Goal: Task Accomplishment & Management: Manage account settings

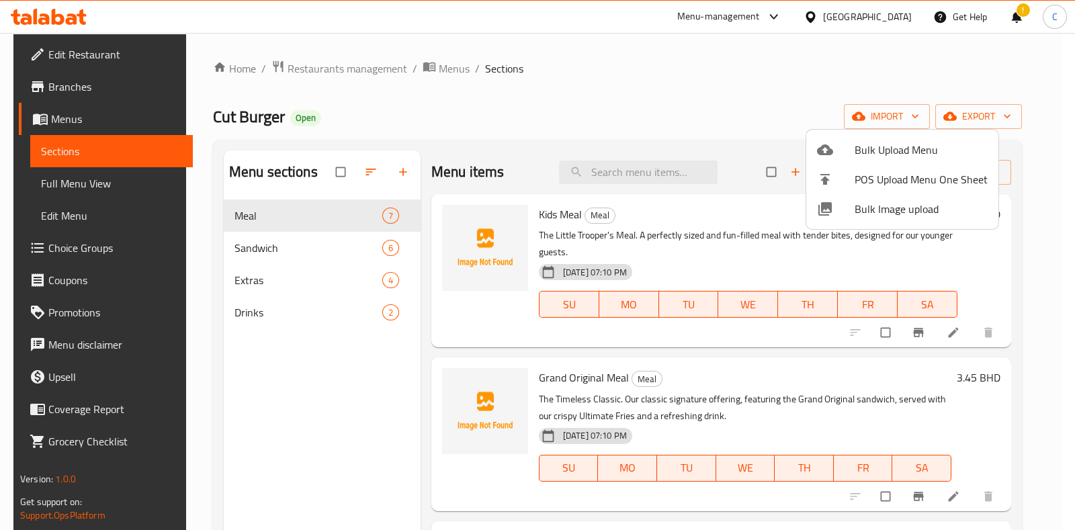
click at [514, 47] on div at bounding box center [537, 265] width 1075 height 530
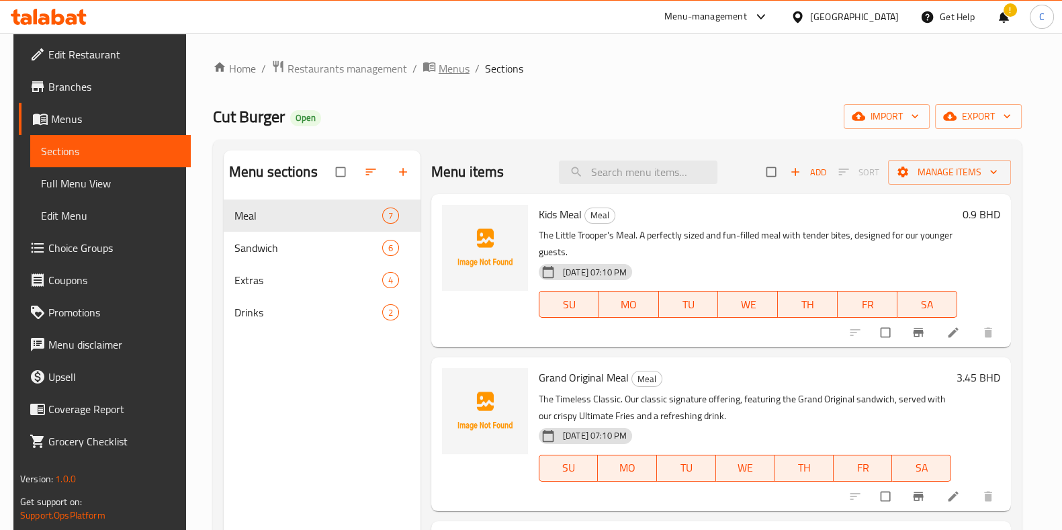
click at [439, 64] on span "Menus" at bounding box center [454, 68] width 31 height 16
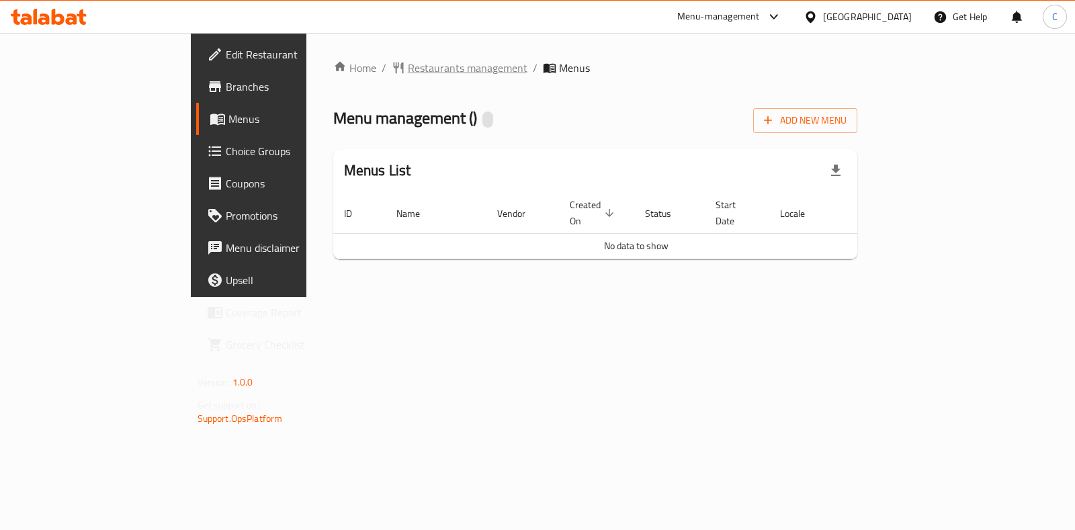
click at [408, 71] on span "Restaurants management" at bounding box center [468, 68] width 120 height 16
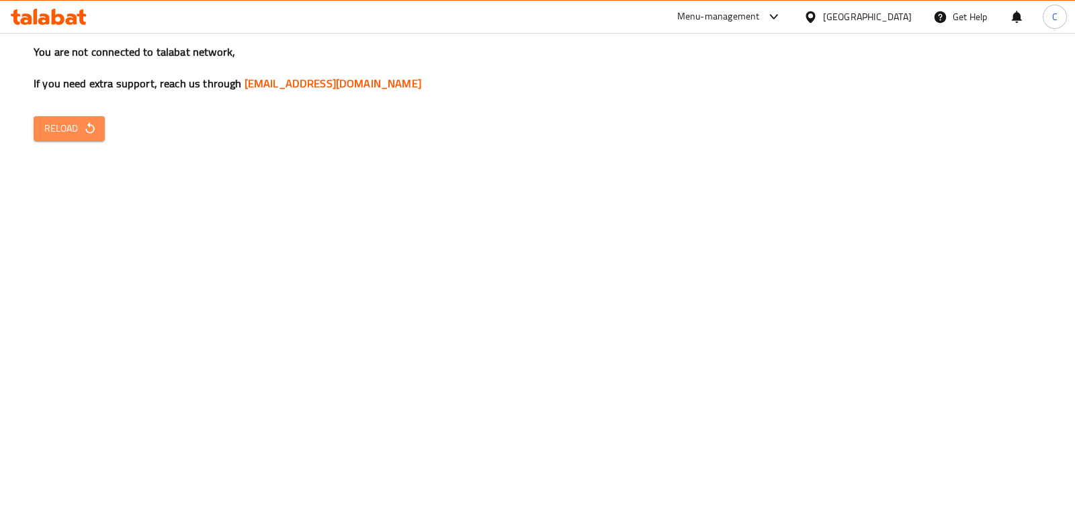
click at [89, 122] on icon "button" at bounding box center [89, 128] width 13 height 13
click at [46, 134] on span "Reload" at bounding box center [69, 128] width 50 height 17
click at [684, 336] on div "You are not connected to talabat network, If you need extra support, reach us t…" at bounding box center [537, 265] width 1075 height 530
click at [76, 117] on button "Reload" at bounding box center [69, 128] width 71 height 25
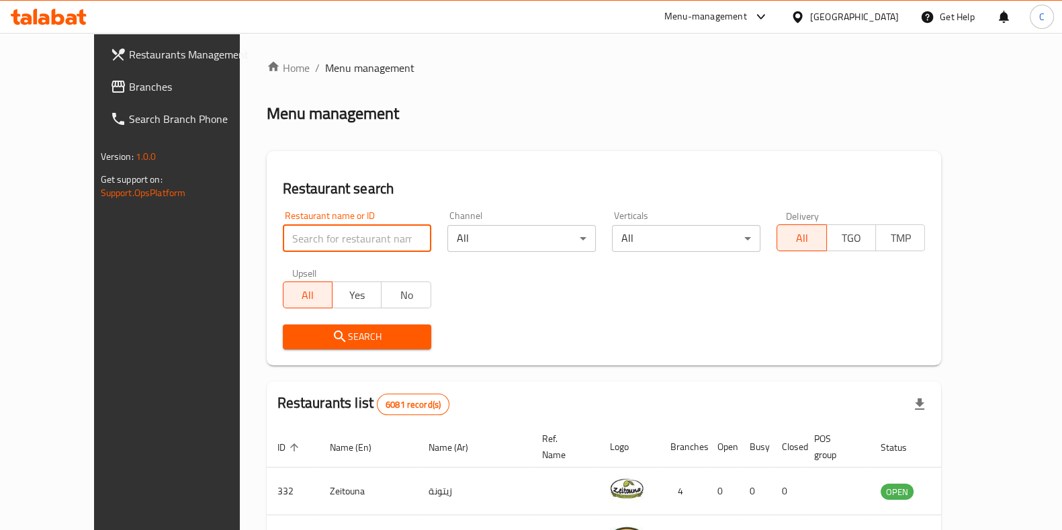
type input "r"
type input "cut burger"
drag, startPoint x: 353, startPoint y: 327, endPoint x: 369, endPoint y: 321, distance: 17.2
click at [353, 328] on button "Search" at bounding box center [357, 336] width 148 height 25
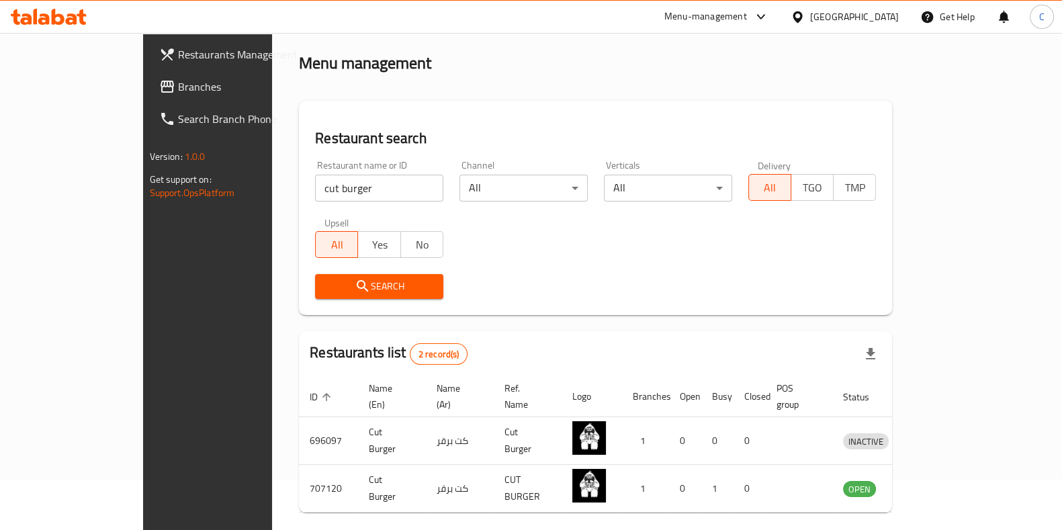
scroll to position [91, 0]
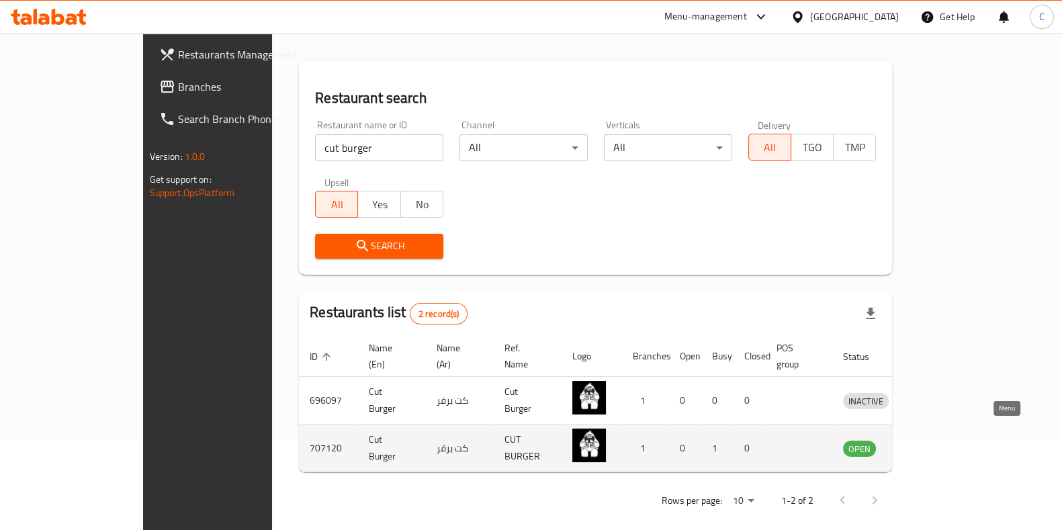
click at [931, 443] on icon "enhanced table" at bounding box center [923, 448] width 15 height 11
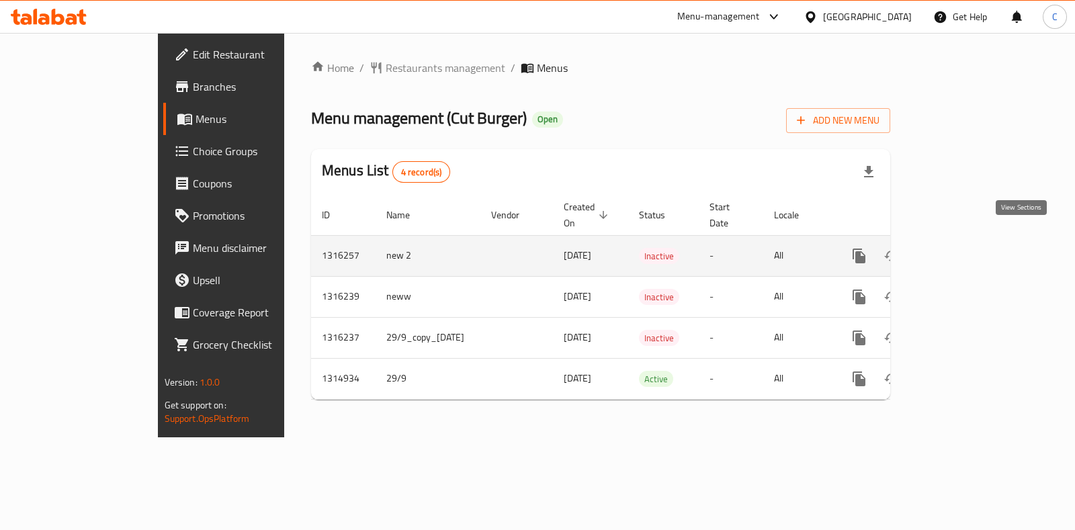
click at [972, 240] on link "enhanced table" at bounding box center [956, 256] width 32 height 32
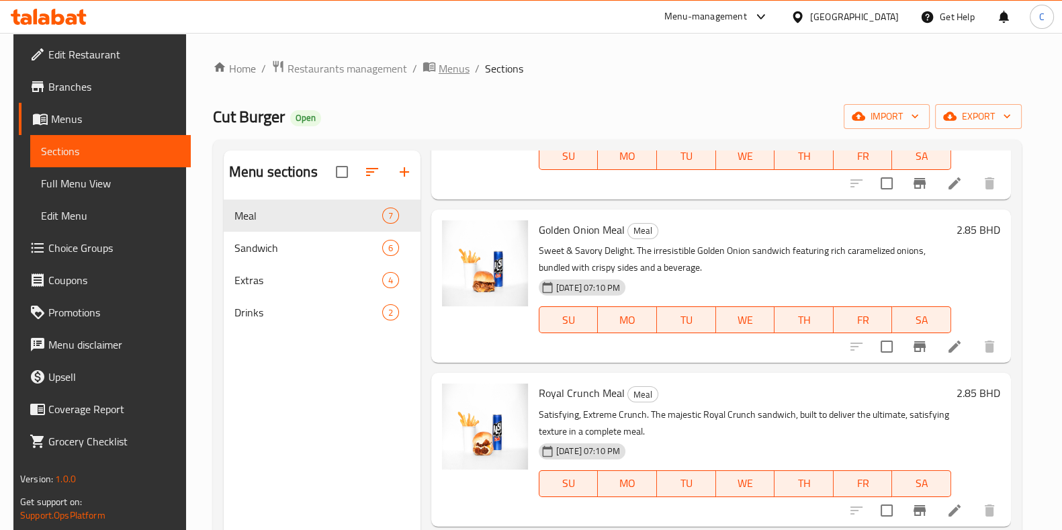
click at [430, 66] on icon "breadcrumb" at bounding box center [432, 67] width 4 height 5
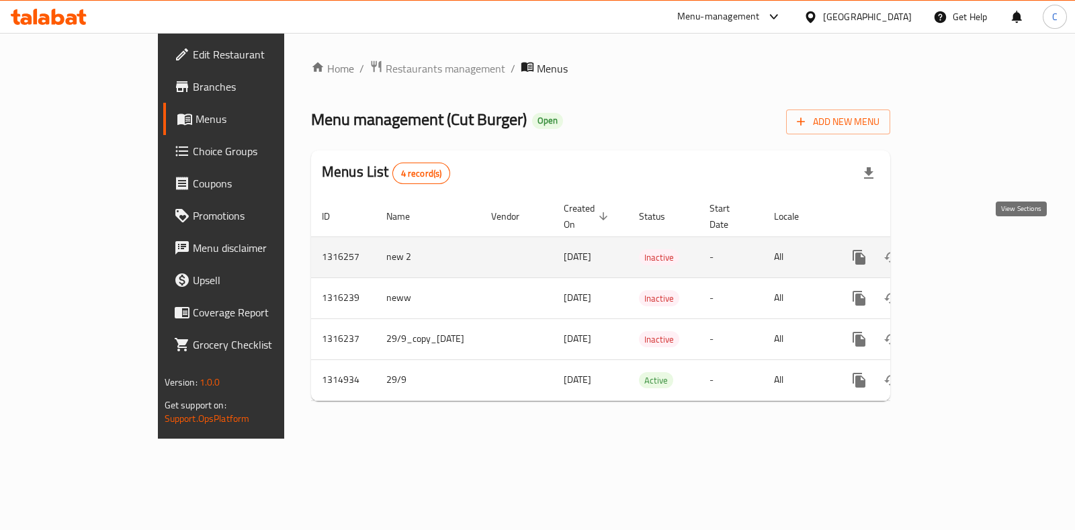
click at [964, 249] on icon "enhanced table" at bounding box center [956, 257] width 16 height 16
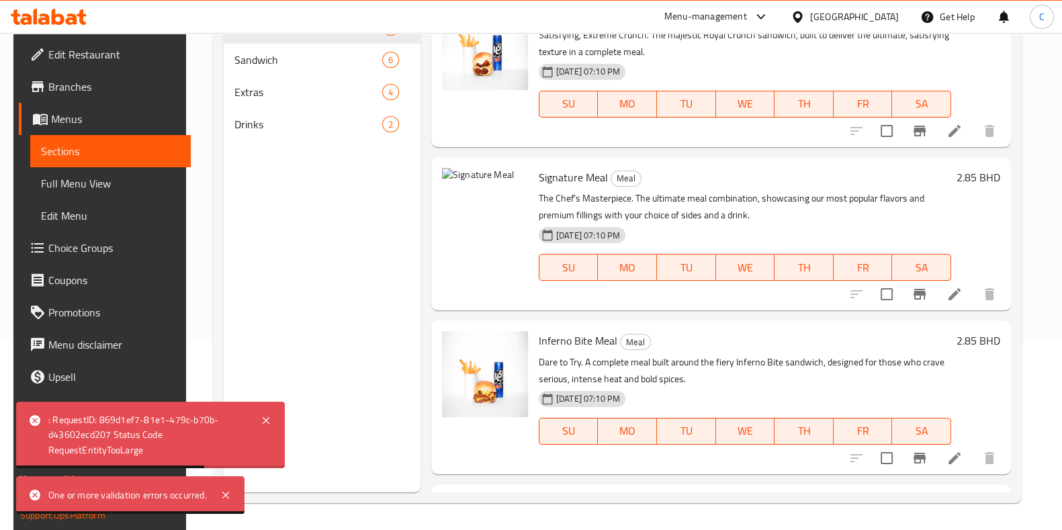
scroll to position [564, 0]
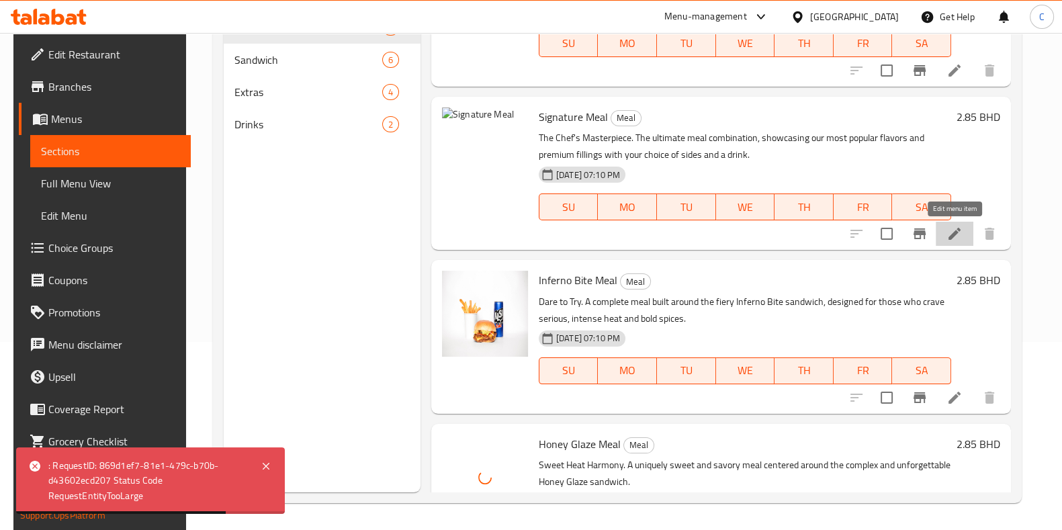
click at [952, 232] on icon at bounding box center [954, 234] width 16 height 16
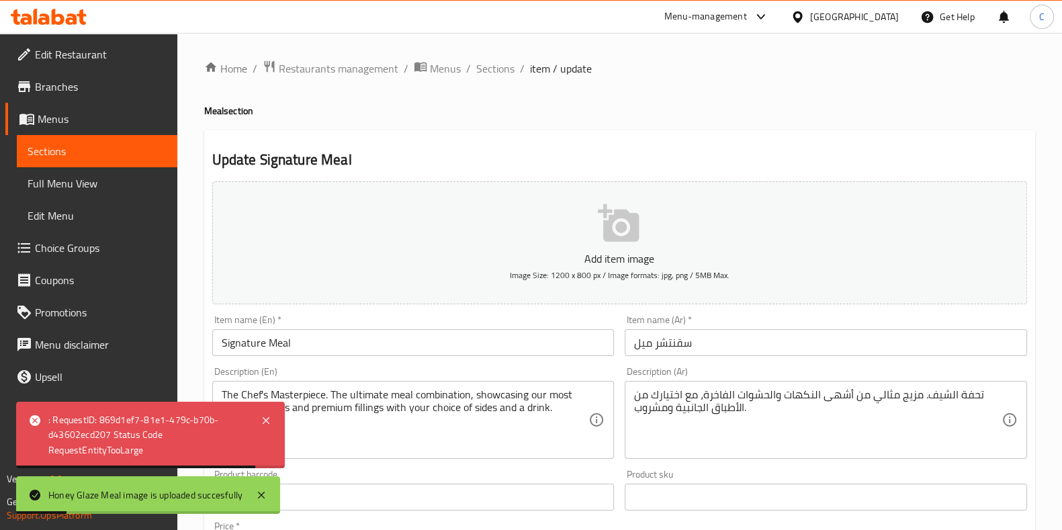
click at [607, 230] on icon "button" at bounding box center [618, 223] width 41 height 38
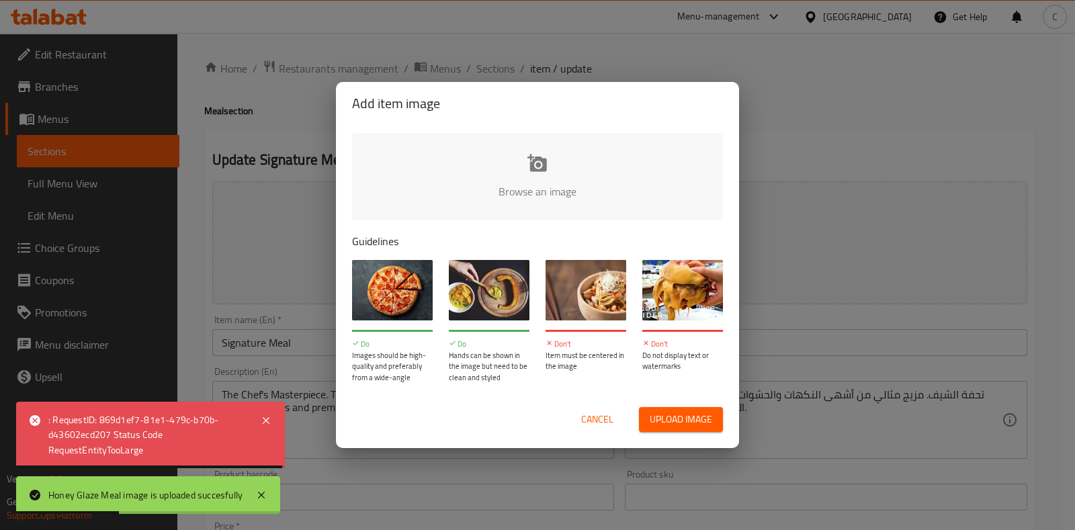
click at [563, 179] on input "file" at bounding box center [991, 196] width 1279 height 126
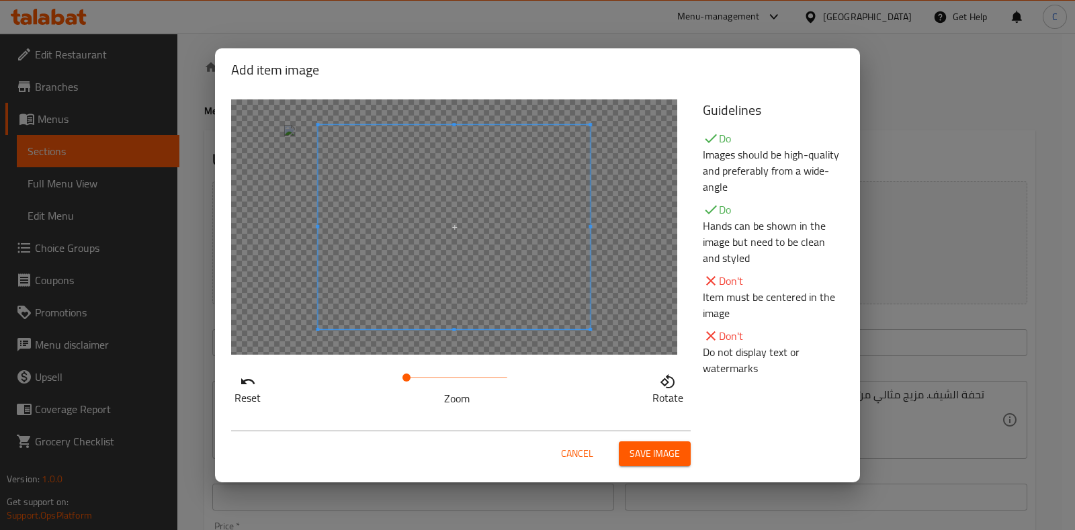
drag, startPoint x: 413, startPoint y: 376, endPoint x: 402, endPoint y: 381, distance: 12.3
click at [402, 381] on span at bounding box center [406, 377] width 8 height 8
click at [435, 291] on span at bounding box center [433, 227] width 272 height 204
click at [410, 373] on span at bounding box center [409, 377] width 8 height 8
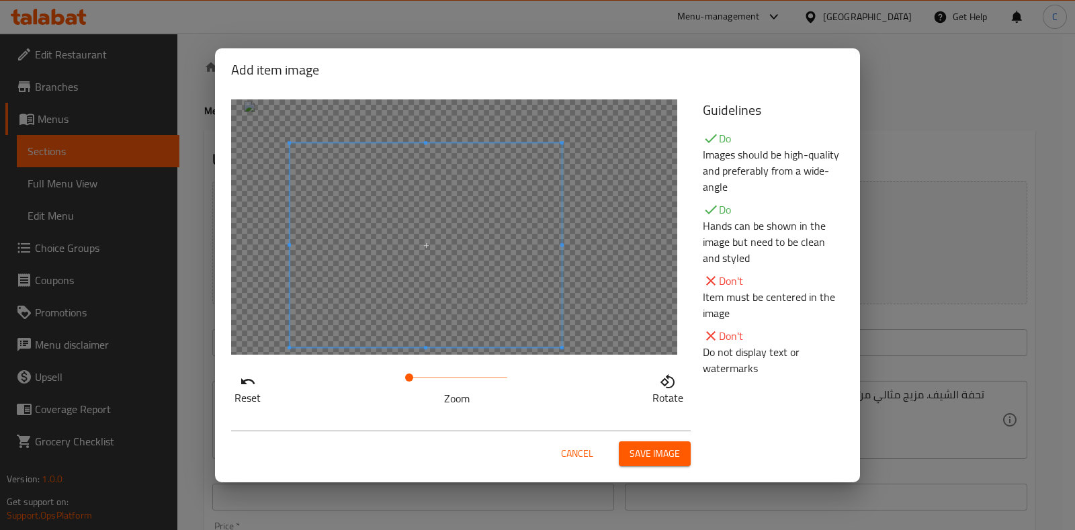
click at [430, 318] on span at bounding box center [425, 245] width 272 height 204
click at [645, 453] on span "Save image" at bounding box center [654, 453] width 50 height 17
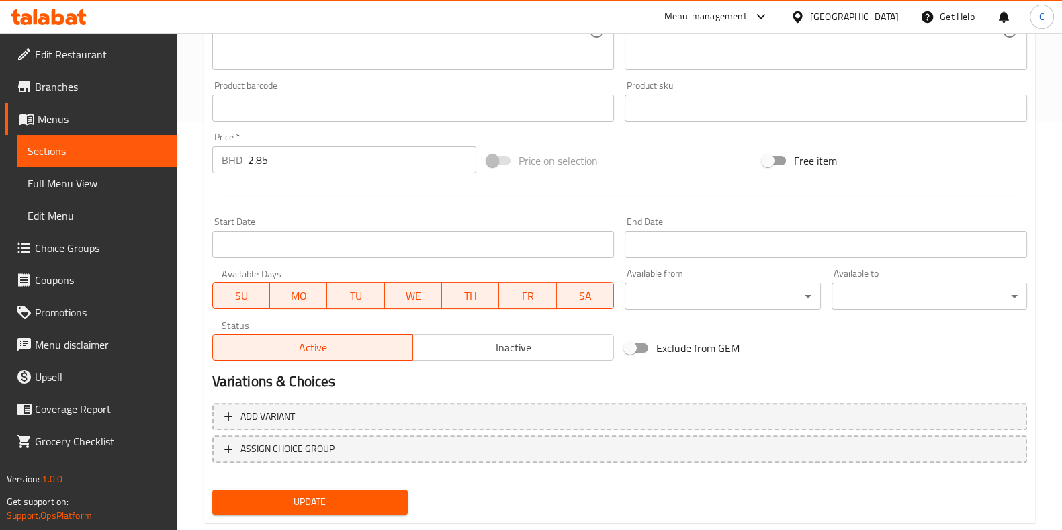
scroll to position [437, 0]
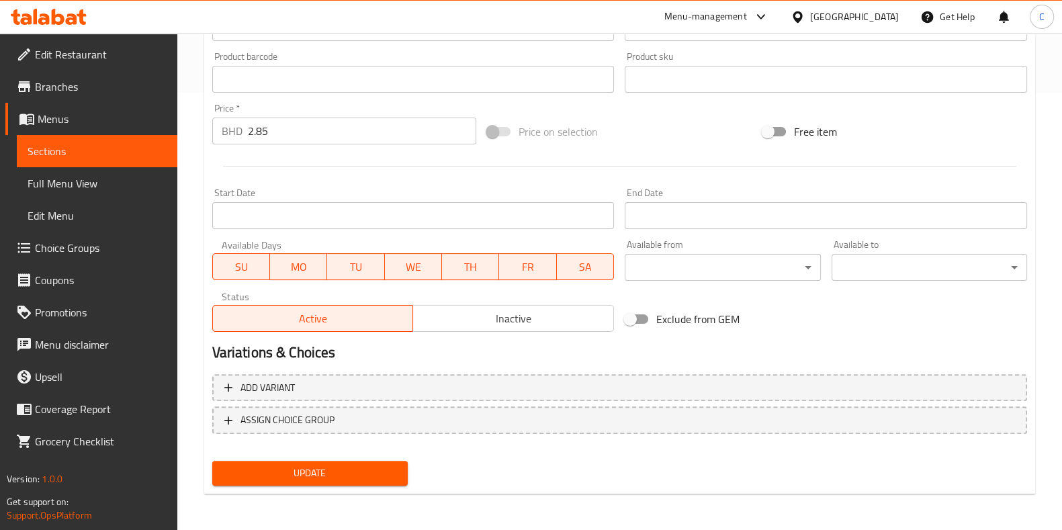
drag, startPoint x: 343, startPoint y: 476, endPoint x: 376, endPoint y: 498, distance: 40.2
click at [343, 476] on span "Update" at bounding box center [310, 473] width 174 height 17
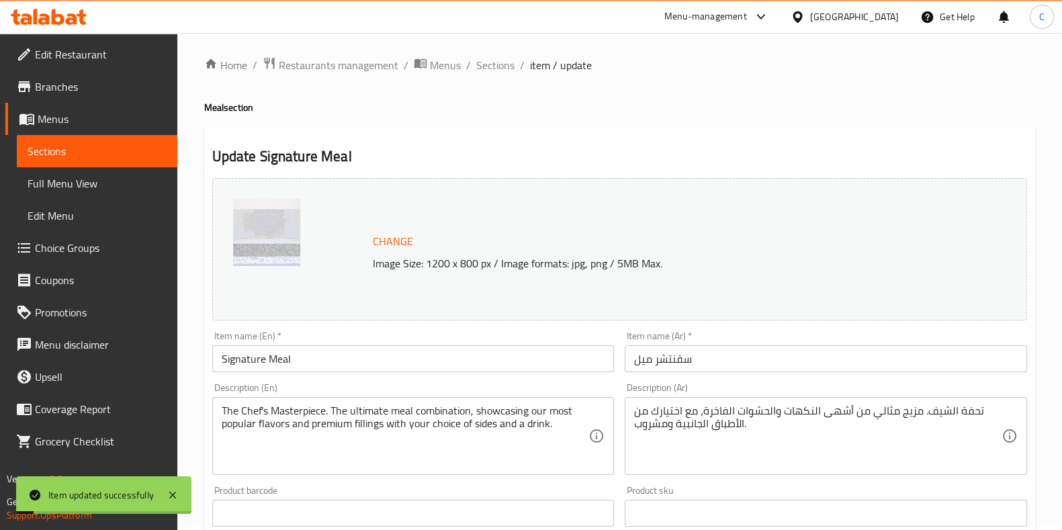
scroll to position [0, 0]
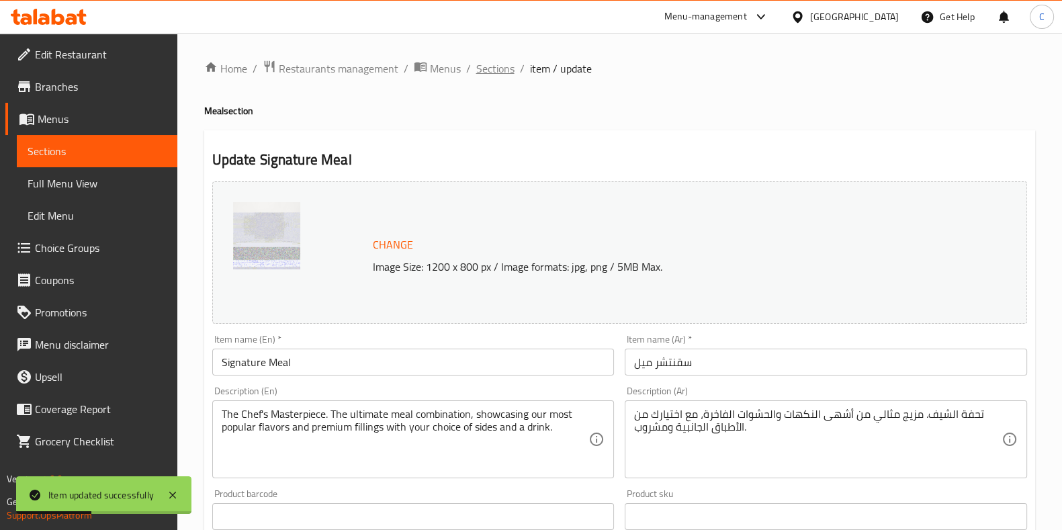
click at [497, 71] on span "Sections" at bounding box center [495, 68] width 38 height 16
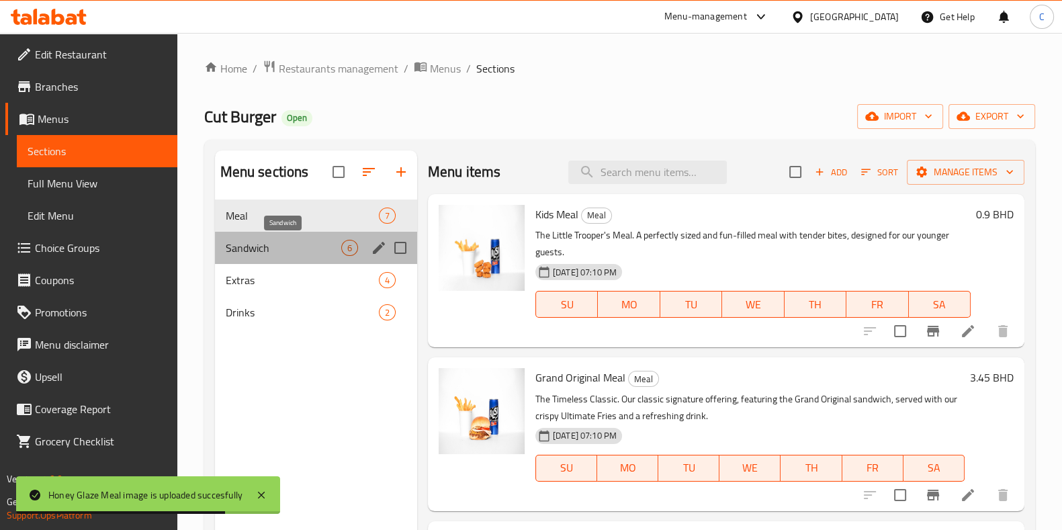
click at [313, 249] on span "Sandwich" at bounding box center [284, 248] width 116 height 16
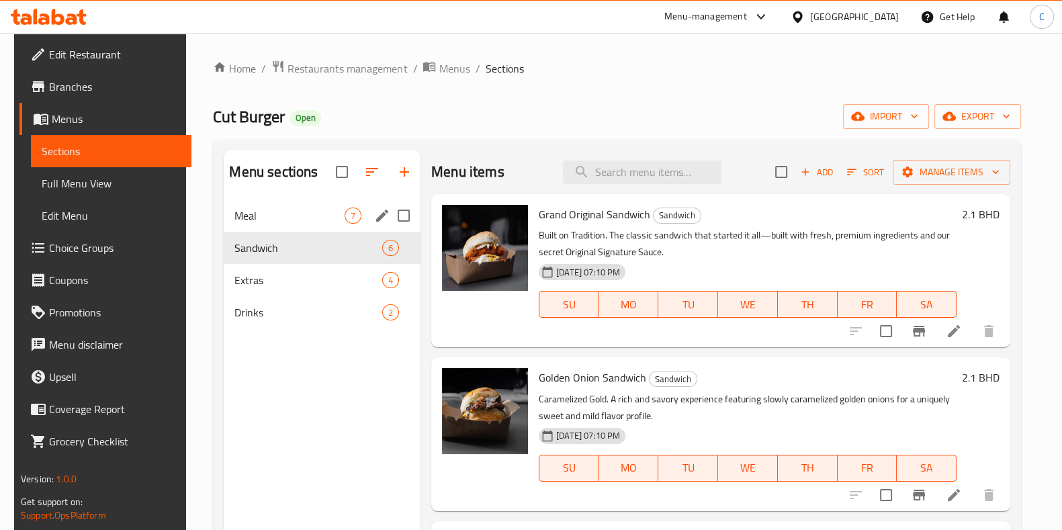
click at [289, 228] on div "Meal 7" at bounding box center [322, 215] width 197 height 32
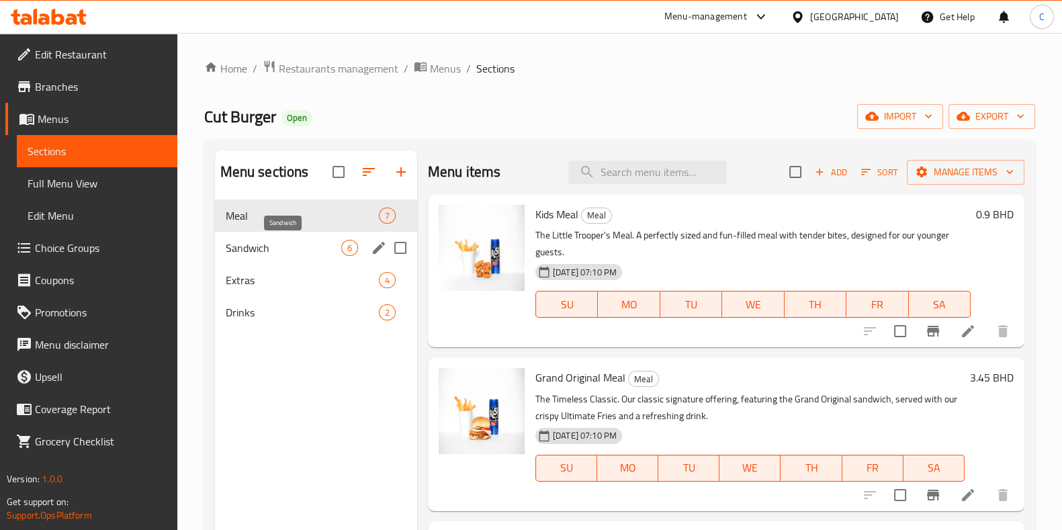
click at [279, 246] on span "Sandwich" at bounding box center [284, 248] width 116 height 16
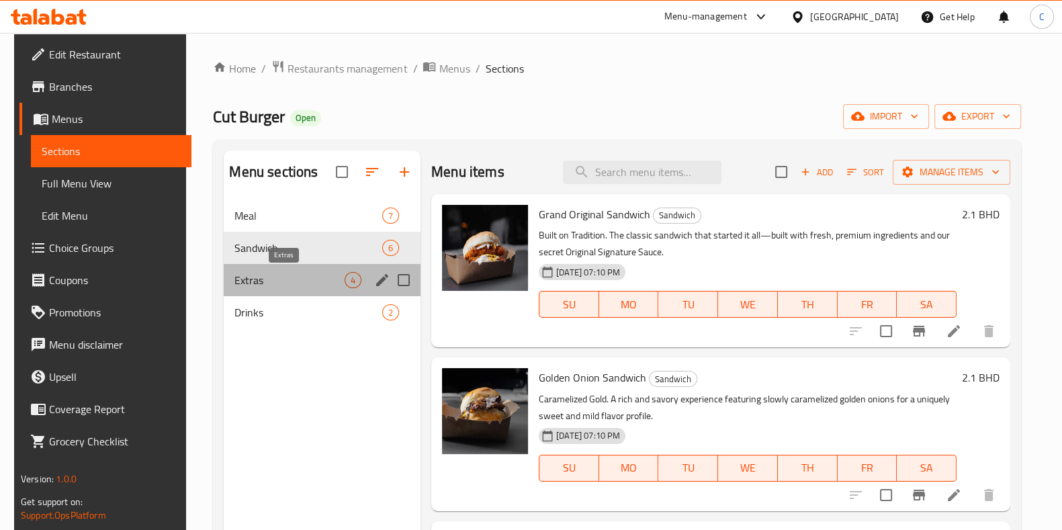
click at [242, 280] on span "Extras" at bounding box center [289, 280] width 110 height 16
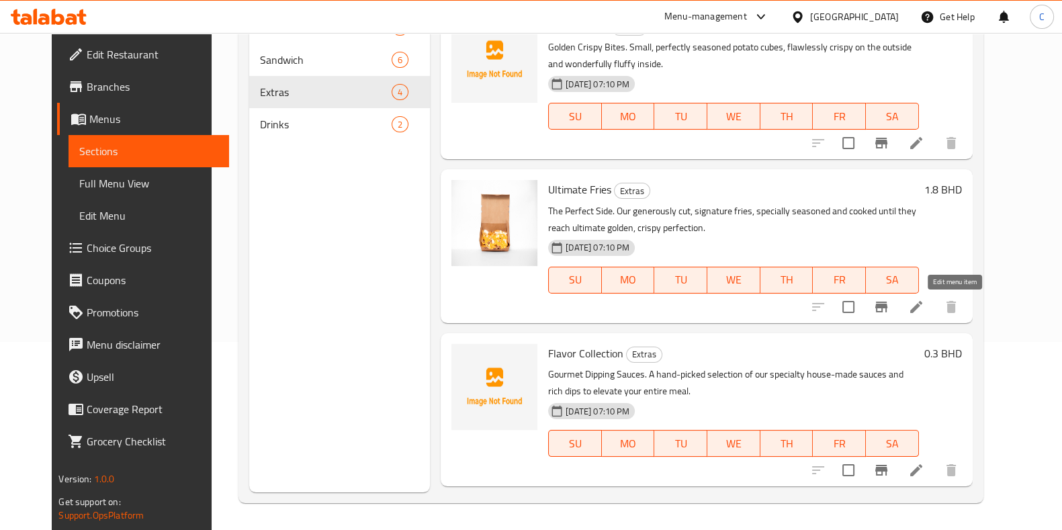
click at [924, 310] on icon at bounding box center [916, 307] width 16 height 16
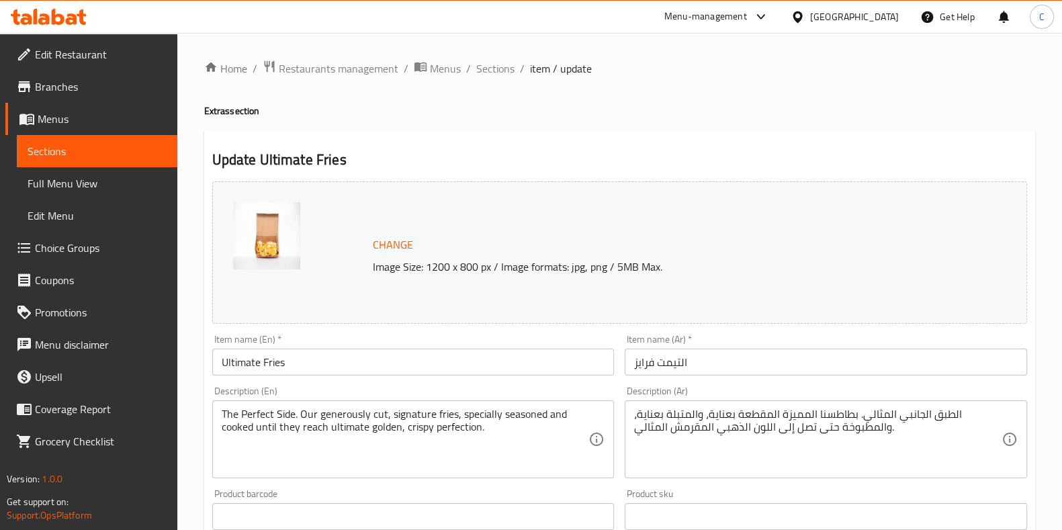
click at [386, 243] on span "Change" at bounding box center [393, 244] width 40 height 19
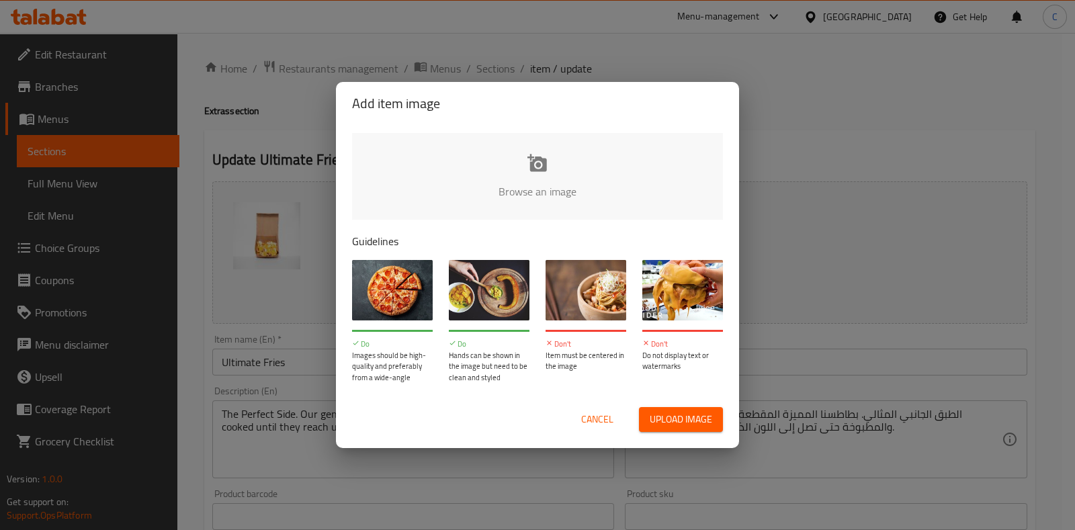
click at [548, 171] on input "file" at bounding box center [991, 196] width 1279 height 126
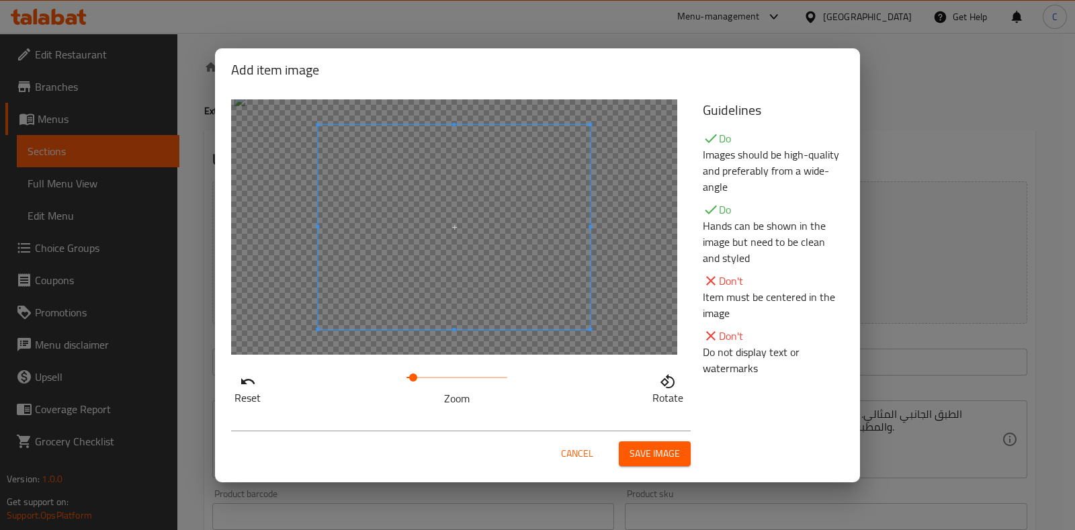
click at [413, 373] on span at bounding box center [413, 377] width 8 height 8
click at [422, 293] on span at bounding box center [432, 227] width 272 height 204
click at [665, 451] on span "Save image" at bounding box center [654, 453] width 50 height 17
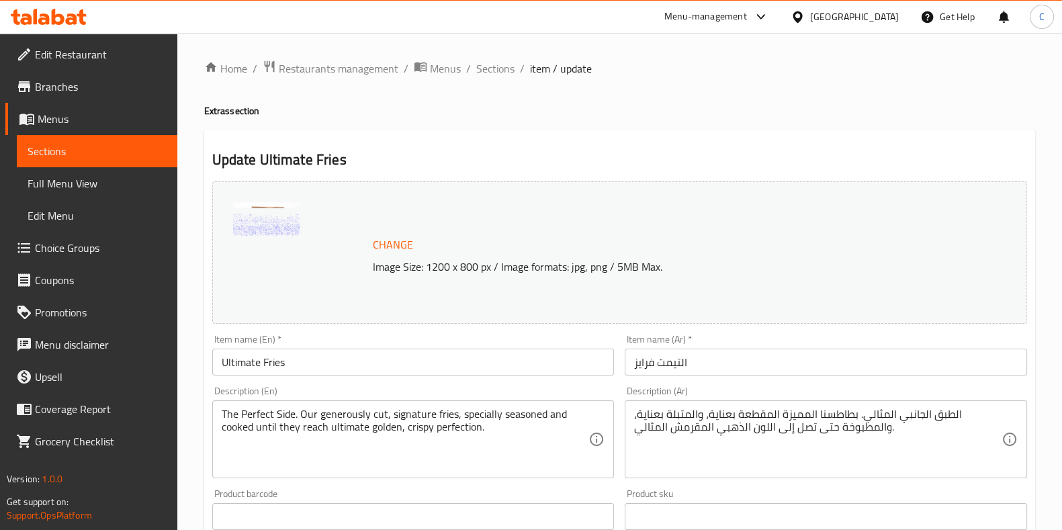
scroll to position [437, 0]
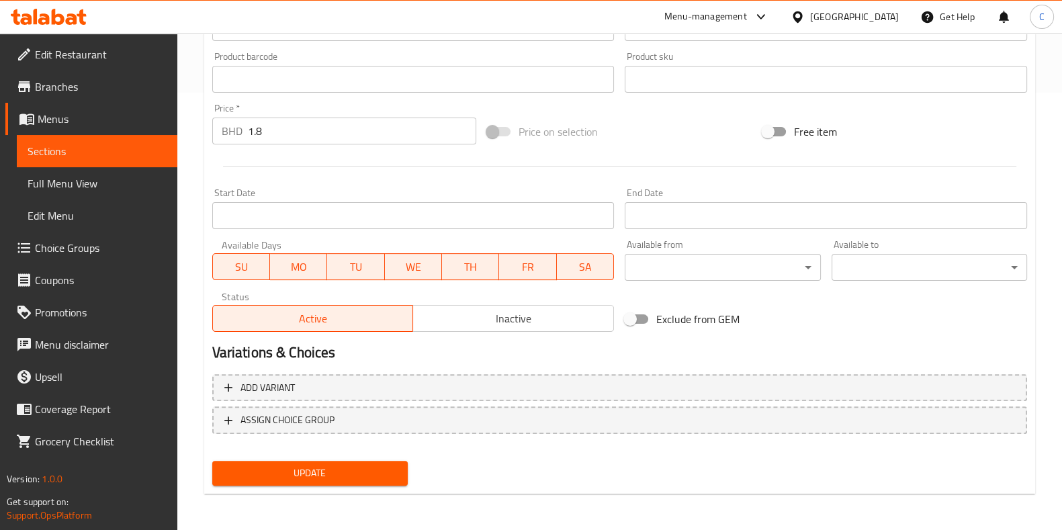
click at [346, 471] on span "Update" at bounding box center [310, 473] width 174 height 17
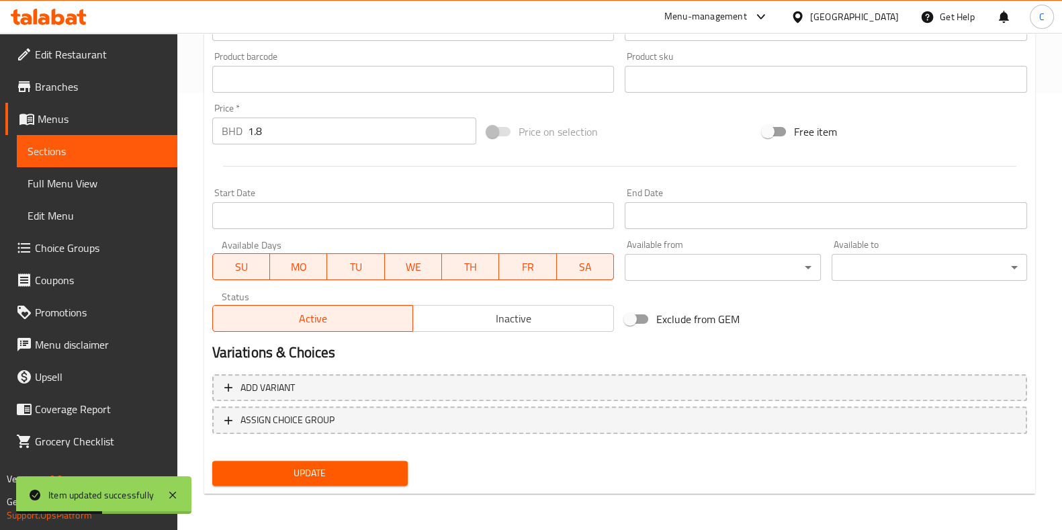
click at [363, 462] on button "Update" at bounding box center [309, 473] width 195 height 25
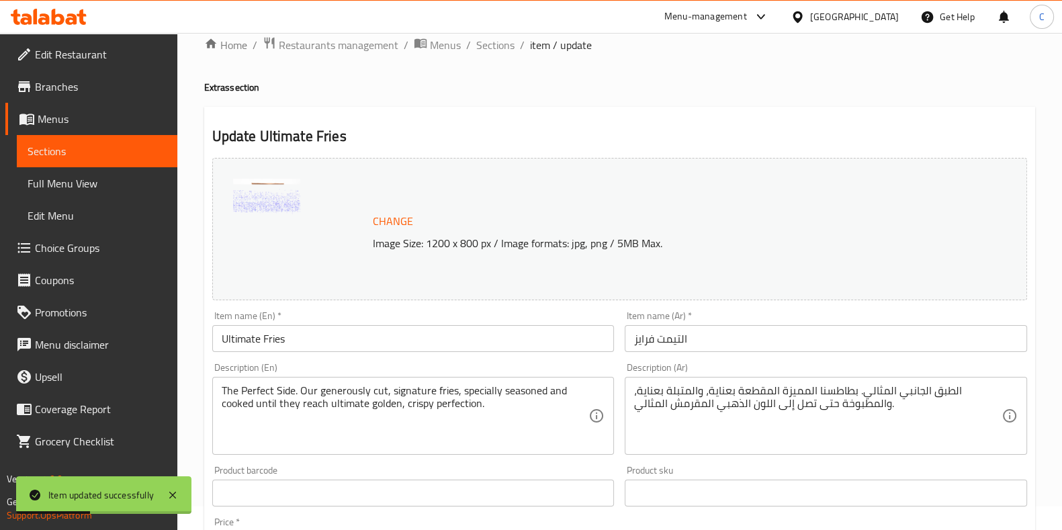
scroll to position [0, 0]
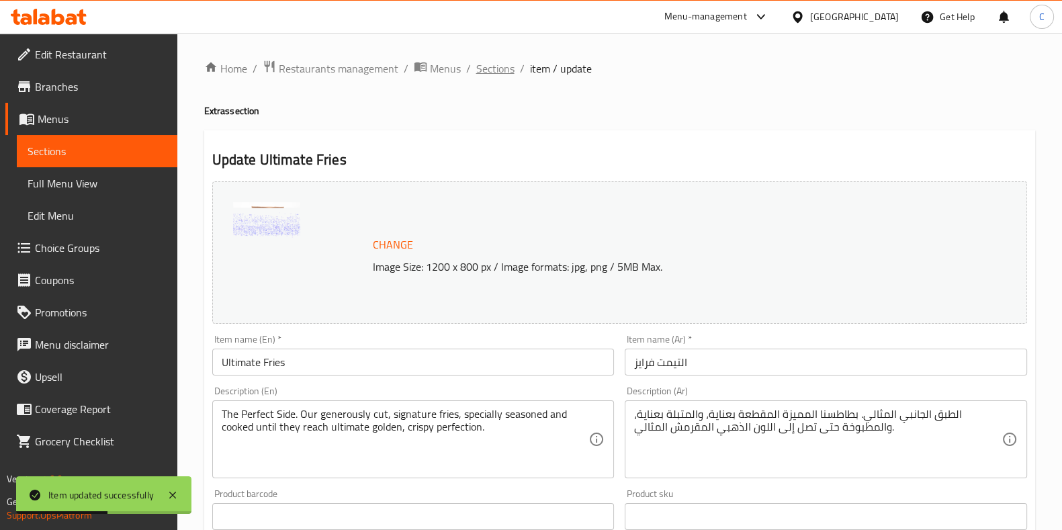
click at [498, 73] on span "Sections" at bounding box center [495, 68] width 38 height 16
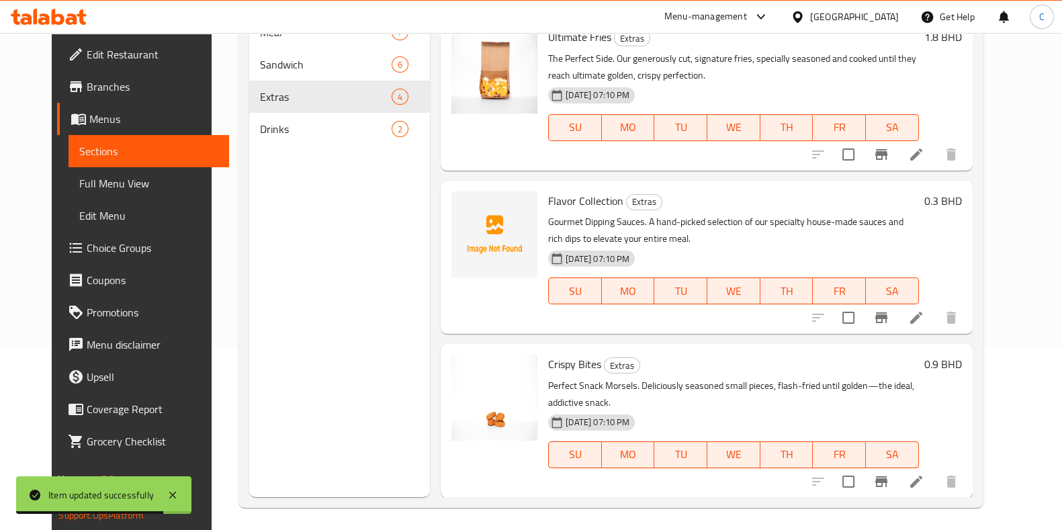
scroll to position [188, 0]
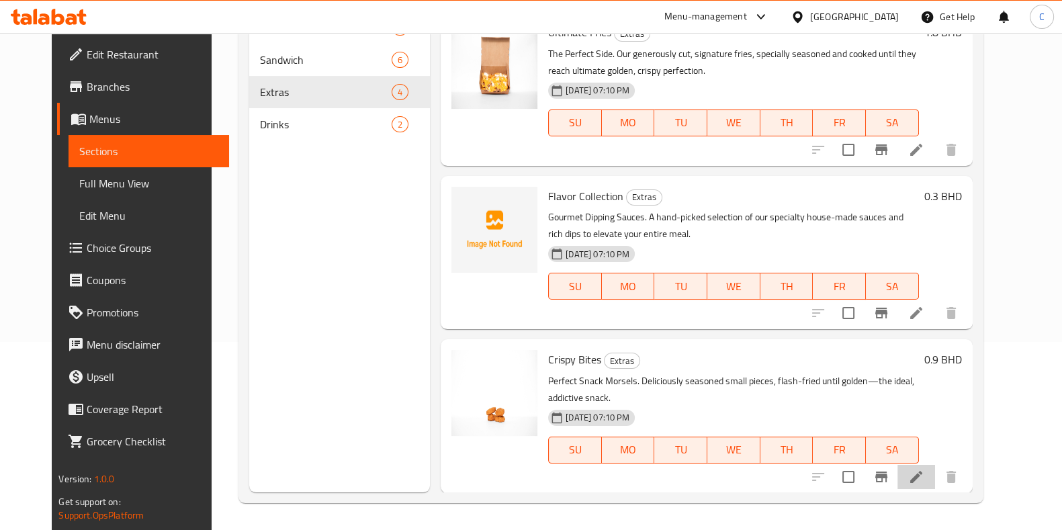
click at [935, 473] on li at bounding box center [916, 477] width 38 height 24
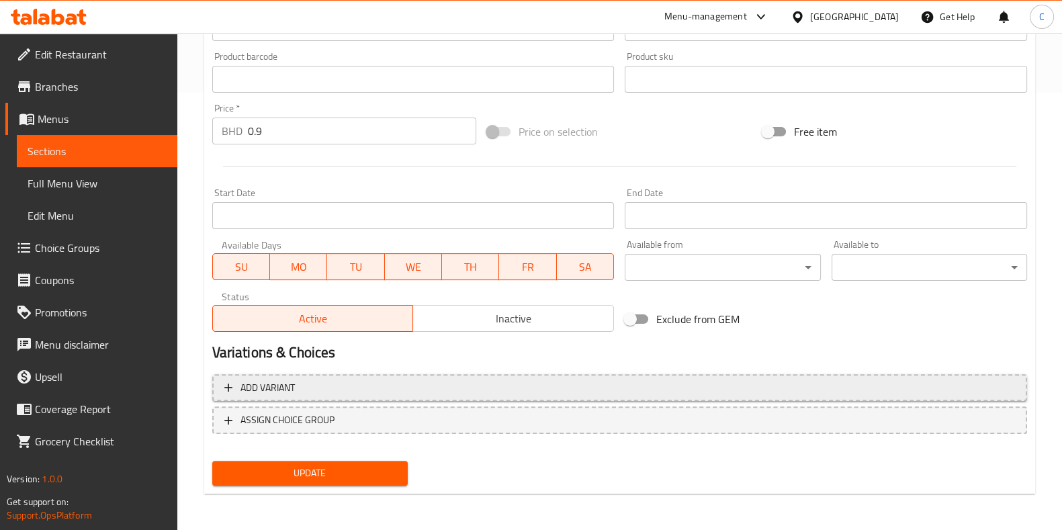
click at [404, 379] on span "Add variant" at bounding box center [619, 387] width 791 height 17
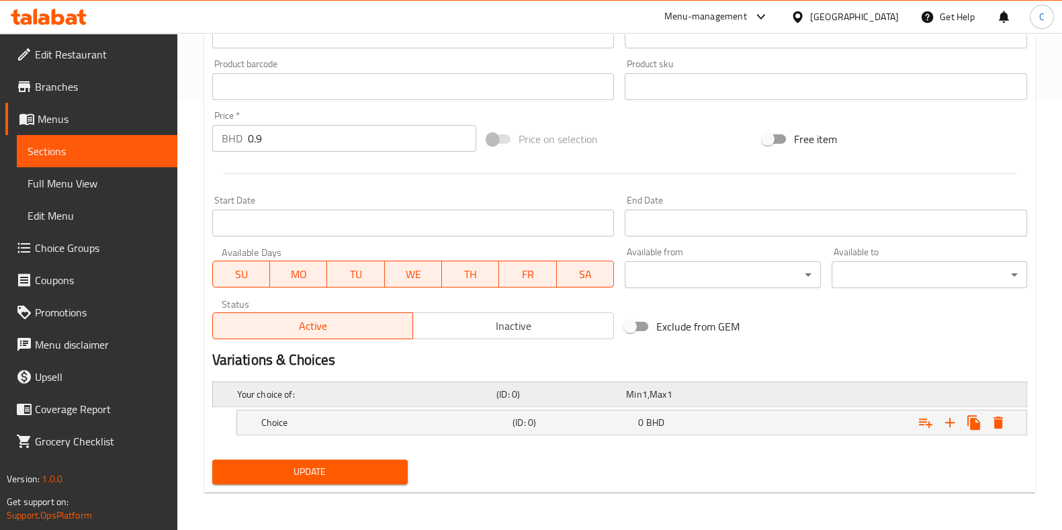
scroll to position [429, 0]
click at [405, 384] on div "Your choice of: (ID: 0) Min 1 , Max 1" at bounding box center [623, 396] width 778 height 30
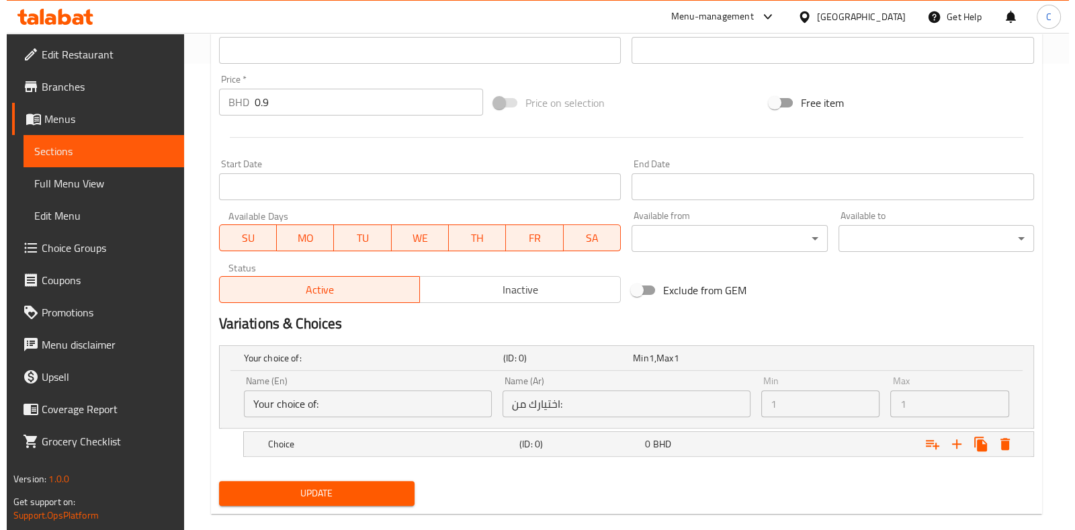
scroll to position [486, 0]
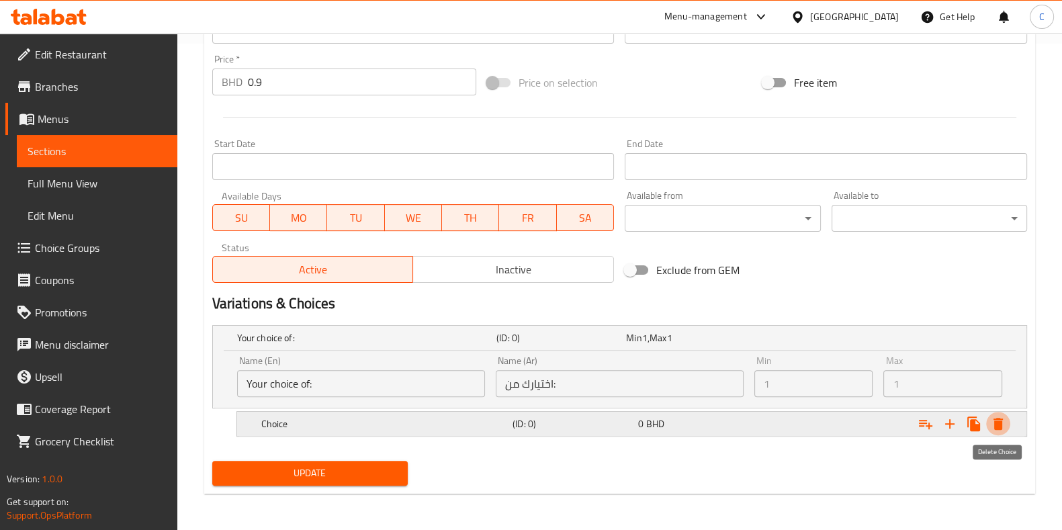
click at [997, 426] on icon "Expand" at bounding box center [997, 424] width 9 height 12
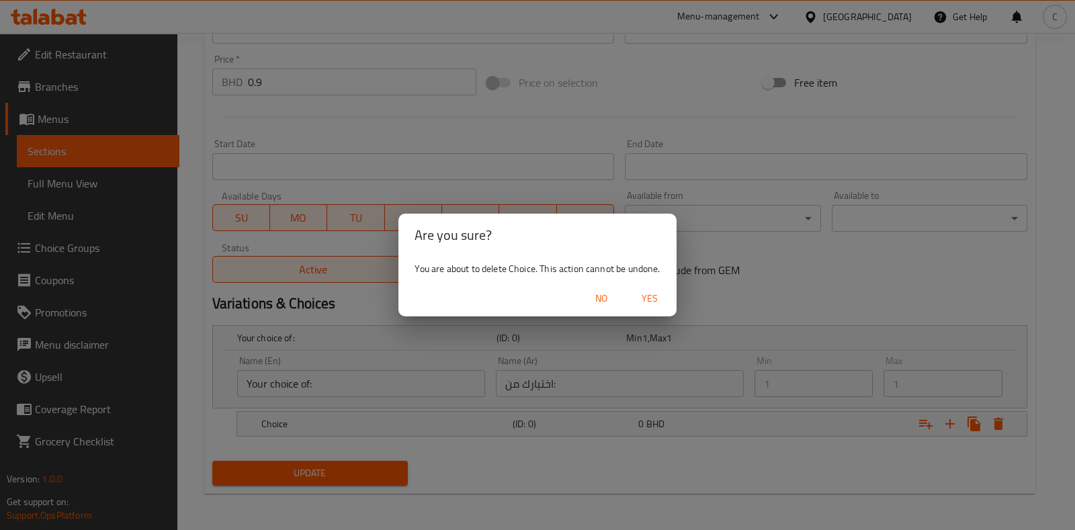
click at [652, 302] on span "Yes" at bounding box center [649, 298] width 32 height 17
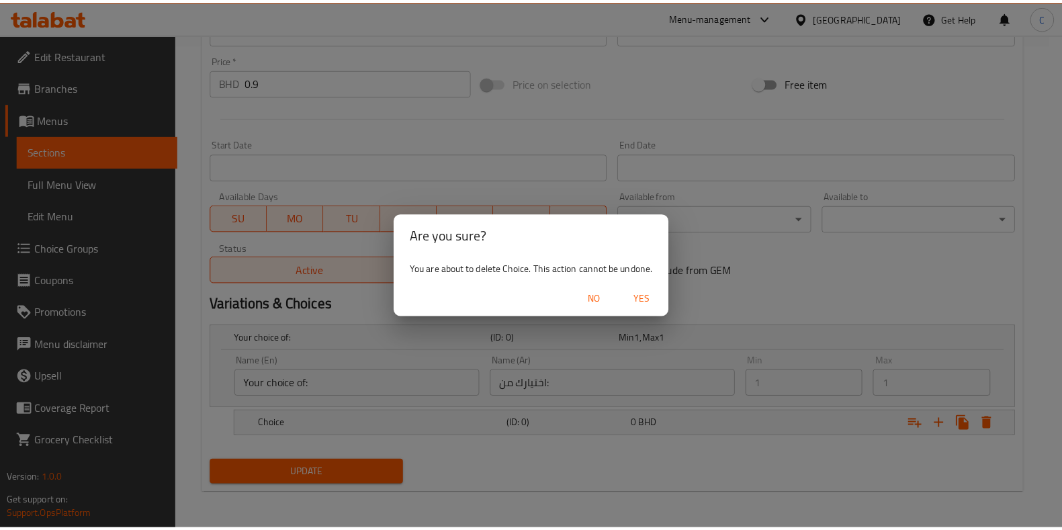
scroll to position [424, 0]
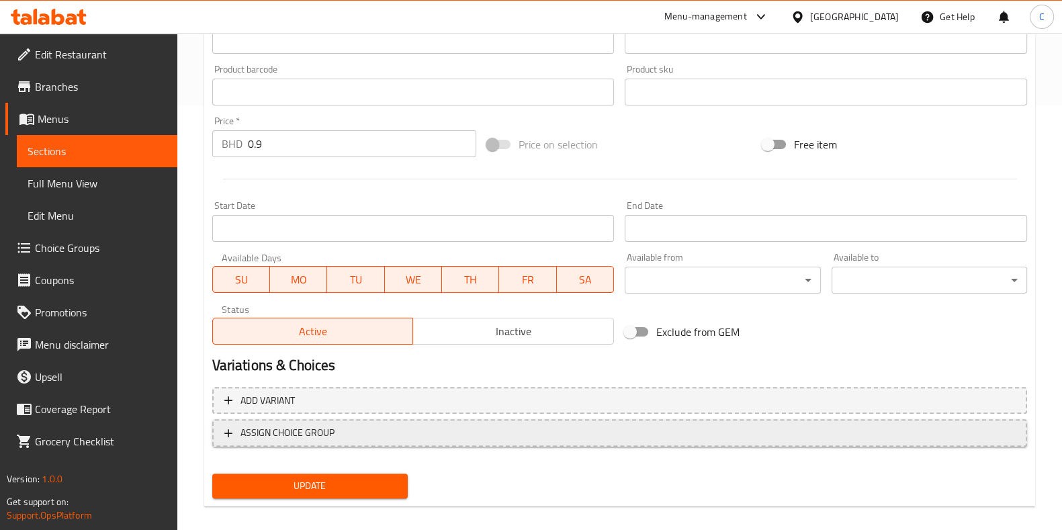
click at [439, 424] on span "ASSIGN CHOICE GROUP" at bounding box center [619, 432] width 791 height 17
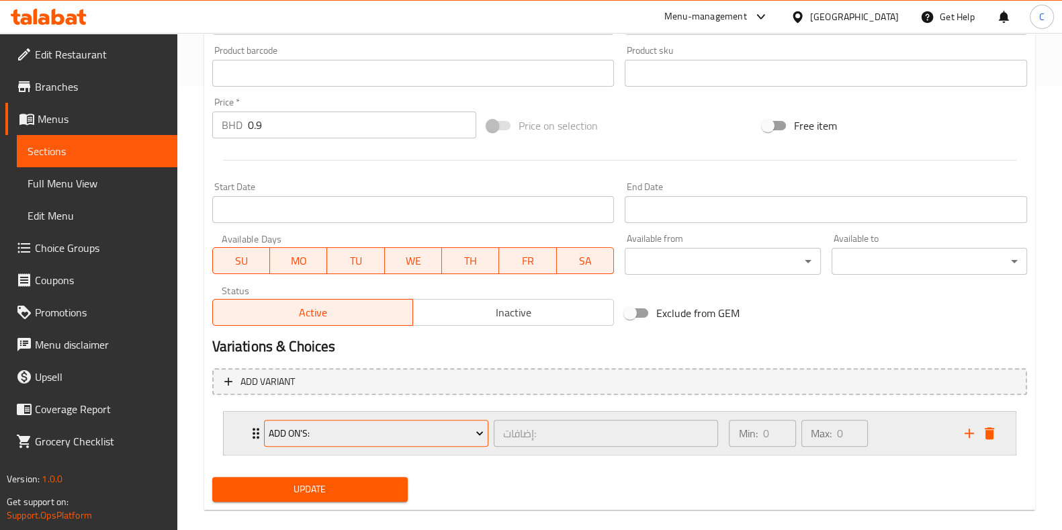
scroll to position [460, 0]
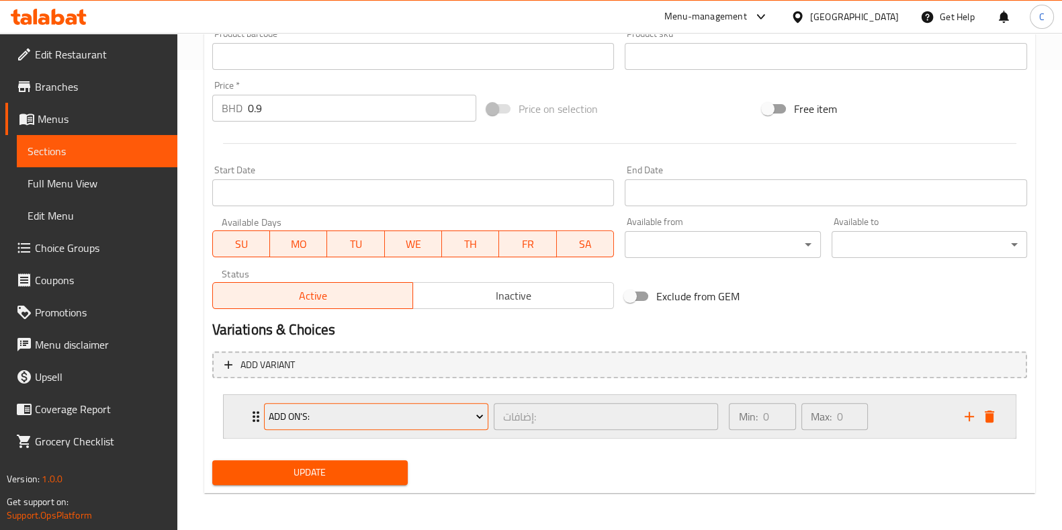
click at [477, 404] on button "Add On's:" at bounding box center [376, 416] width 224 height 27
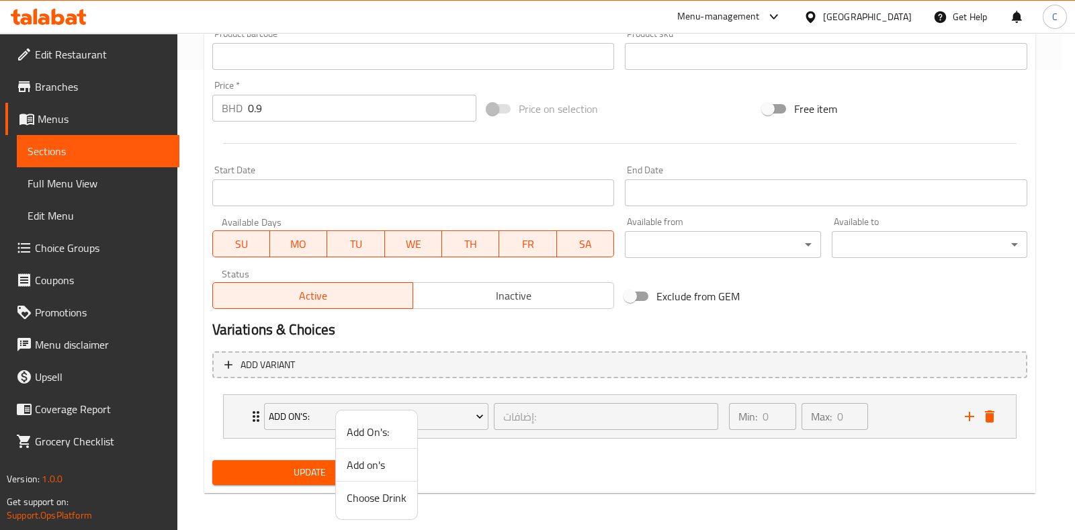
click at [388, 463] on span "Add on's" at bounding box center [377, 465] width 60 height 16
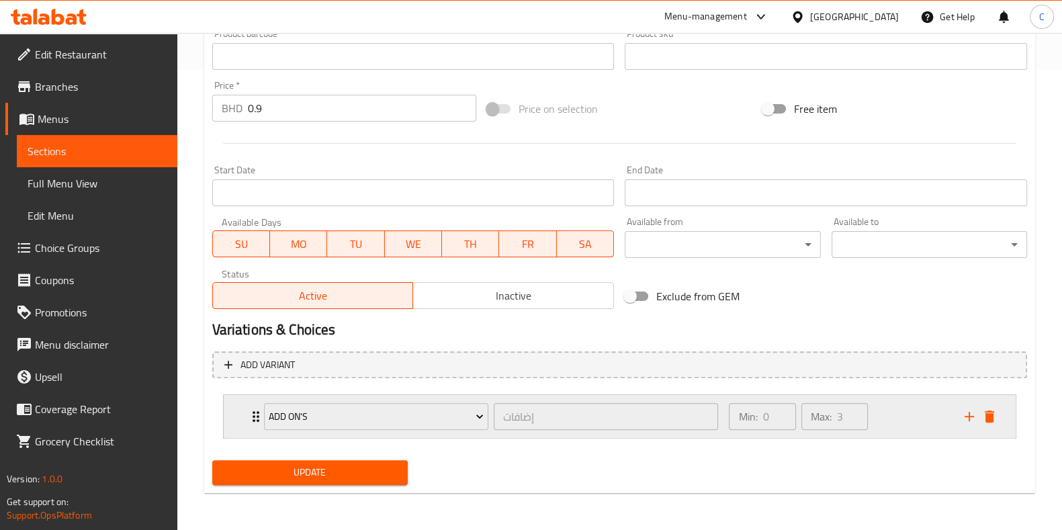
click at [892, 412] on div "Min: 0 ​ Max: 3 ​" at bounding box center [838, 416] width 235 height 43
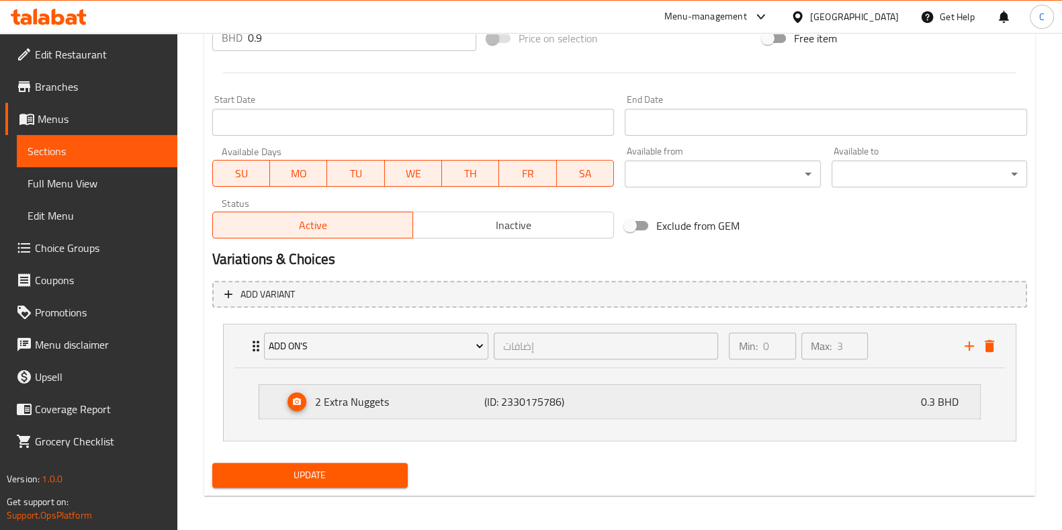
scroll to position [533, 0]
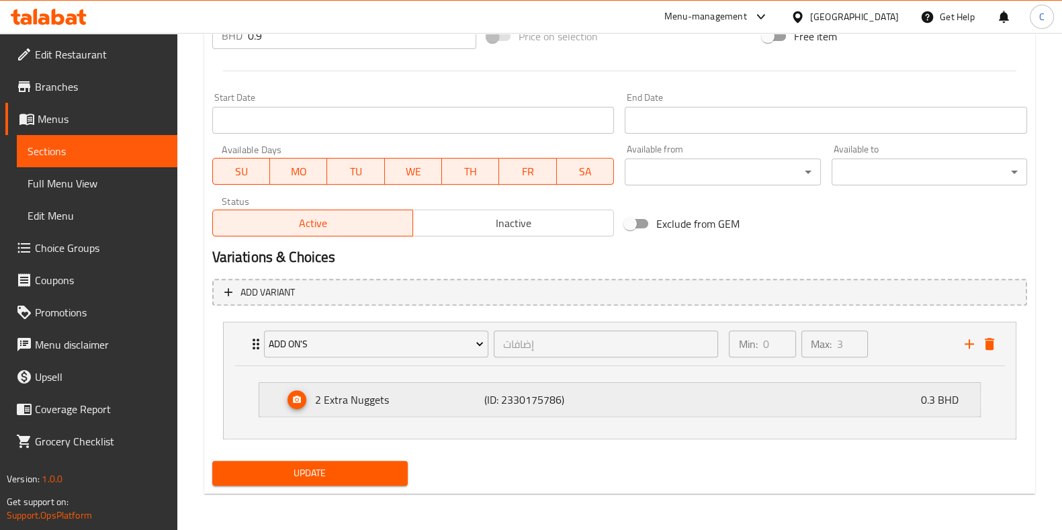
click at [298, 398] on icon "Expand" at bounding box center [297, 399] width 8 height 7
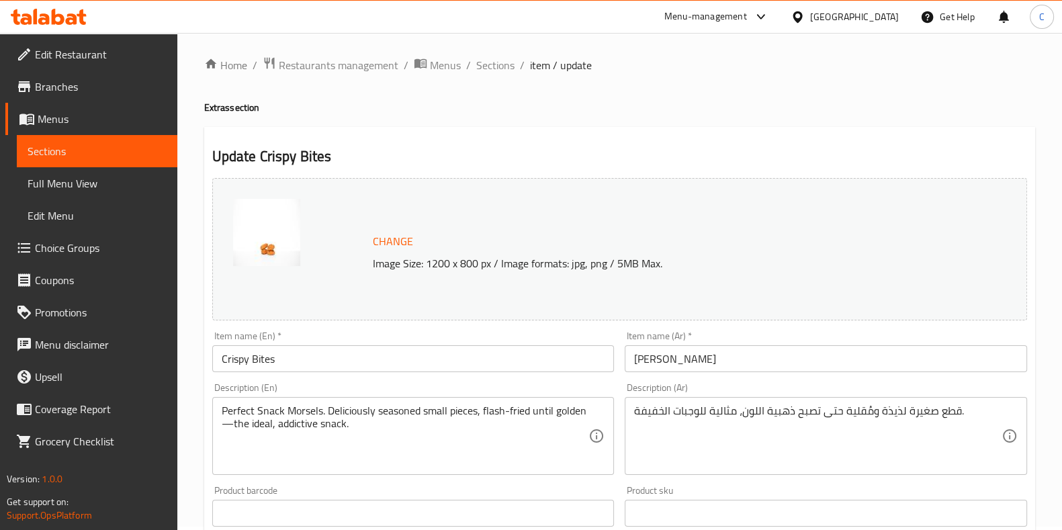
scroll to position [0, 0]
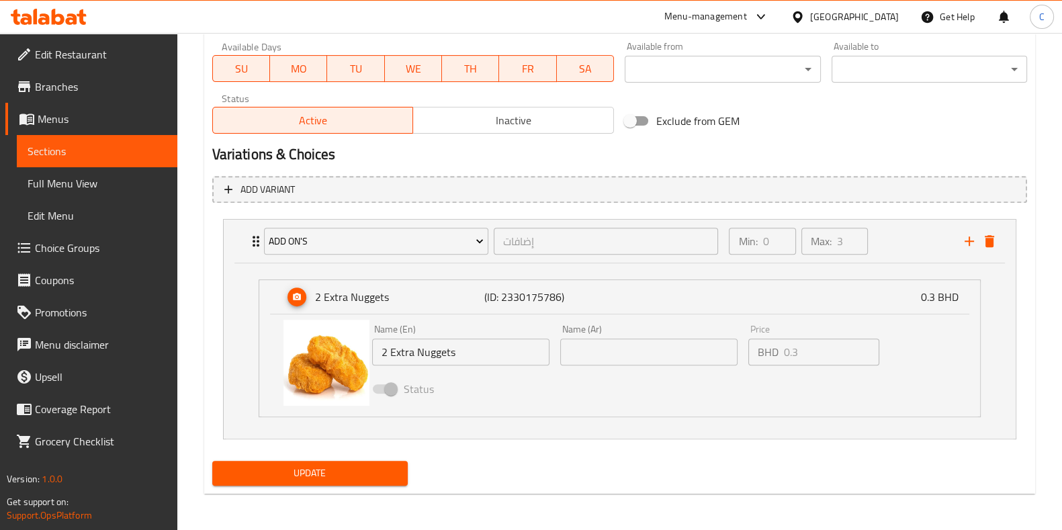
click at [367, 465] on span "Update" at bounding box center [310, 473] width 174 height 17
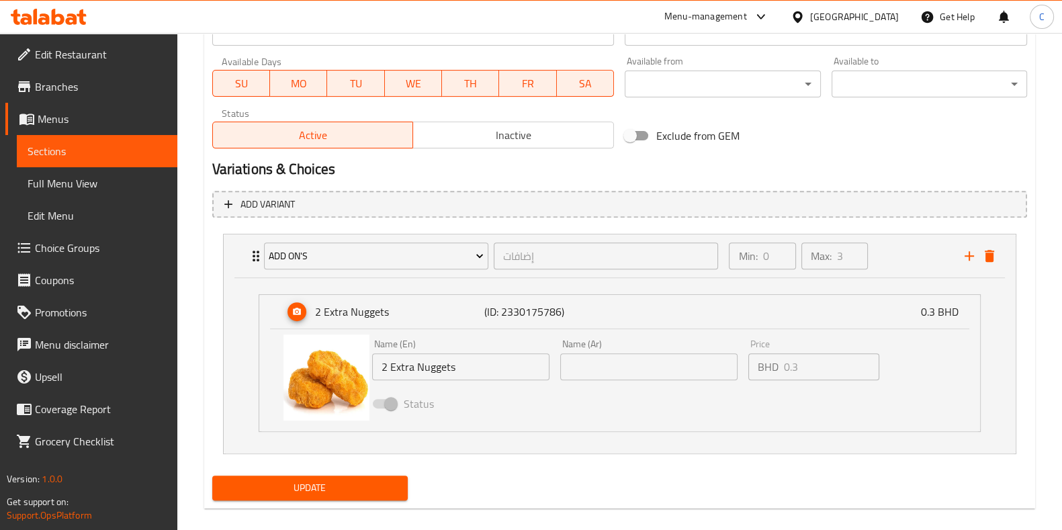
scroll to position [150, 0]
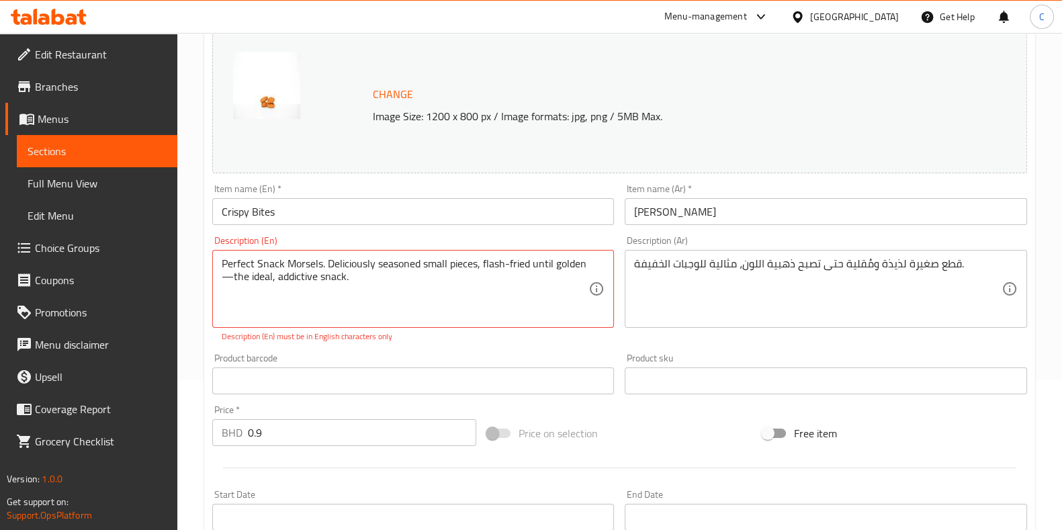
click at [236, 280] on textarea "Perfect Snack Morsels. Deliciously seasoned small pieces, flash-fried until gol…" at bounding box center [405, 289] width 367 height 64
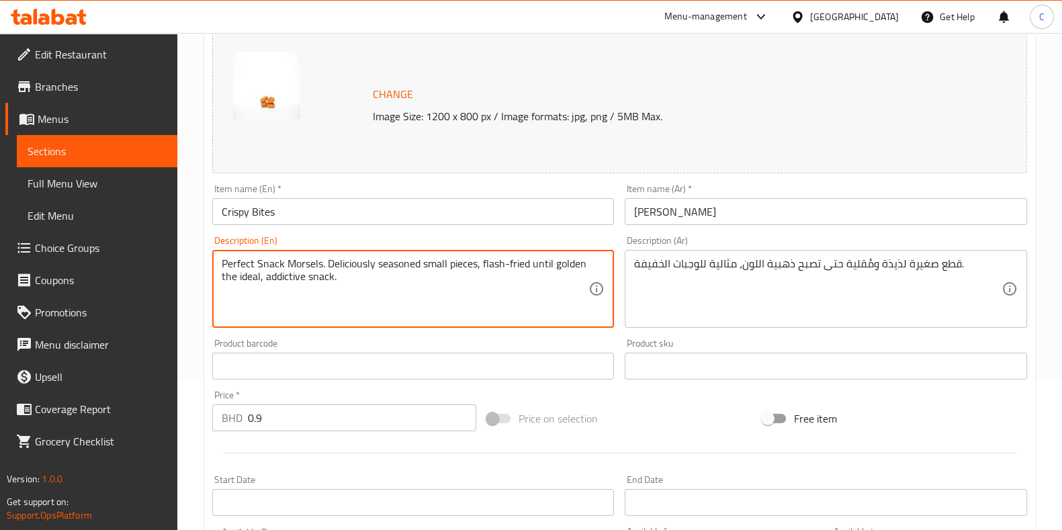
click at [590, 265] on div "Perfect Snack Morsels. Deliciously seasoned small pieces, flash-fried until gol…" at bounding box center [413, 289] width 402 height 78
click at [418, 274] on textarea "Perfect Snack Morsels. Deliciously seasoned small pieces, flash-fried until gol…" at bounding box center [405, 289] width 367 height 64
drag, startPoint x: 390, startPoint y: 285, endPoint x: 138, endPoint y: 240, distance: 255.7
click at [139, 240] on div "Edit Restaurant Branches Menus Sections Full Menu View Edit Menu Choice Groups …" at bounding box center [531, 449] width 1062 height 1134
paste textarea "Golden-fried, bite-sized pieces with a satisfying crunch"
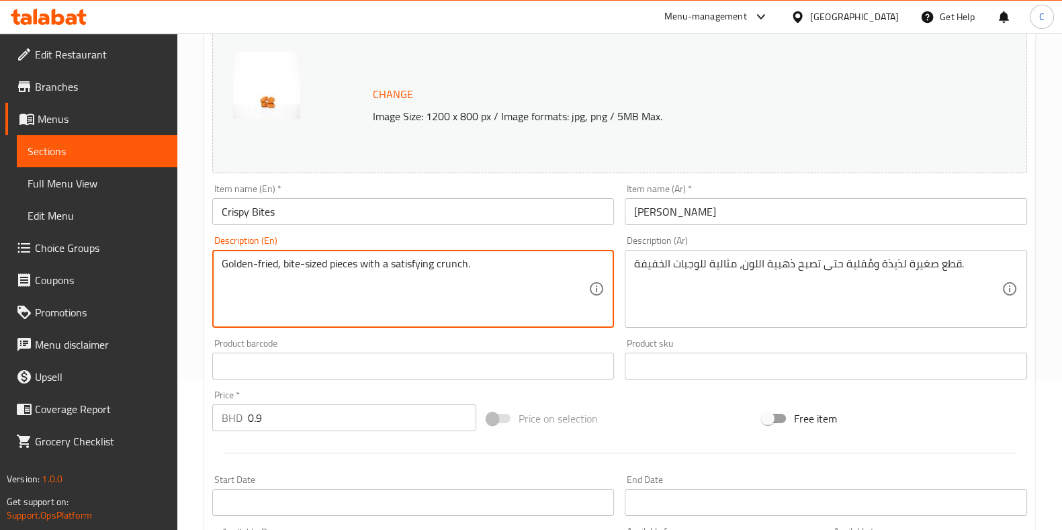
click at [505, 291] on textarea "Golden-fried, bite-sized pieces with a satisfying crunch." at bounding box center [405, 289] width 367 height 64
type textarea "Golden-fried, bite-sized pieces with a satisfying crunch."
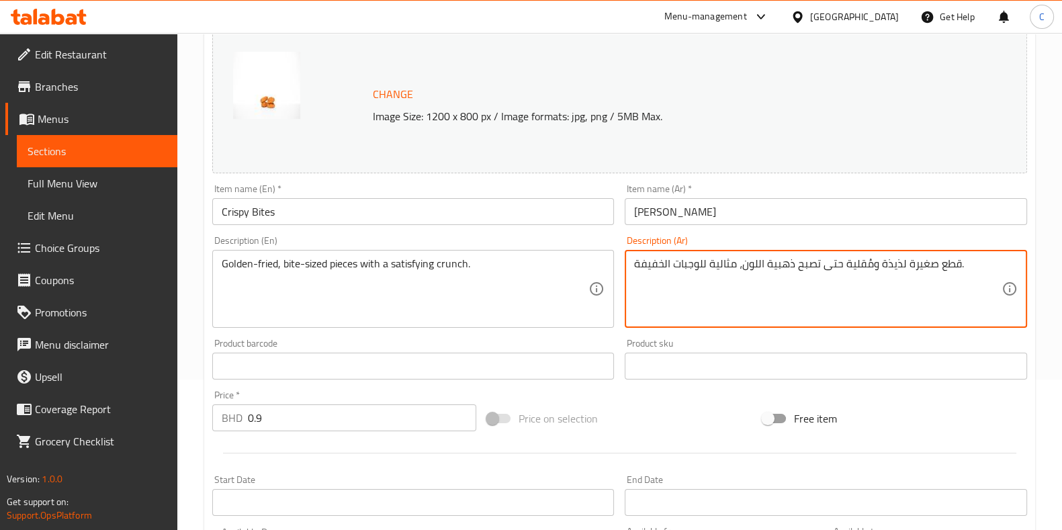
paste textarea "قلية ذهبية اللون ذات قرمشة مرضي"
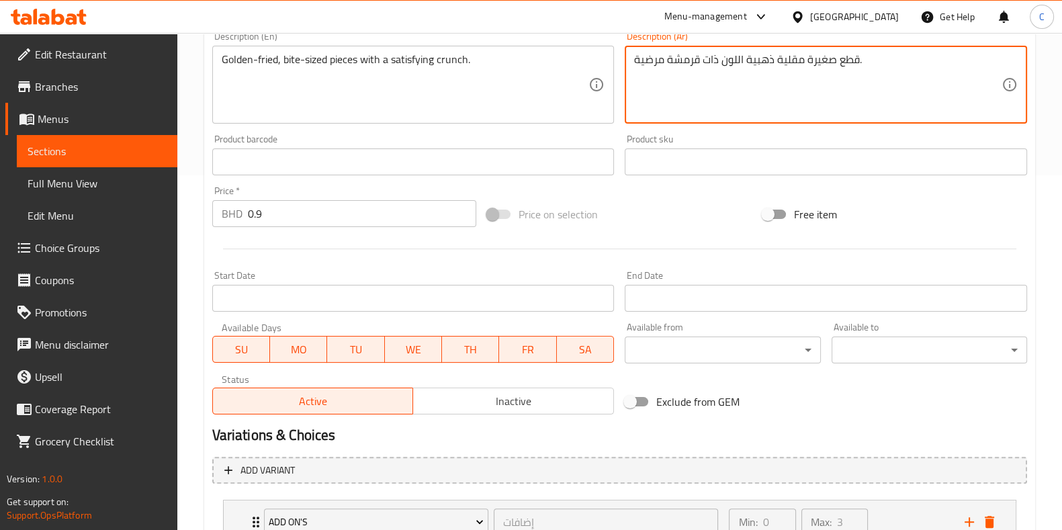
scroll to position [635, 0]
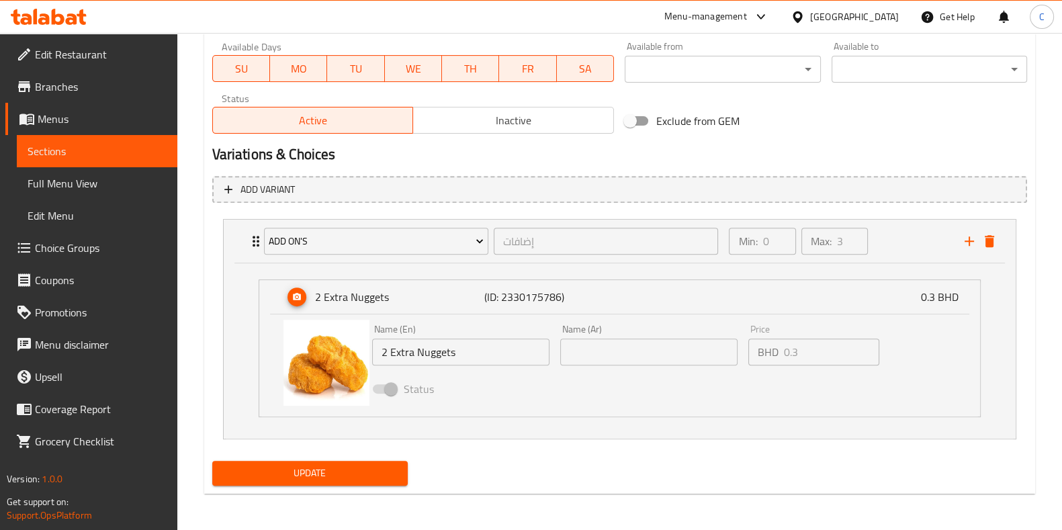
type textarea "قطع صغيرة مقلية ذهبية اللون ذات قرمشة مرضية."
click at [372, 476] on span "Update" at bounding box center [310, 473] width 174 height 17
click at [371, 461] on button "Update" at bounding box center [309, 473] width 195 height 25
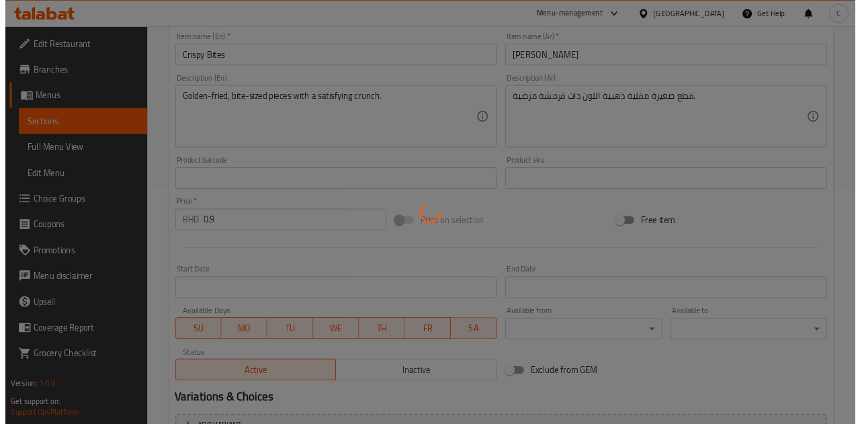
scroll to position [0, 0]
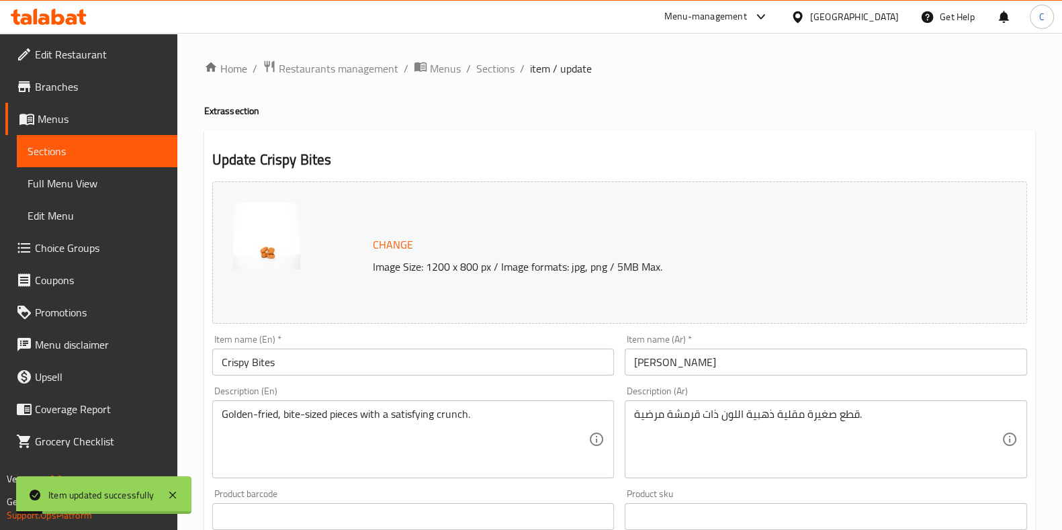
click at [390, 243] on span "Change" at bounding box center [393, 244] width 40 height 19
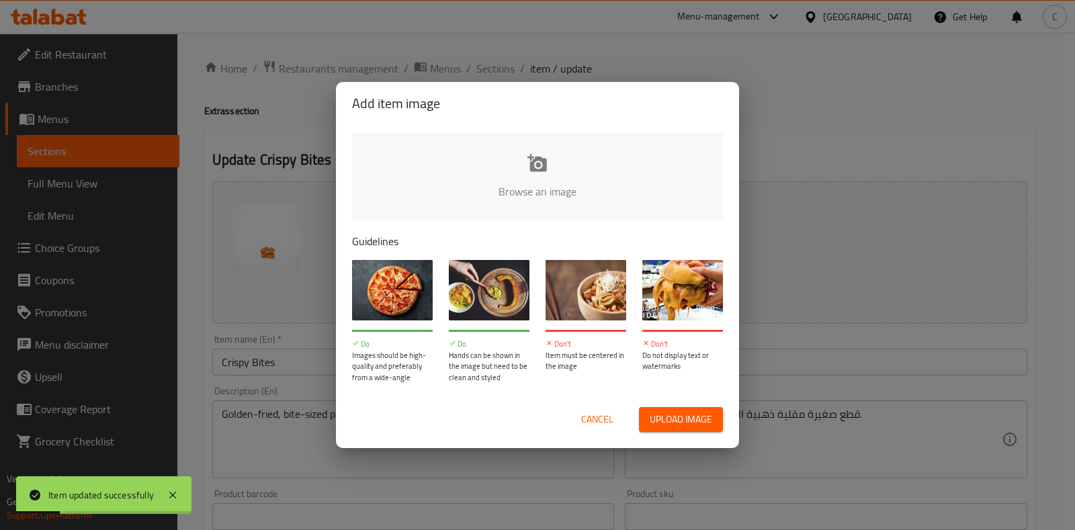
click at [453, 166] on input "file" at bounding box center [991, 196] width 1279 height 126
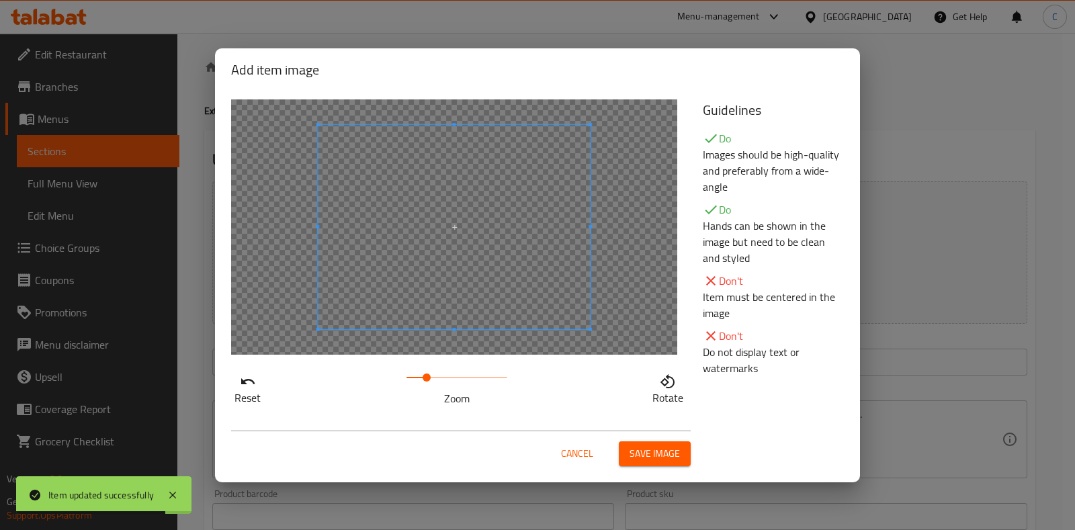
drag, startPoint x: 409, startPoint y: 377, endPoint x: 426, endPoint y: 373, distance: 18.1
click at [426, 373] on span at bounding box center [426, 377] width 8 height 8
click at [452, 336] on span at bounding box center [451, 252] width 272 height 204
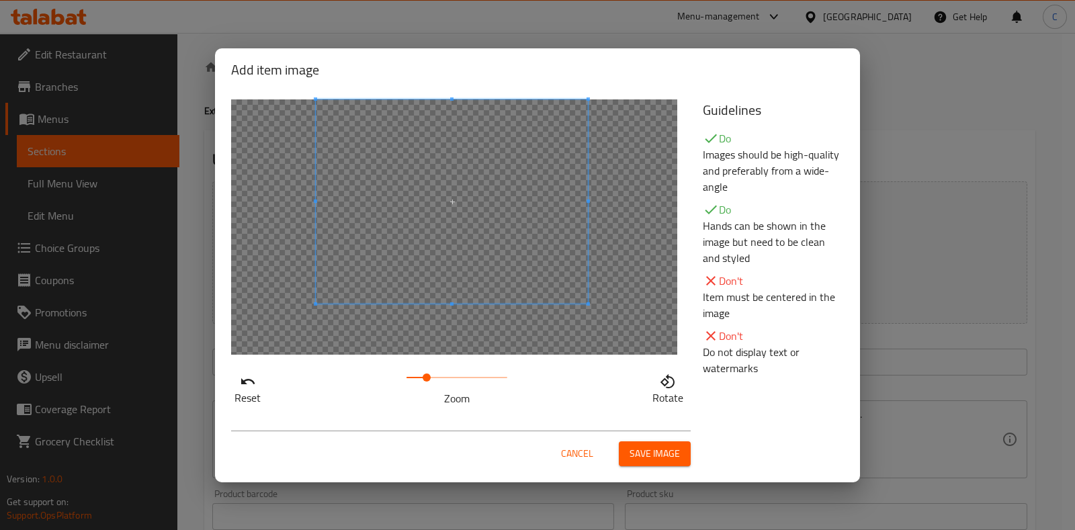
click at [472, 234] on span at bounding box center [452, 201] width 272 height 204
drag, startPoint x: 424, startPoint y: 377, endPoint x: 334, endPoint y: 371, distance: 90.9
click at [329, 381] on div "Reset Zoom Rotate" at bounding box center [458, 387] width 455 height 38
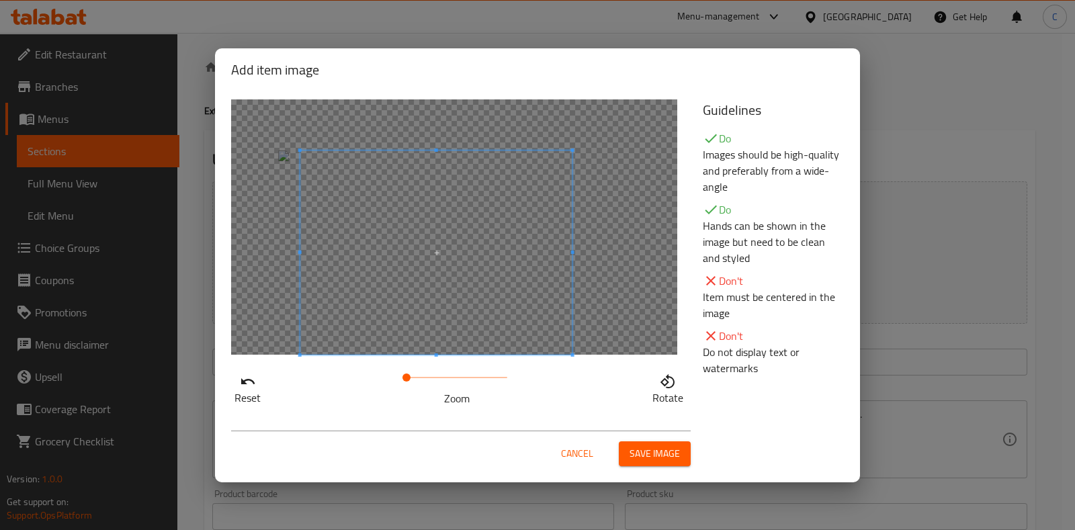
click at [435, 360] on div "Reset Zoom Rotate" at bounding box center [458, 252] width 471 height 323
drag, startPoint x: 413, startPoint y: 379, endPoint x: 343, endPoint y: 376, distance: 69.9
click at [336, 384] on div "Reset Zoom Rotate" at bounding box center [458, 387] width 455 height 38
click at [519, 223] on span at bounding box center [436, 252] width 272 height 204
click at [477, 259] on span at bounding box center [436, 252] width 272 height 204
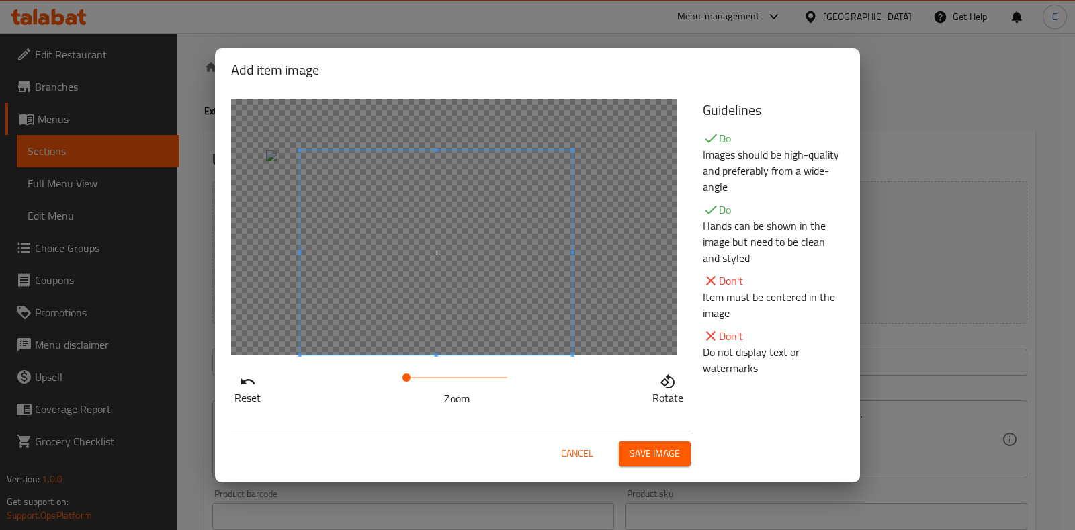
click at [501, 272] on span at bounding box center [436, 252] width 272 height 204
click at [573, 296] on div at bounding box center [454, 226] width 446 height 255
click at [541, 300] on span at bounding box center [432, 252] width 272 height 204
click at [423, 301] on span at bounding box center [432, 252] width 272 height 204
drag, startPoint x: 386, startPoint y: 298, endPoint x: 343, endPoint y: 265, distance: 54.1
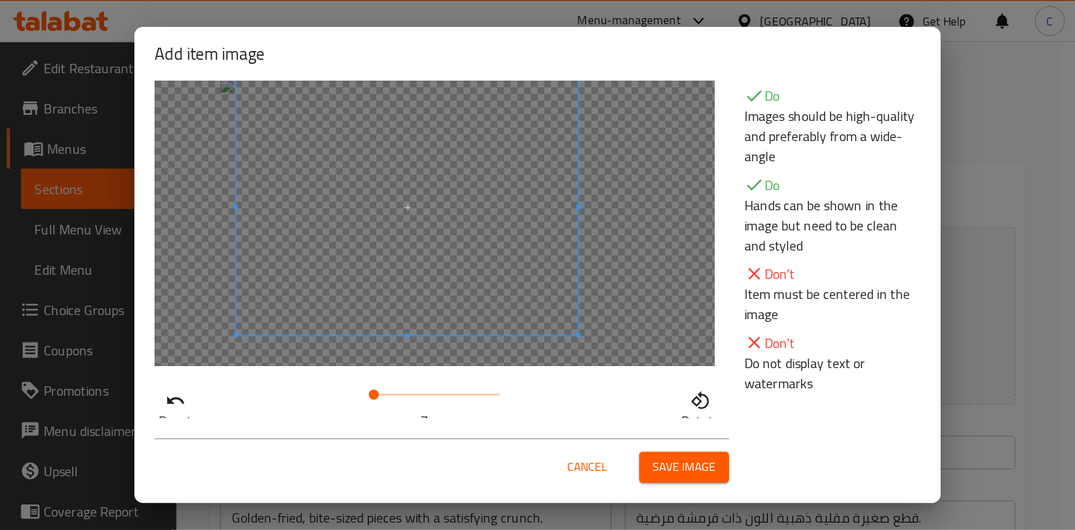
scroll to position [52, 0]
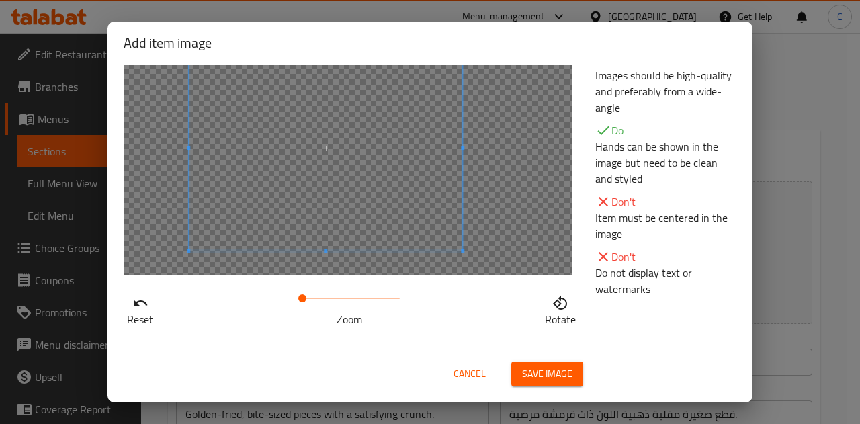
click at [299, 300] on span at bounding box center [302, 298] width 8 height 8
click at [345, 231] on span at bounding box center [329, 160] width 273 height 205
click at [302, 300] on span at bounding box center [306, 298] width 8 height 8
click at [519, 69] on div at bounding box center [348, 147] width 448 height 255
click at [488, 100] on div at bounding box center [348, 147] width 448 height 255
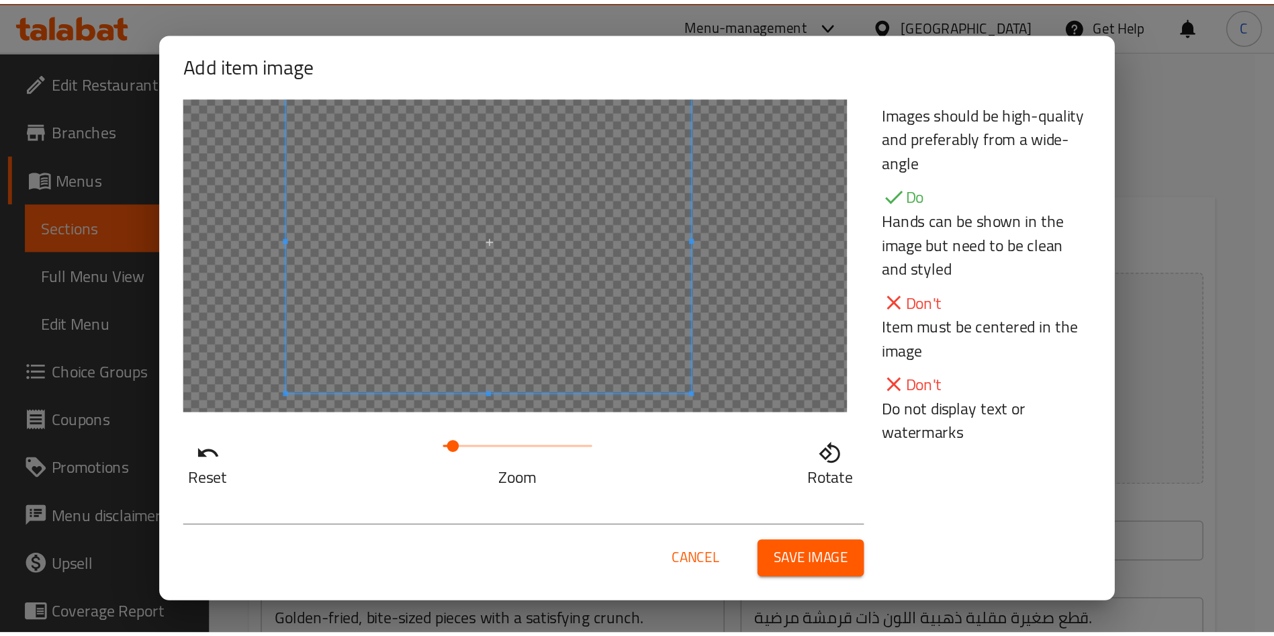
scroll to position [0, 0]
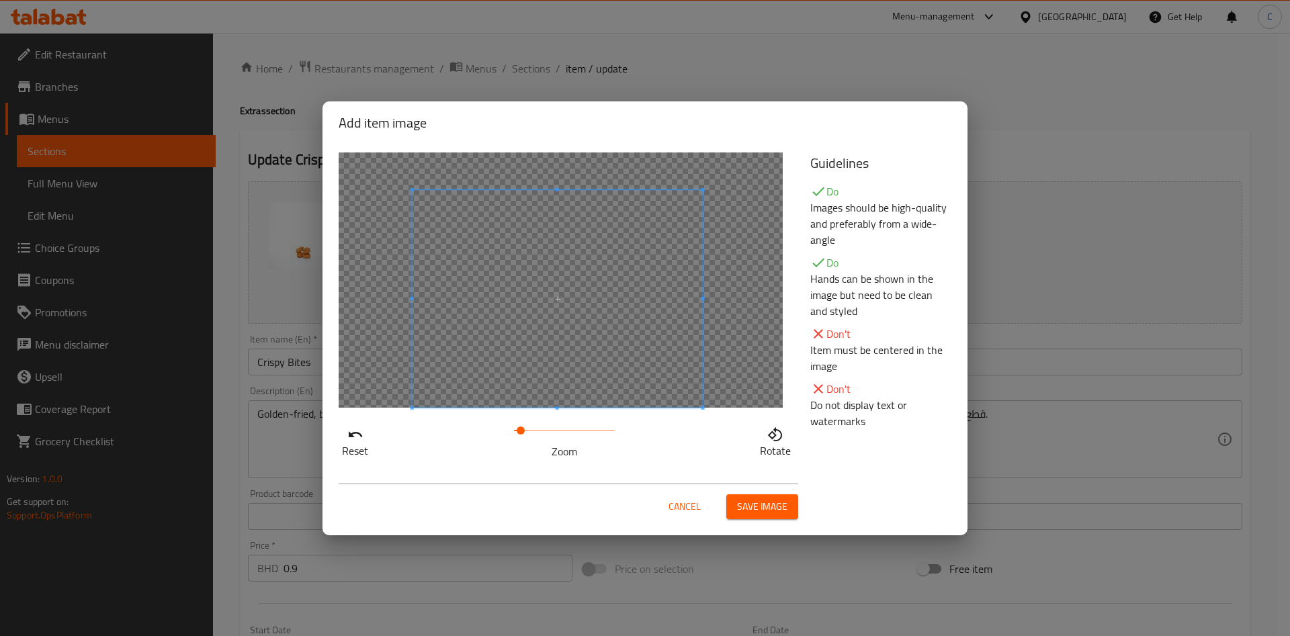
click at [732, 221] on div at bounding box center [561, 279] width 444 height 255
click at [529, 427] on span at bounding box center [528, 430] width 8 height 8
click at [722, 150] on div "Reset Zoom Rotate" at bounding box center [565, 305] width 471 height 323
drag, startPoint x: 527, startPoint y: 428, endPoint x: 537, endPoint y: 428, distance: 10.1
click at [537, 428] on span at bounding box center [538, 430] width 8 height 8
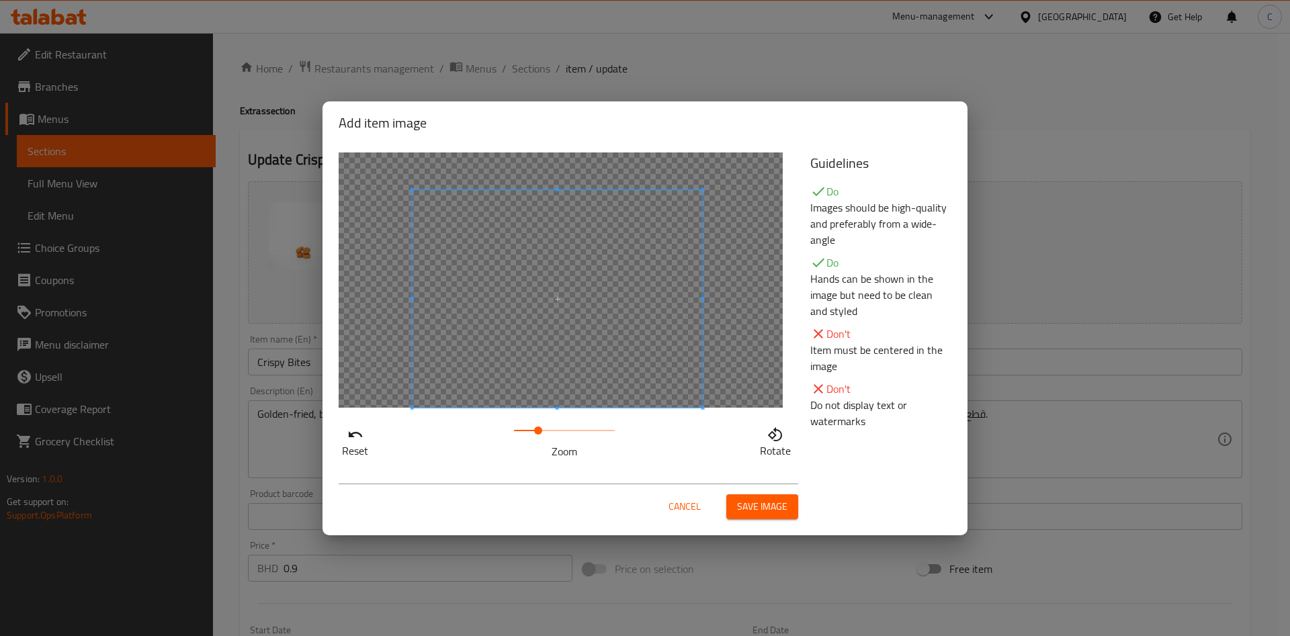
click at [749, 156] on div at bounding box center [561, 279] width 444 height 255
click at [754, 510] on span "Save image" at bounding box center [762, 506] width 50 height 17
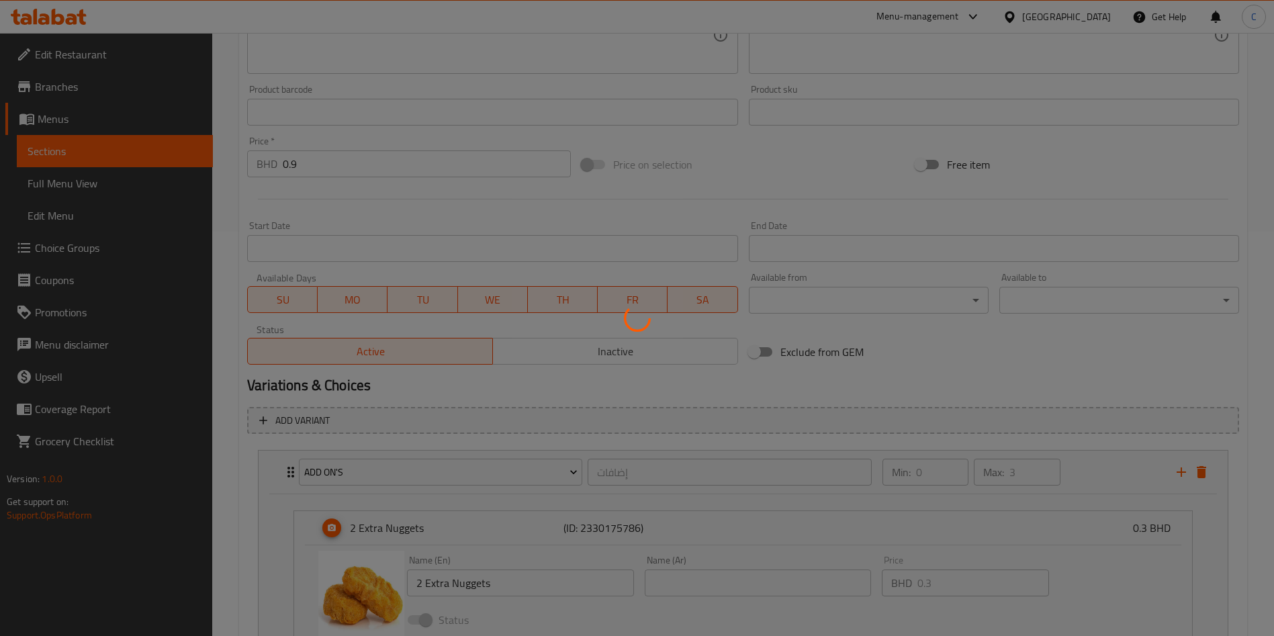
scroll to position [531, 0]
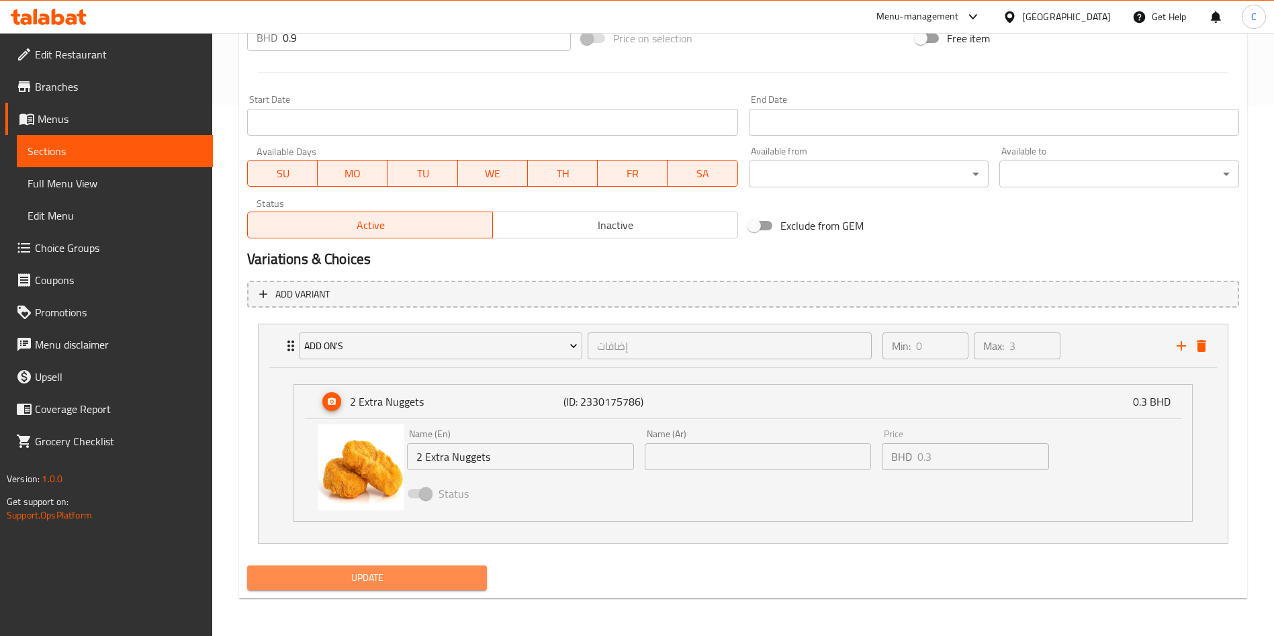
click at [357, 529] on span "Update" at bounding box center [367, 578] width 218 height 17
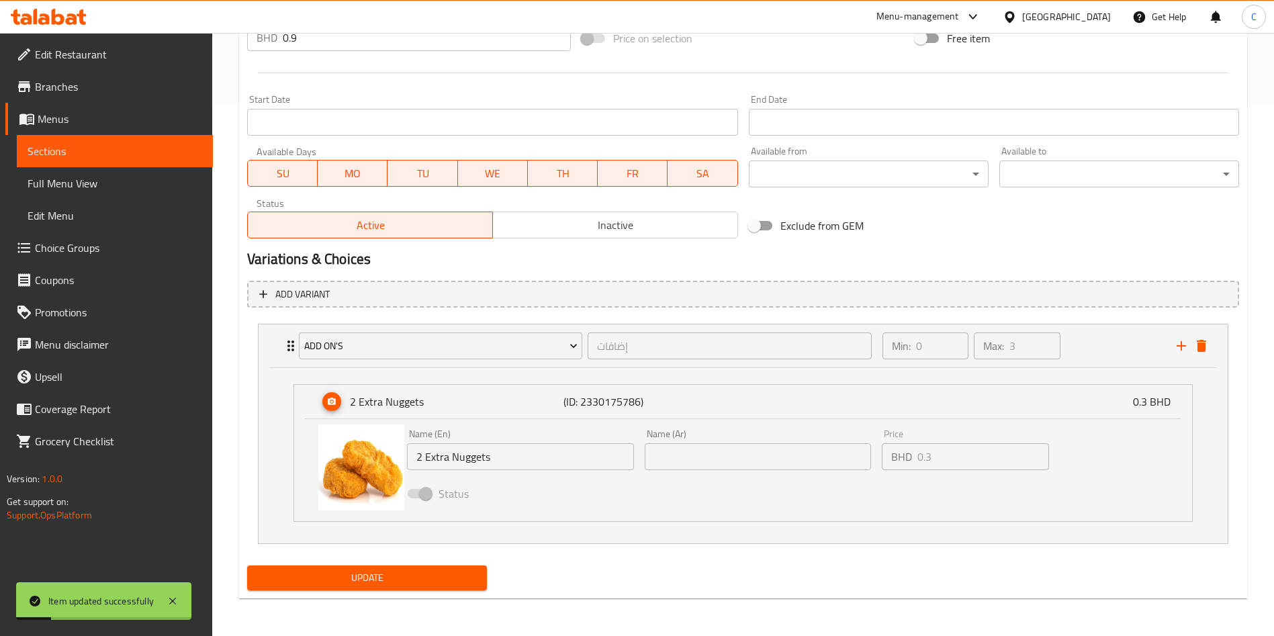
click at [391, 529] on button "Update" at bounding box center [367, 578] width 240 height 25
click at [418, 529] on div "Update" at bounding box center [367, 578] width 251 height 36
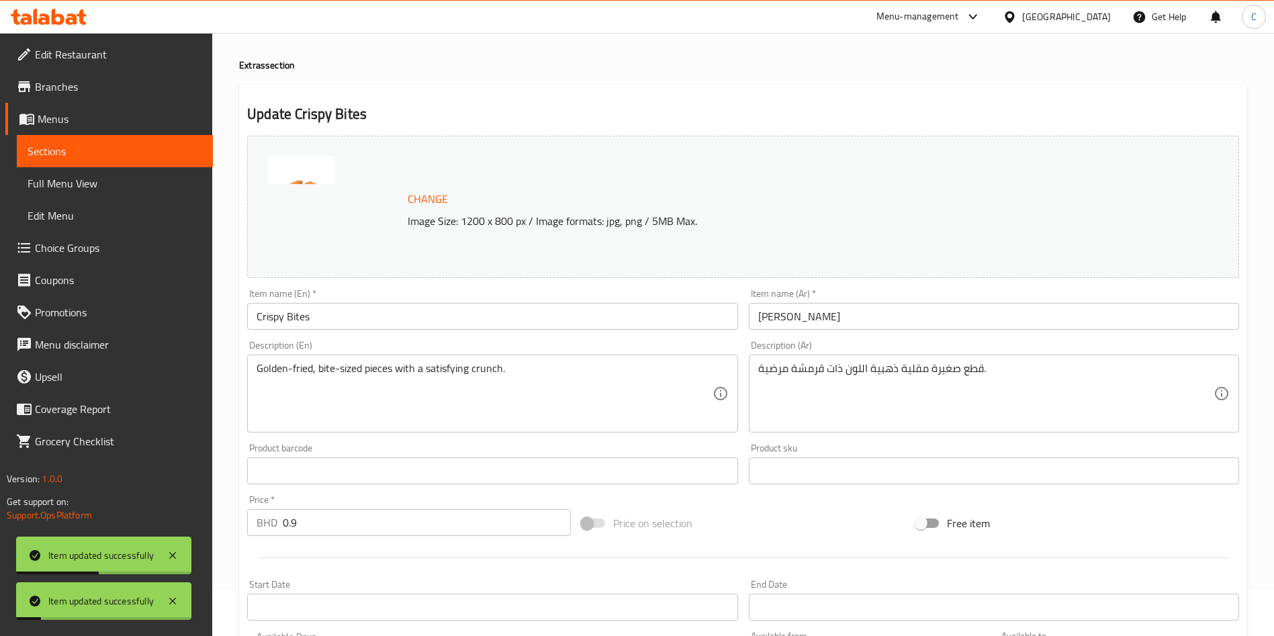
scroll to position [0, 0]
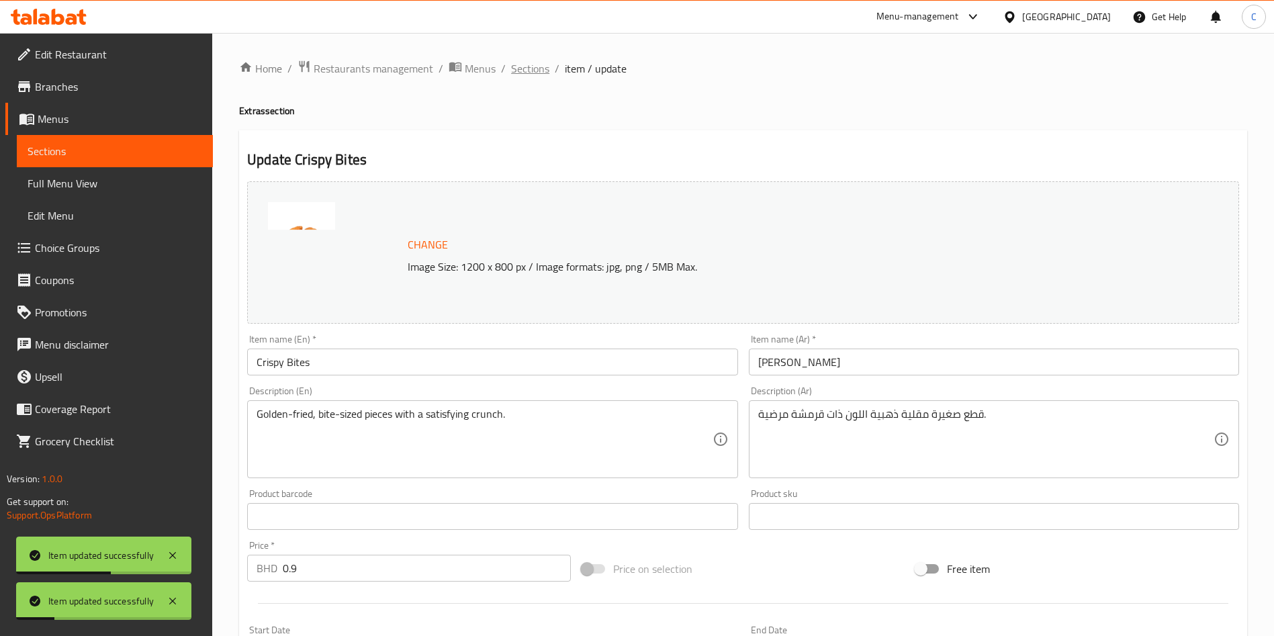
click at [532, 70] on span "Sections" at bounding box center [530, 68] width 38 height 16
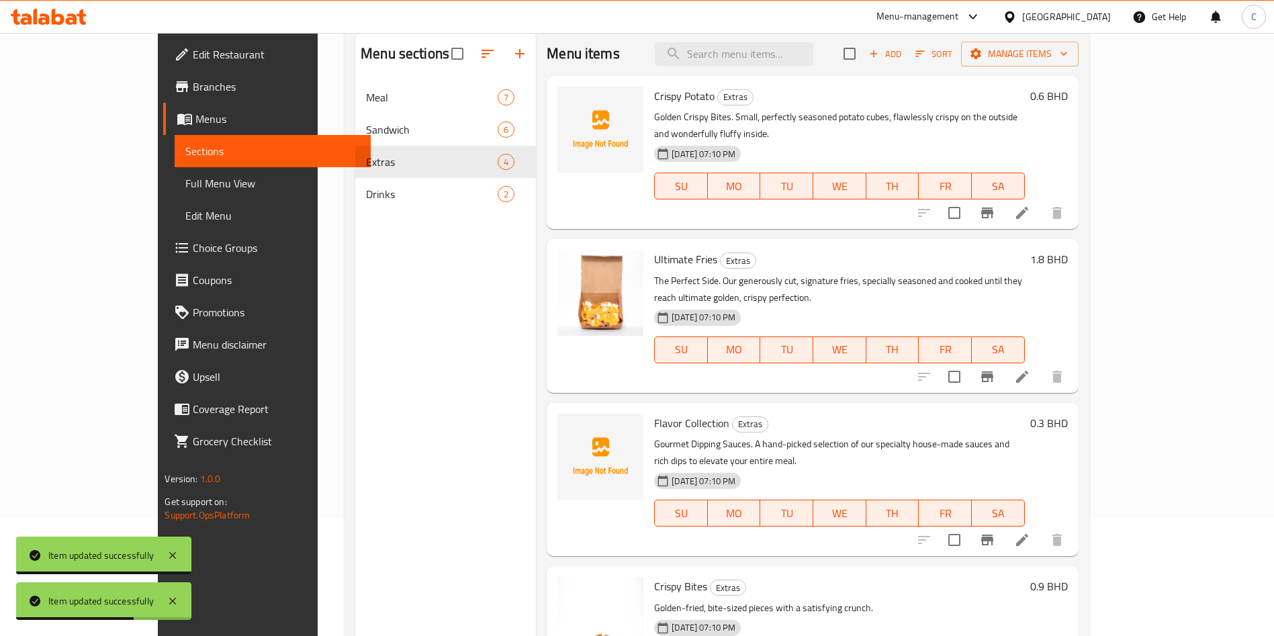
scroll to position [87, 0]
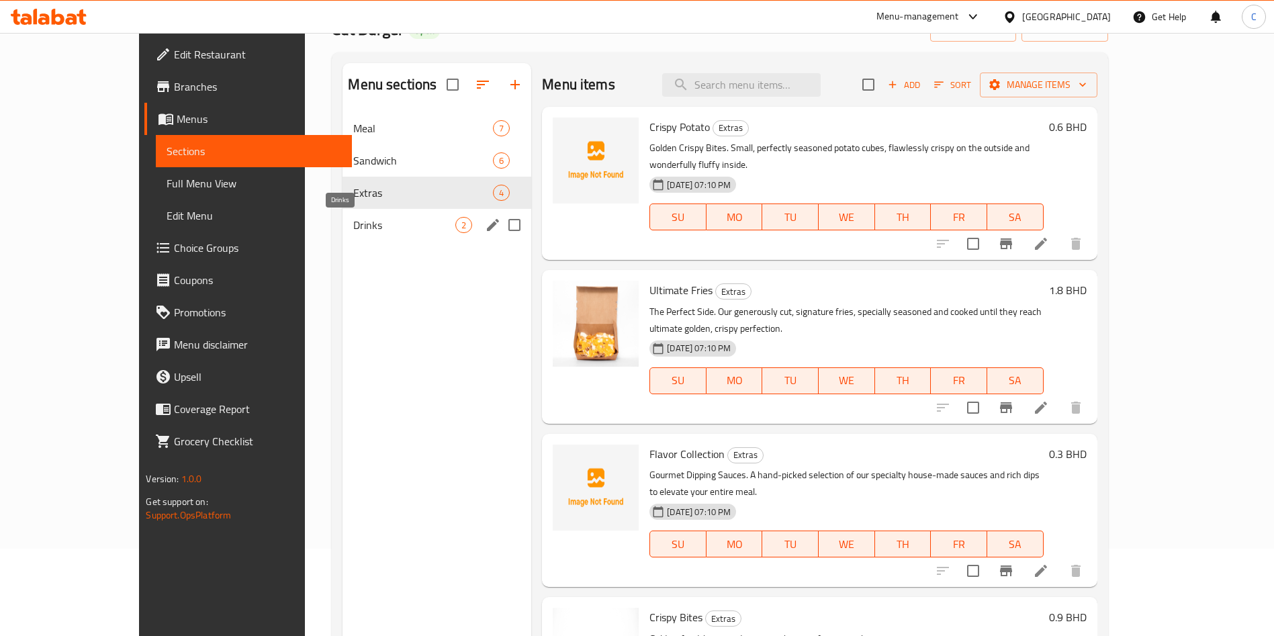
click at [395, 230] on span "Drinks" at bounding box center [404, 225] width 102 height 16
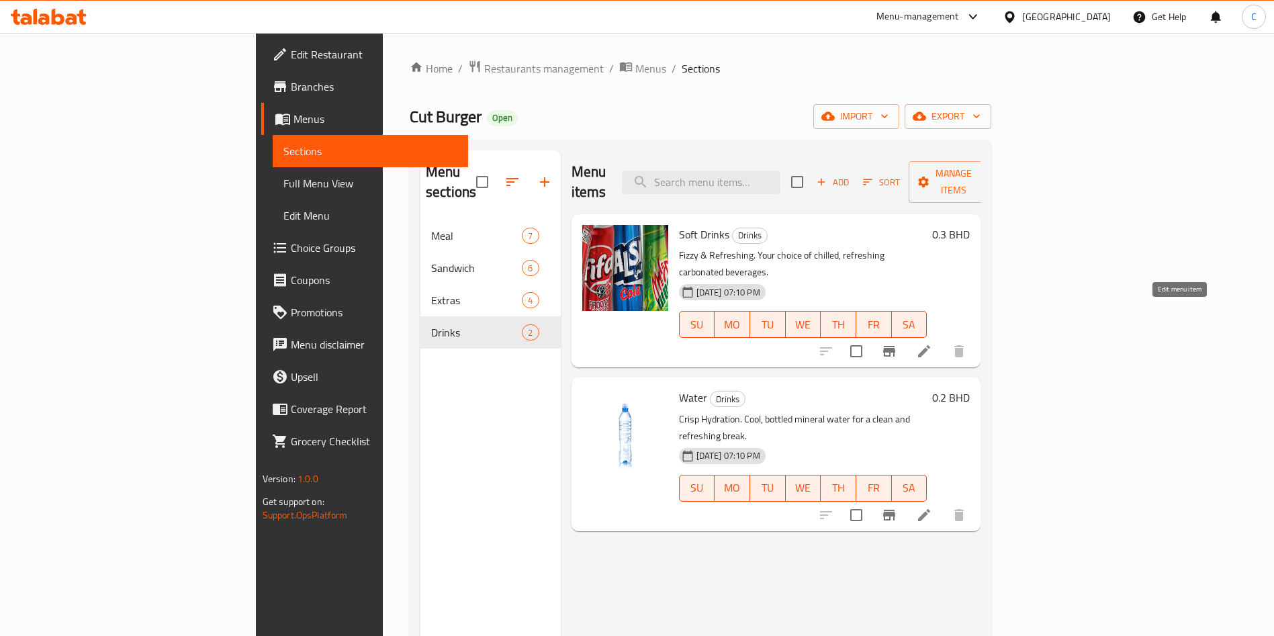
click at [932, 343] on icon at bounding box center [924, 351] width 16 height 16
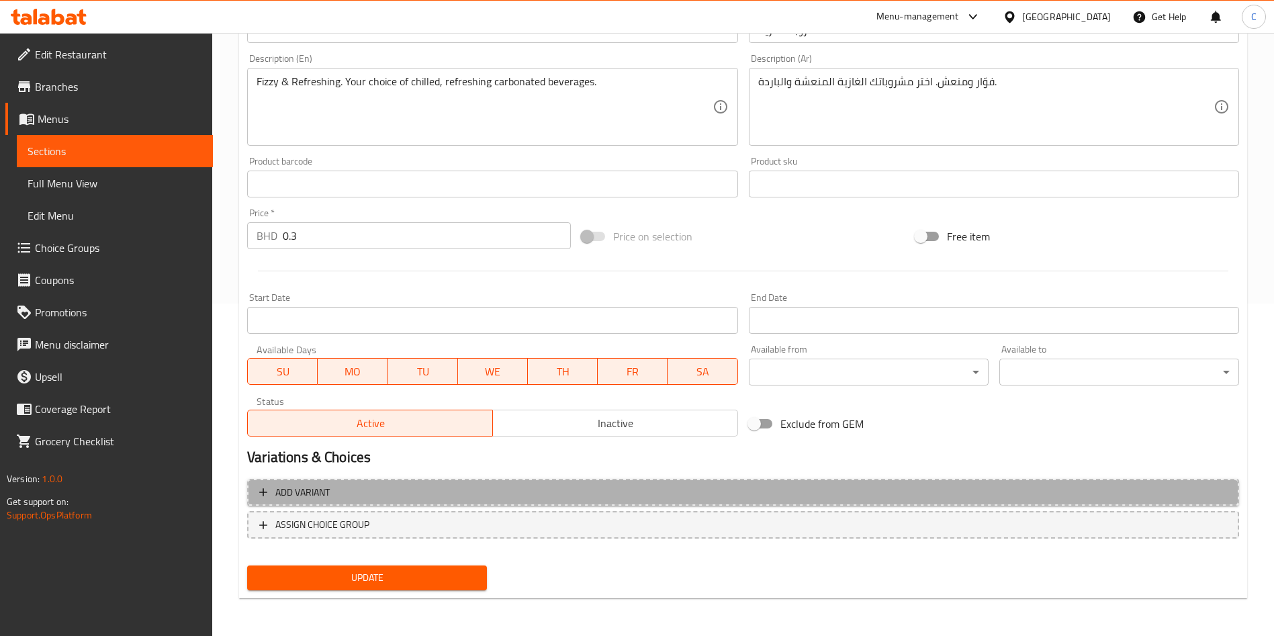
click at [457, 499] on span "Add variant" at bounding box center [743, 492] width 968 height 17
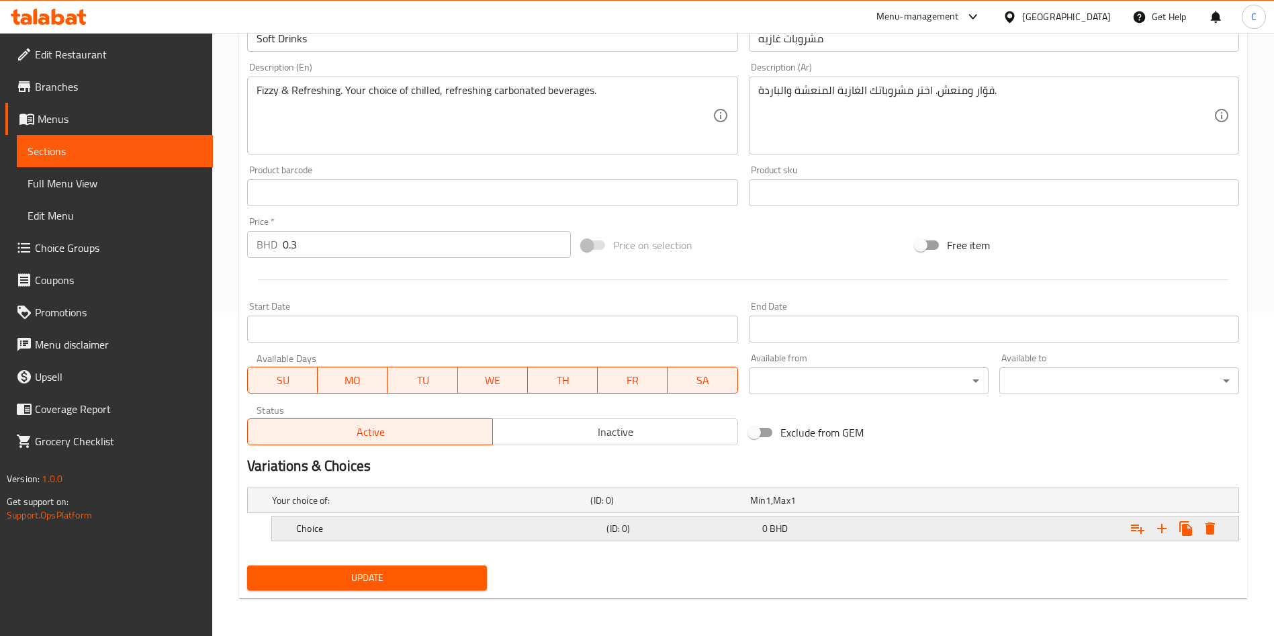
click at [462, 516] on div "Choice (ID: 0) 0 BHD" at bounding box center [760, 529] width 932 height 30
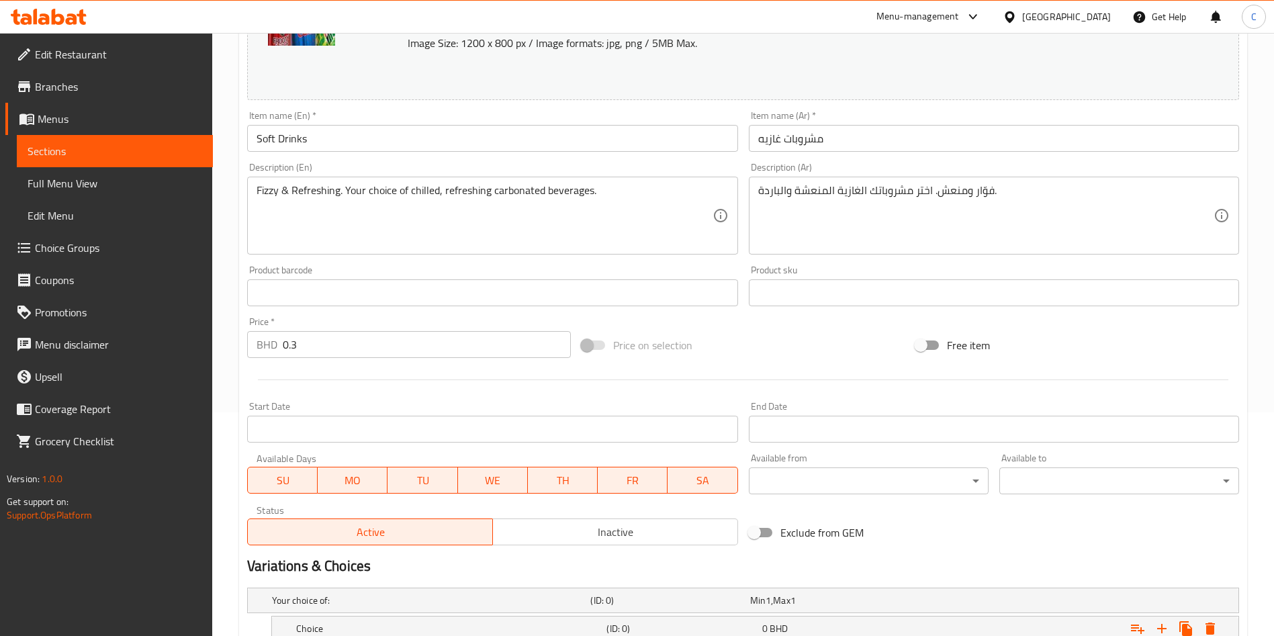
scroll to position [302, 0]
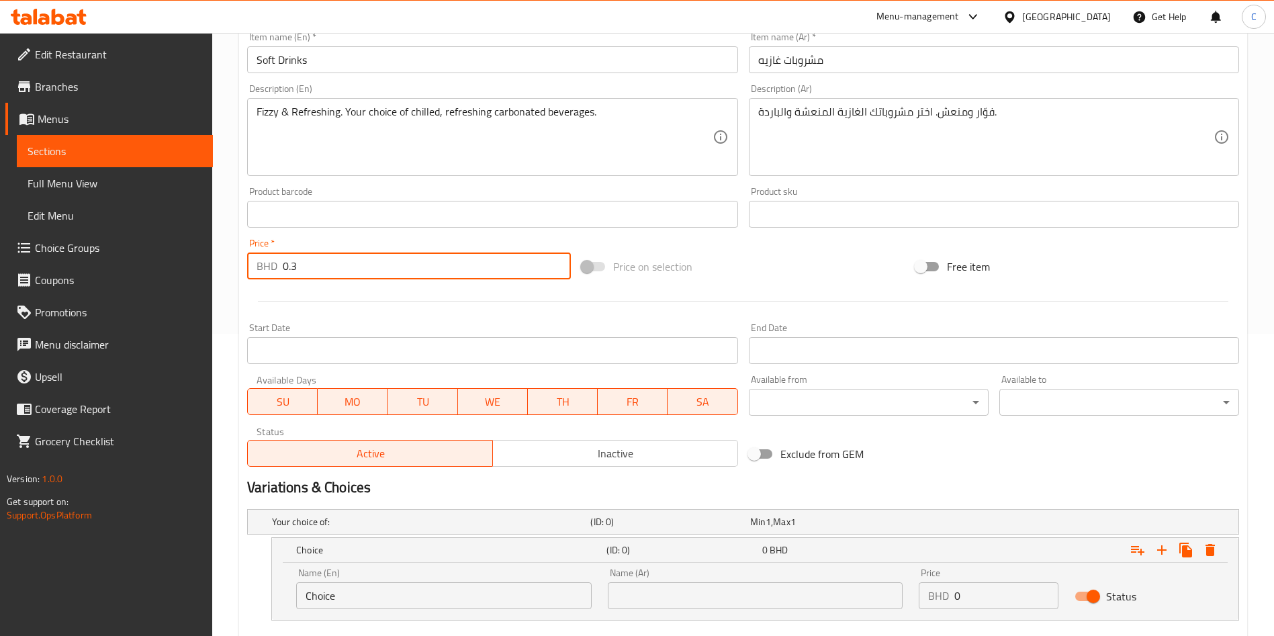
drag, startPoint x: 361, startPoint y: 279, endPoint x: 185, endPoint y: 257, distance: 176.8
click at [186, 256] on div "Edit Restaurant Branches Menus Sections Full Menu View Edit Menu Choice Groups …" at bounding box center [637, 223] width 1274 height 985
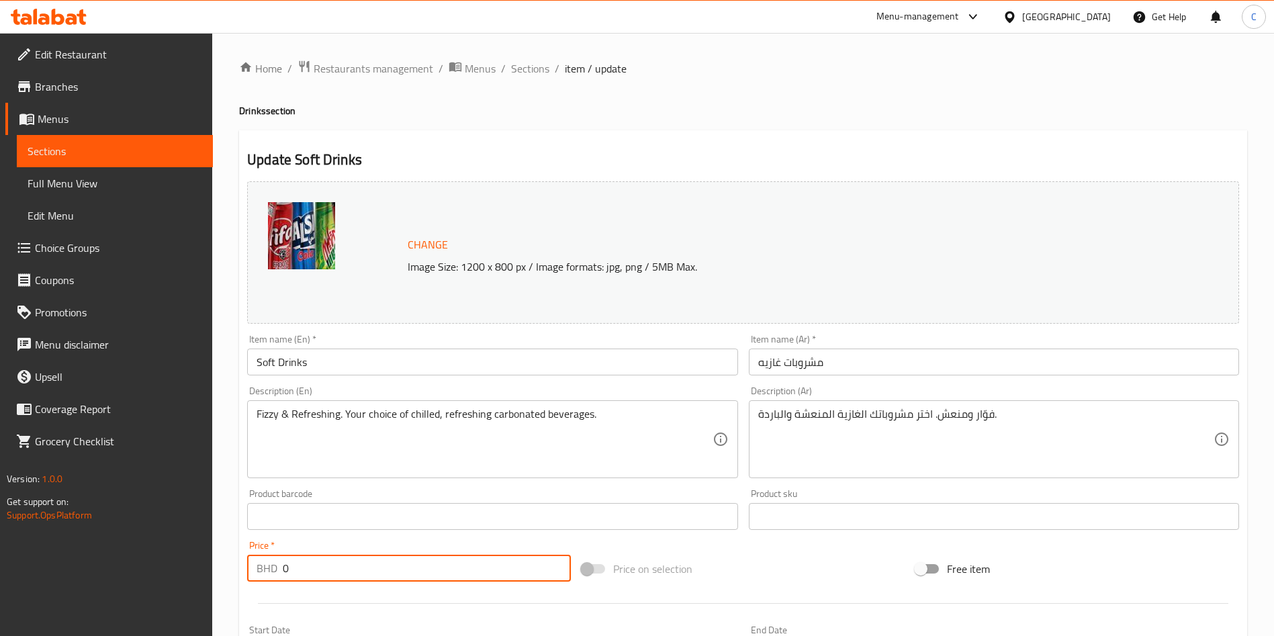
scroll to position [381, 0]
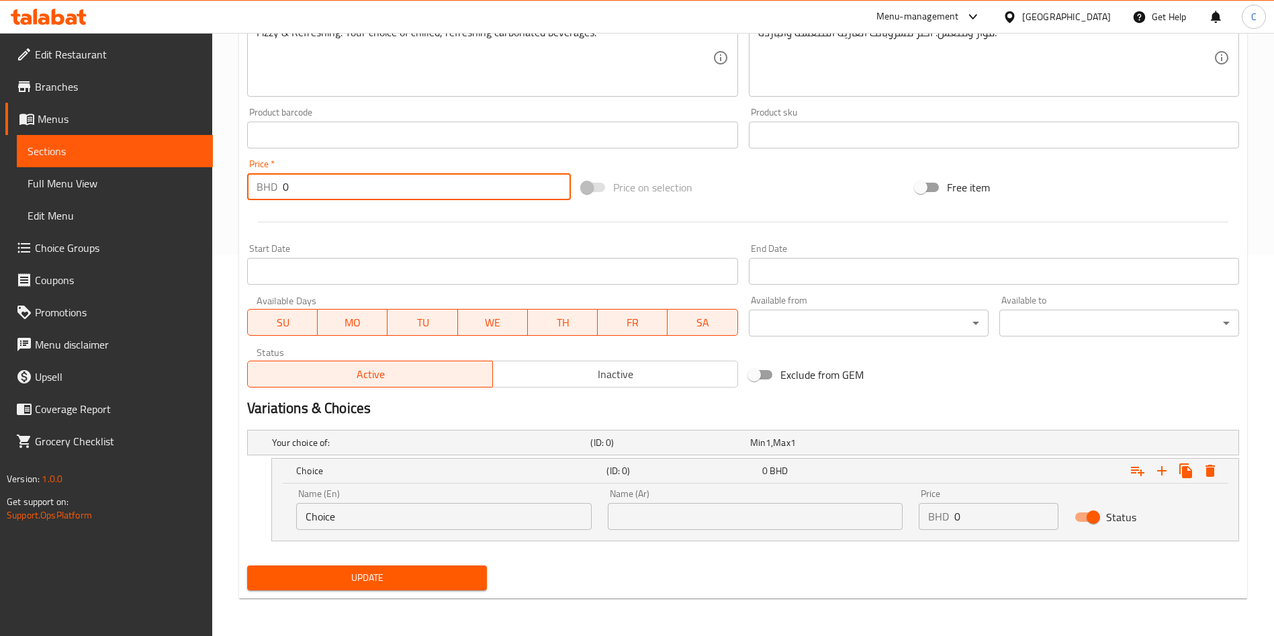
type input "0"
click at [412, 513] on input "Choice" at bounding box center [444, 516] width 296 height 27
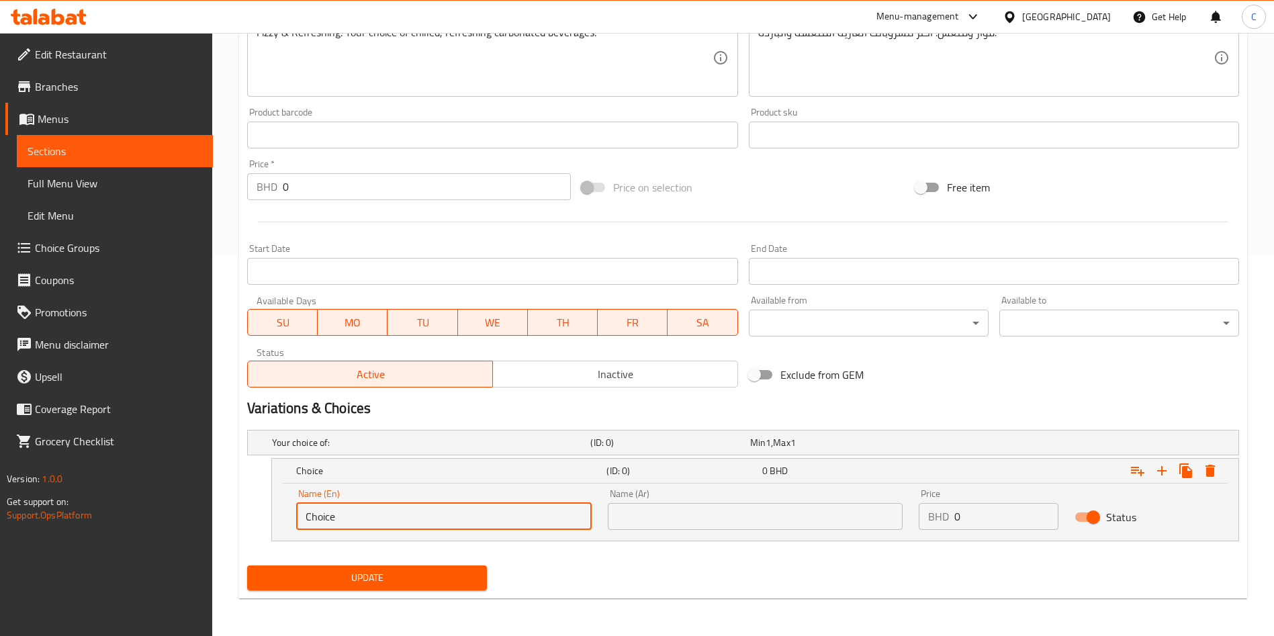
type input "L"
type input "Alsi Cola"
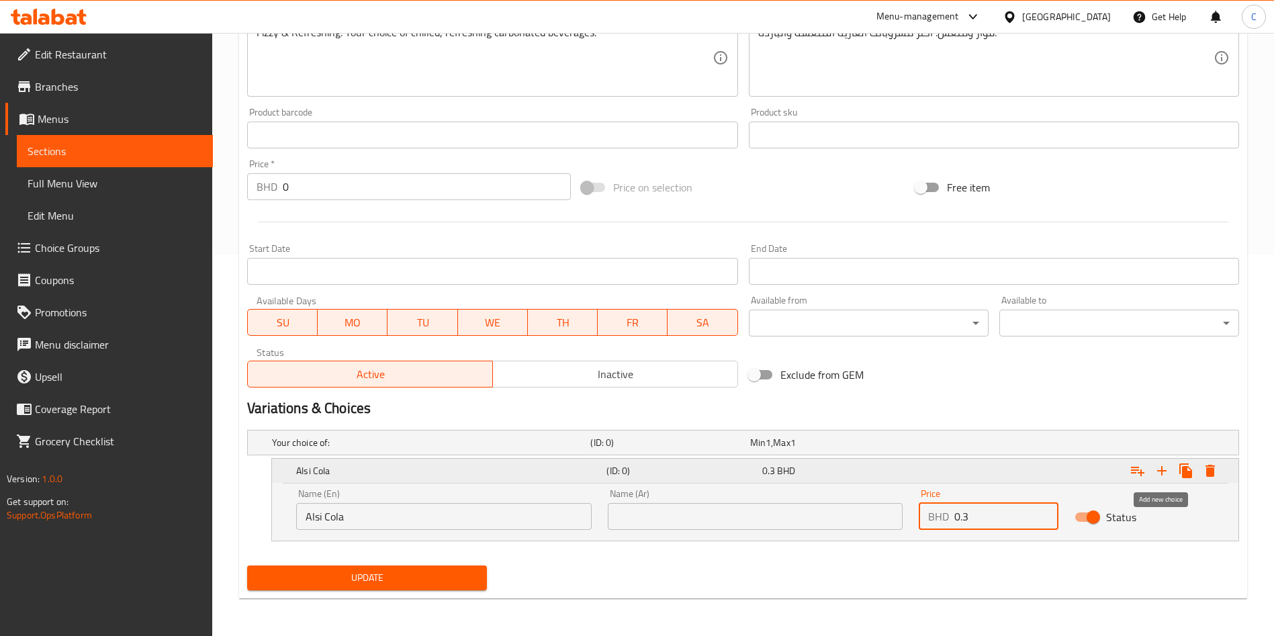
type input "0.3"
click at [1061, 469] on icon "Expand" at bounding box center [1162, 471] width 16 height 16
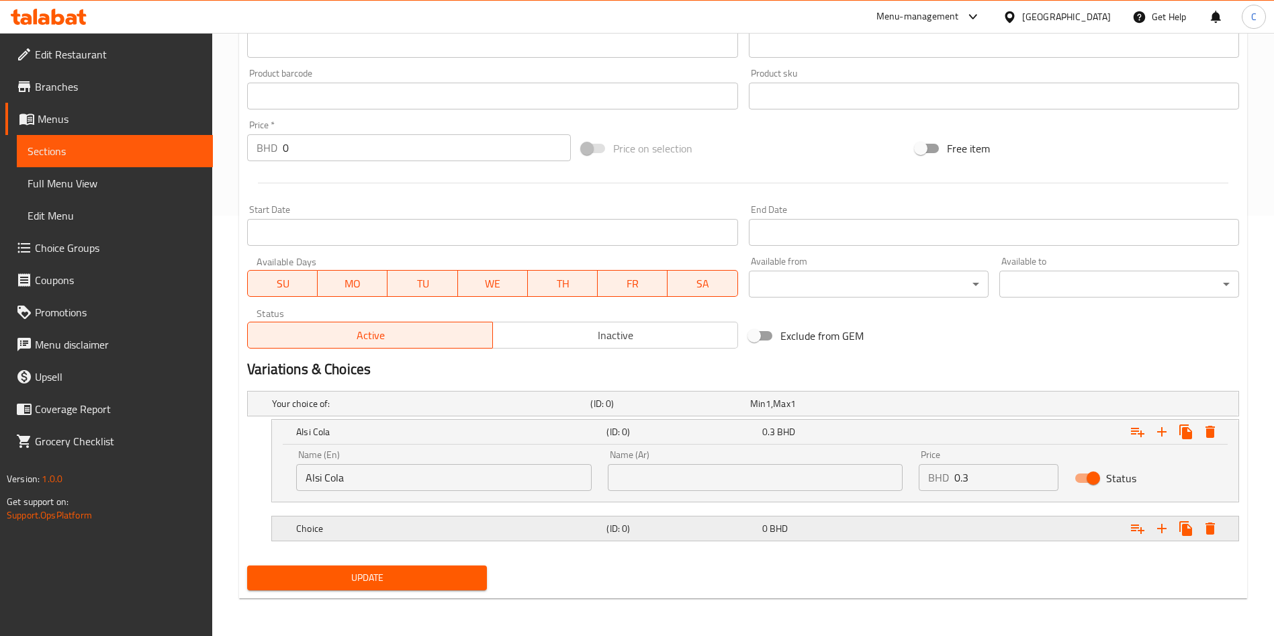
click at [852, 525] on div "0 BHD" at bounding box center [837, 528] width 150 height 13
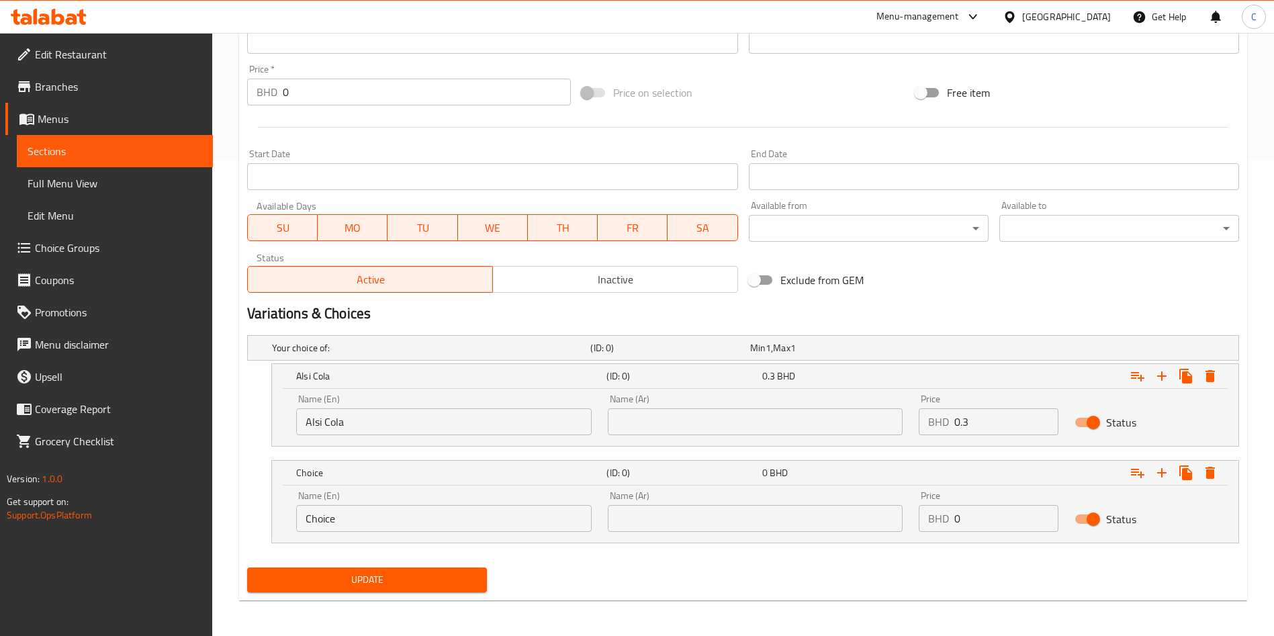
scroll to position [478, 0]
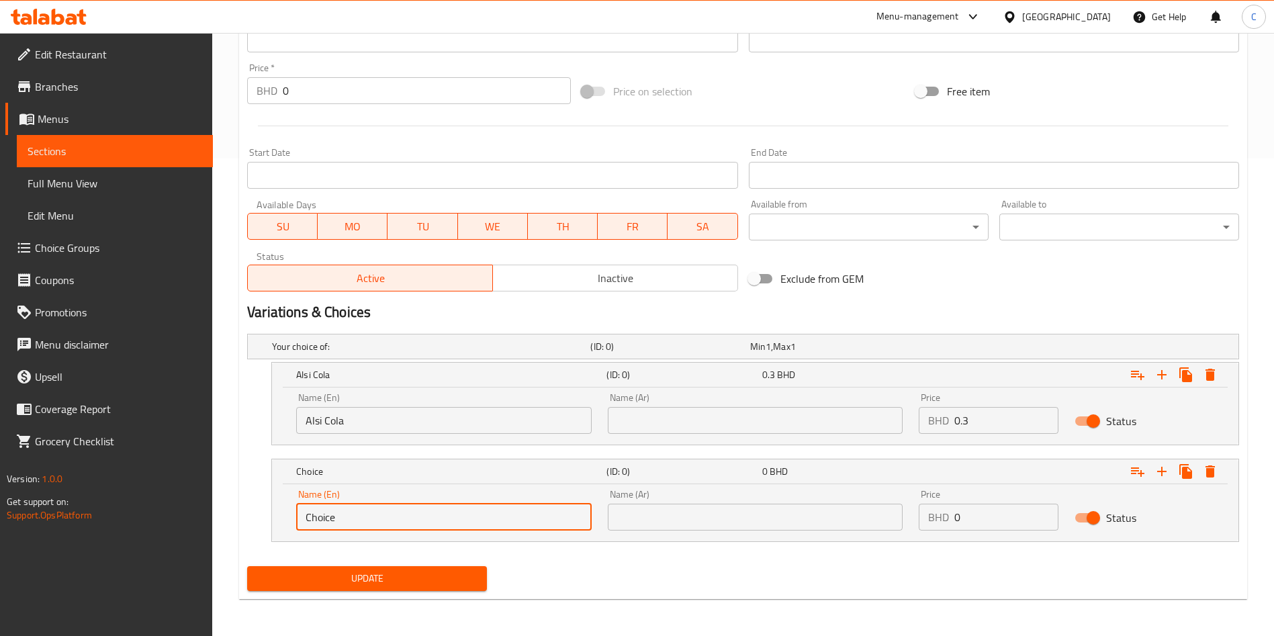
drag, startPoint x: 529, startPoint y: 515, endPoint x: 206, endPoint y: 463, distance: 326.5
click at [220, 466] on div "Home / Restaurants management / Menus / Sections / item / update Drinks section…" at bounding box center [743, 95] width 1062 height 1081
type input "Alsi Cola Zero"
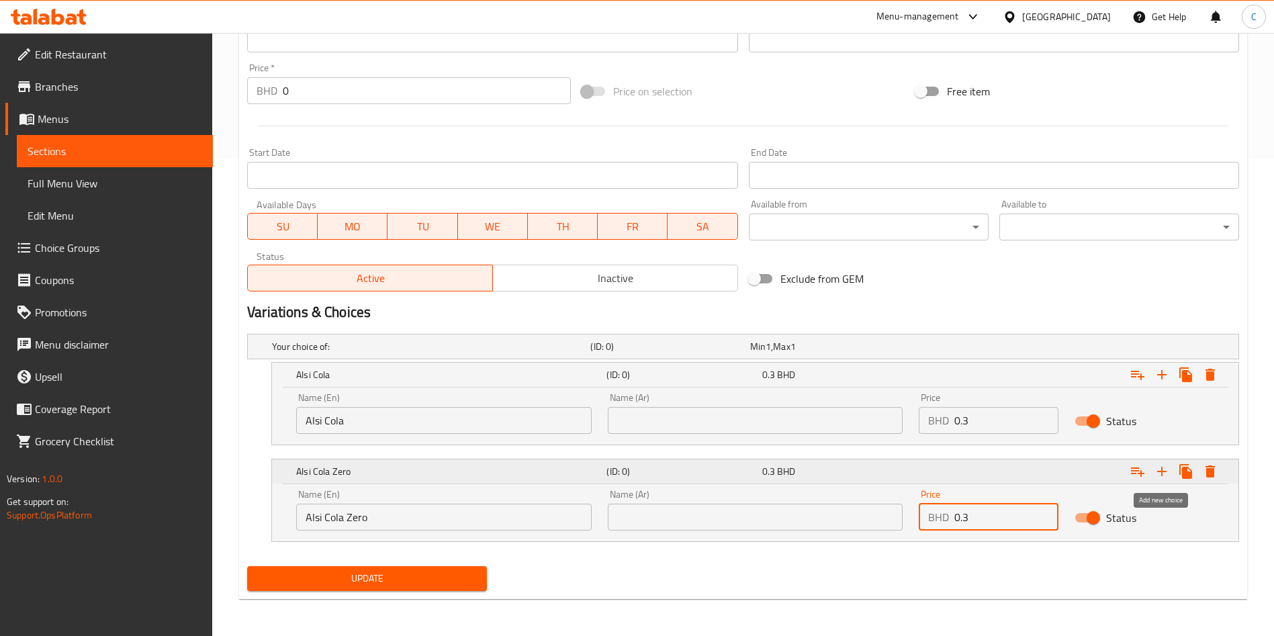
type input "0.3"
click at [1061, 471] on icon "Expand" at bounding box center [1161, 471] width 9 height 9
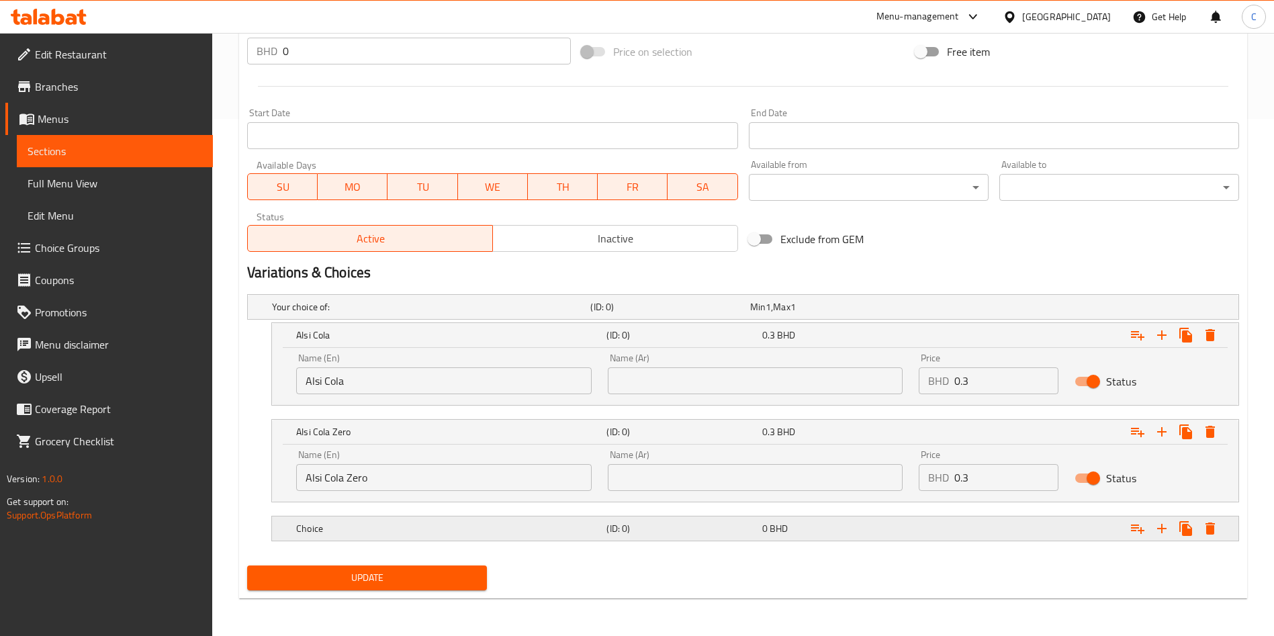
click at [631, 529] on div "Choice (ID: 0) 0 BHD" at bounding box center [760, 529] width 932 height 30
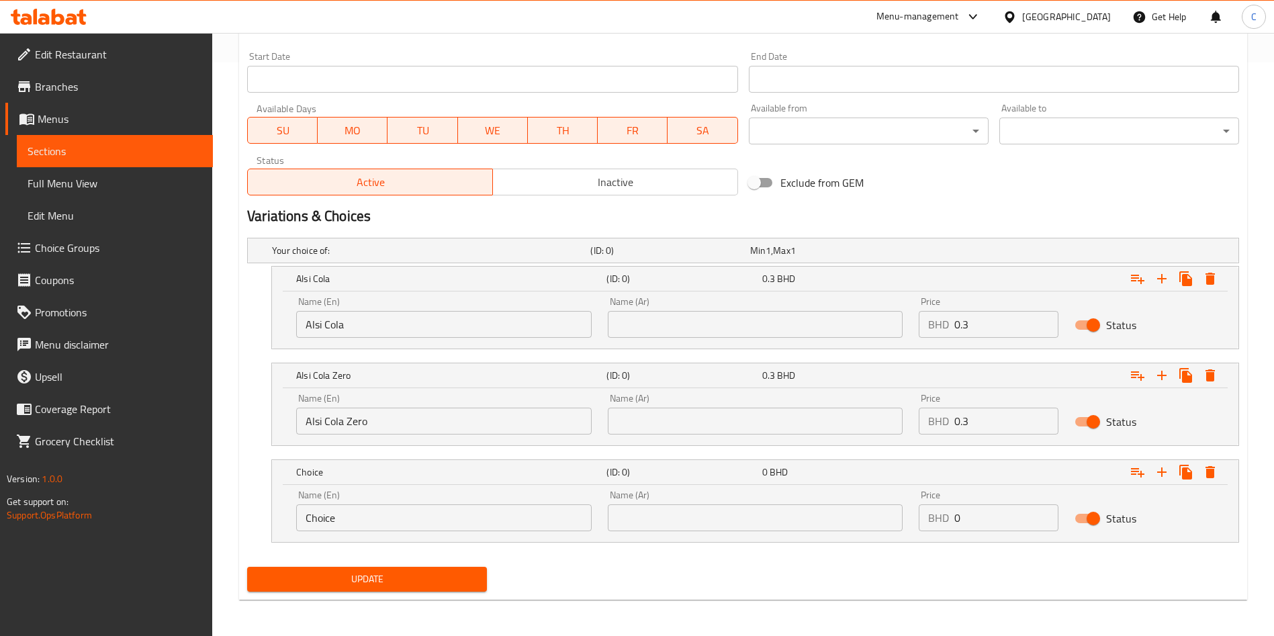
scroll to position [575, 0]
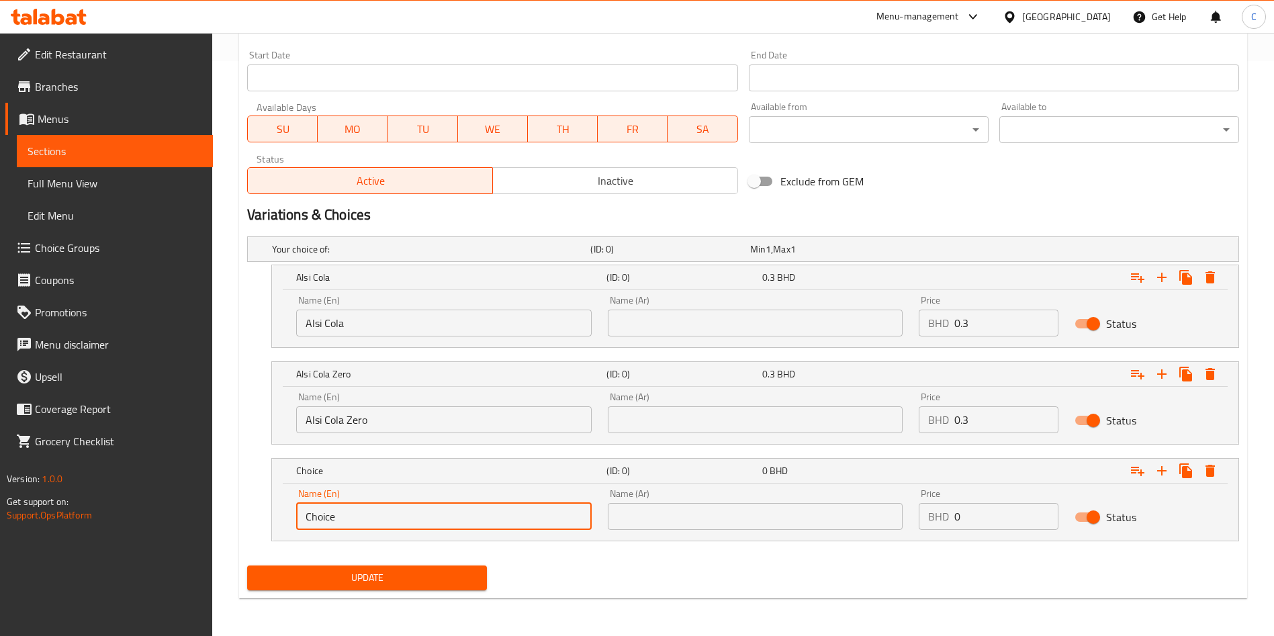
drag, startPoint x: 369, startPoint y: 500, endPoint x: 223, endPoint y: 512, distance: 146.2
click at [223, 512] on div "Home / Restaurants management / Menus / Sections / item / update Drinks section…" at bounding box center [743, 47] width 1062 height 1178
type input "Stream"
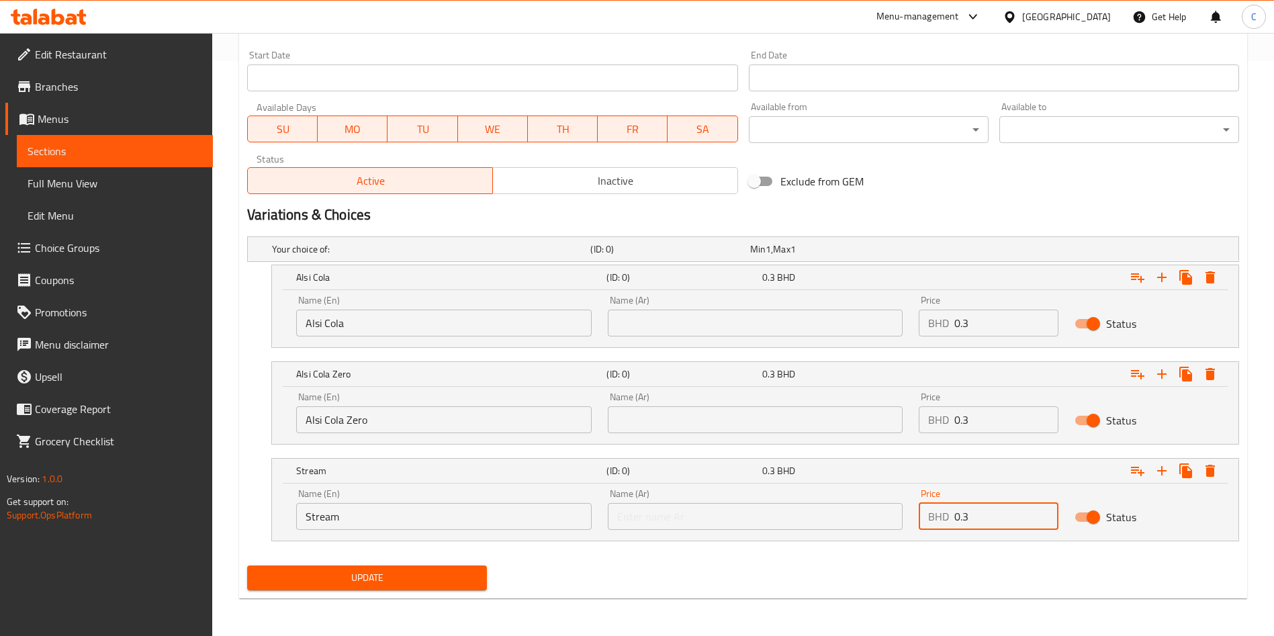
type input "0.3"
click at [1061, 303] on div "Status" at bounding box center [1145, 324] width 156 height 42
click at [510, 287] on div "Alsi Cola (ID: 0) 0.3 BHD" at bounding box center [760, 278] width 932 height 30
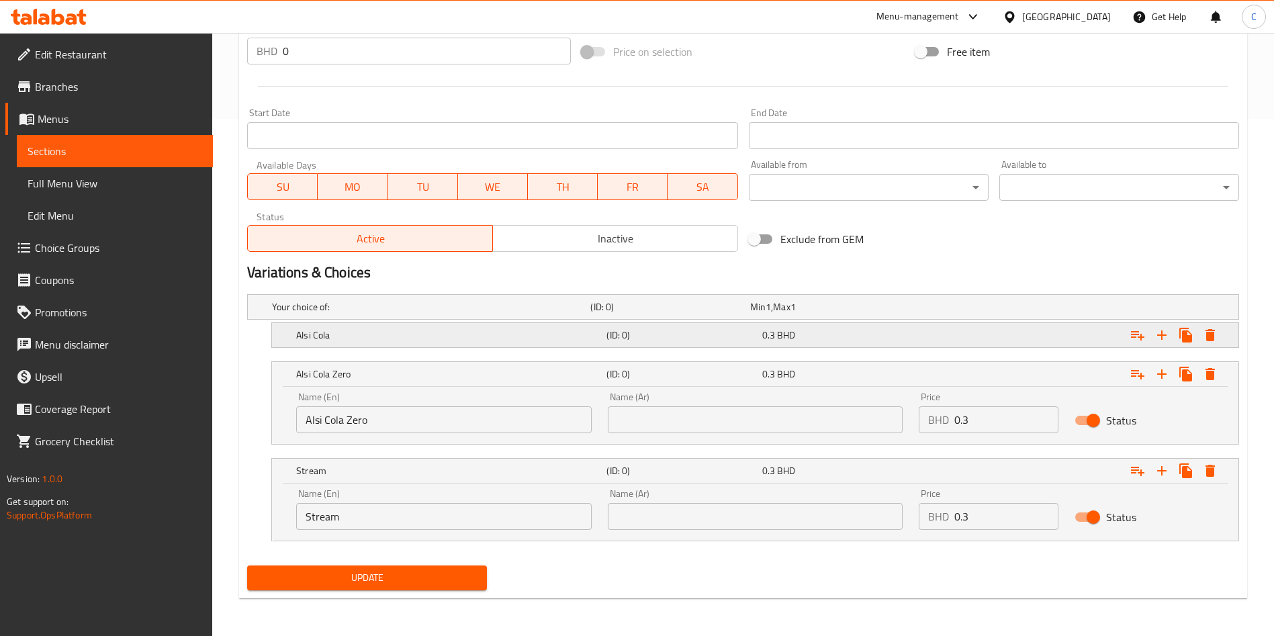
click at [518, 337] on h5 "Alsi Cola" at bounding box center [448, 334] width 305 height 13
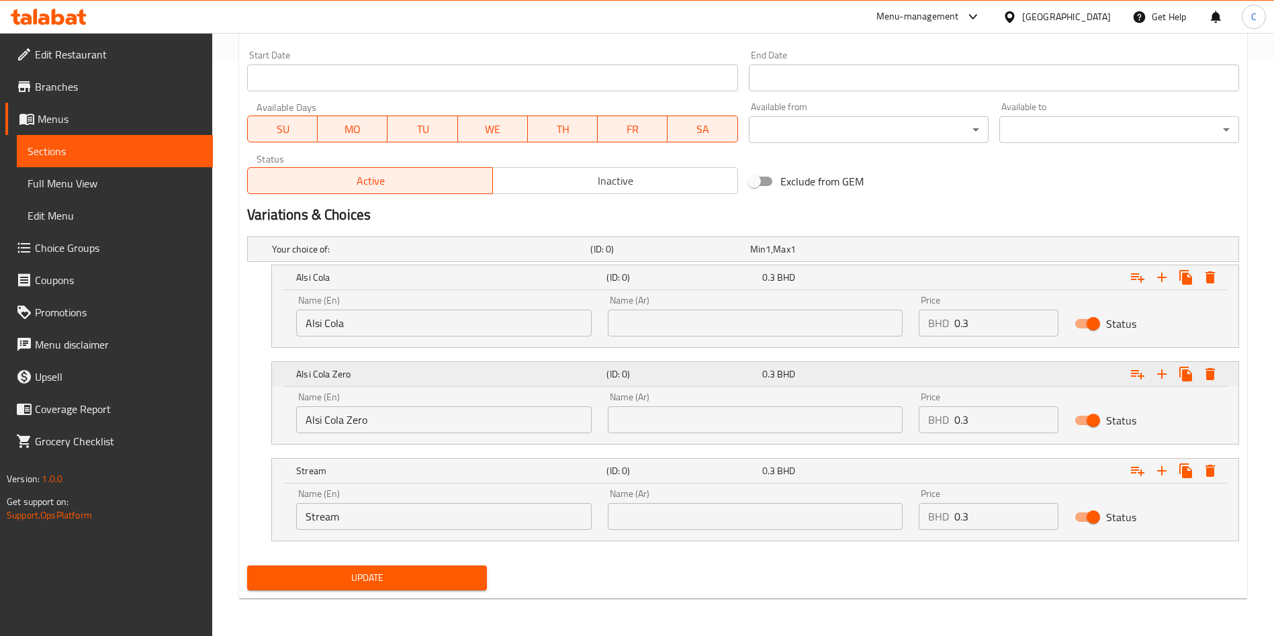
click at [889, 367] on div "0.3 BHD" at bounding box center [837, 373] width 150 height 13
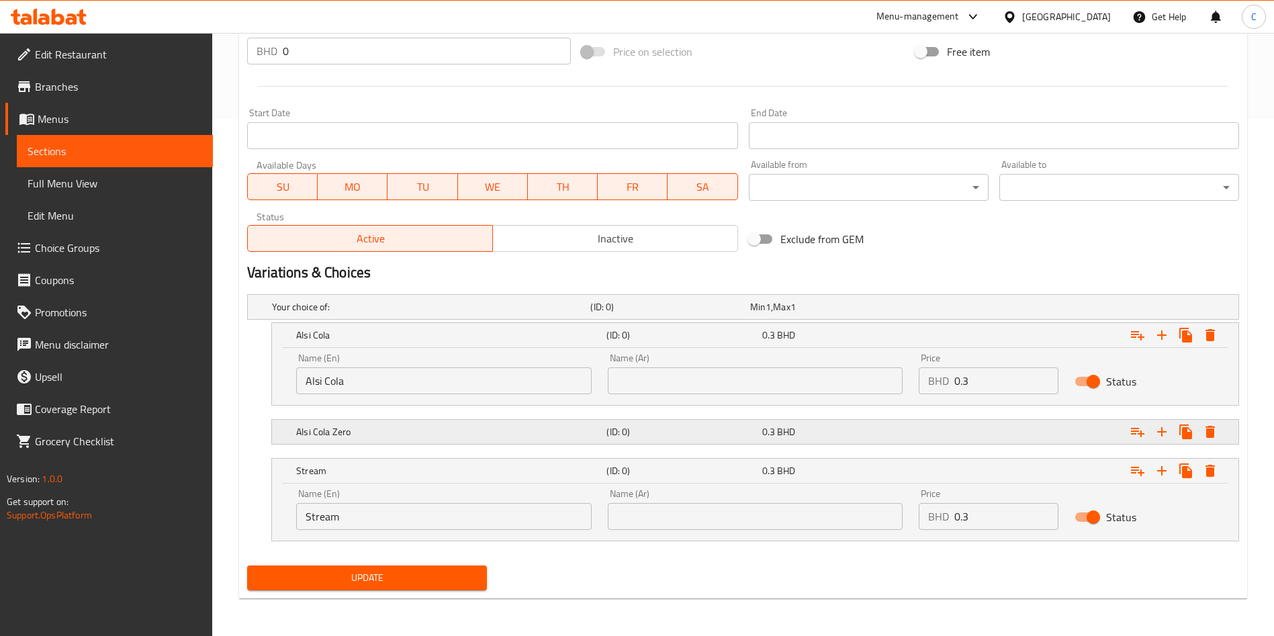
scroll to position [517, 0]
click at [908, 415] on nav at bounding box center [743, 413] width 992 height 11
click at [1061, 438] on div "Expand" at bounding box center [1070, 432] width 310 height 30
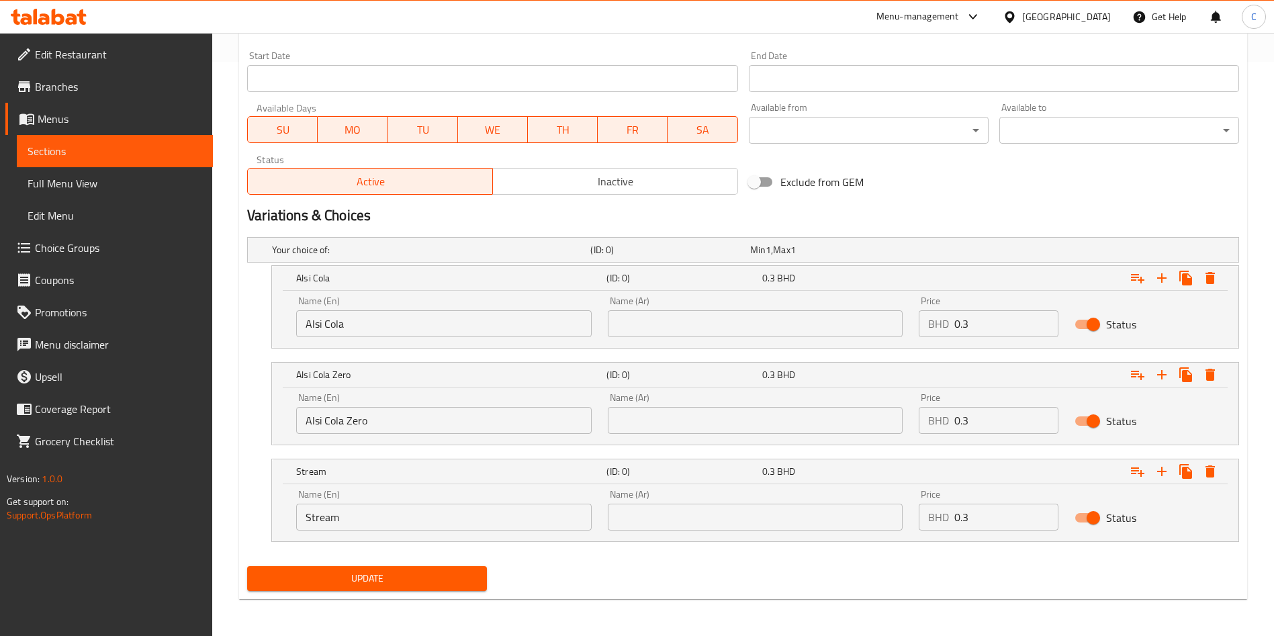
scroll to position [575, 0]
click at [461, 529] on span "Update" at bounding box center [367, 578] width 218 height 17
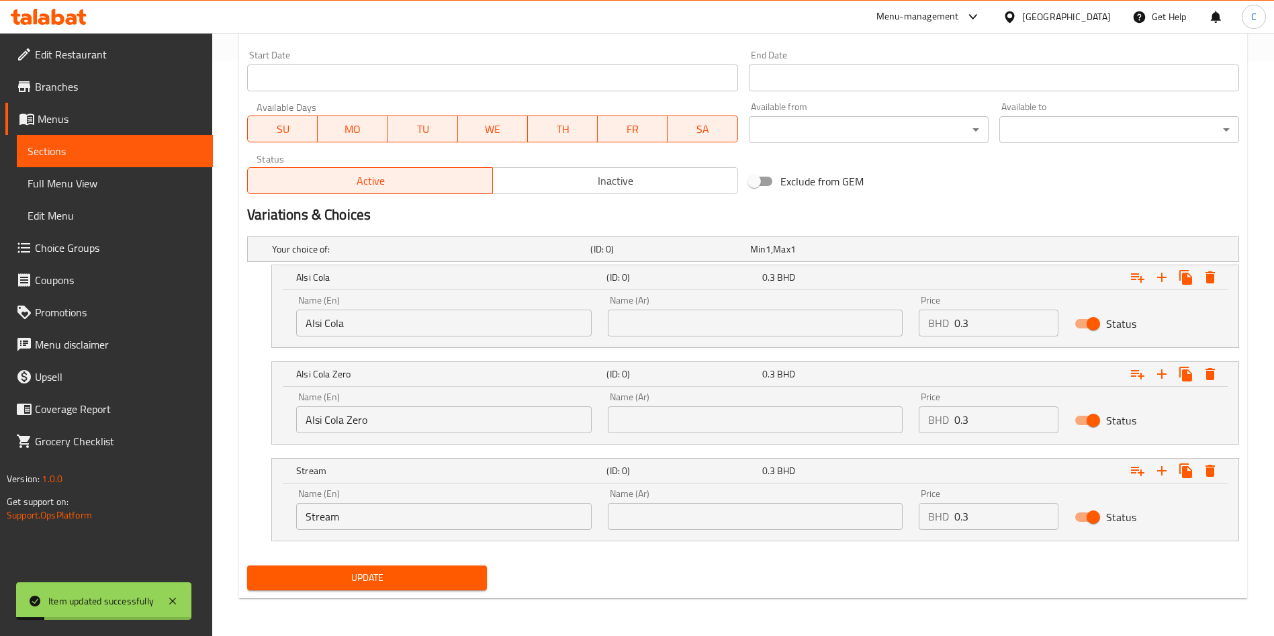
click at [463, 529] on span "Update" at bounding box center [367, 578] width 218 height 17
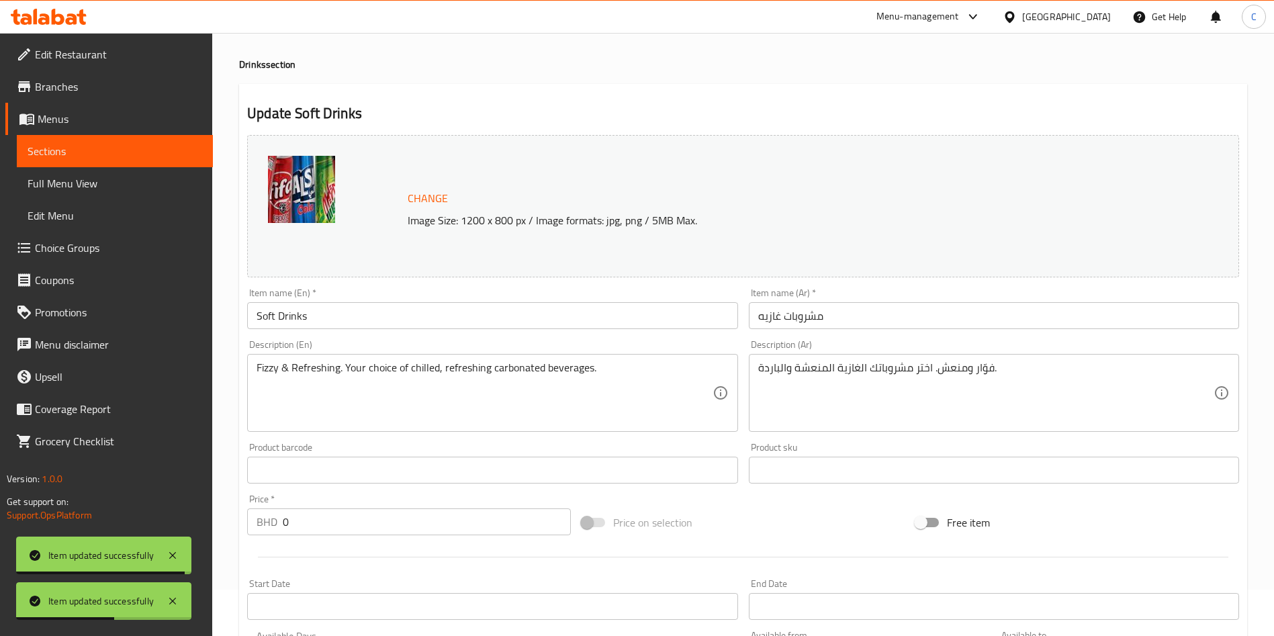
scroll to position [0, 0]
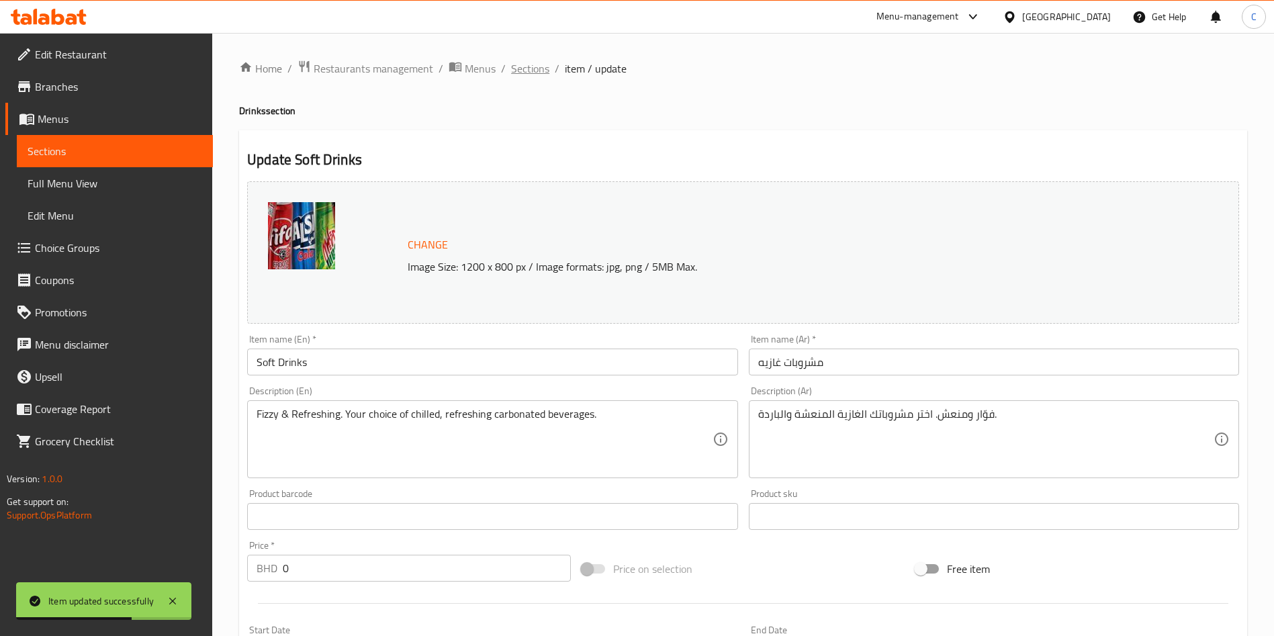
click at [523, 68] on span "Sections" at bounding box center [530, 68] width 38 height 16
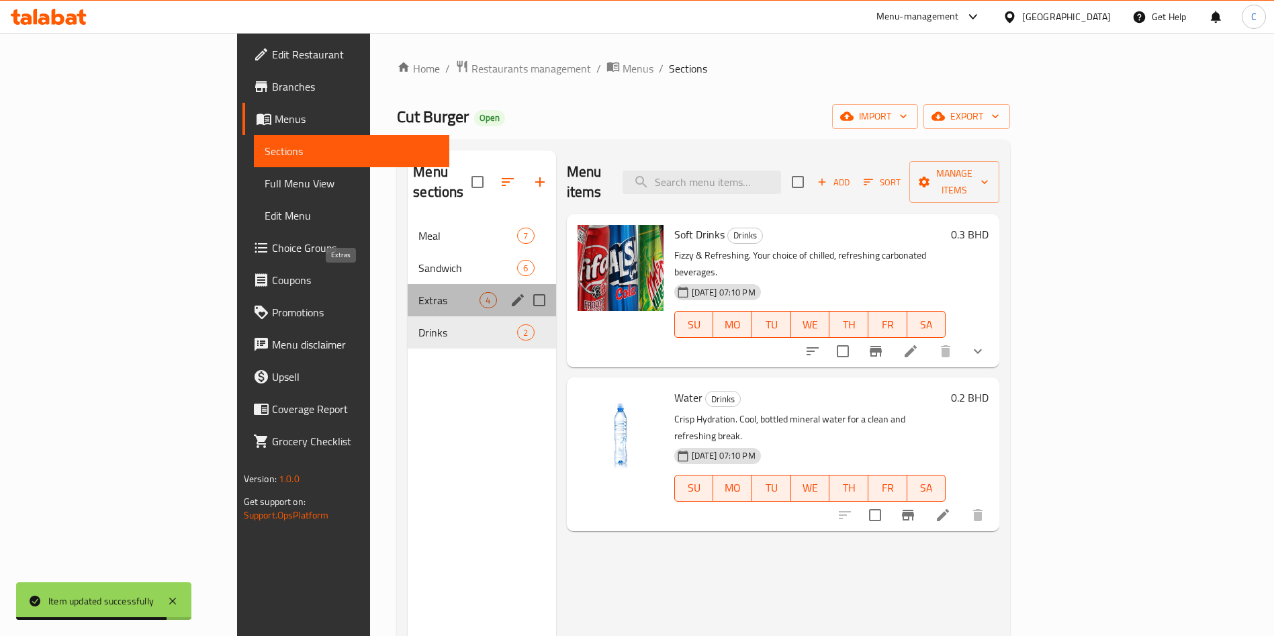
click at [418, 292] on span "Extras" at bounding box center [448, 300] width 61 height 16
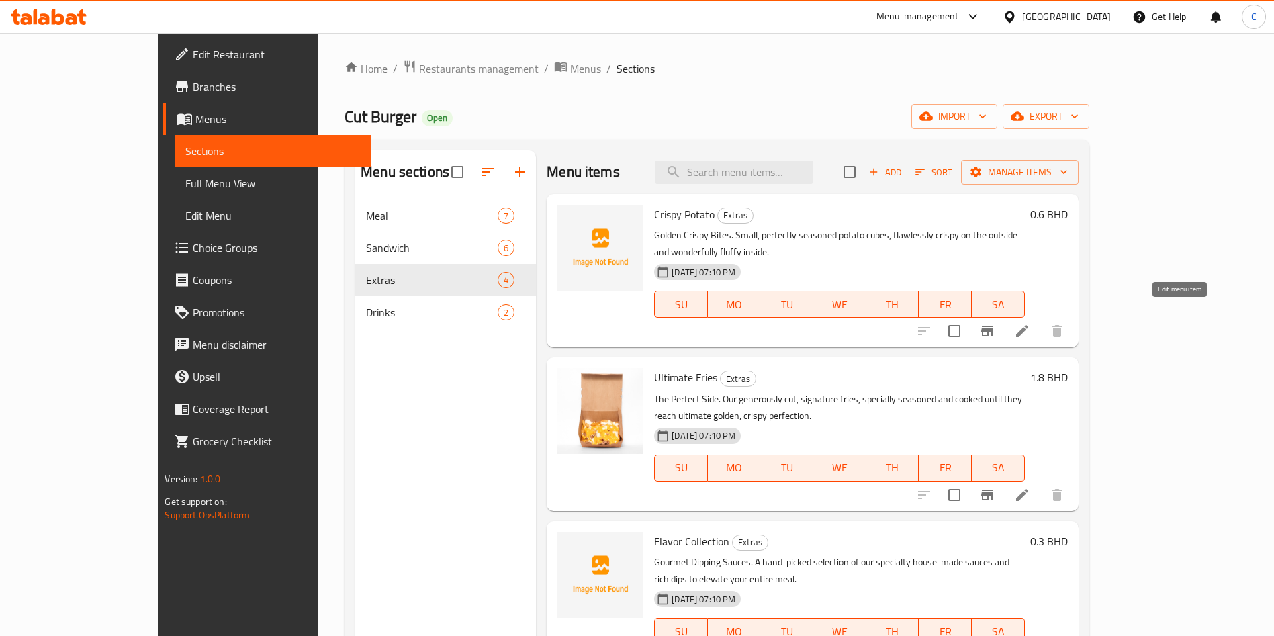
click at [1030, 323] on icon at bounding box center [1022, 331] width 16 height 16
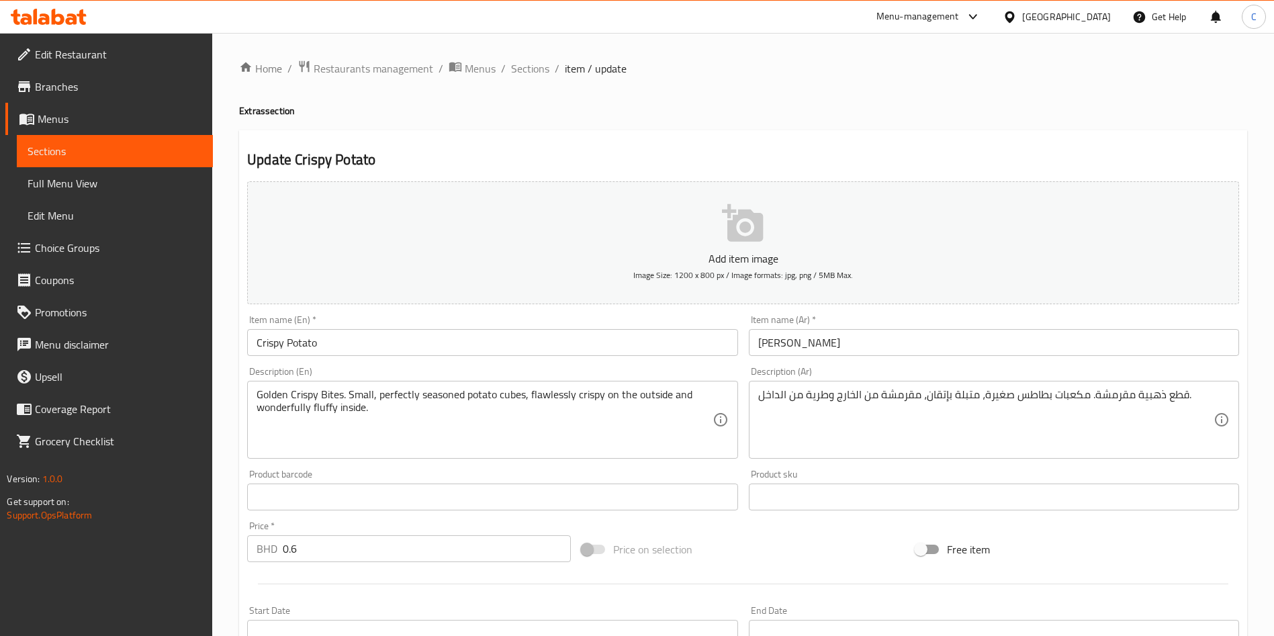
click at [638, 234] on button "Add item image Image Size: 1200 x 800 px / Image formats: jpg, png / 5MB Max." at bounding box center [743, 242] width 992 height 123
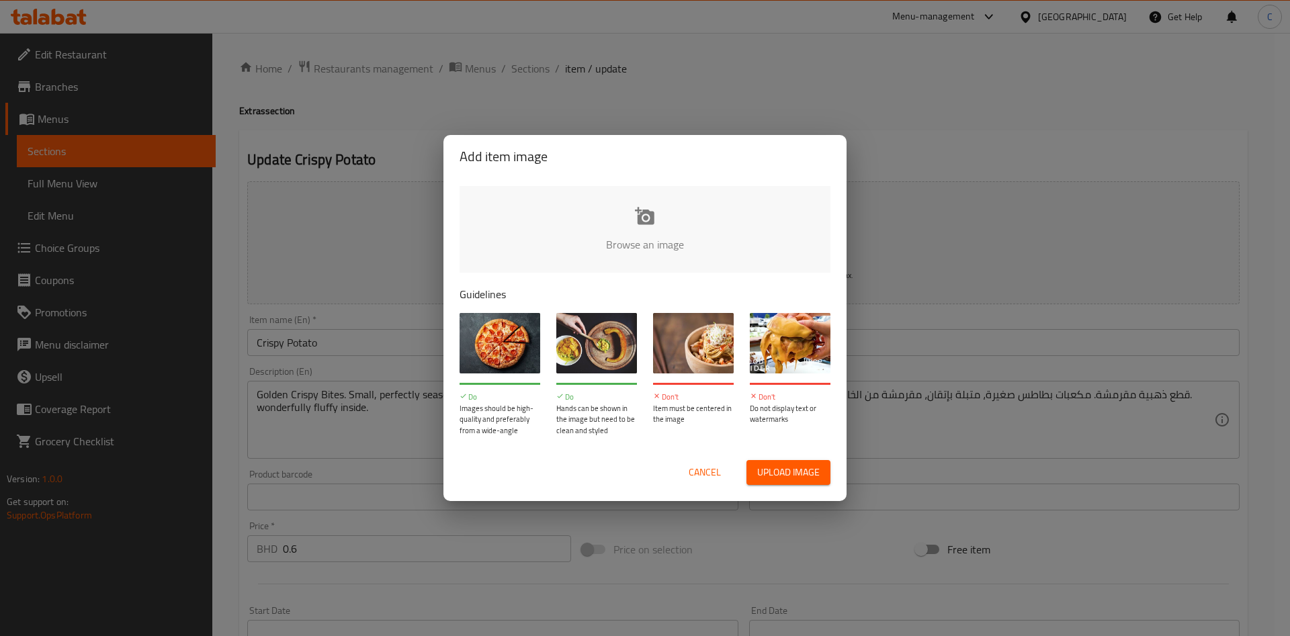
click at [699, 209] on input "file" at bounding box center [1098, 249] width 1279 height 126
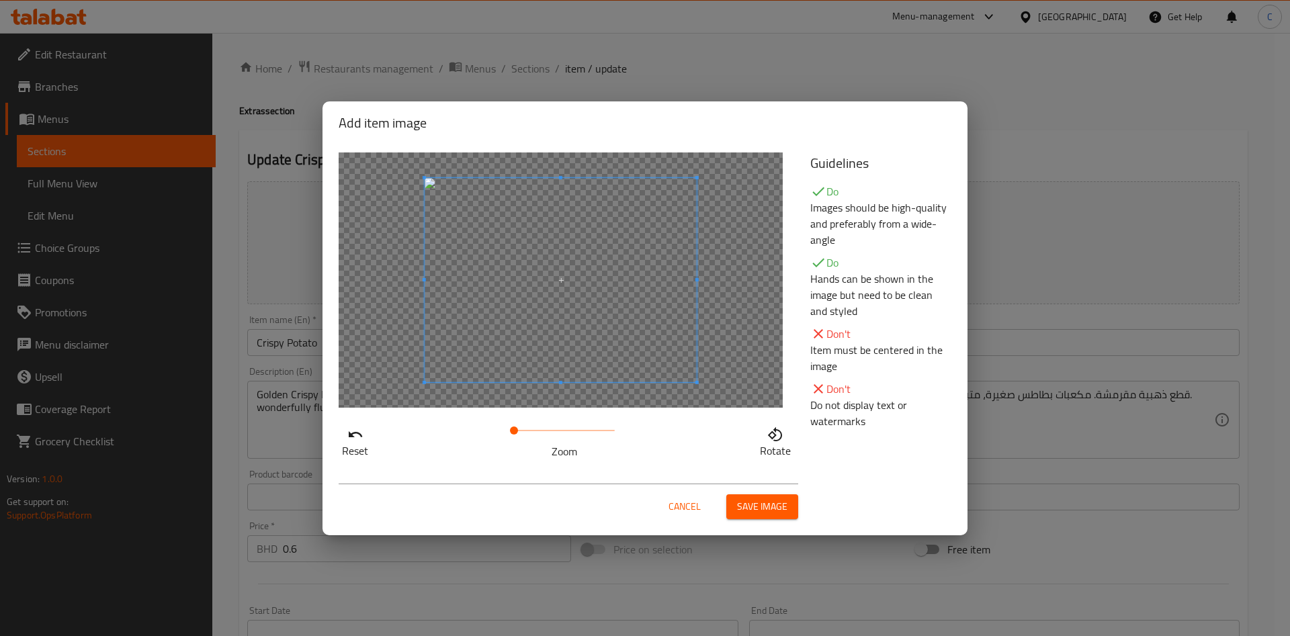
drag, startPoint x: 770, startPoint y: 508, endPoint x: 782, endPoint y: 440, distance: 69.0
click at [770, 509] on span "Save image" at bounding box center [762, 506] width 50 height 17
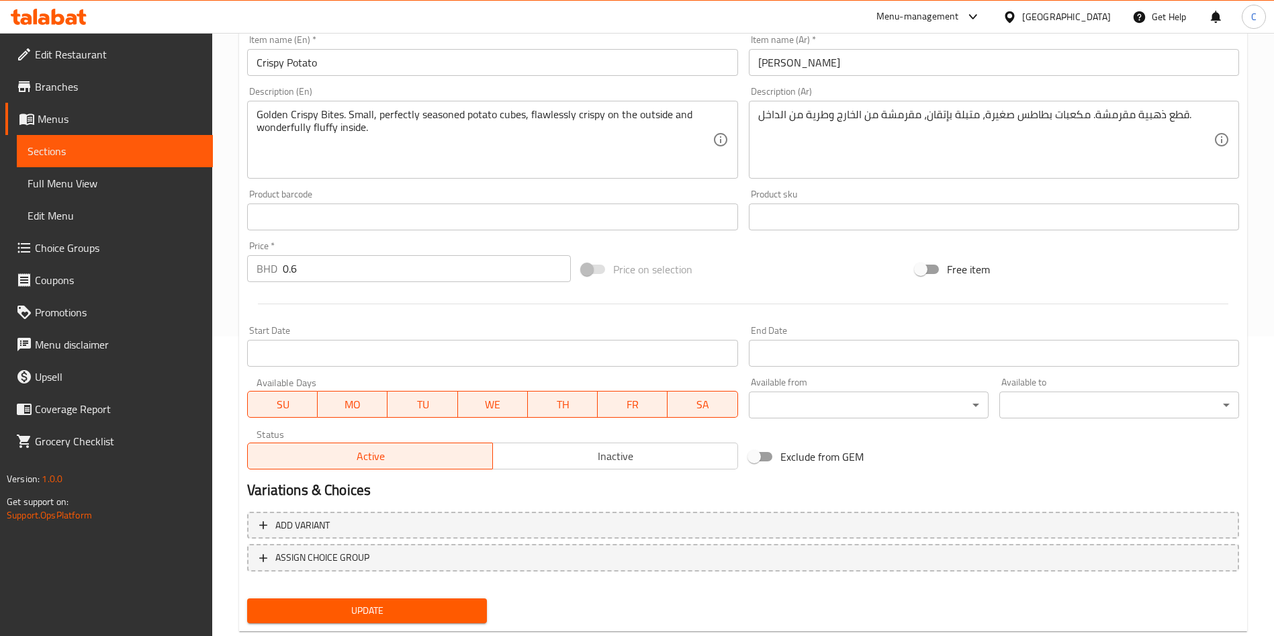
scroll to position [332, 0]
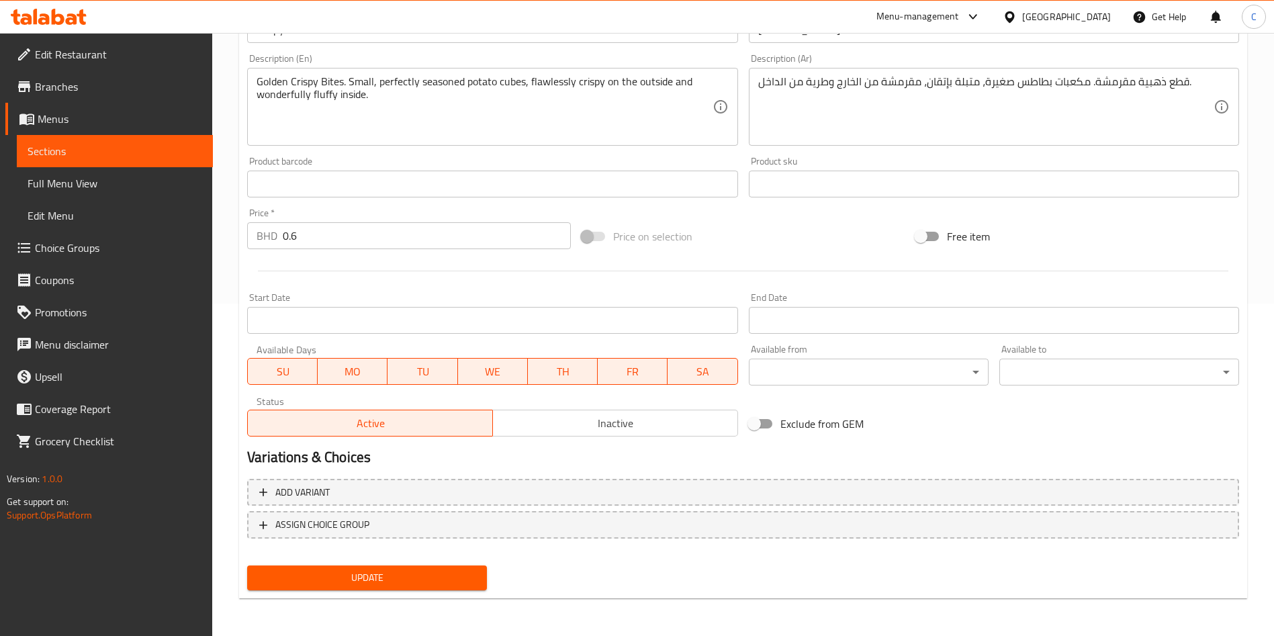
click at [433, 529] on div "Add variant ASSIGN CHOICE GROUP" at bounding box center [743, 517] width 1003 height 87
click at [402, 529] on span "Update" at bounding box center [367, 578] width 218 height 17
click at [391, 529] on div "Update" at bounding box center [367, 578] width 251 height 36
click at [390, 529] on span "Update" at bounding box center [367, 578] width 218 height 17
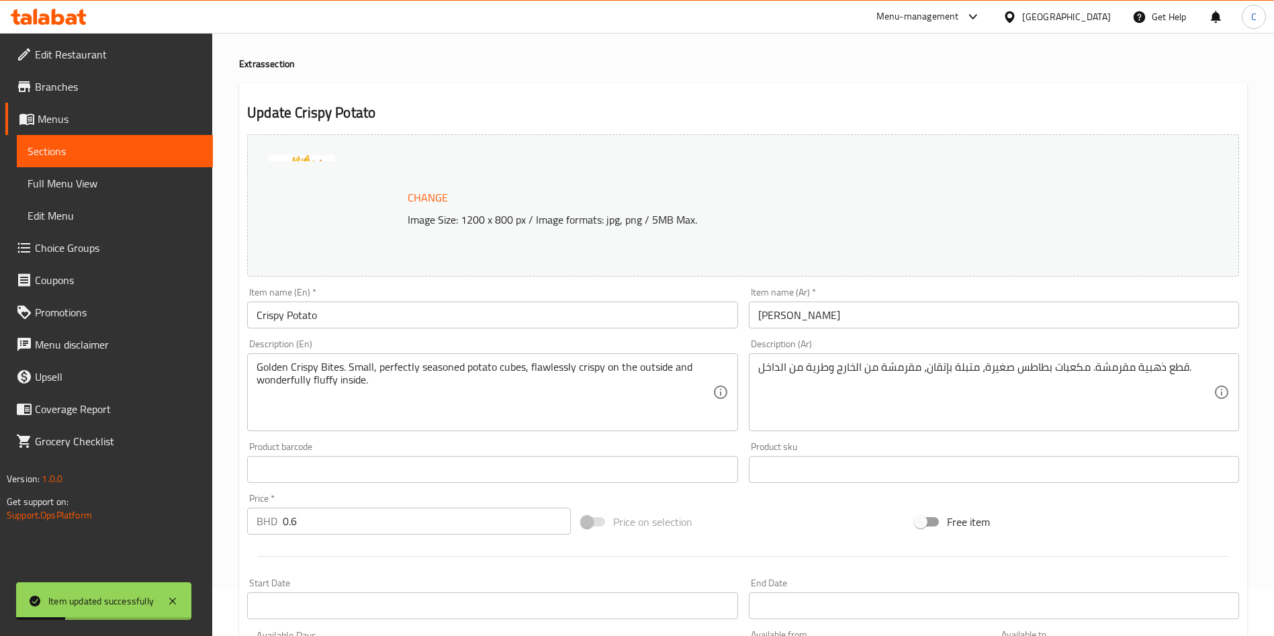
scroll to position [0, 0]
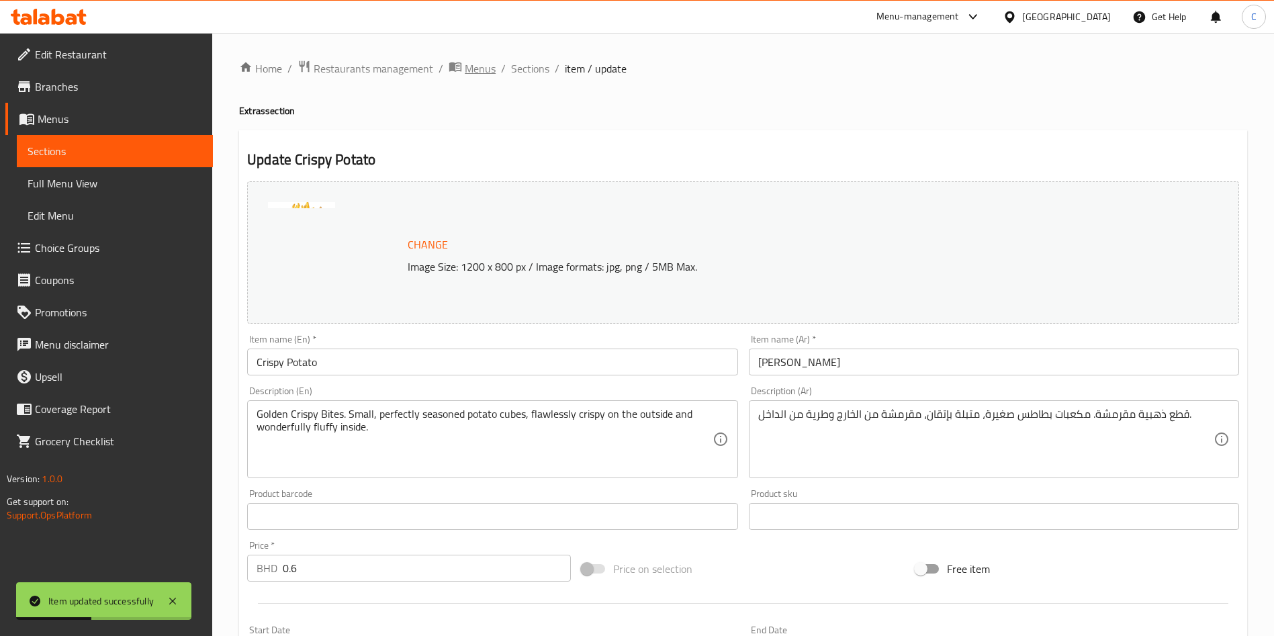
click at [476, 71] on span "Menus" at bounding box center [480, 68] width 31 height 16
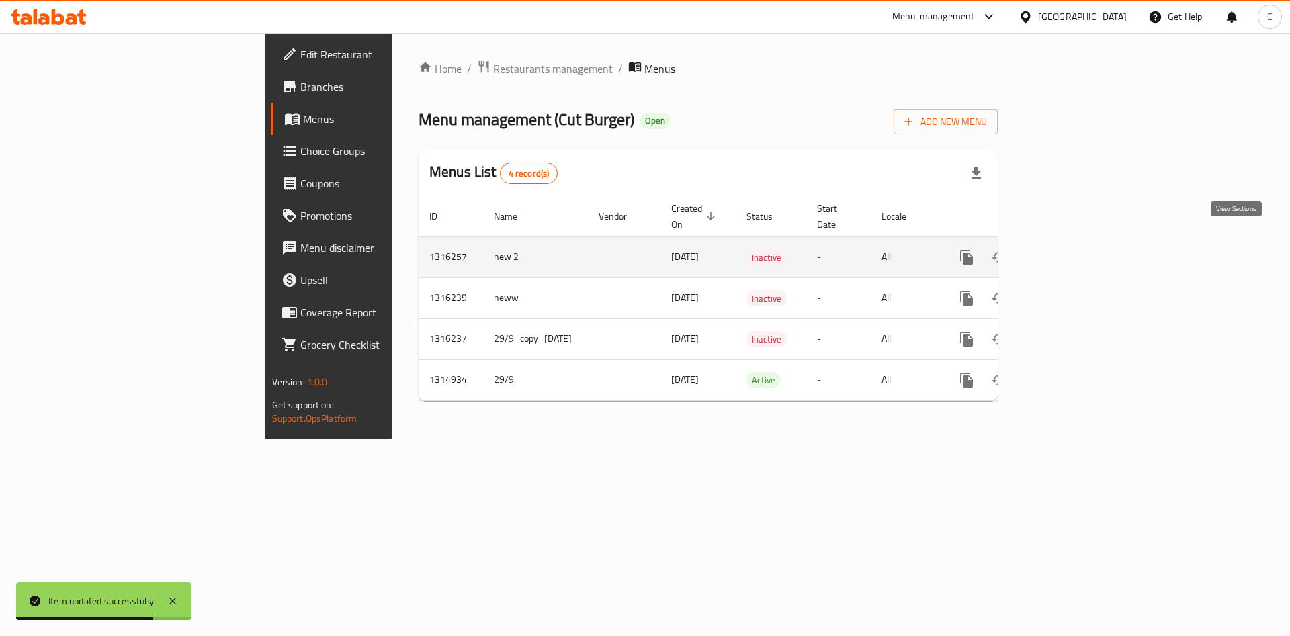
click at [1061, 249] on icon "enhanced table" at bounding box center [1063, 257] width 16 height 16
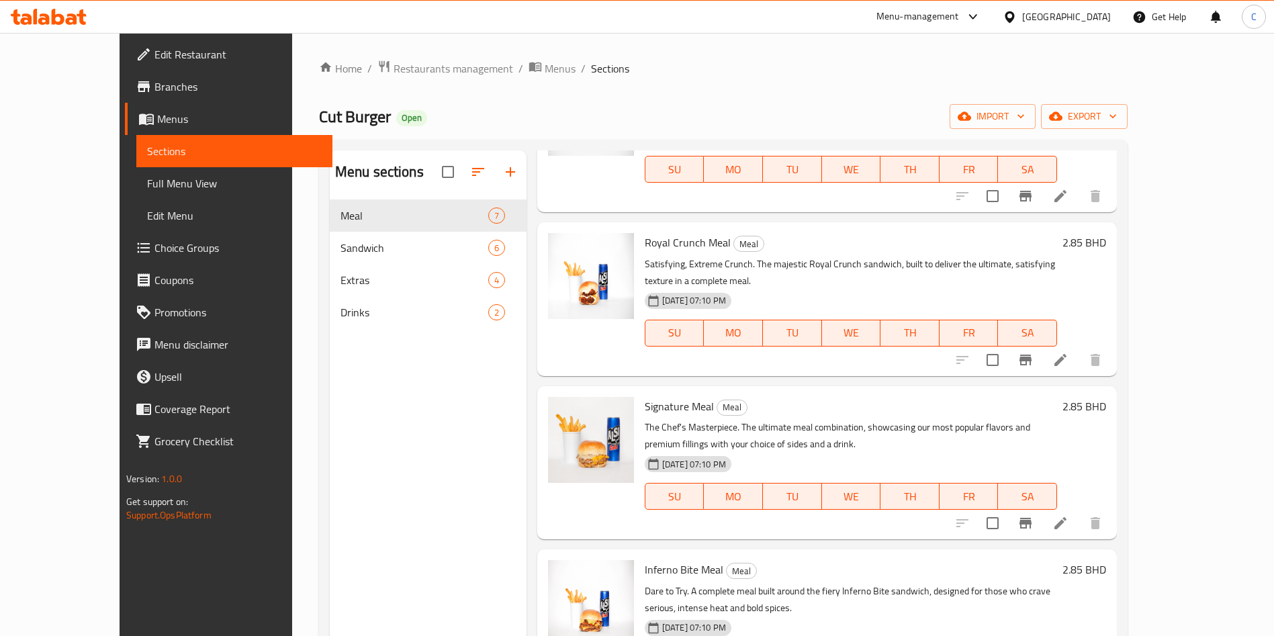
scroll to position [492, 0]
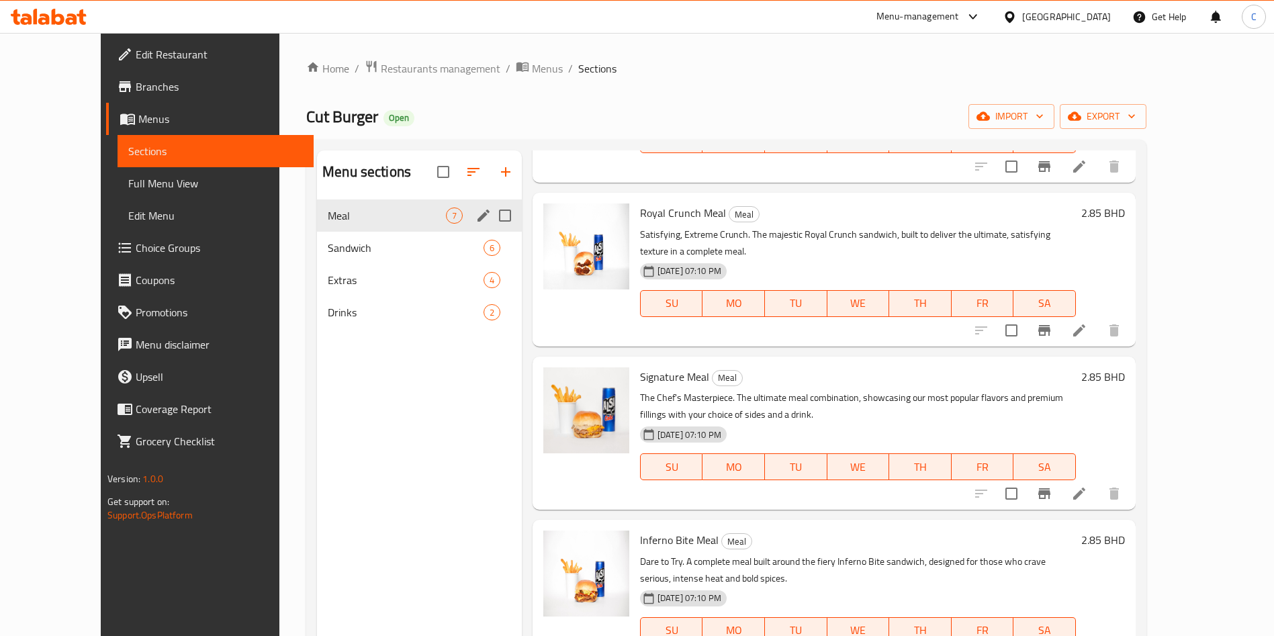
click at [392, 230] on div "Meal 7" at bounding box center [419, 215] width 205 height 32
click at [389, 246] on span "Sandwich" at bounding box center [387, 248] width 118 height 16
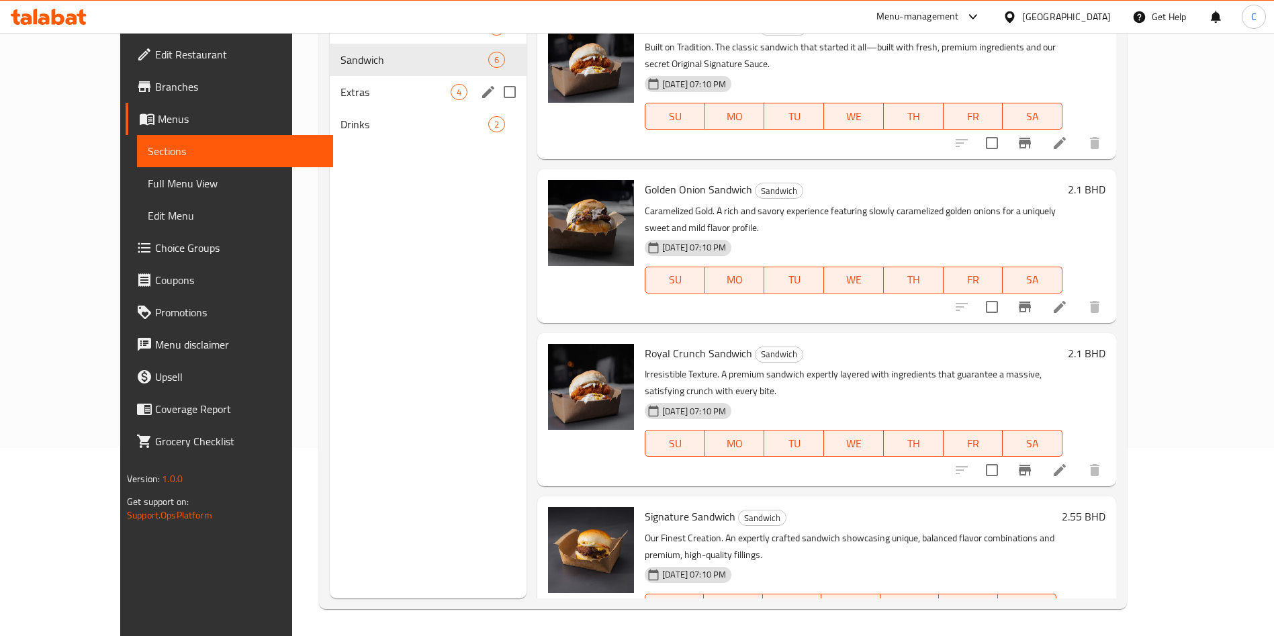
drag, startPoint x: 306, startPoint y: 94, endPoint x: 322, endPoint y: 143, distance: 51.8
click at [341, 94] on span "Extras" at bounding box center [396, 92] width 110 height 16
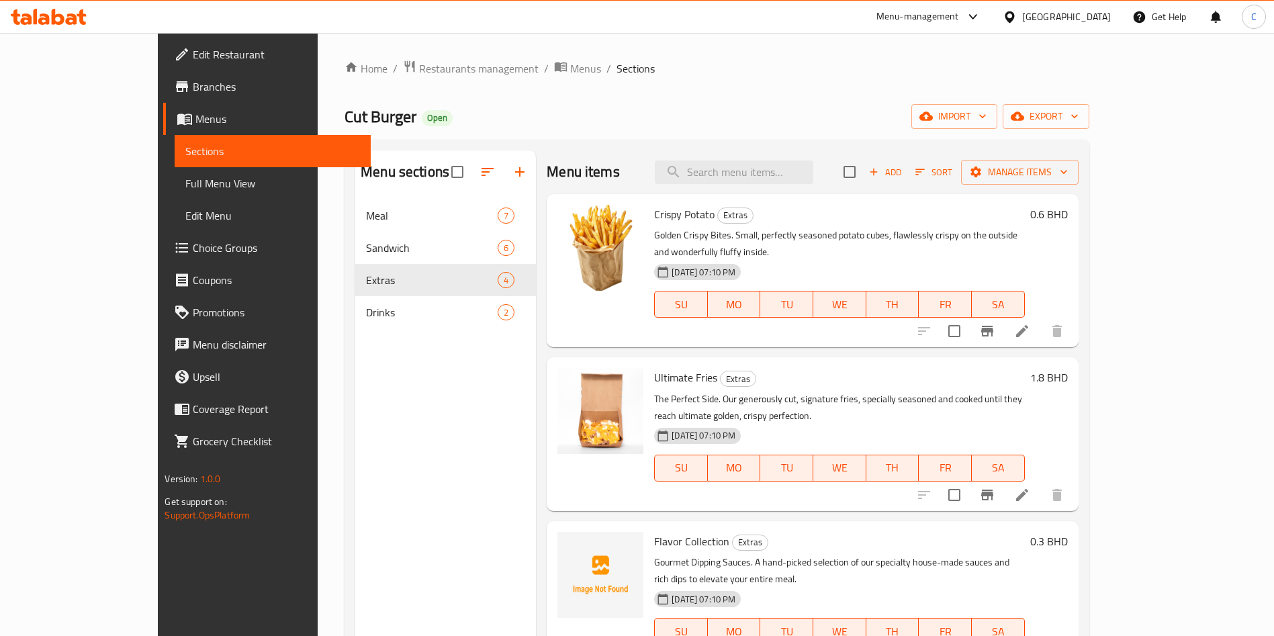
click at [193, 240] on span "Choice Groups" at bounding box center [276, 248] width 167 height 16
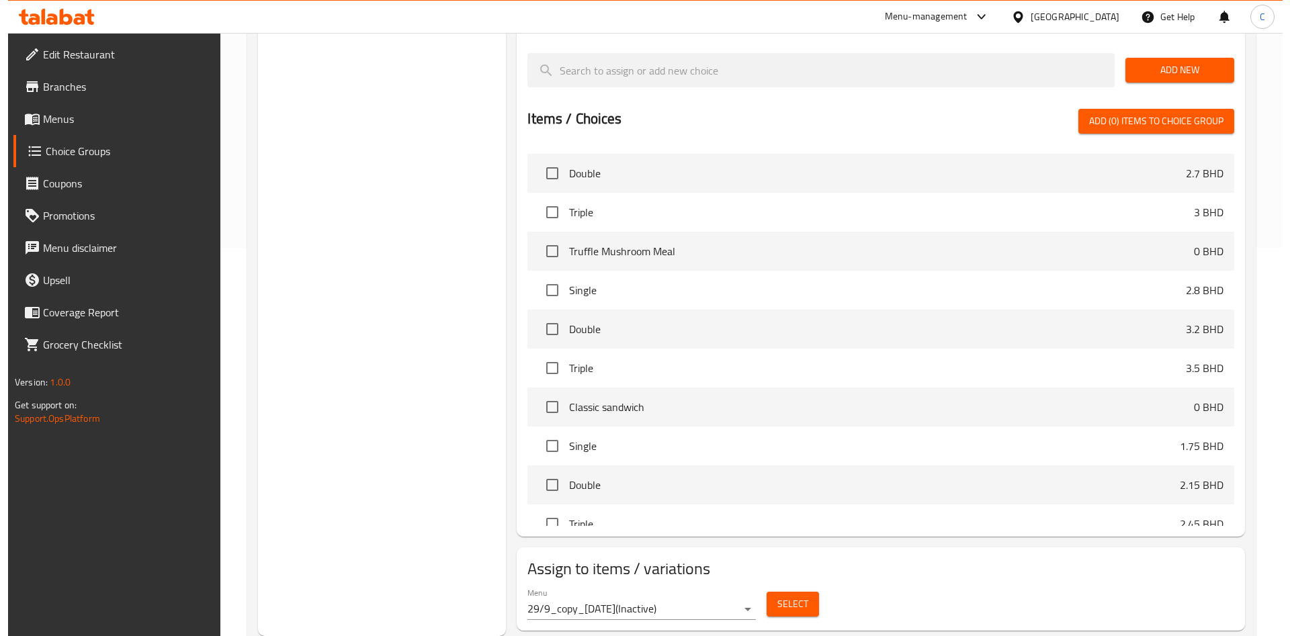
scroll to position [504, 0]
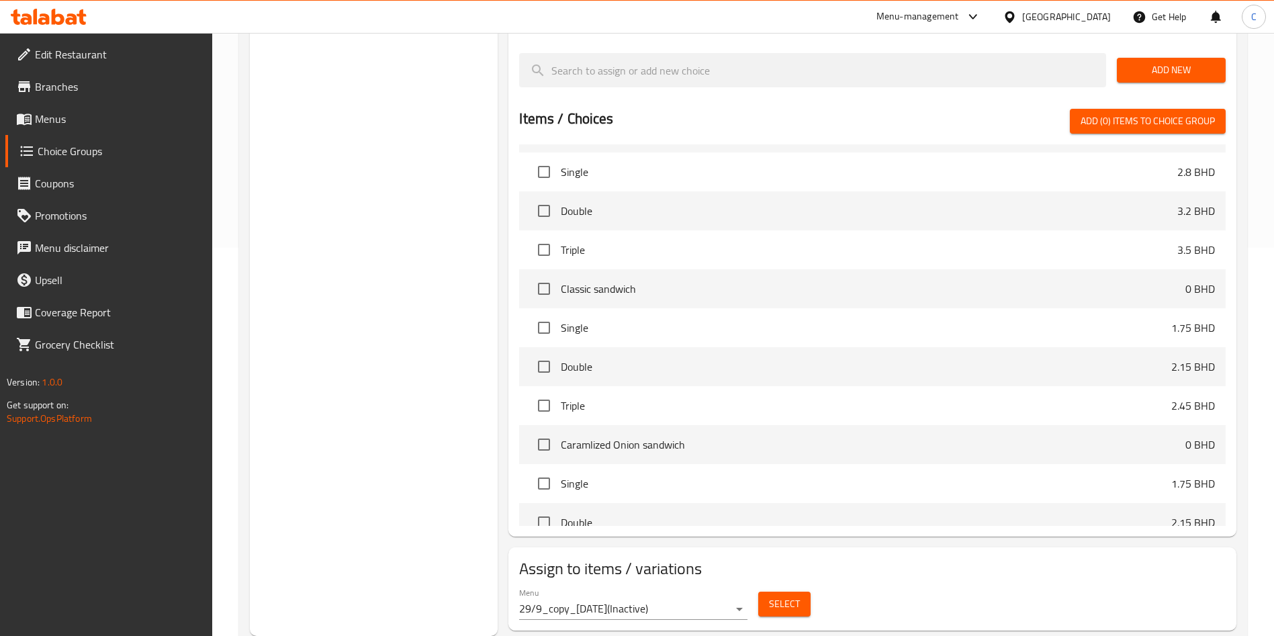
click at [780, 529] on span "Select" at bounding box center [784, 604] width 31 height 17
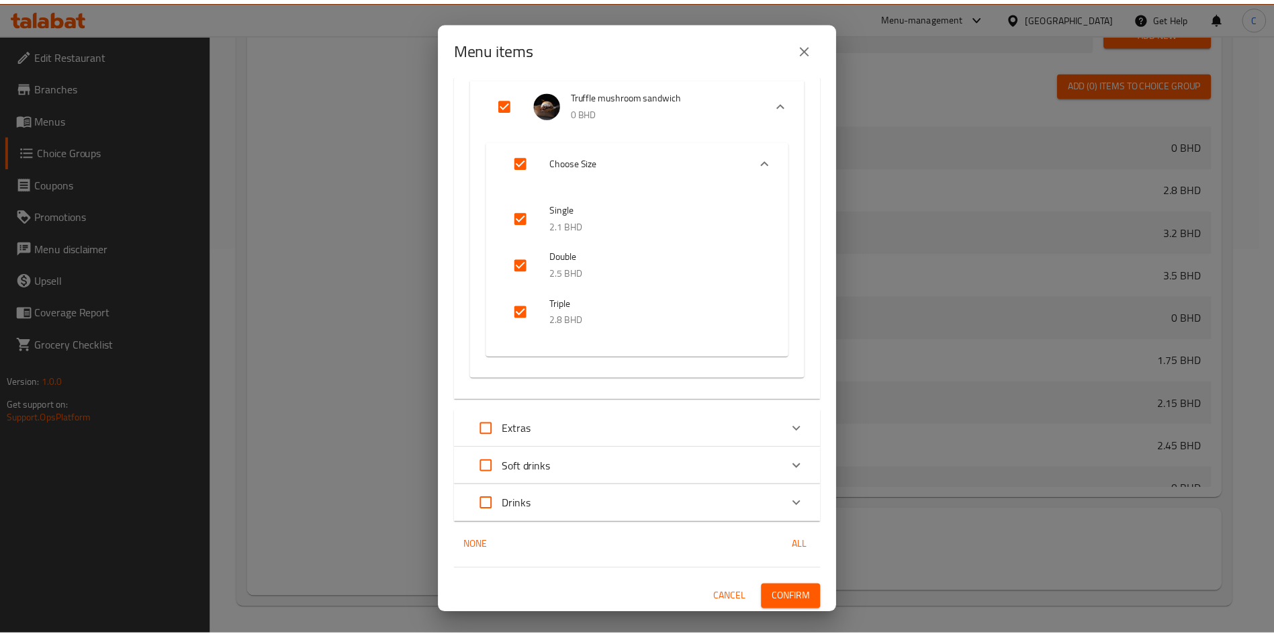
scroll to position [2363, 0]
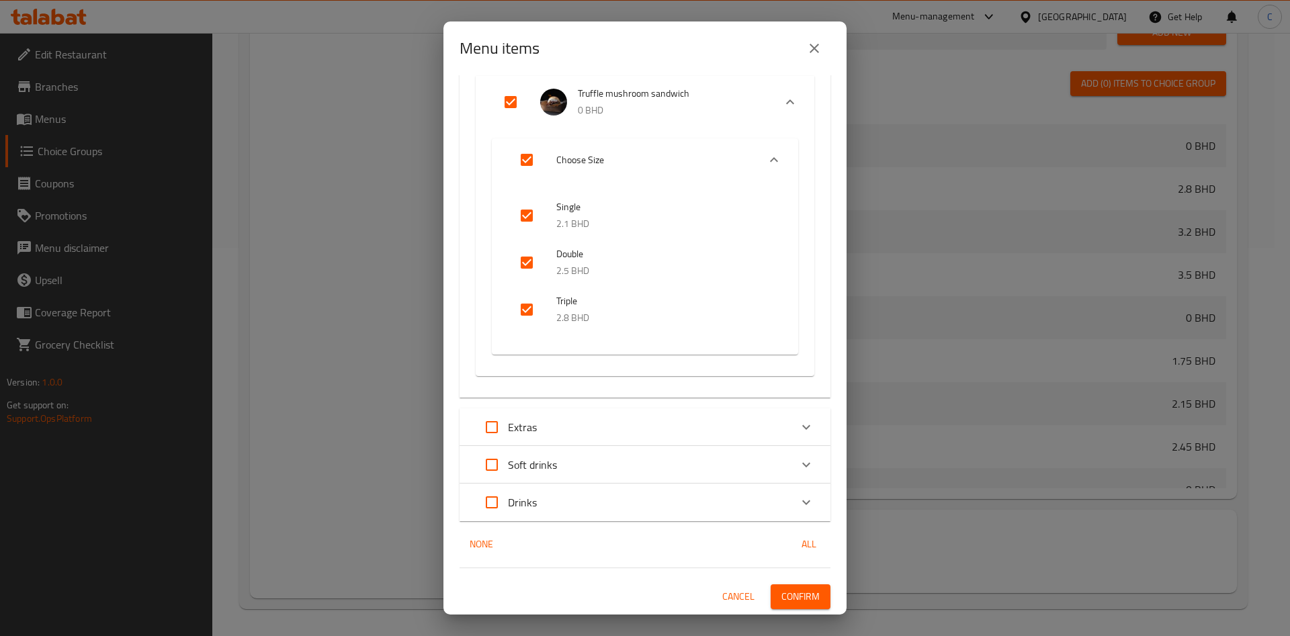
drag, startPoint x: 821, startPoint y: 52, endPoint x: 813, endPoint y: 57, distance: 9.3
click at [817, 52] on icon "close" at bounding box center [814, 48] width 16 height 16
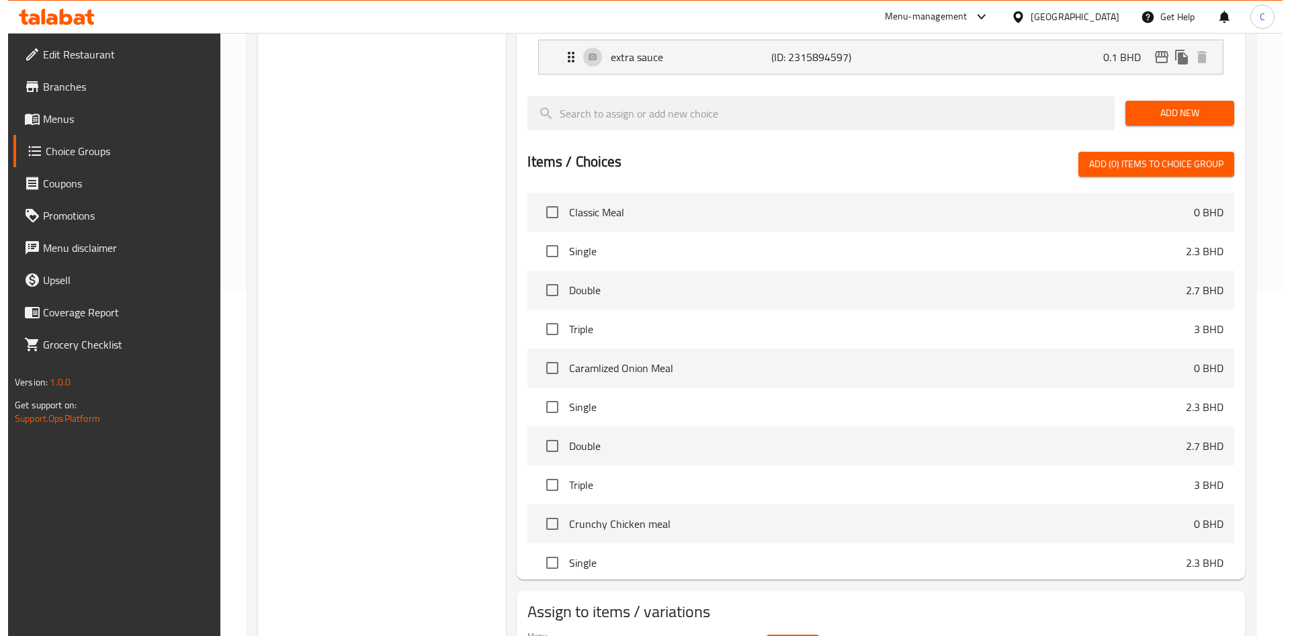
scroll to position [388, 0]
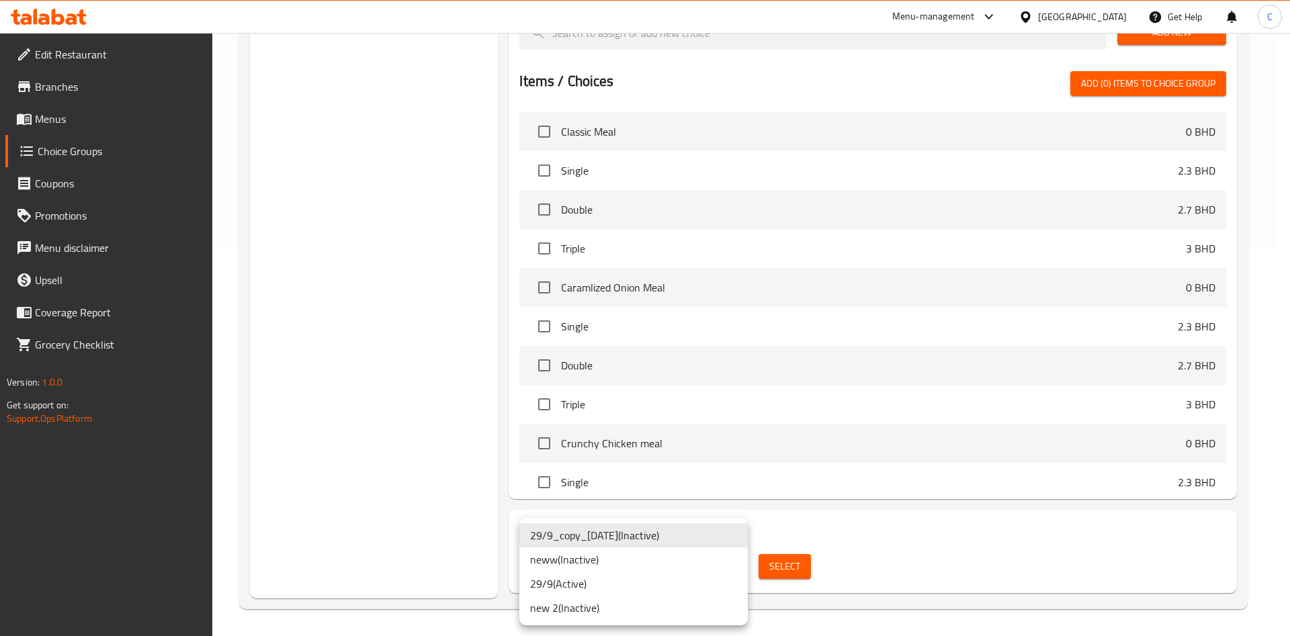
click at [594, 529] on li "new 2 ( Inactive )" at bounding box center [633, 608] width 228 height 24
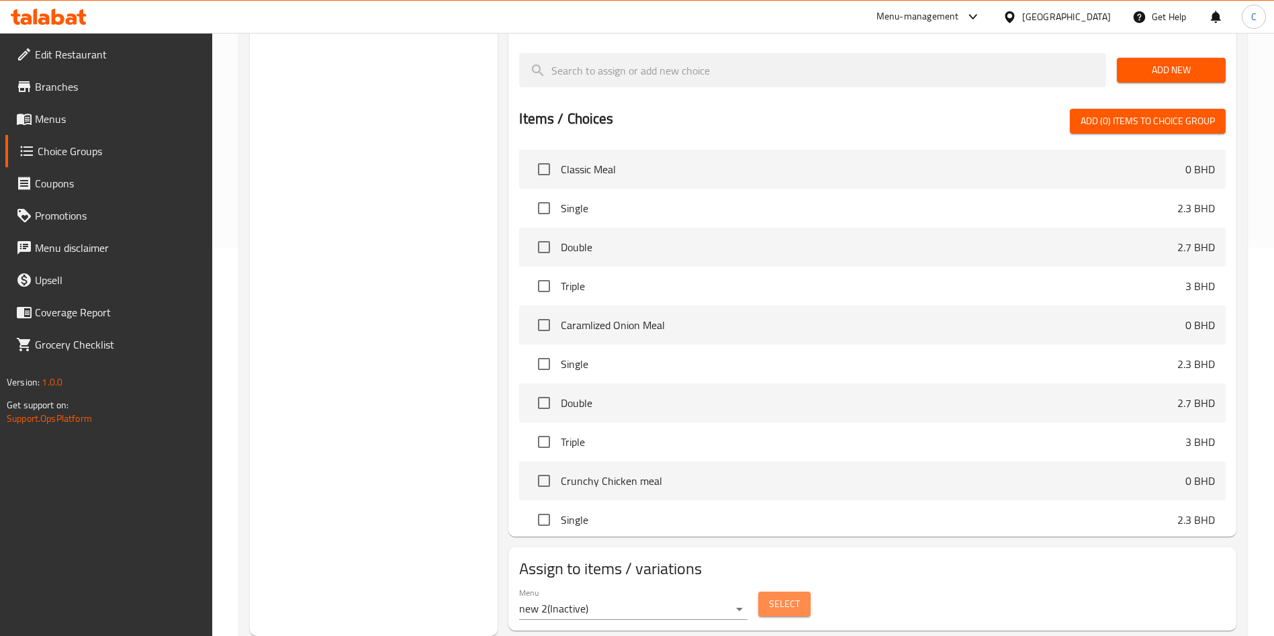
click at [787, 529] on span "Select" at bounding box center [784, 604] width 31 height 17
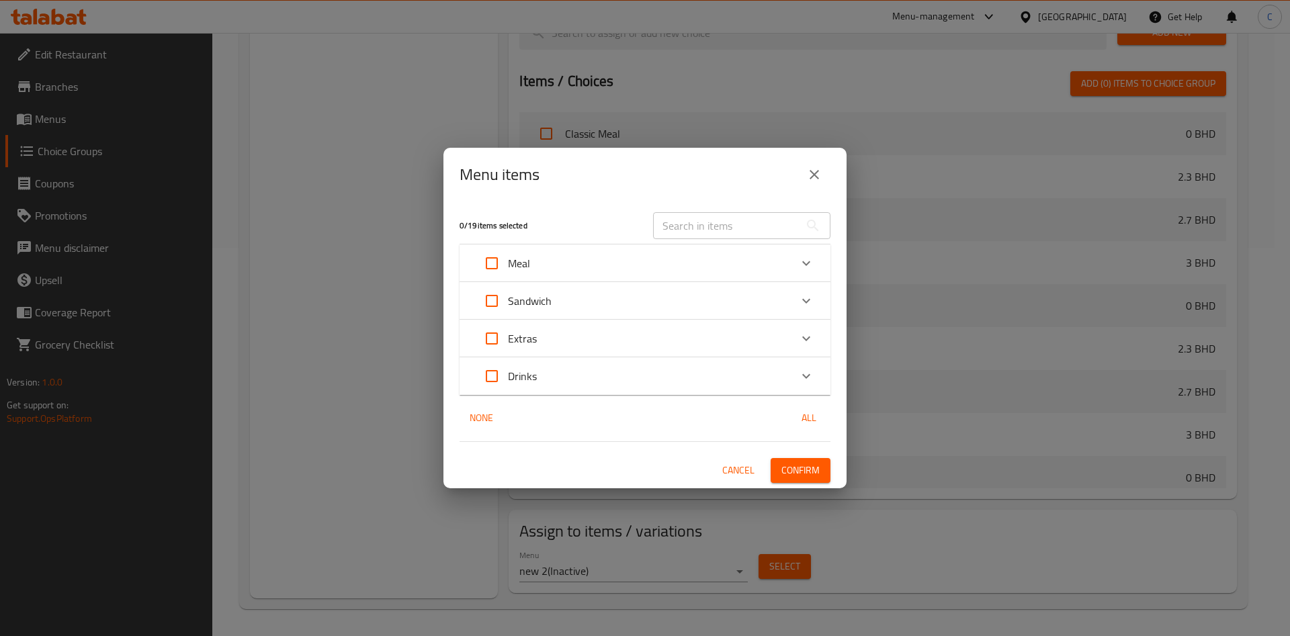
click at [795, 257] on div "Expand" at bounding box center [806, 263] width 32 height 32
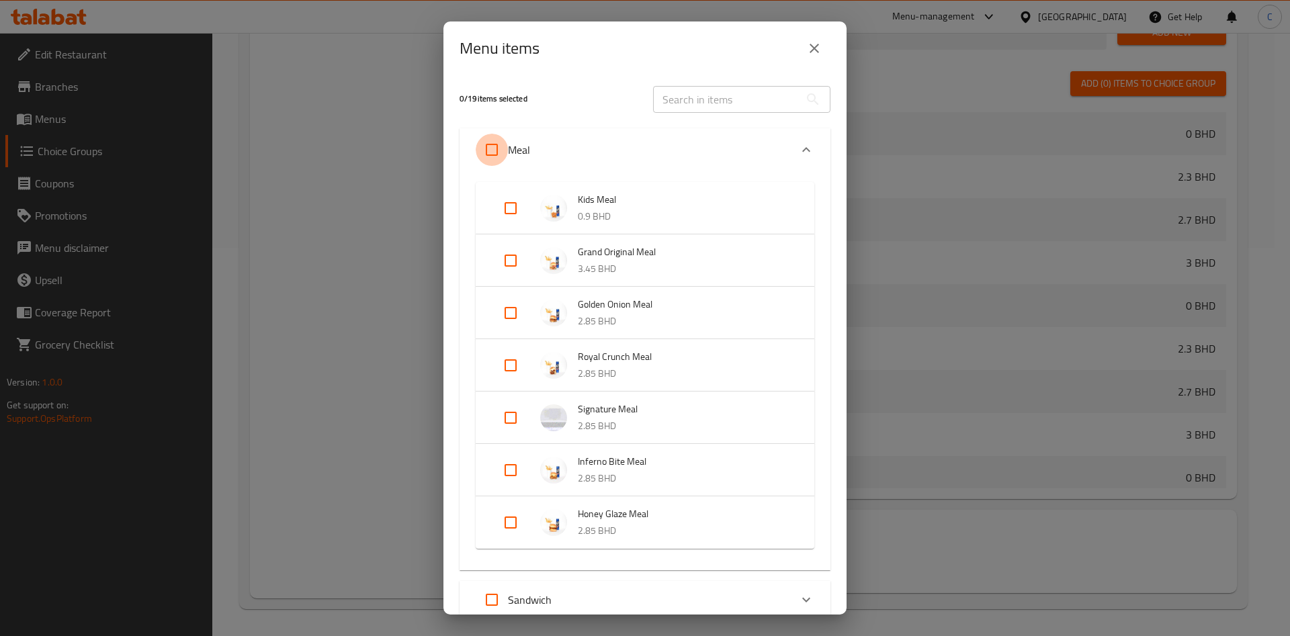
click at [486, 143] on input "Expand" at bounding box center [492, 150] width 32 height 32
checkbox input "true"
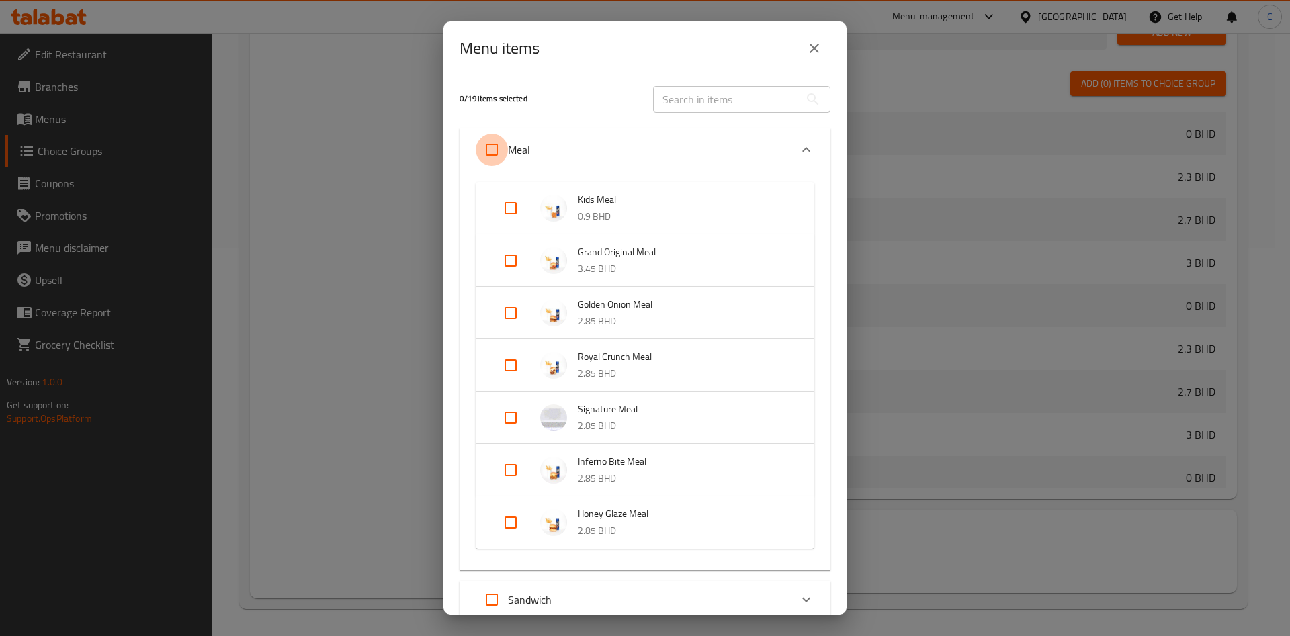
checkbox input "true"
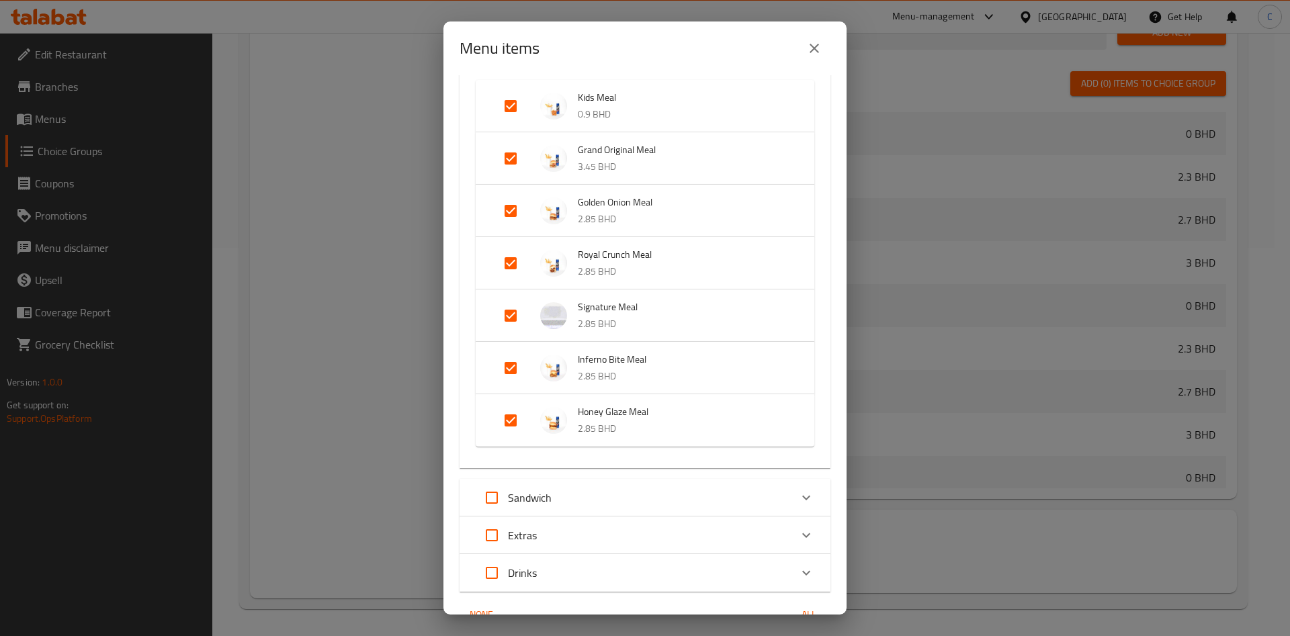
scroll to position [173, 0]
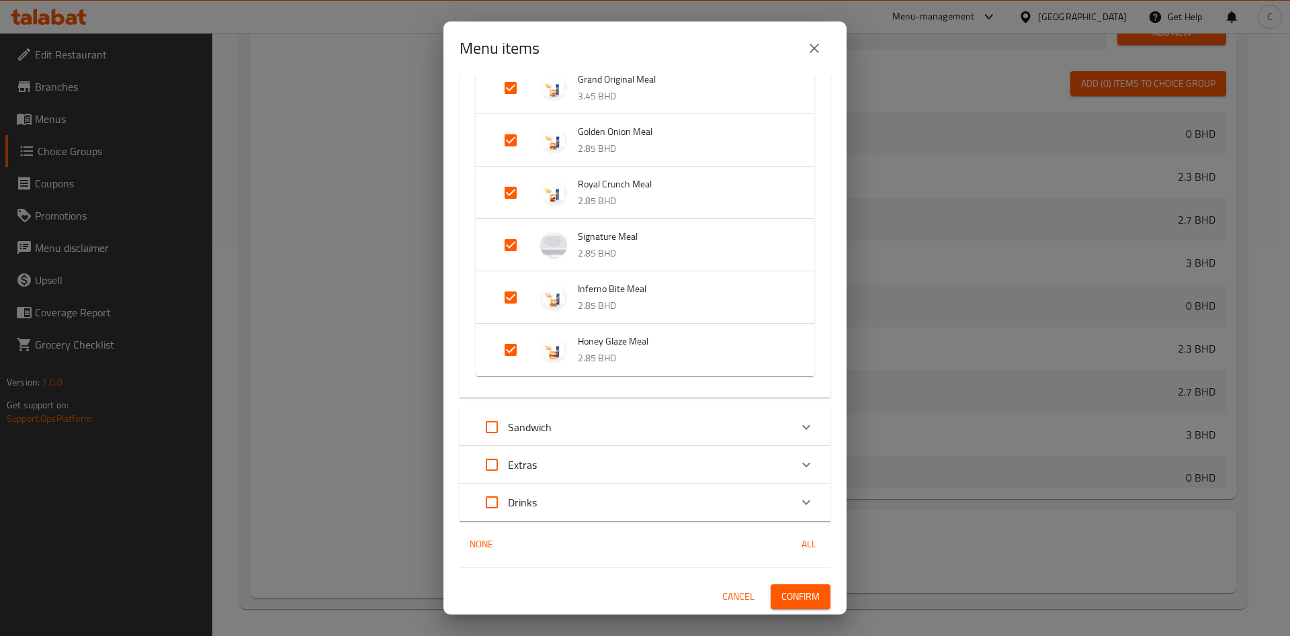
click at [673, 419] on div "Sandwich" at bounding box center [633, 427] width 314 height 32
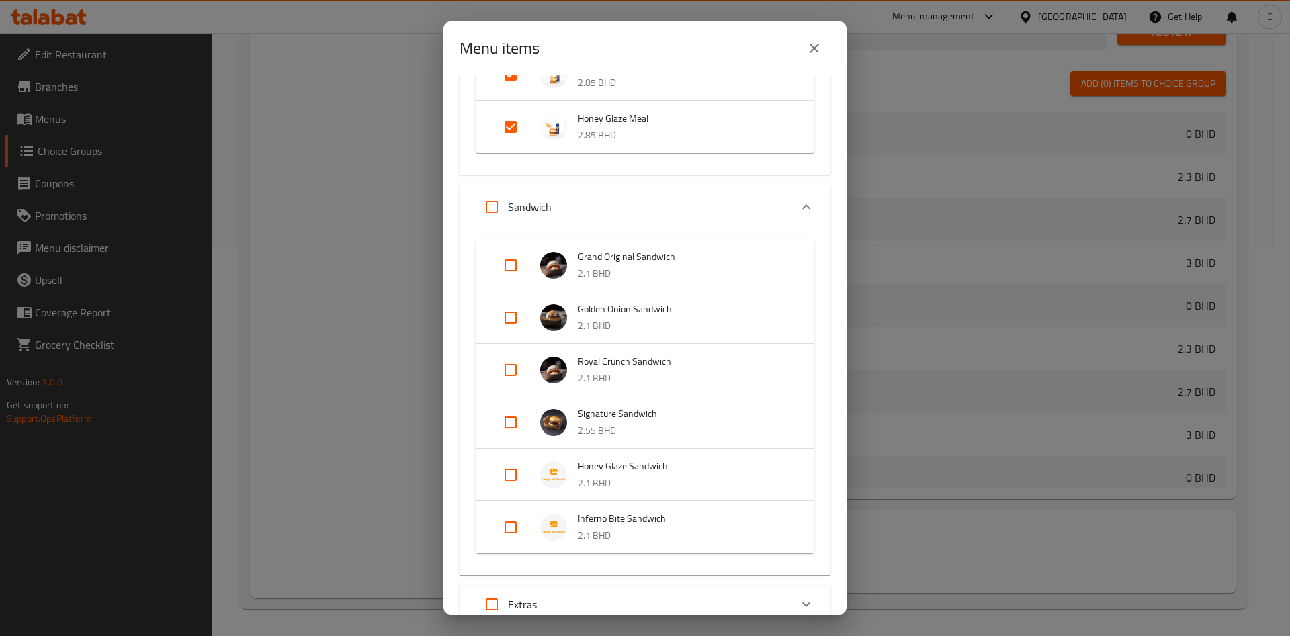
scroll to position [475, 0]
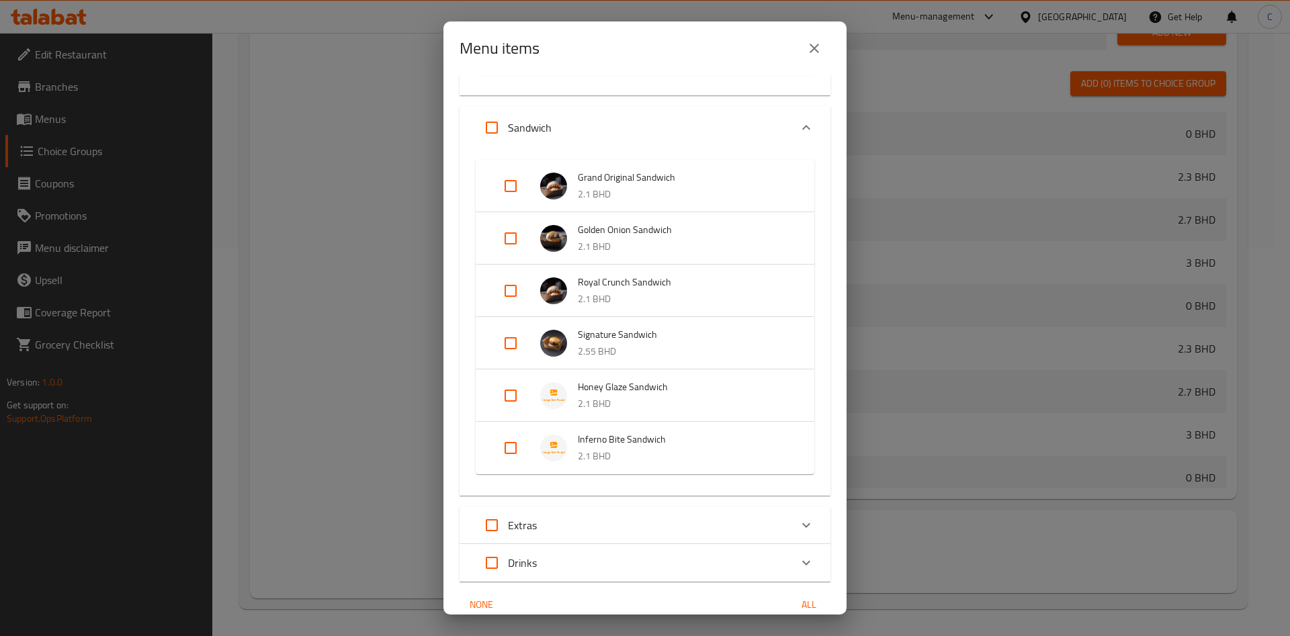
drag, startPoint x: 496, startPoint y: 125, endPoint x: 546, endPoint y: 204, distance: 93.6
click at [496, 124] on input "Expand" at bounding box center [492, 127] width 32 height 32
checkbox input "true"
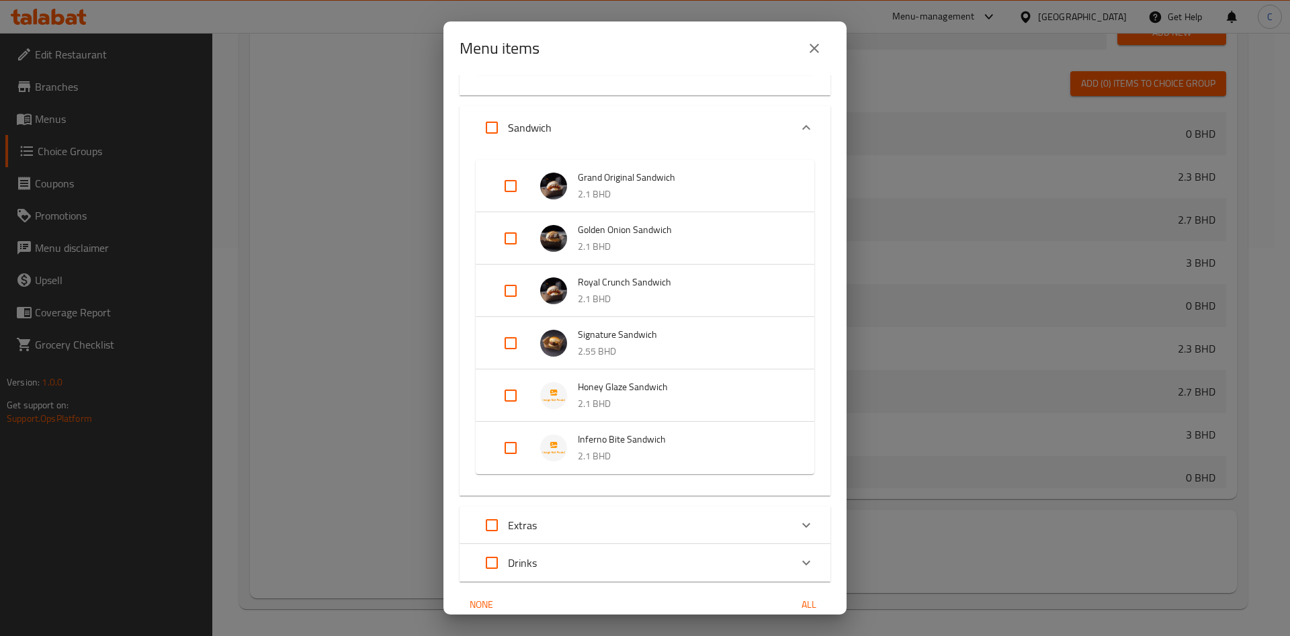
checkbox input "true"
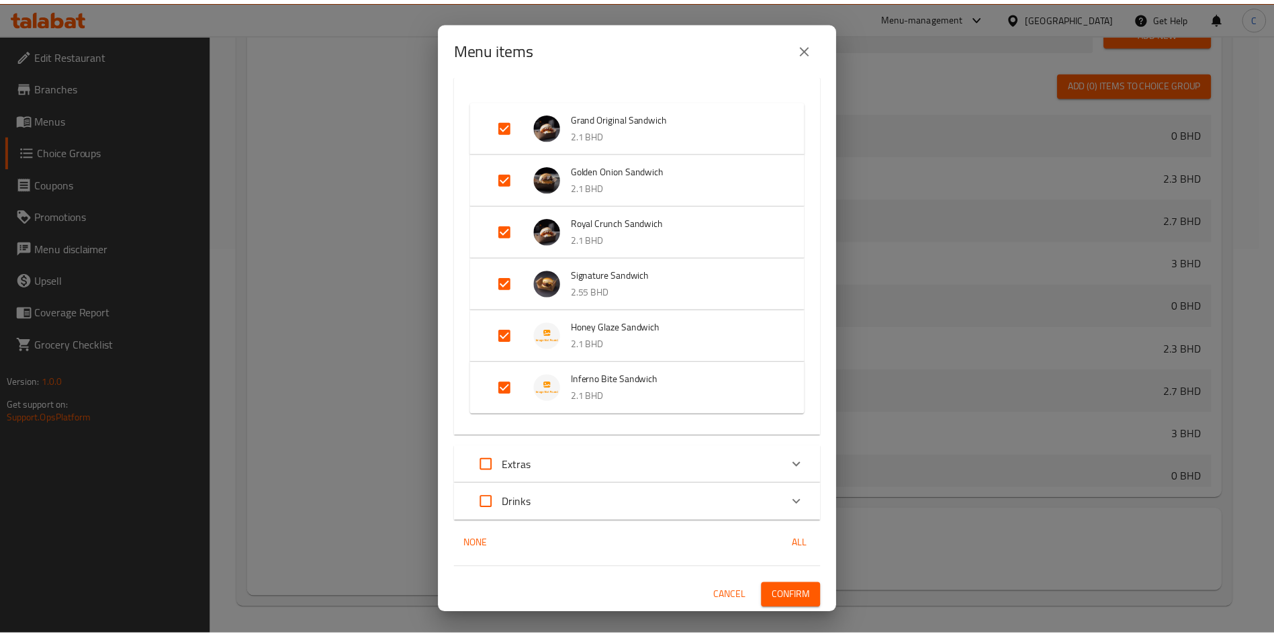
scroll to position [535, 0]
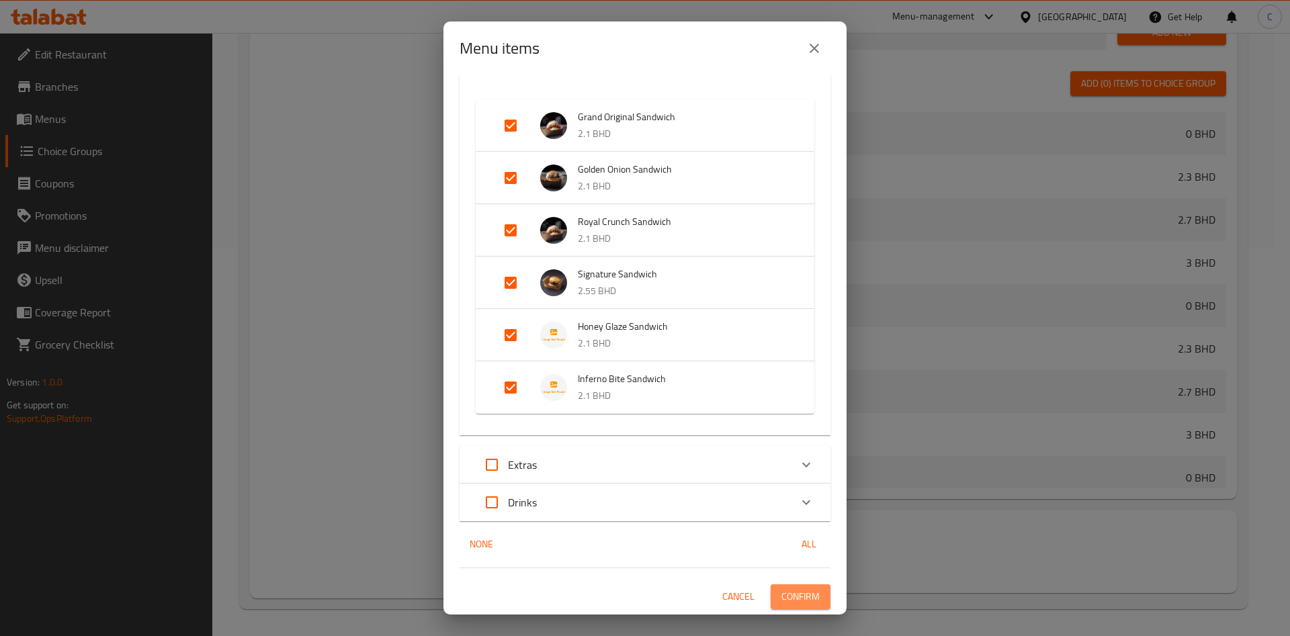
click at [798, 529] on span "Confirm" at bounding box center [800, 596] width 38 height 17
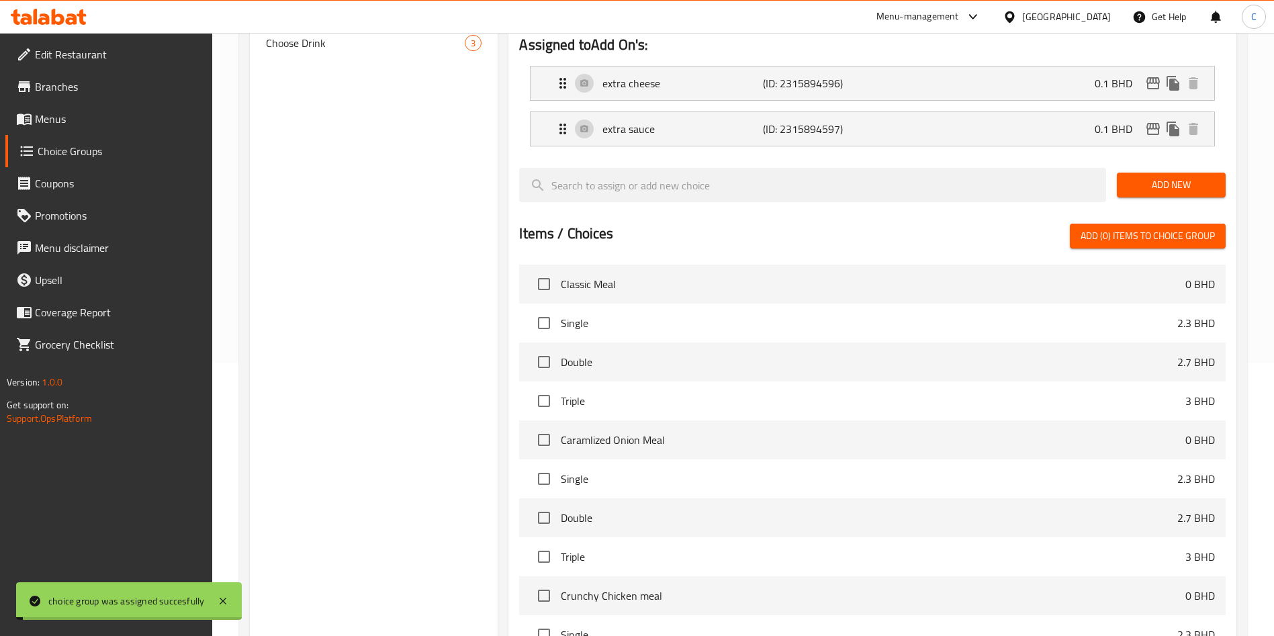
scroll to position [0, 0]
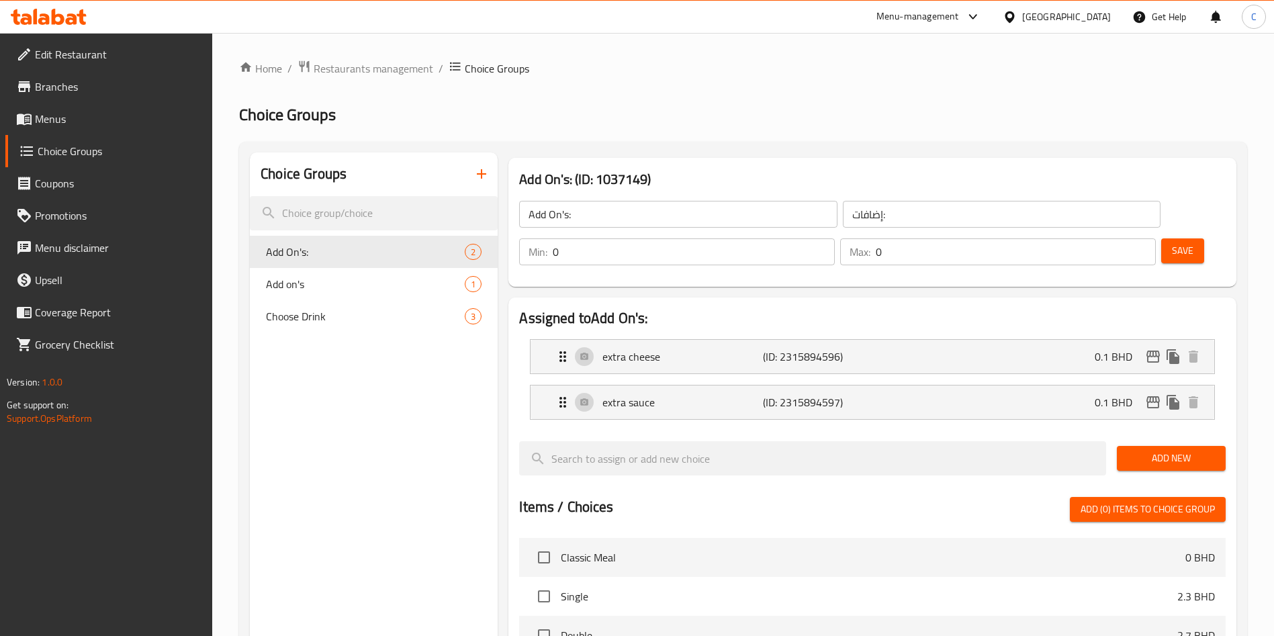
click at [1061, 242] on span "Save" at bounding box center [1182, 250] width 21 height 17
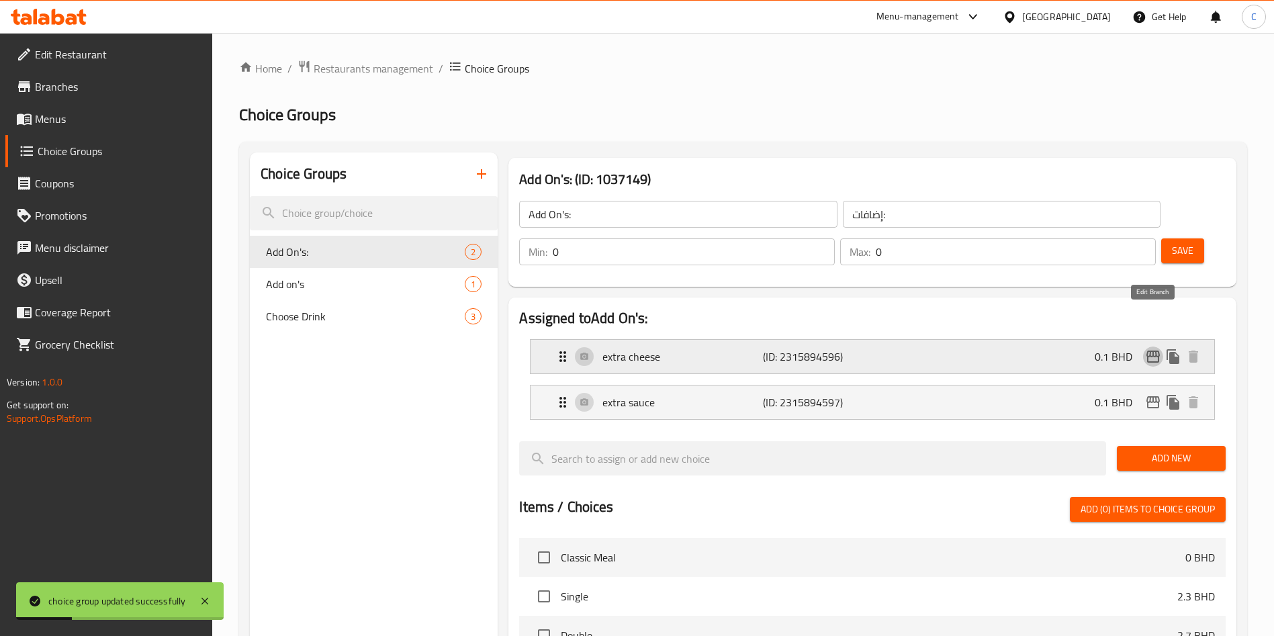
click at [1061, 351] on icon "edit" at bounding box center [1153, 357] width 13 height 12
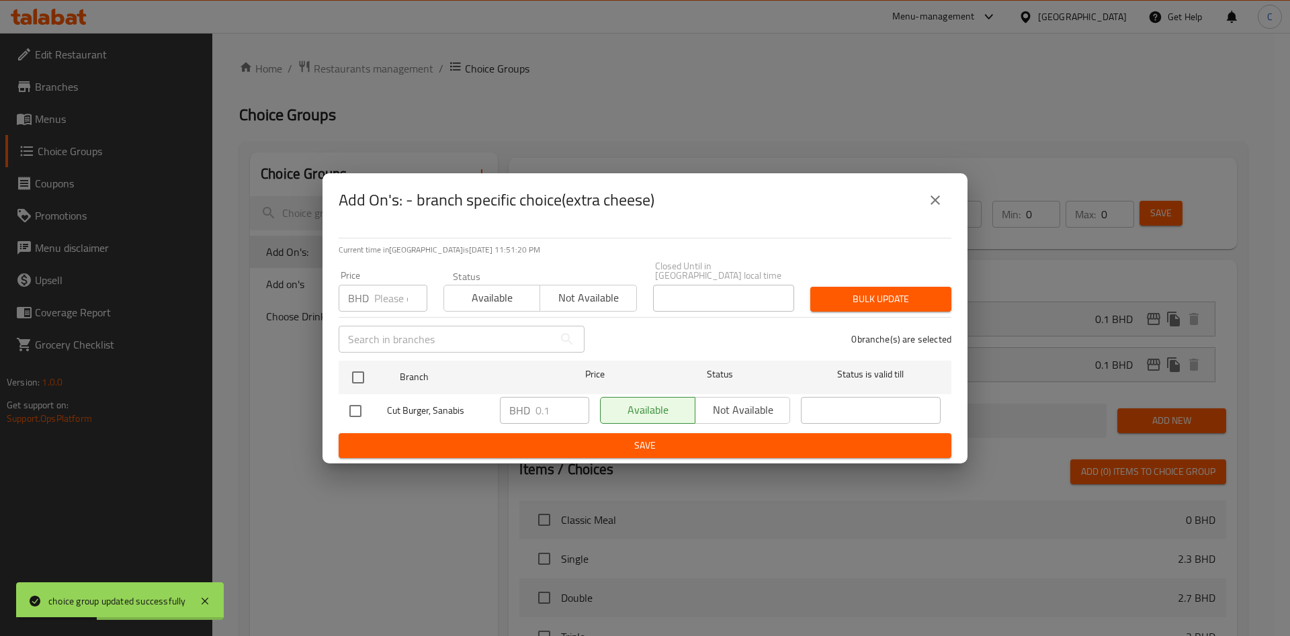
click at [521, 291] on span "Available" at bounding box center [491, 297] width 85 height 19
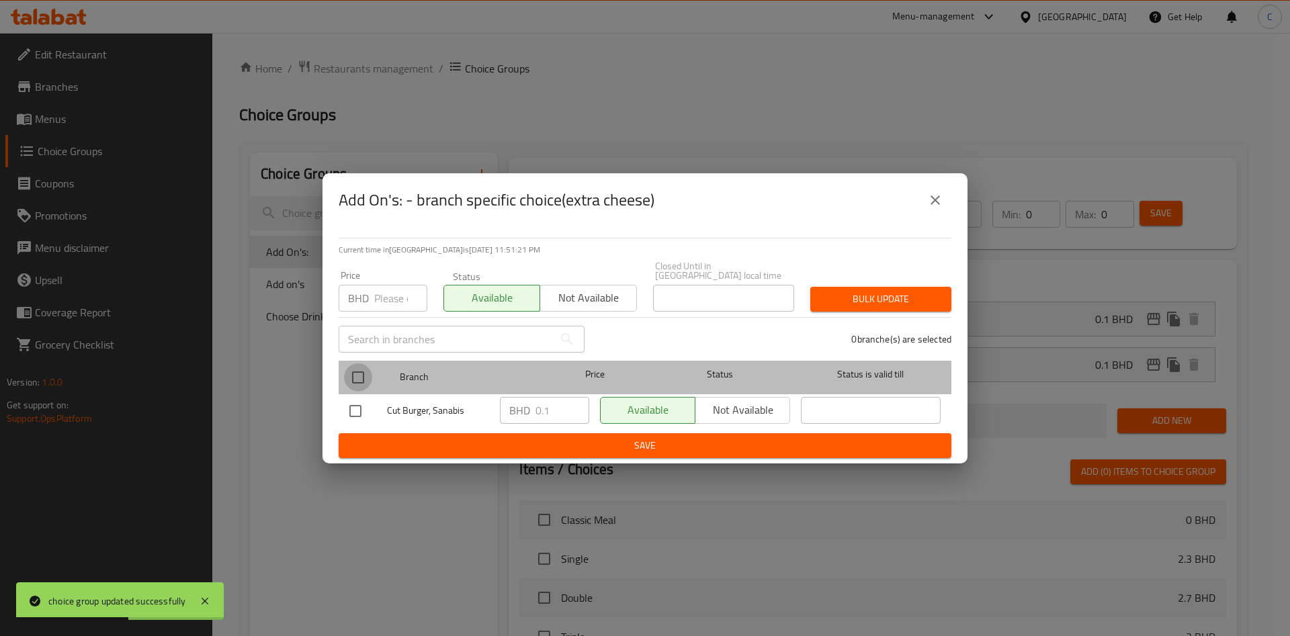
click at [361, 372] on input "checkbox" at bounding box center [358, 377] width 28 height 28
checkbox input "true"
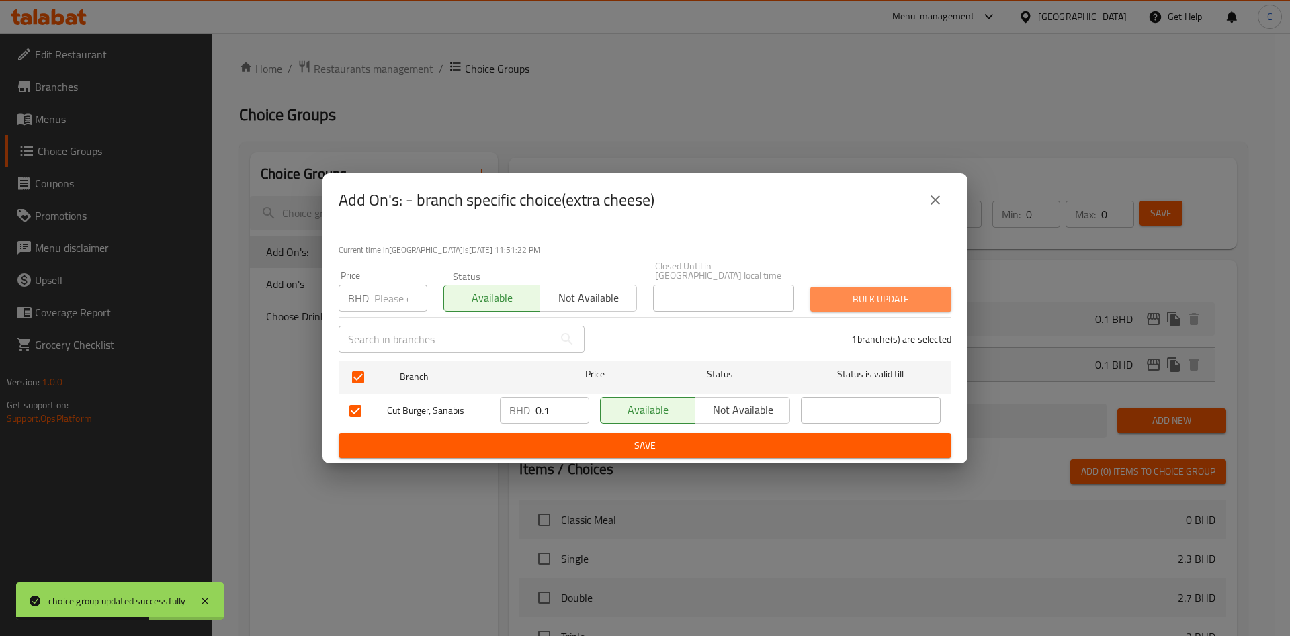
click at [849, 287] on button "Bulk update" at bounding box center [880, 299] width 141 height 25
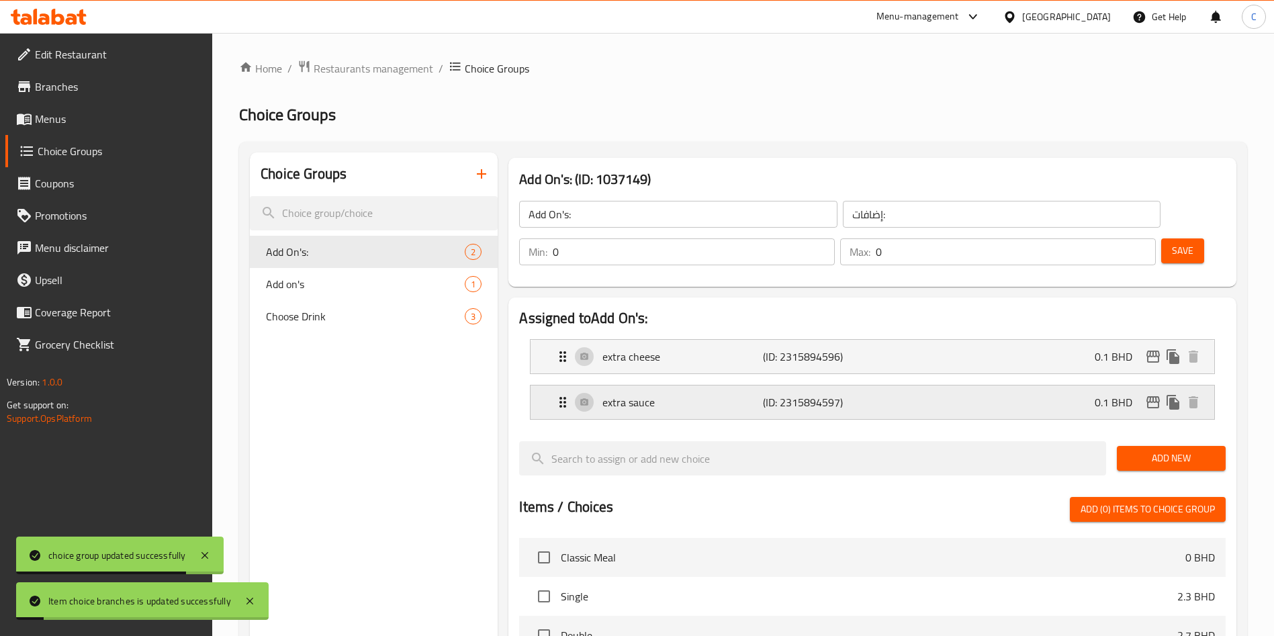
drag, startPoint x: 1151, startPoint y: 365, endPoint x: 1121, endPoint y: 368, distance: 29.7
click at [1061, 366] on nav "extra cheese (ID: 2315894596) 0.1 BHD Name (En) extra cheese Name (En) Name (Ar…" at bounding box center [872, 379] width 707 height 102
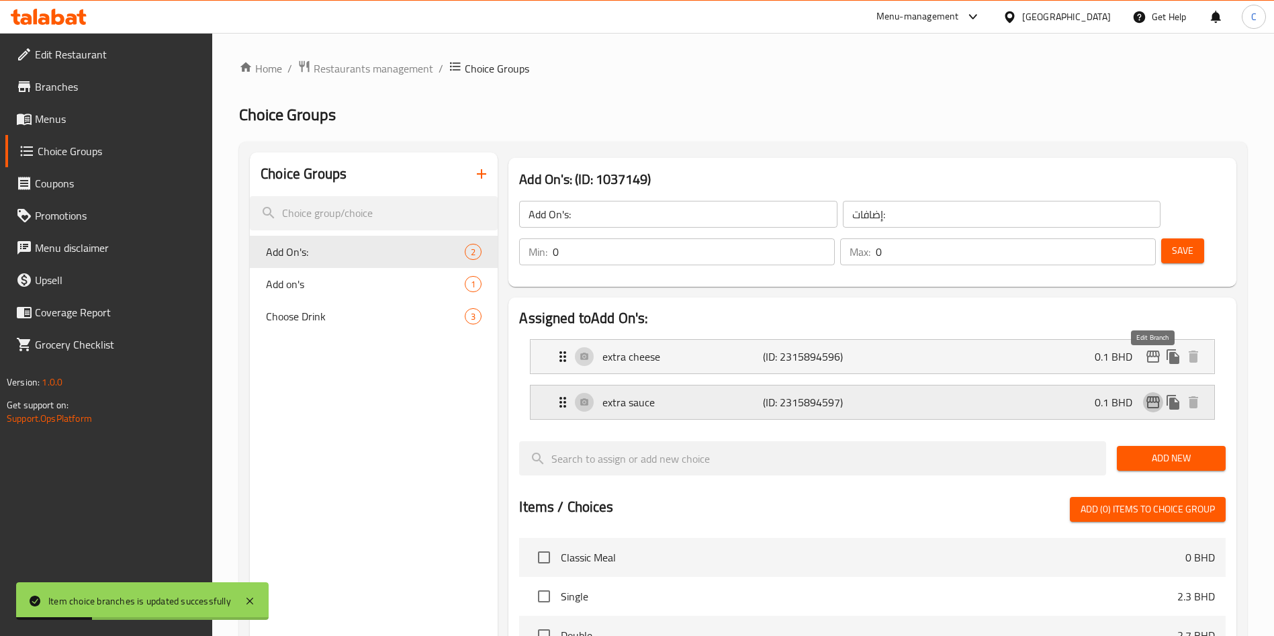
click at [1061, 394] on icon "edit" at bounding box center [1153, 402] width 16 height 16
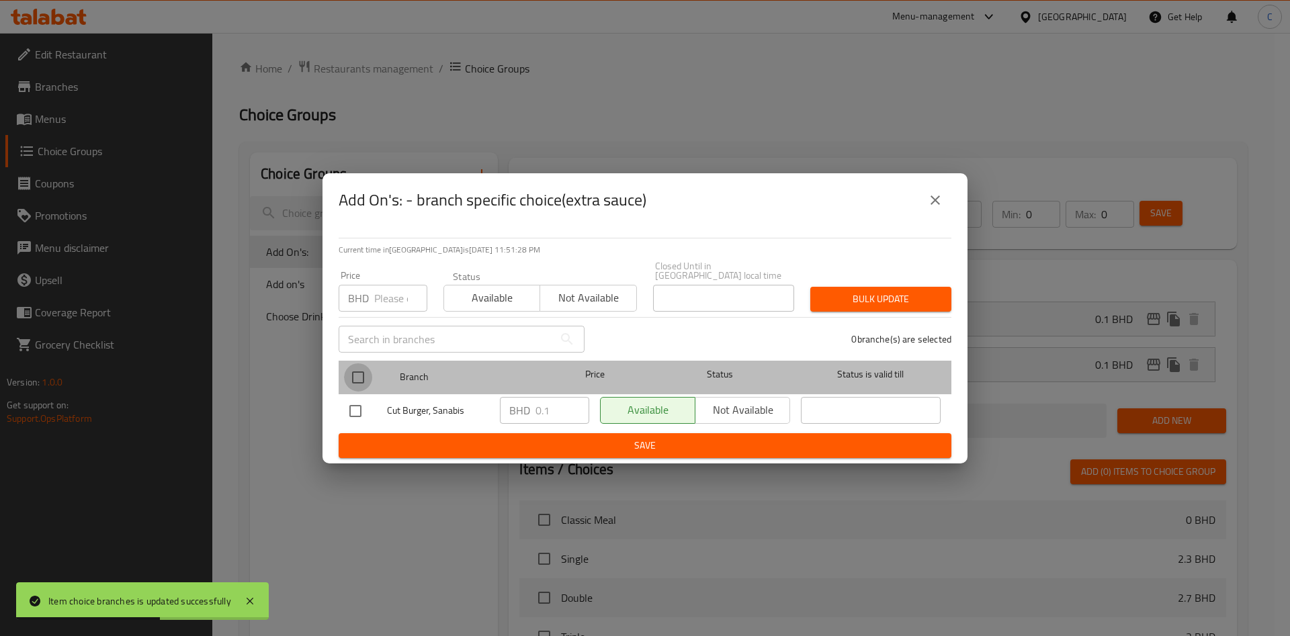
click at [364, 363] on input "checkbox" at bounding box center [358, 377] width 28 height 28
checkbox input "true"
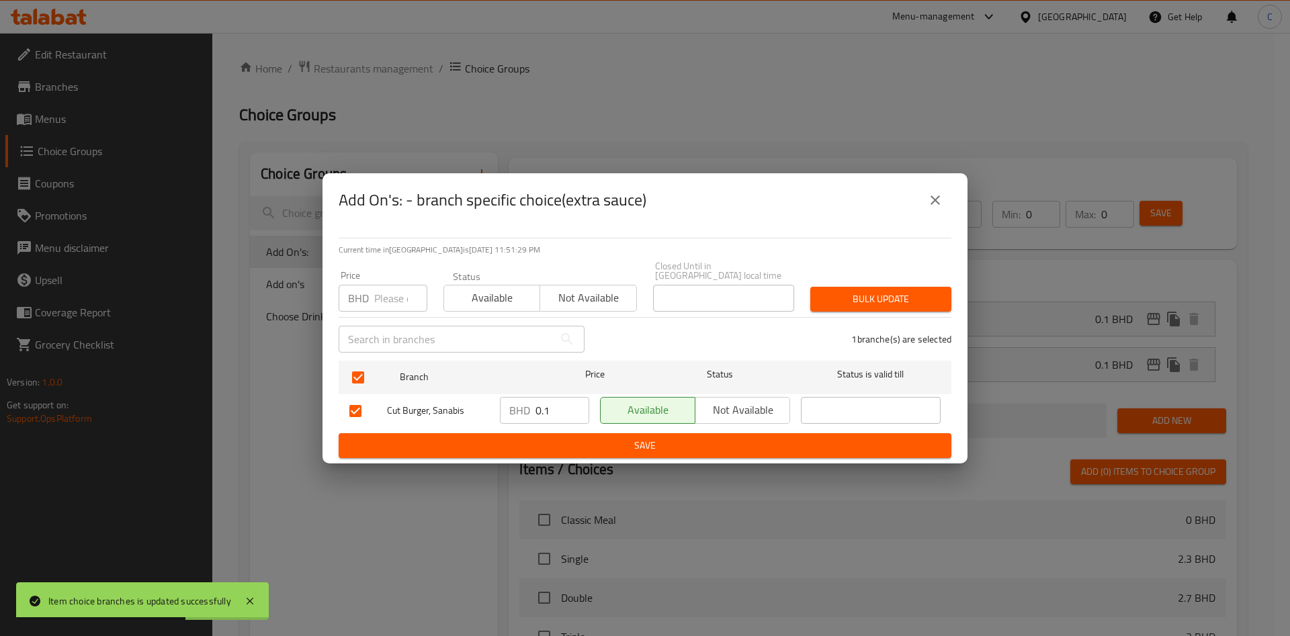
click at [506, 300] on span "Available" at bounding box center [491, 297] width 85 height 19
click at [899, 296] on span "Bulk update" at bounding box center [881, 299] width 120 height 17
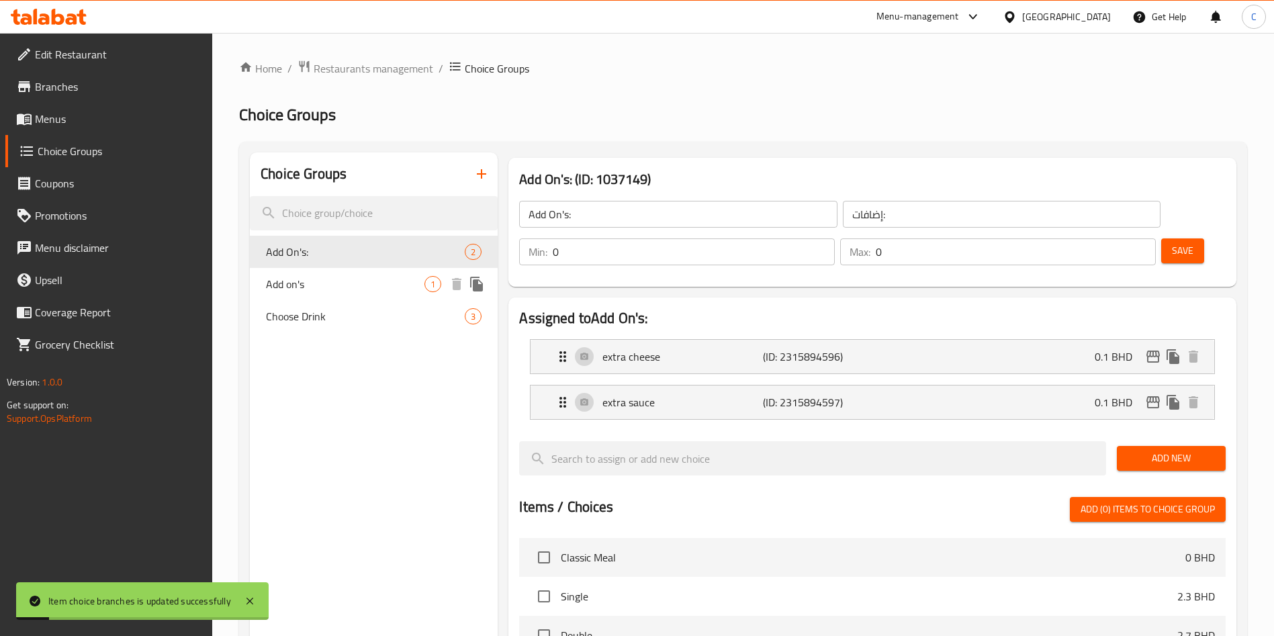
click at [360, 276] on span "Add on's" at bounding box center [345, 284] width 159 height 16
type input "Add on's"
type input "إضافات"
type input "3"
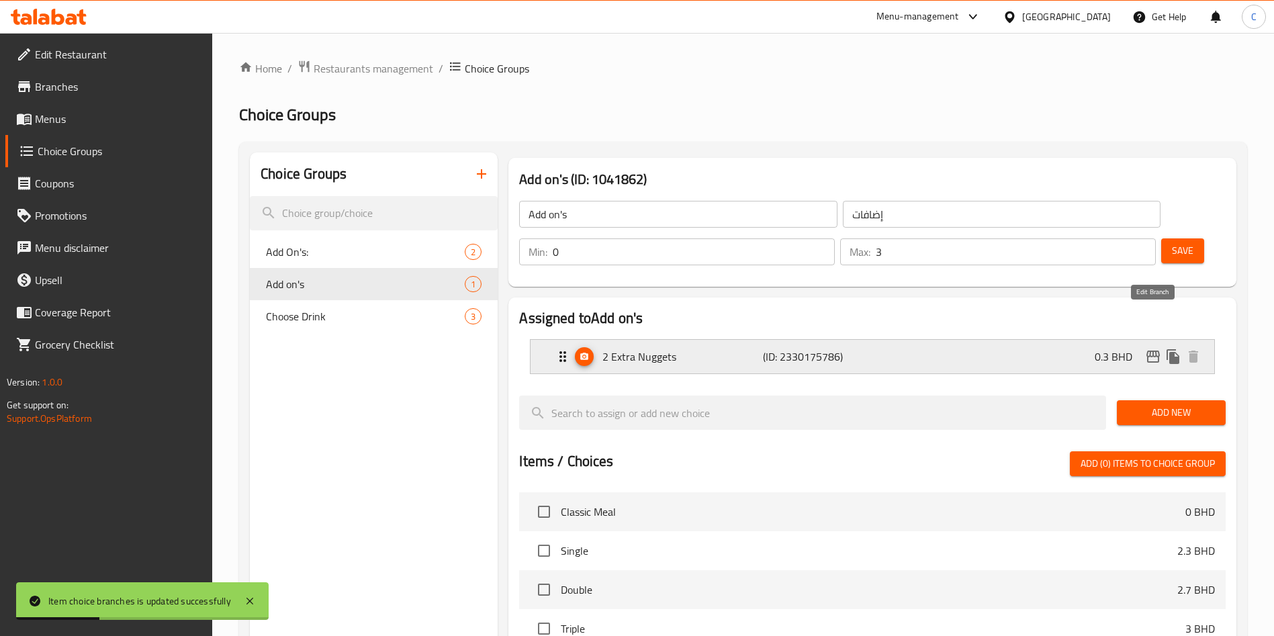
click at [1061, 349] on icon "edit" at bounding box center [1153, 357] width 16 height 16
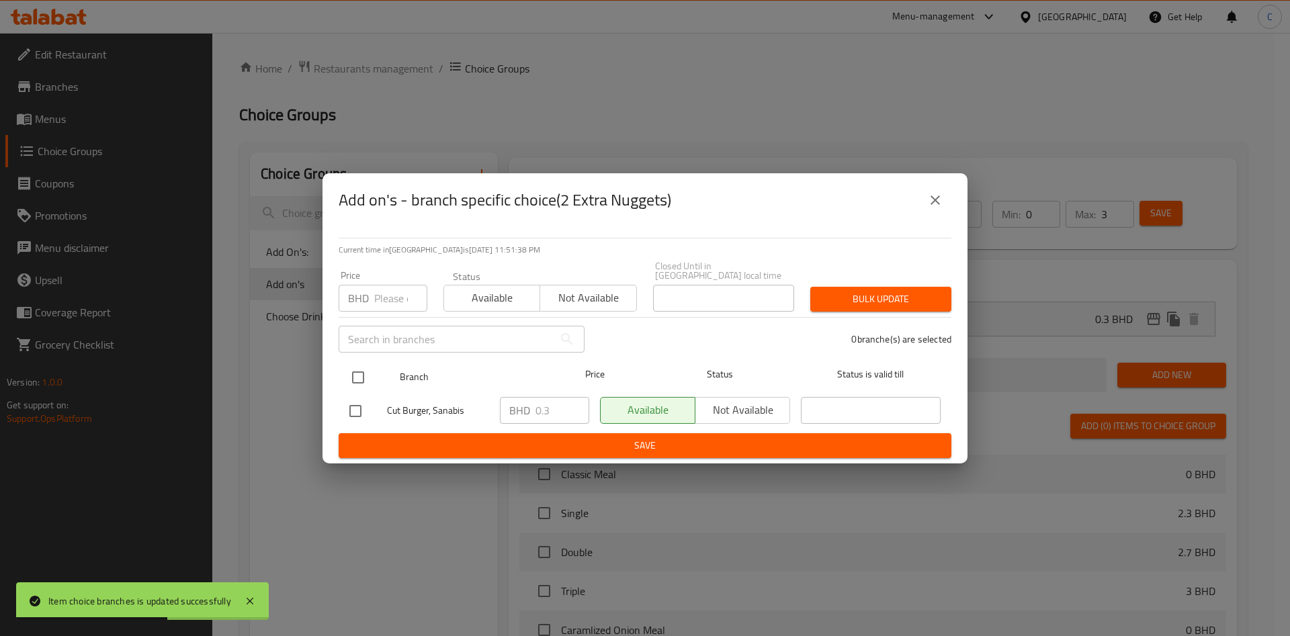
click at [348, 363] on input "checkbox" at bounding box center [358, 377] width 28 height 28
checkbox input "true"
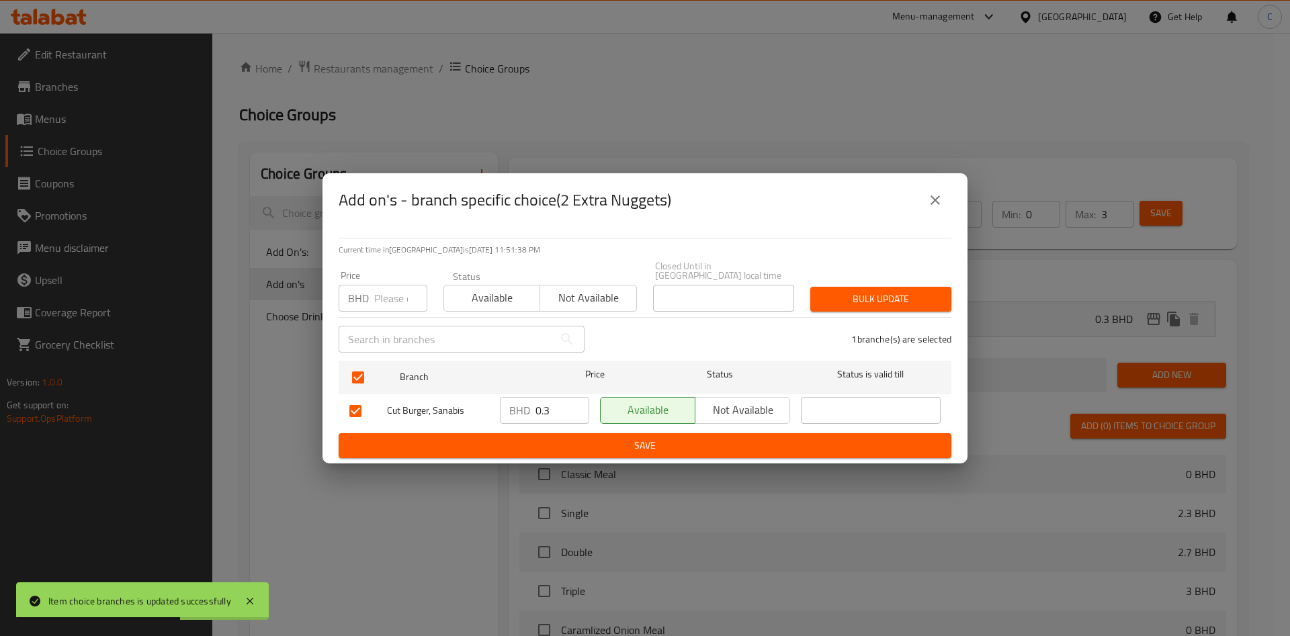
click at [474, 285] on button "Available" at bounding box center [491, 298] width 97 height 27
click at [836, 443] on span "Save" at bounding box center [644, 445] width 591 height 17
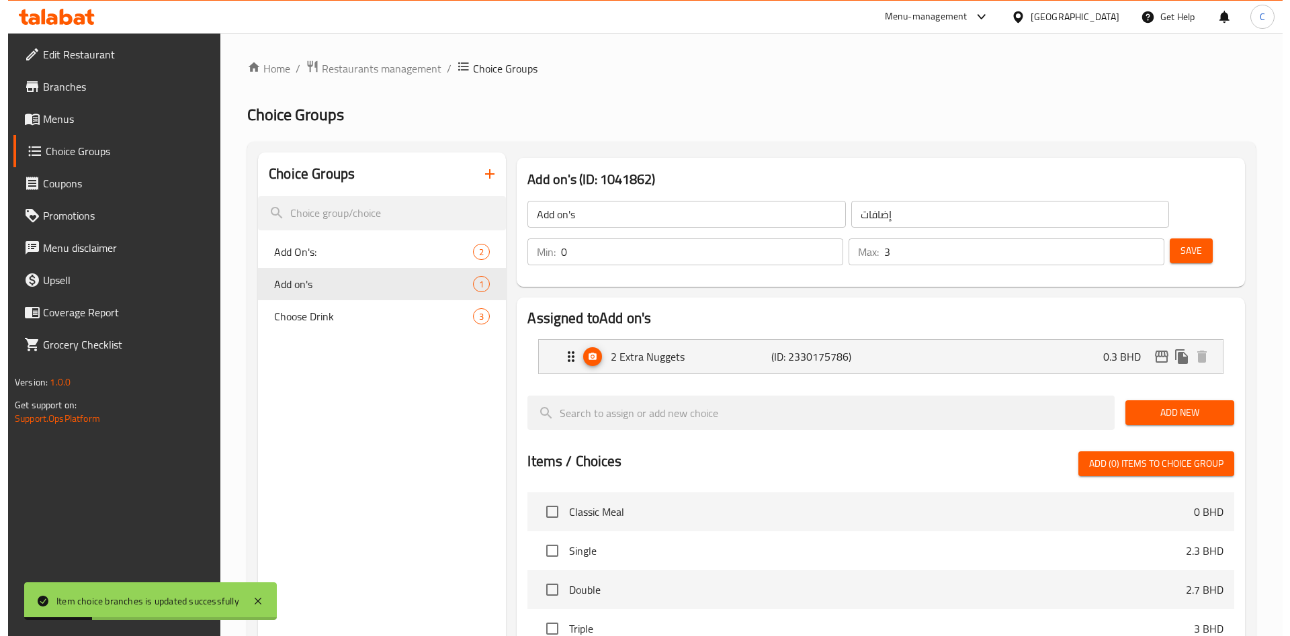
scroll to position [343, 0]
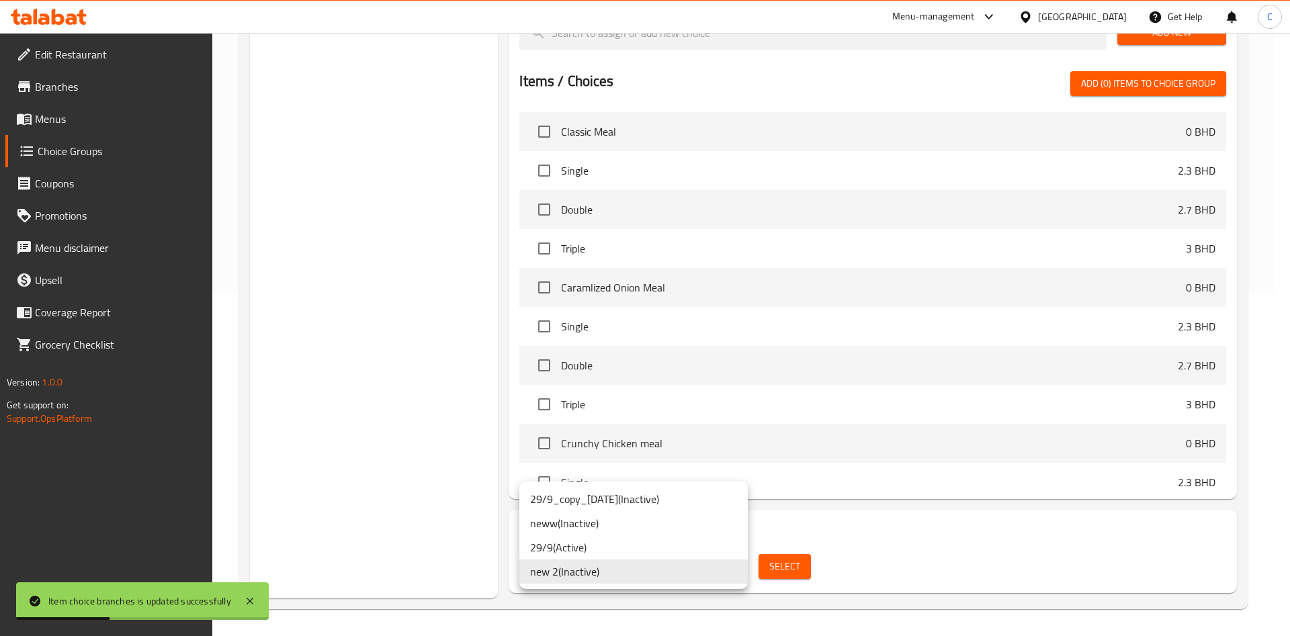
click at [775, 529] on div at bounding box center [645, 318] width 1290 height 636
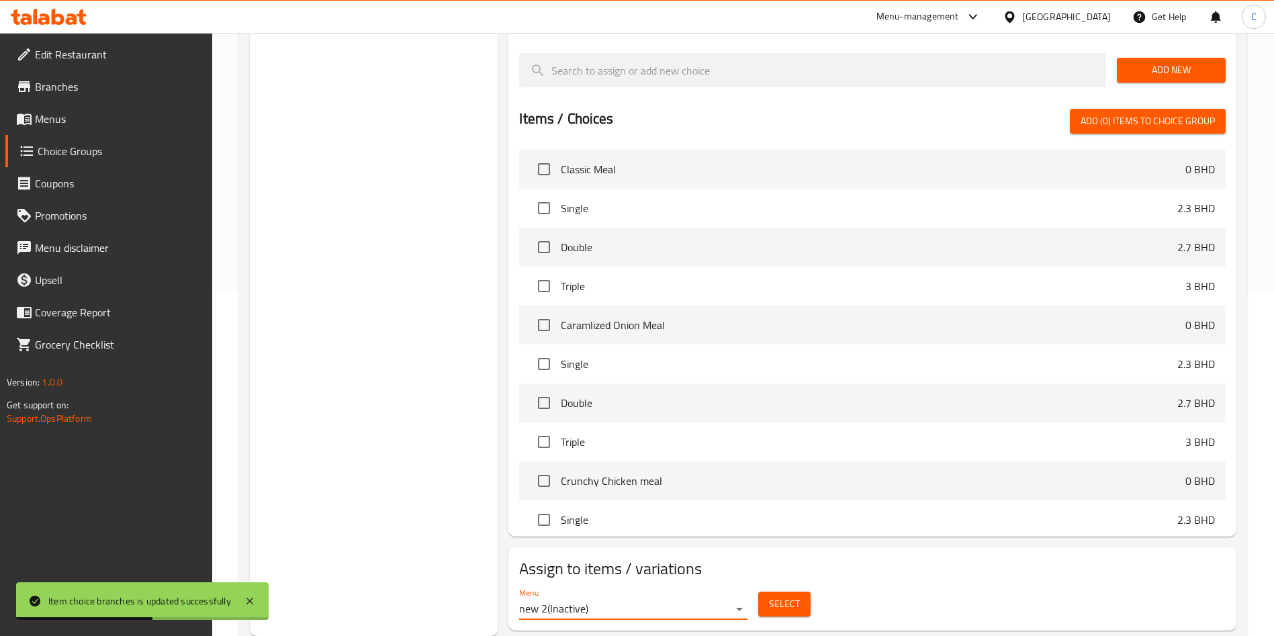
click at [775, 529] on span "Select" at bounding box center [784, 604] width 31 height 17
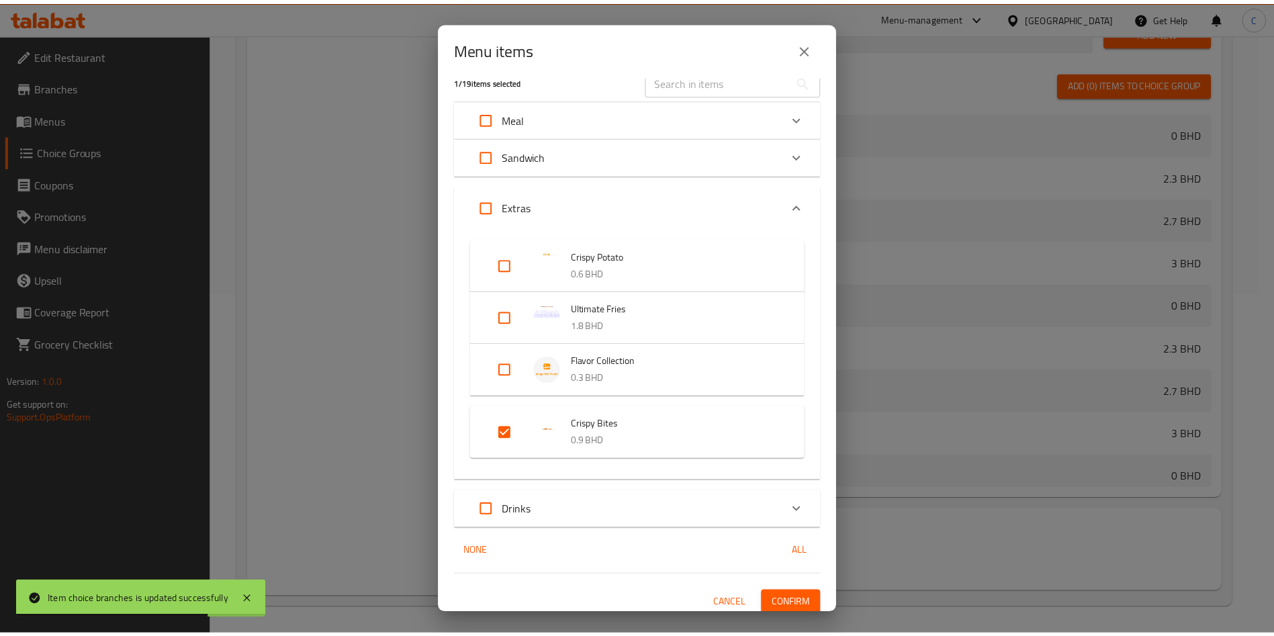
scroll to position [26, 0]
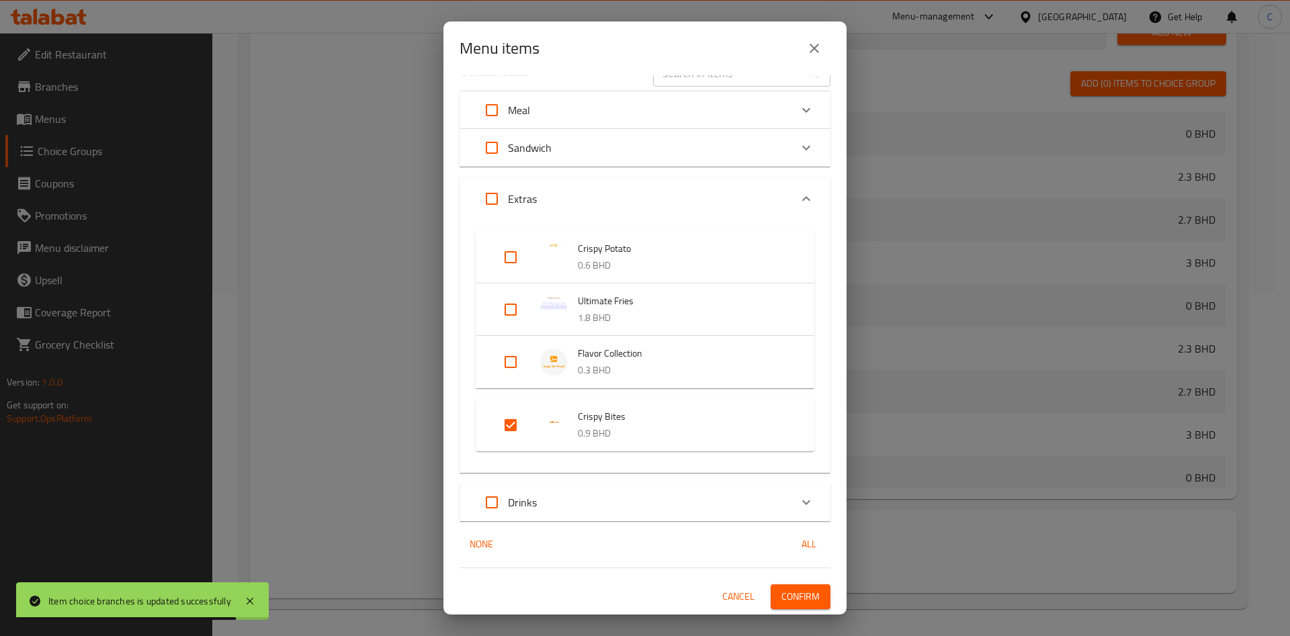
click at [807, 46] on icon "close" at bounding box center [814, 48] width 16 height 16
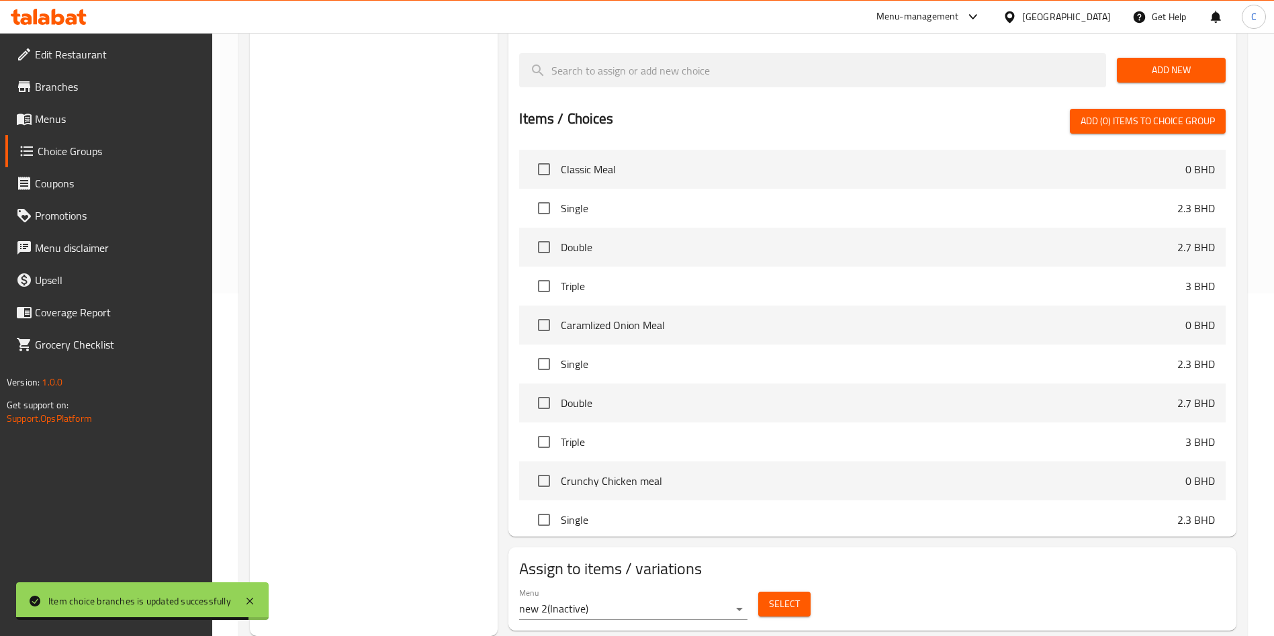
scroll to position [0, 0]
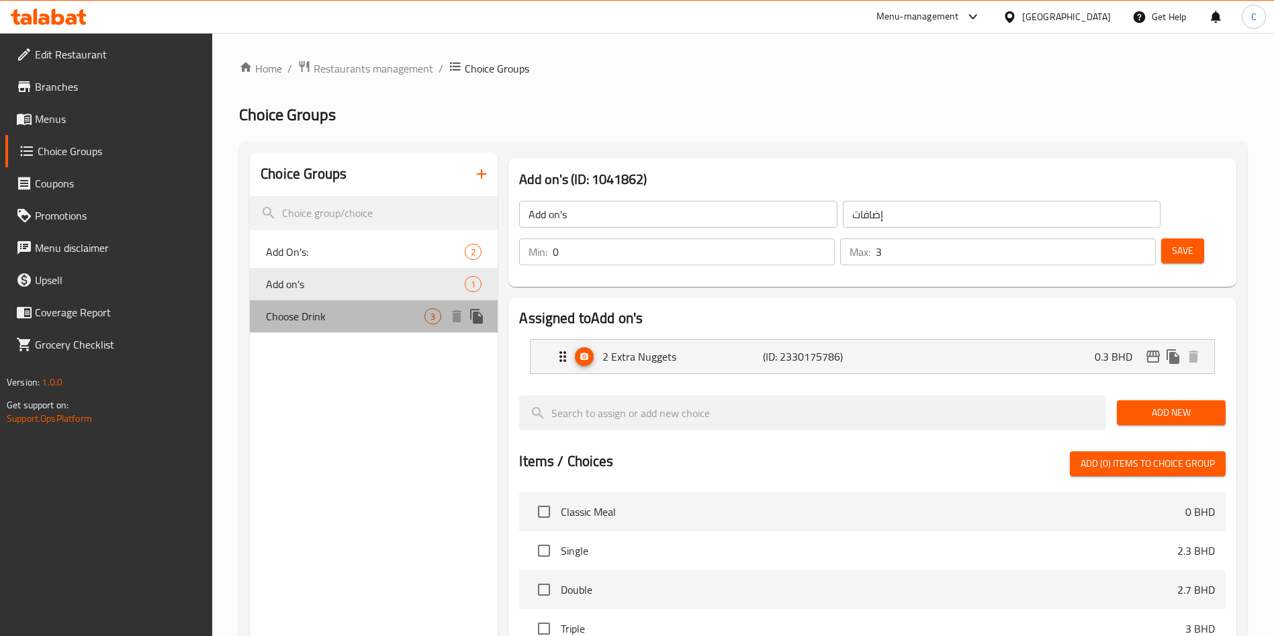
click at [358, 315] on span "Choose Drink" at bounding box center [345, 316] width 159 height 16
type input "Choose Drink"
type input "اختر مشروبًا"
type input "1"
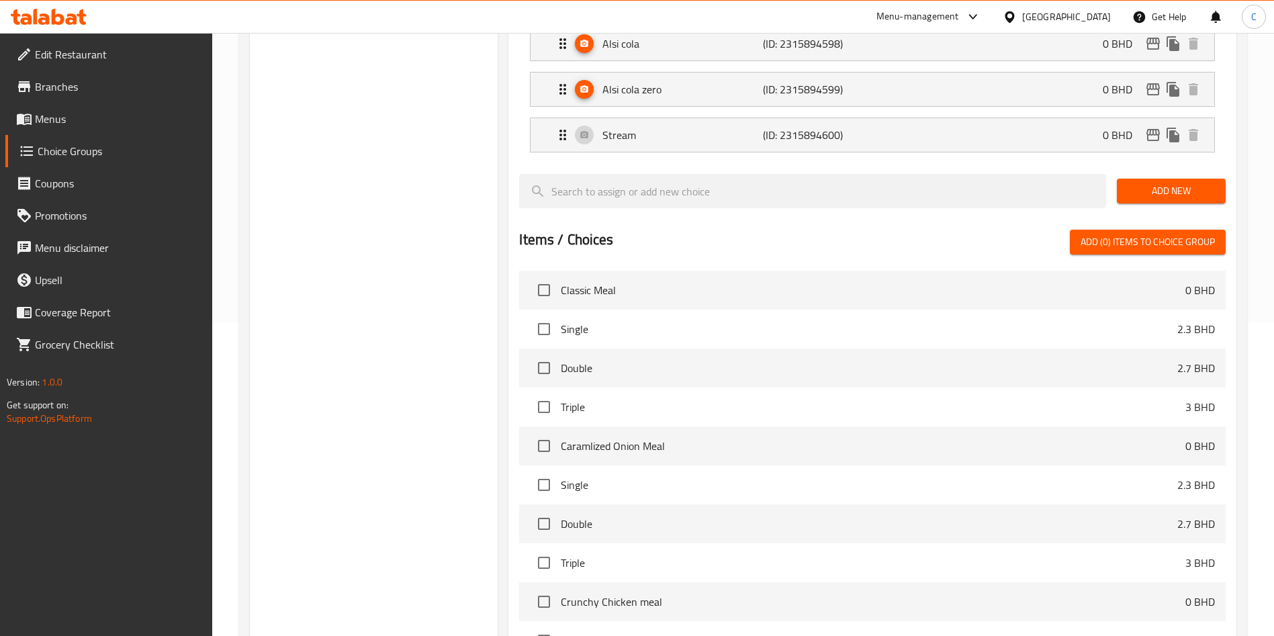
scroll to position [434, 0]
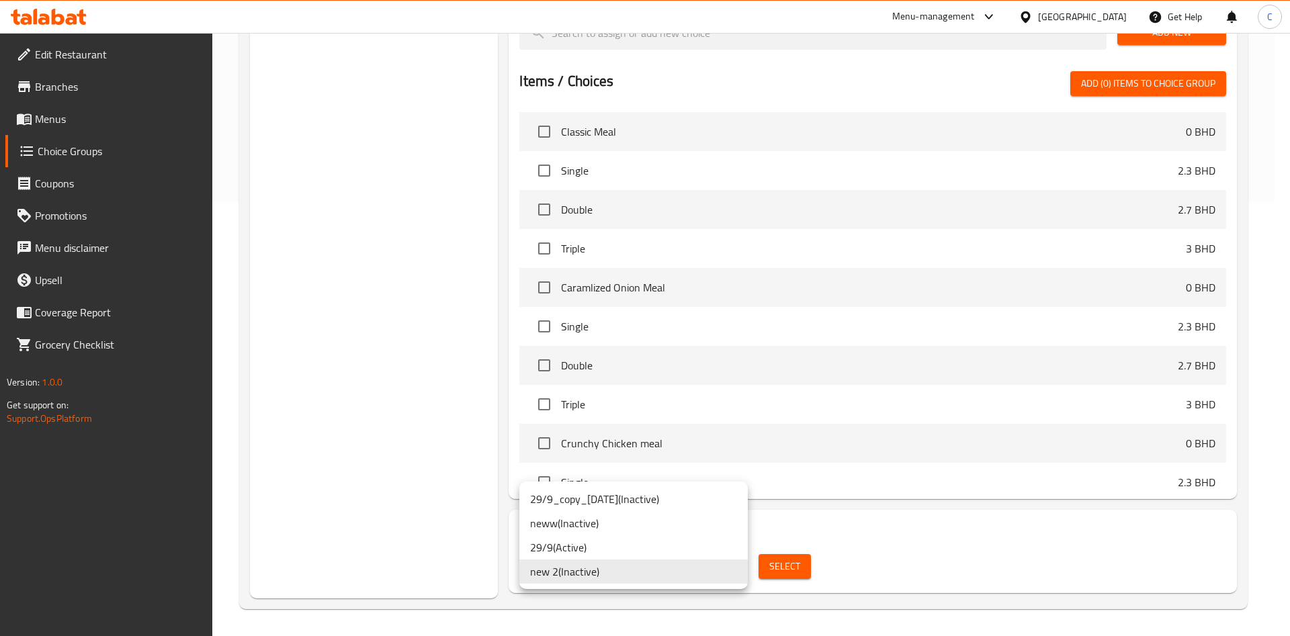
click at [688, 529] on li "new 2 ( Inactive )" at bounding box center [633, 571] width 228 height 24
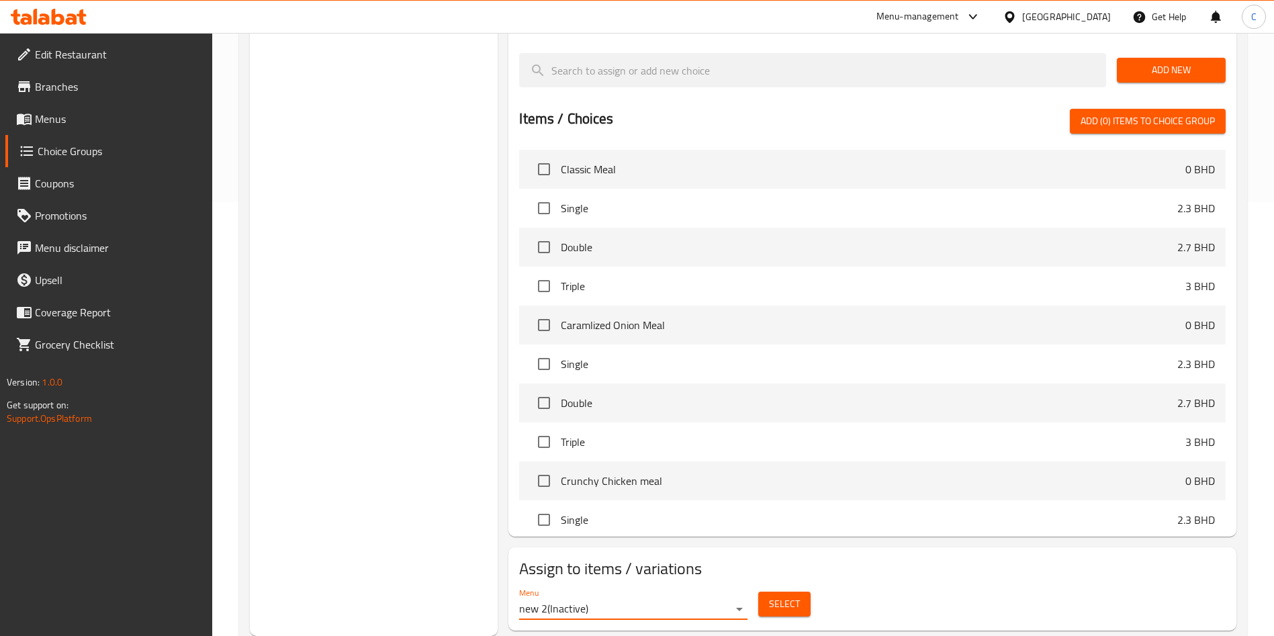
click at [793, 529] on span "Select" at bounding box center [784, 604] width 31 height 17
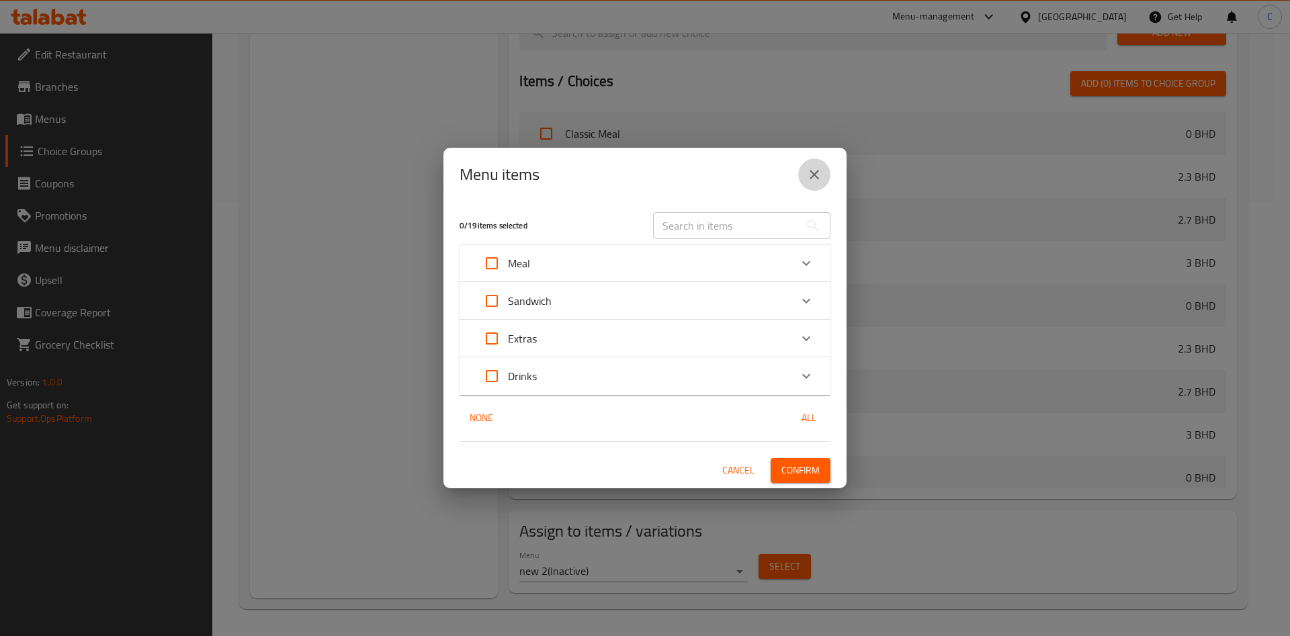
click at [806, 184] on button "close" at bounding box center [814, 175] width 32 height 32
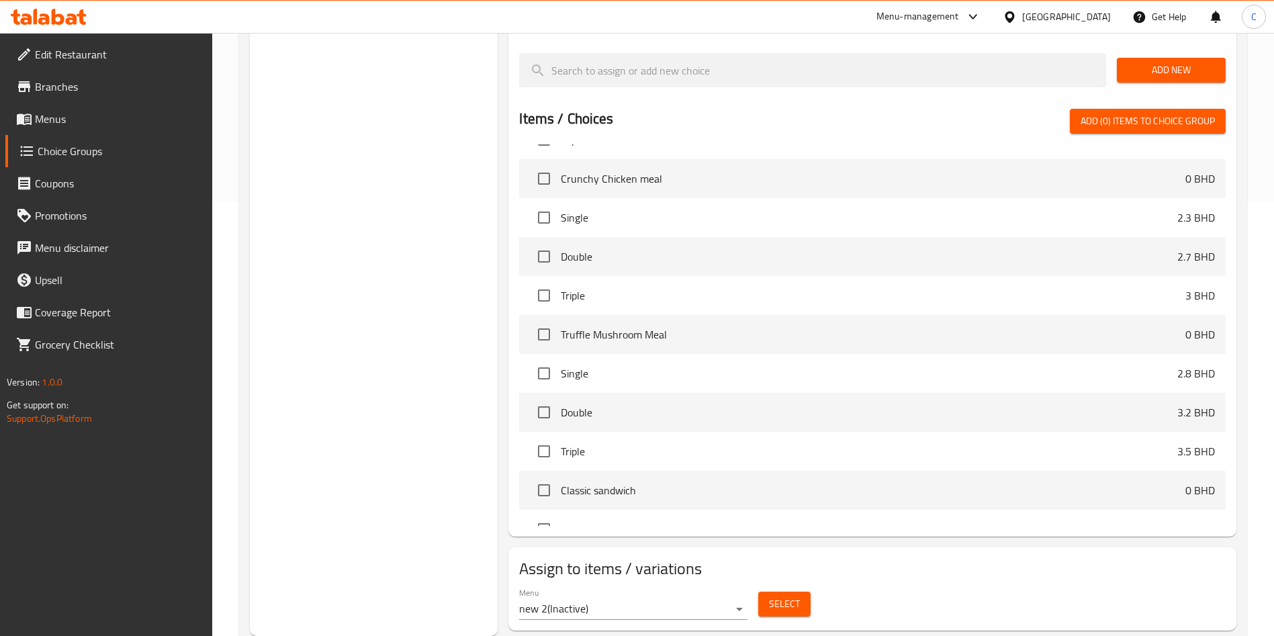
click at [795, 529] on span "Select" at bounding box center [784, 604] width 31 height 17
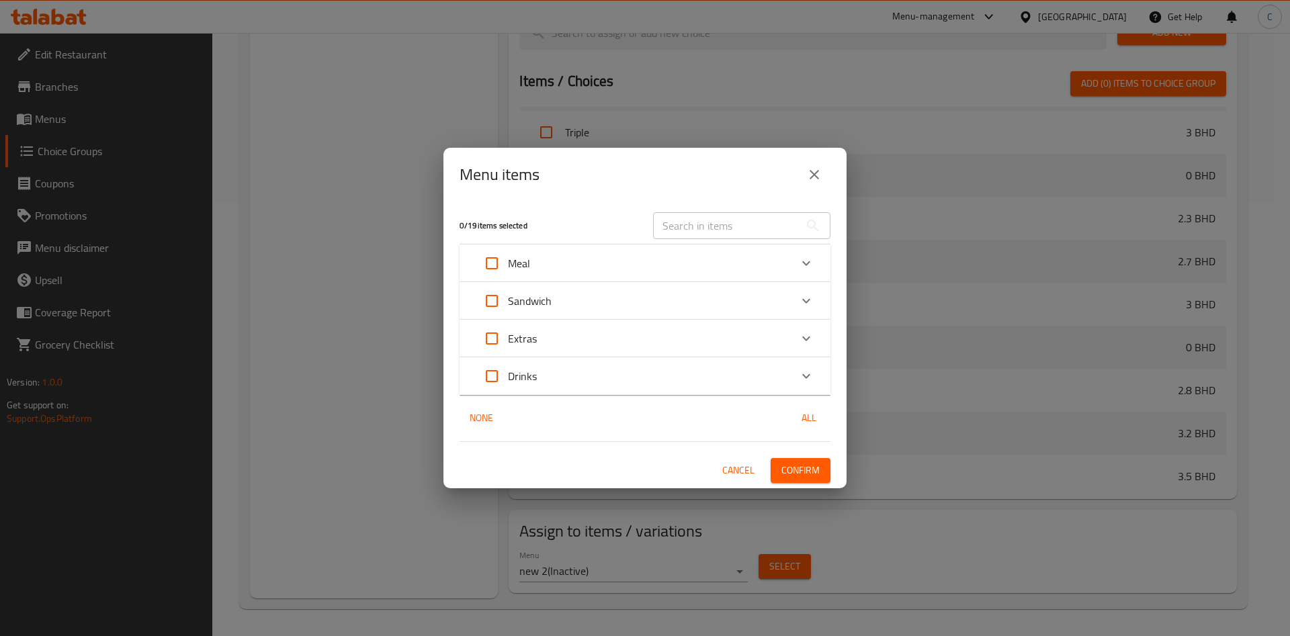
click at [648, 256] on div "Meal" at bounding box center [633, 263] width 314 height 32
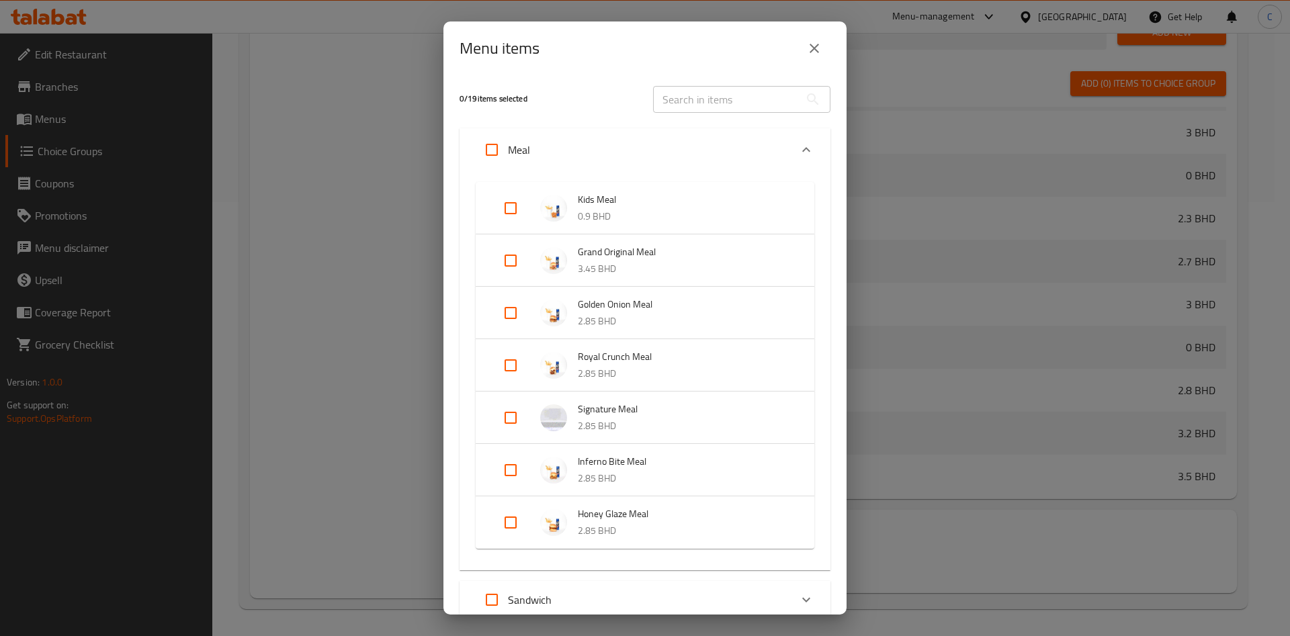
click at [492, 148] on input "Expand" at bounding box center [492, 150] width 32 height 32
checkbox input "true"
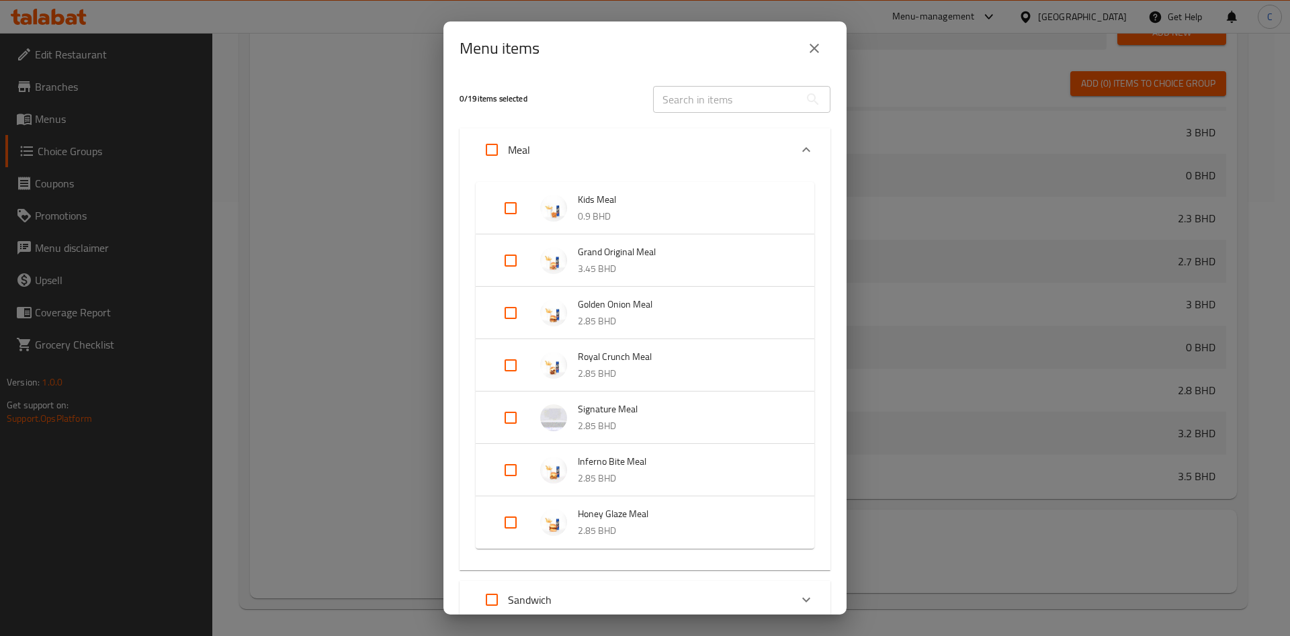
checkbox input "true"
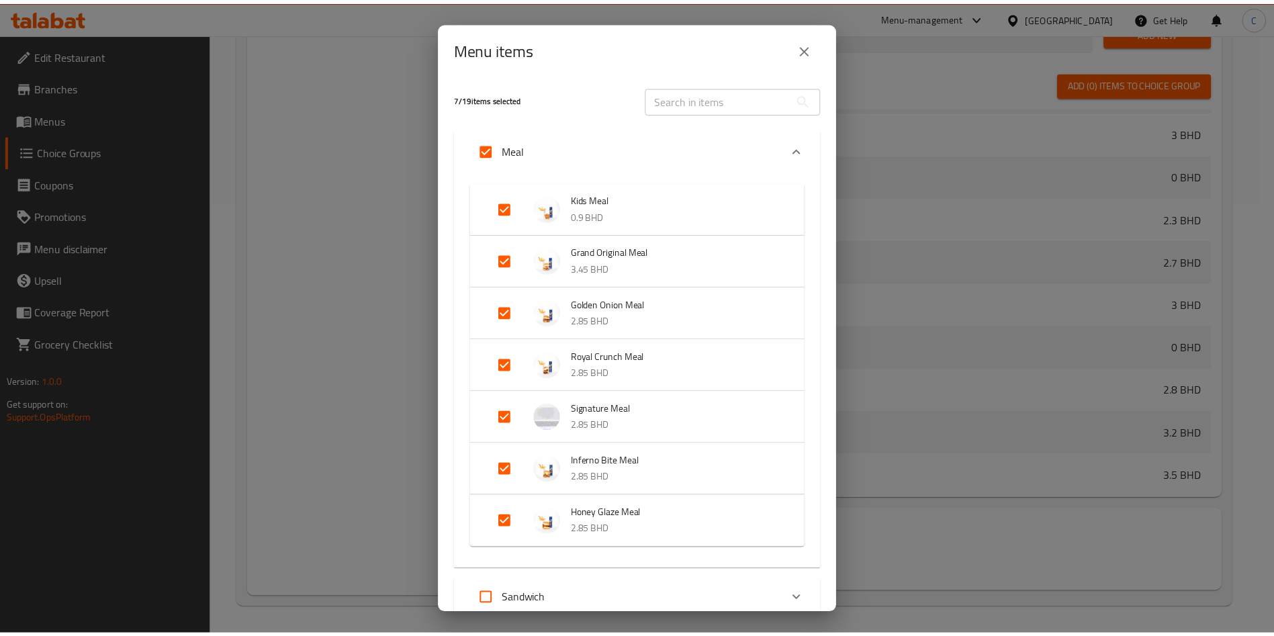
scroll to position [173, 0]
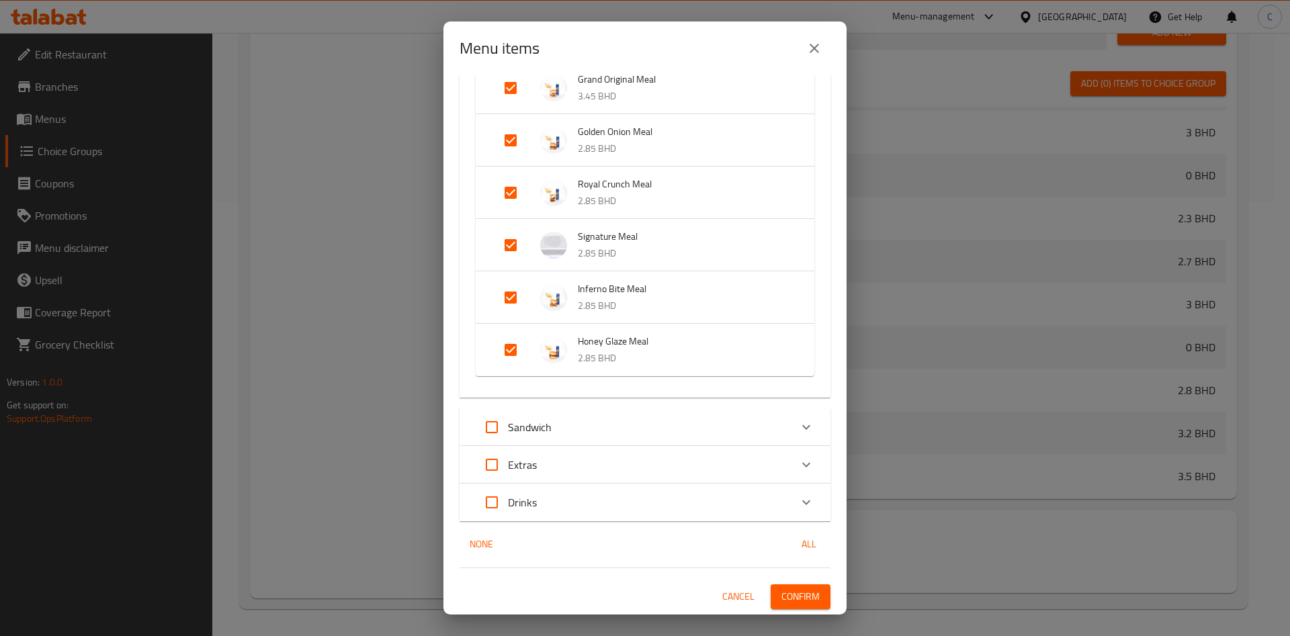
click at [787, 529] on span "Confirm" at bounding box center [800, 596] width 38 height 17
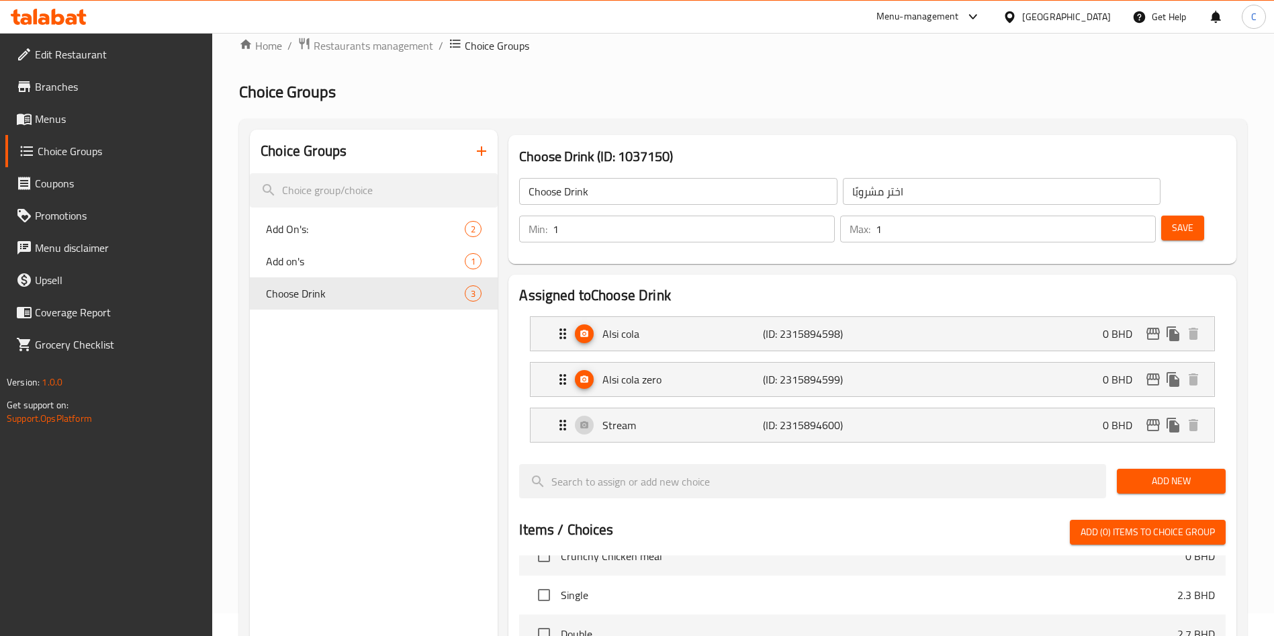
scroll to position [0, 0]
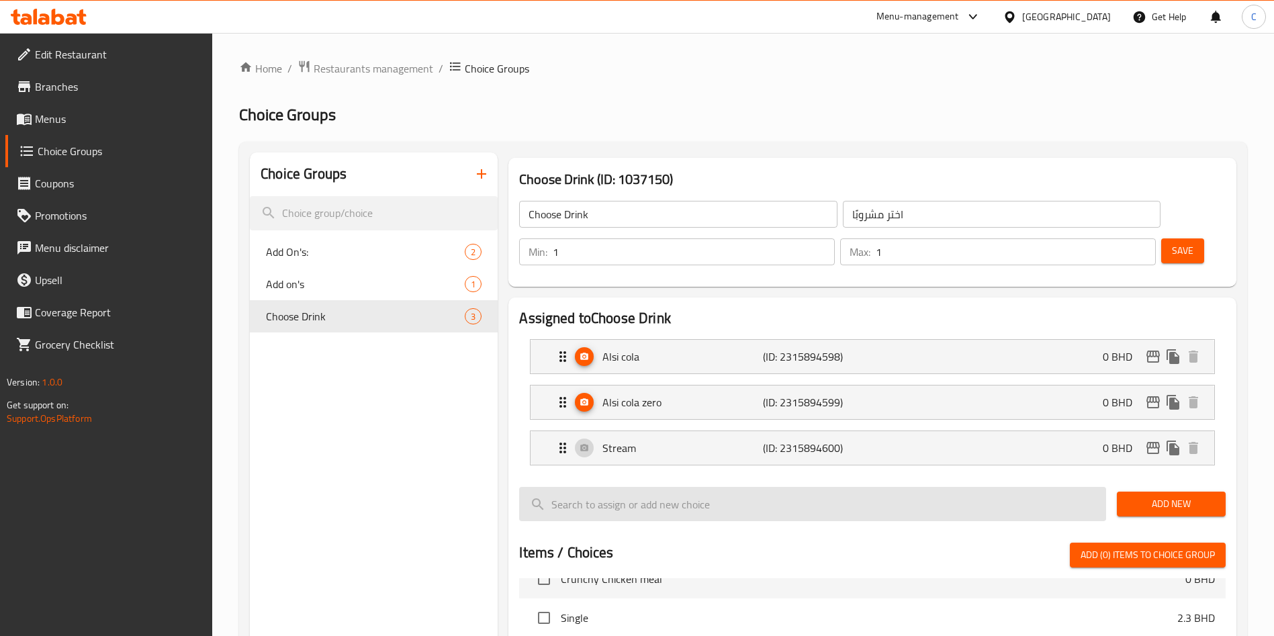
click at [1061, 487] on input "search" at bounding box center [812, 504] width 587 height 34
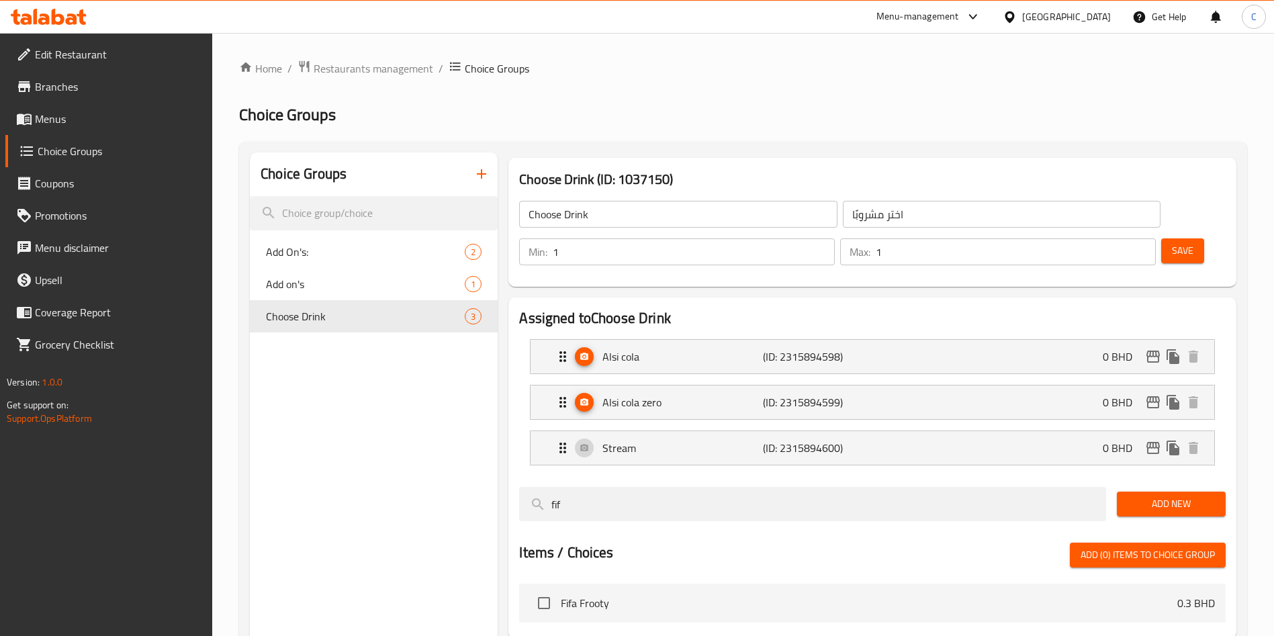
type input "fif"
click at [809, 529] on span "Fifa Frooty" at bounding box center [869, 603] width 617 height 16
click at [541, 529] on input "checkbox" at bounding box center [544, 603] width 28 height 28
checkbox input "true"
click at [1061, 496] on span "Add New" at bounding box center [1171, 504] width 87 height 17
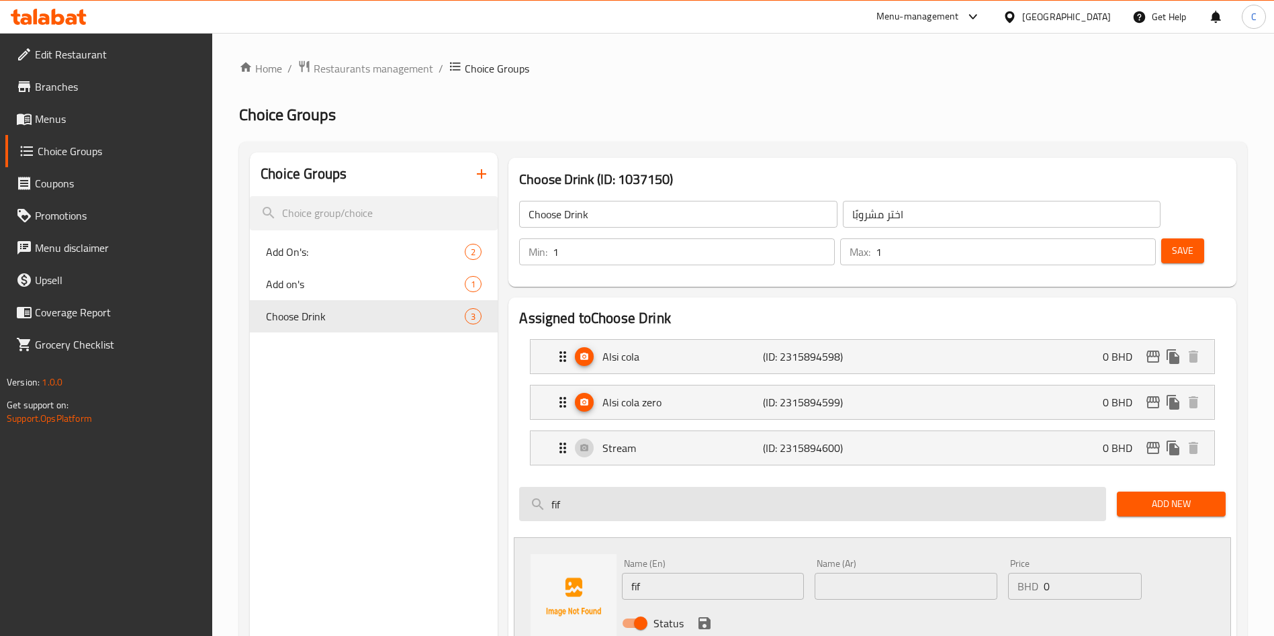
drag, startPoint x: 674, startPoint y: 464, endPoint x: 523, endPoint y: 473, distance: 151.4
click at [525, 487] on input "fif" at bounding box center [812, 504] width 587 height 34
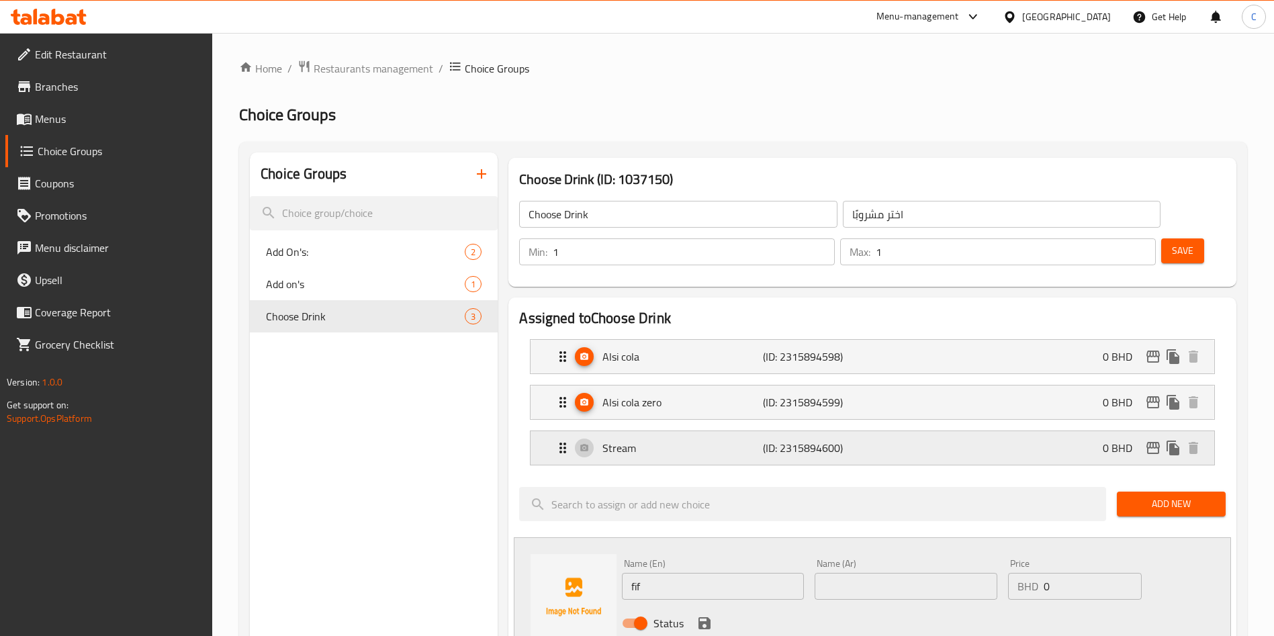
scroll to position [232, 0]
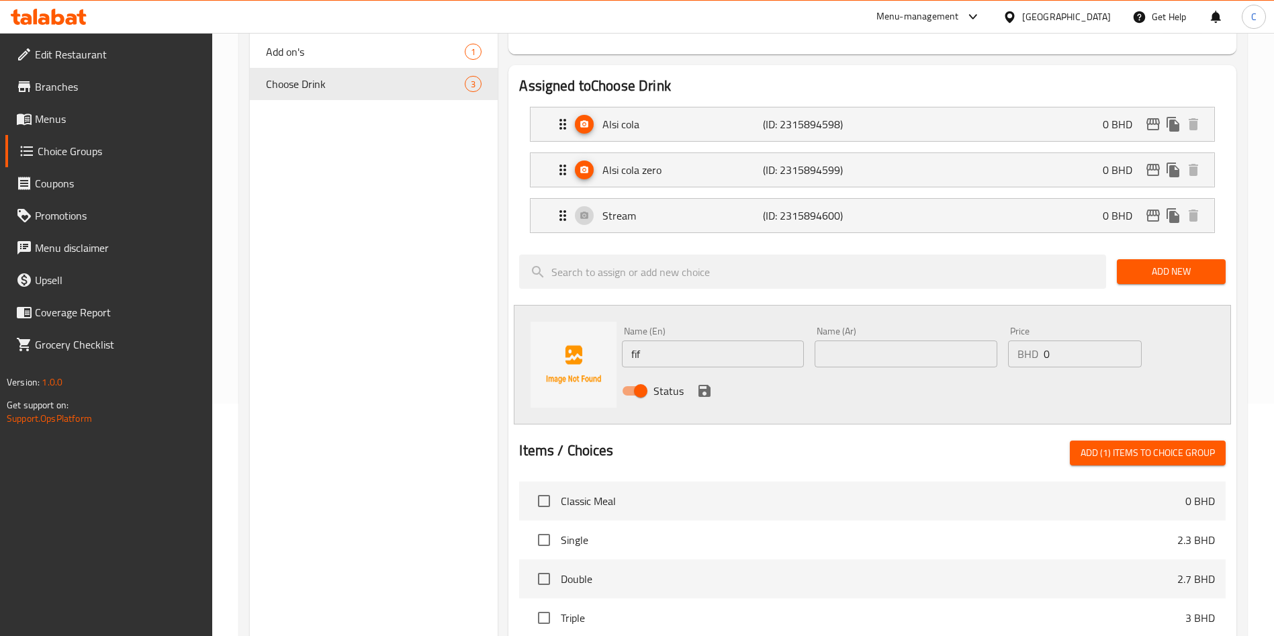
drag, startPoint x: 739, startPoint y: 300, endPoint x: 645, endPoint y: 336, distance: 100.4
click at [636, 330] on div "Name (En) fif Name (En)" at bounding box center [713, 347] width 193 height 52
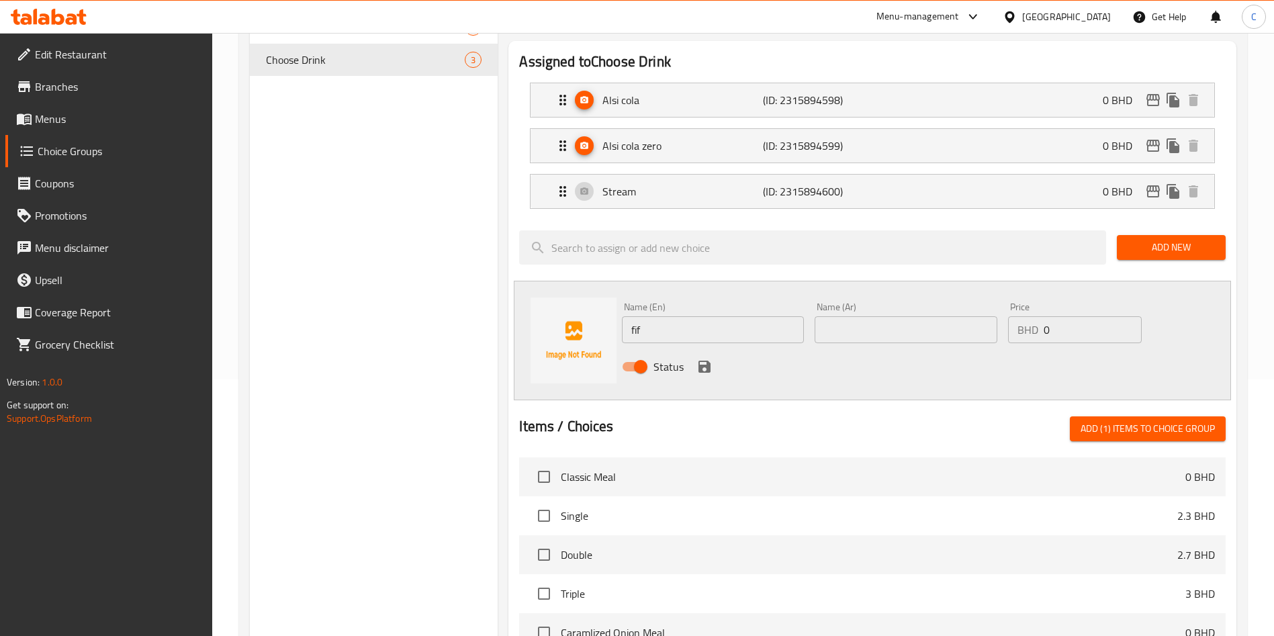
scroll to position [31, 0]
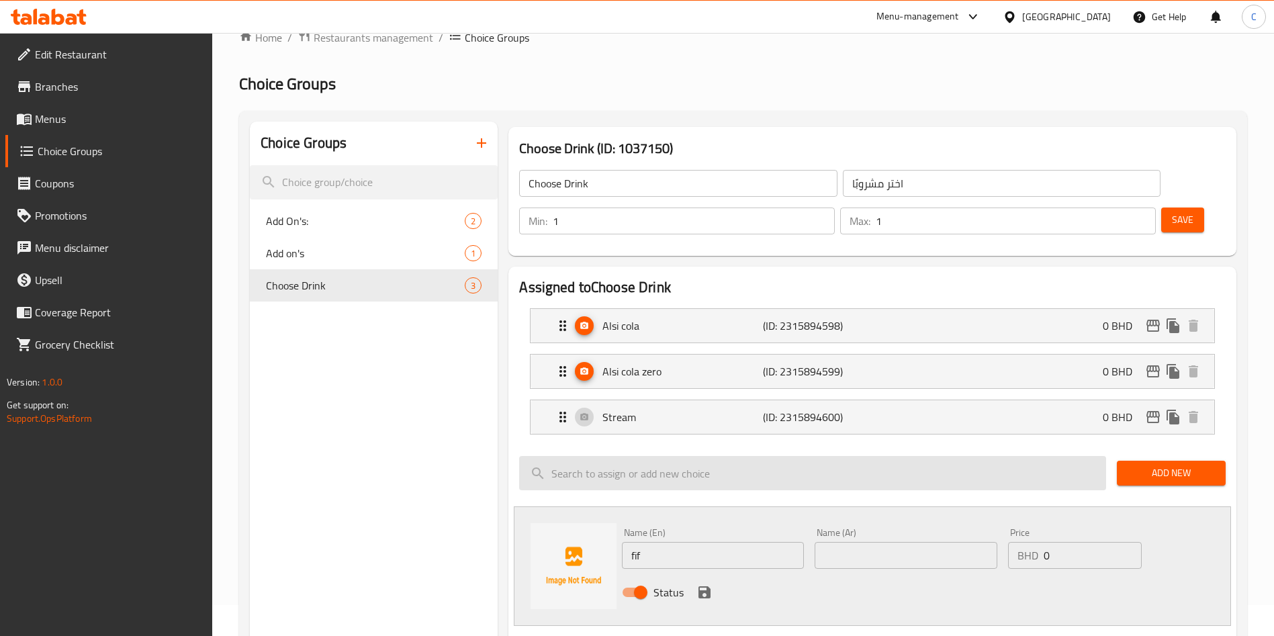
click at [647, 456] on input "search" at bounding box center [812, 473] width 587 height 34
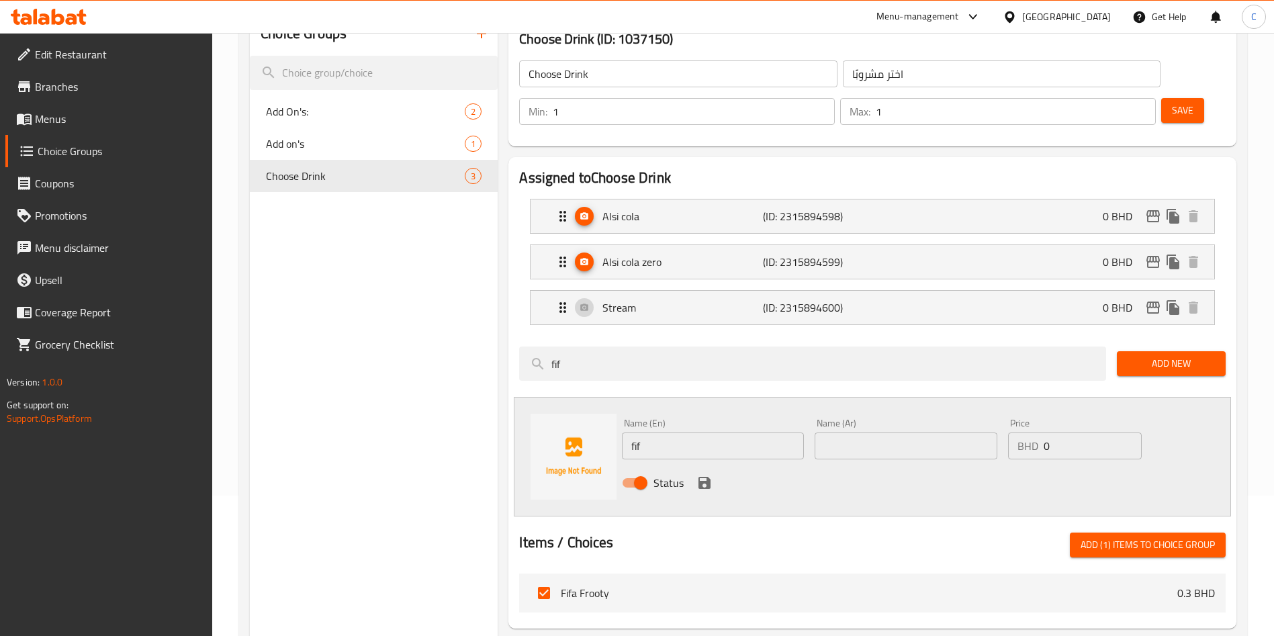
scroll to position [232, 0]
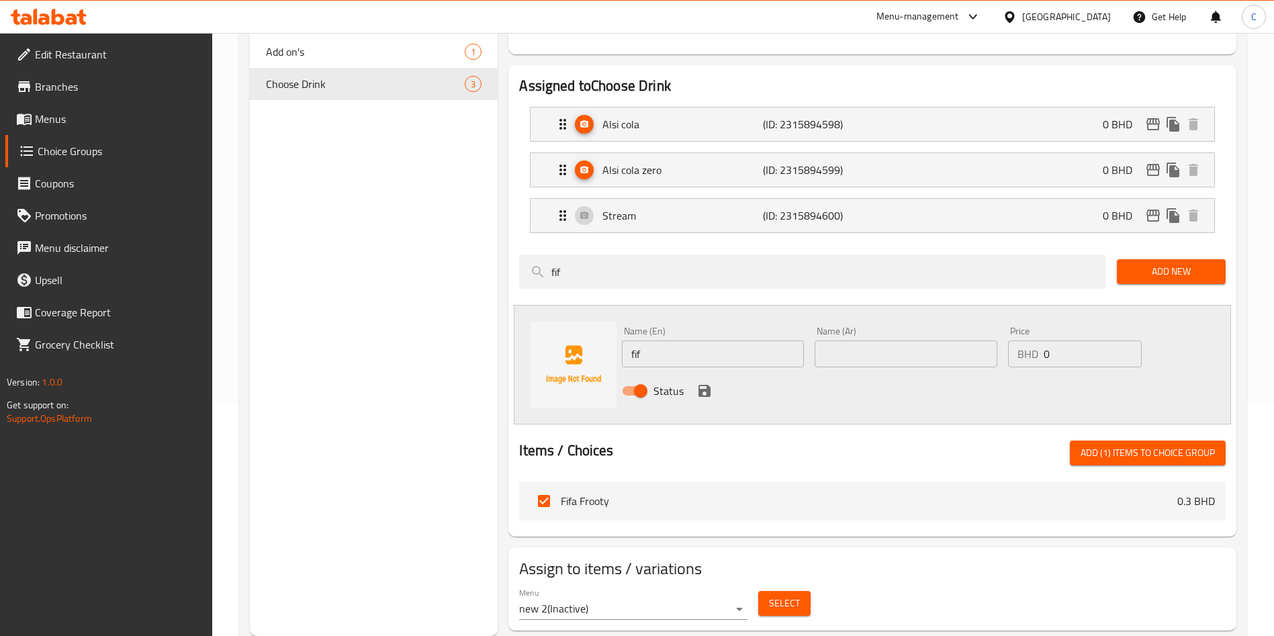
type input "fif"
click at [1061, 445] on span "Add (1) items to choice group" at bounding box center [1148, 453] width 134 height 17
checkbox input "false"
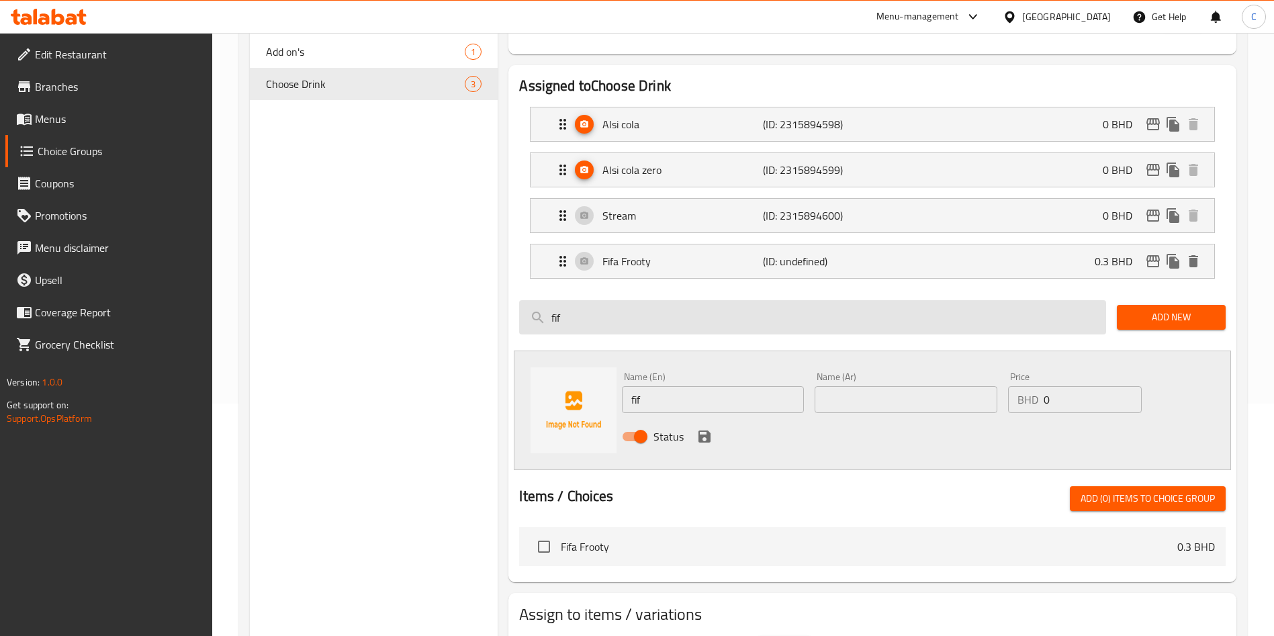
drag, startPoint x: 964, startPoint y: 283, endPoint x: 549, endPoint y: 285, distance: 415.1
click at [550, 300] on input "fif" at bounding box center [812, 317] width 587 height 34
type input "q"
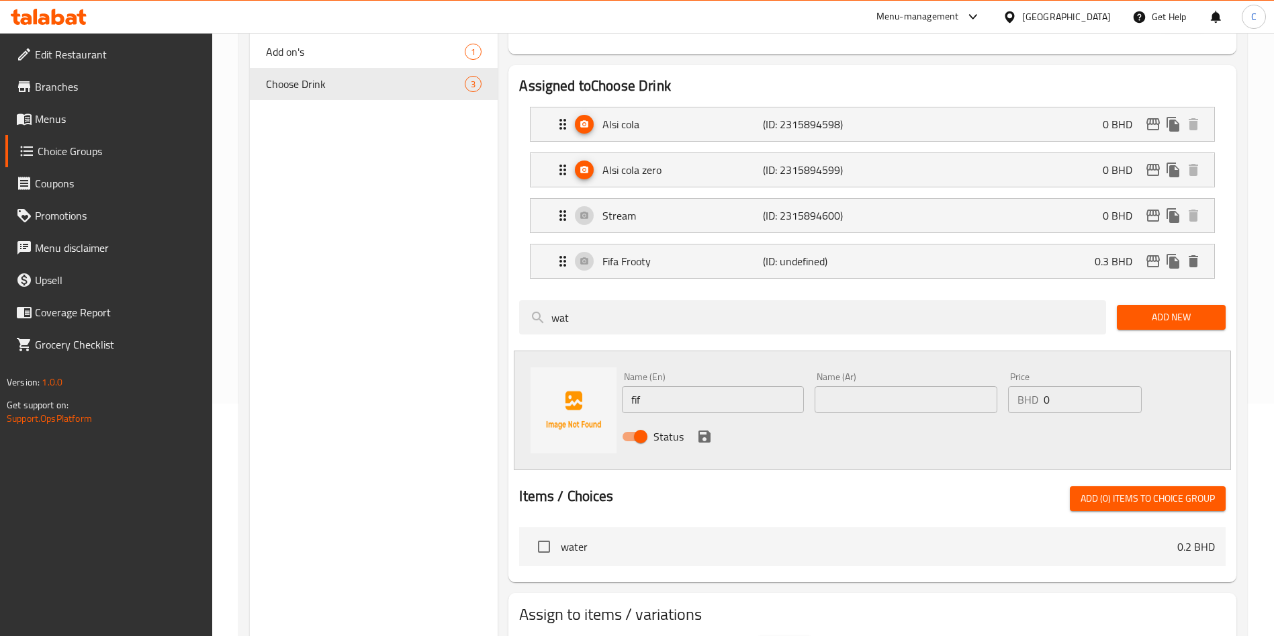
type input "wat"
click at [570, 529] on span "water" at bounding box center [869, 547] width 617 height 16
click at [539, 529] on input "checkbox" at bounding box center [544, 547] width 28 height 28
drag, startPoint x: 1098, startPoint y: 459, endPoint x: 1059, endPoint y: 445, distance: 42.1
click at [1061, 490] on span "Add (1) items to choice group" at bounding box center [1148, 498] width 134 height 17
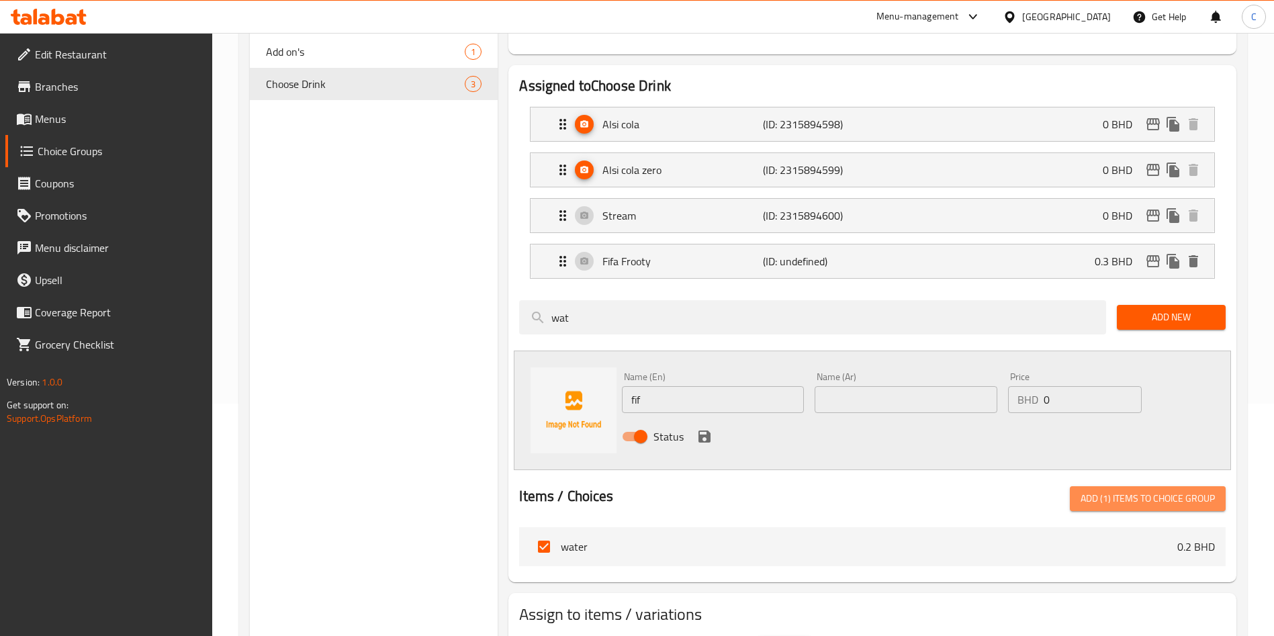
checkbox input "false"
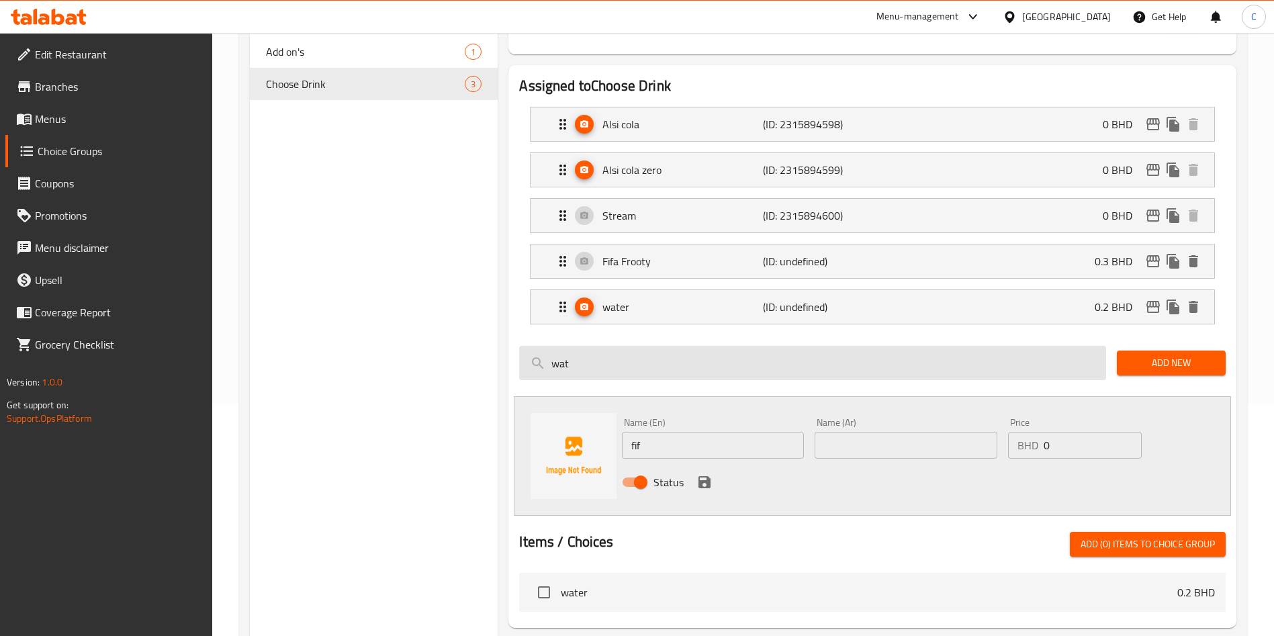
drag, startPoint x: 730, startPoint y: 328, endPoint x: 542, endPoint y: 336, distance: 188.2
click at [554, 346] on input "wat" at bounding box center [812, 363] width 587 height 34
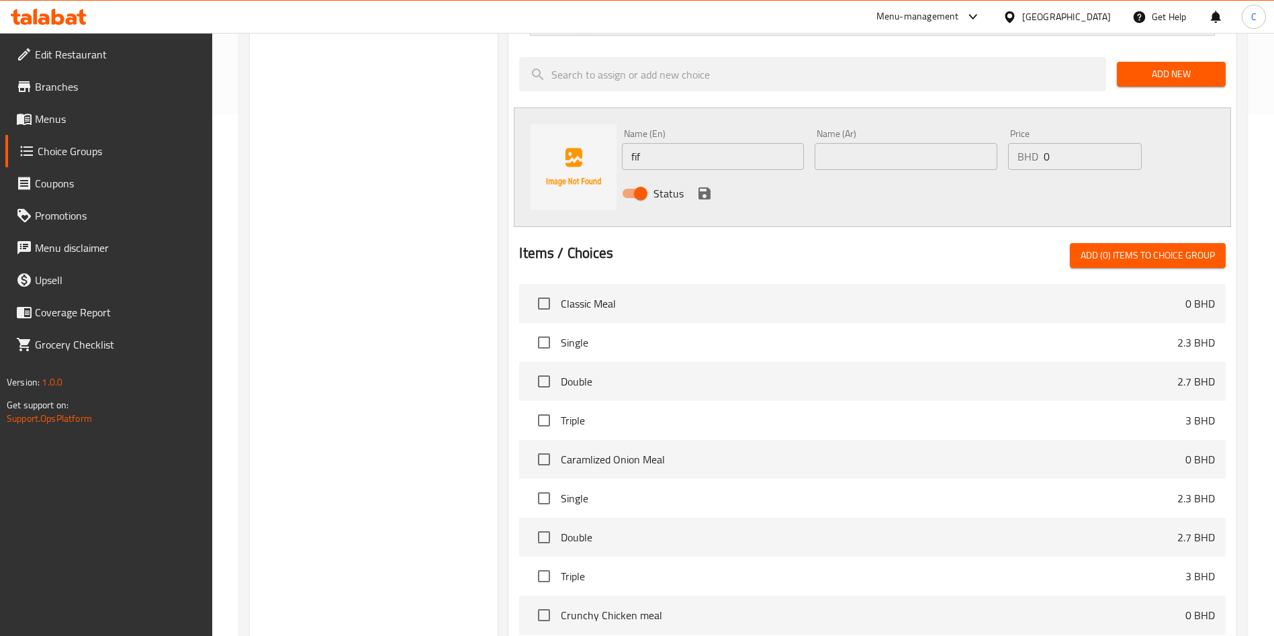
scroll to position [535, 0]
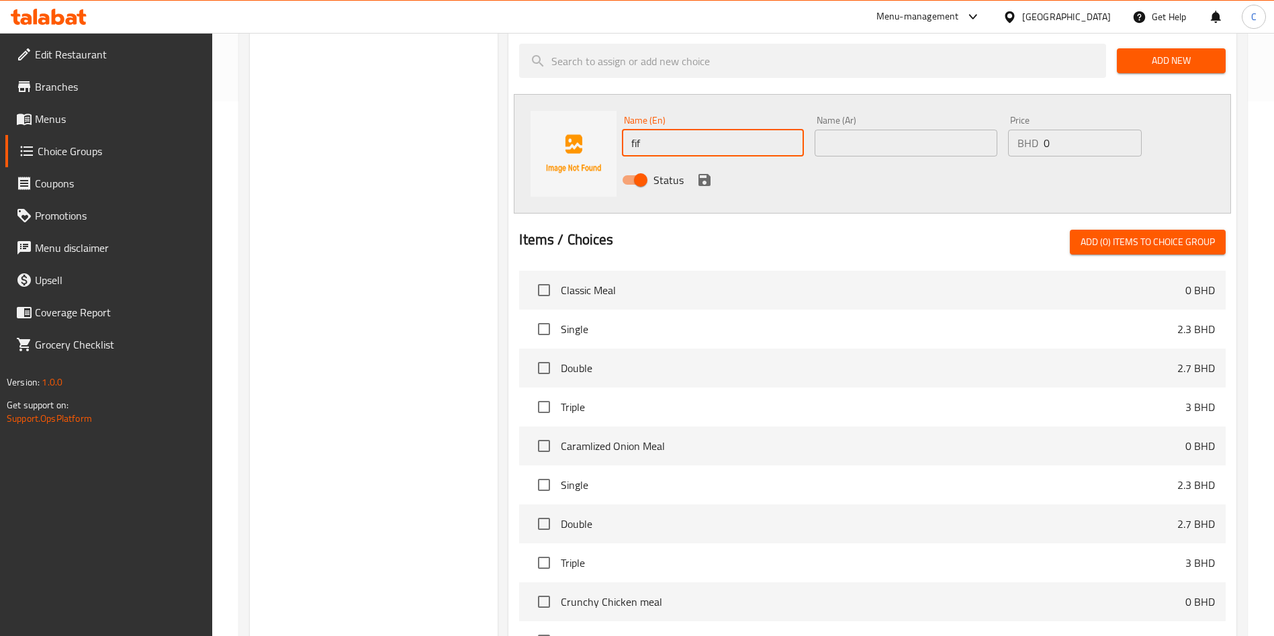
drag, startPoint x: 674, startPoint y: 107, endPoint x: 498, endPoint y: 116, distance: 175.5
click at [498, 116] on div "Choose Drink (ID: 1037150) Choose Drink ​ اختر مشروبًا ​ Min: 1 ​ Max: 1 ​ Save…" at bounding box center [870, 187] width 744 height 1139
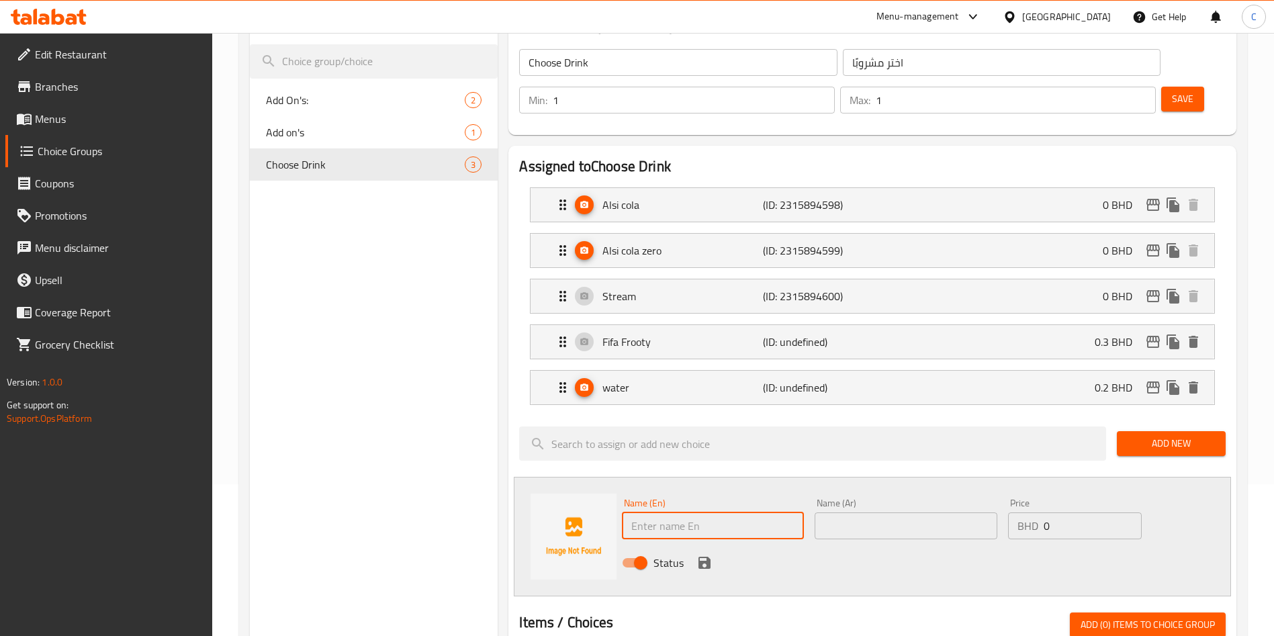
scroll to position [0, 0]
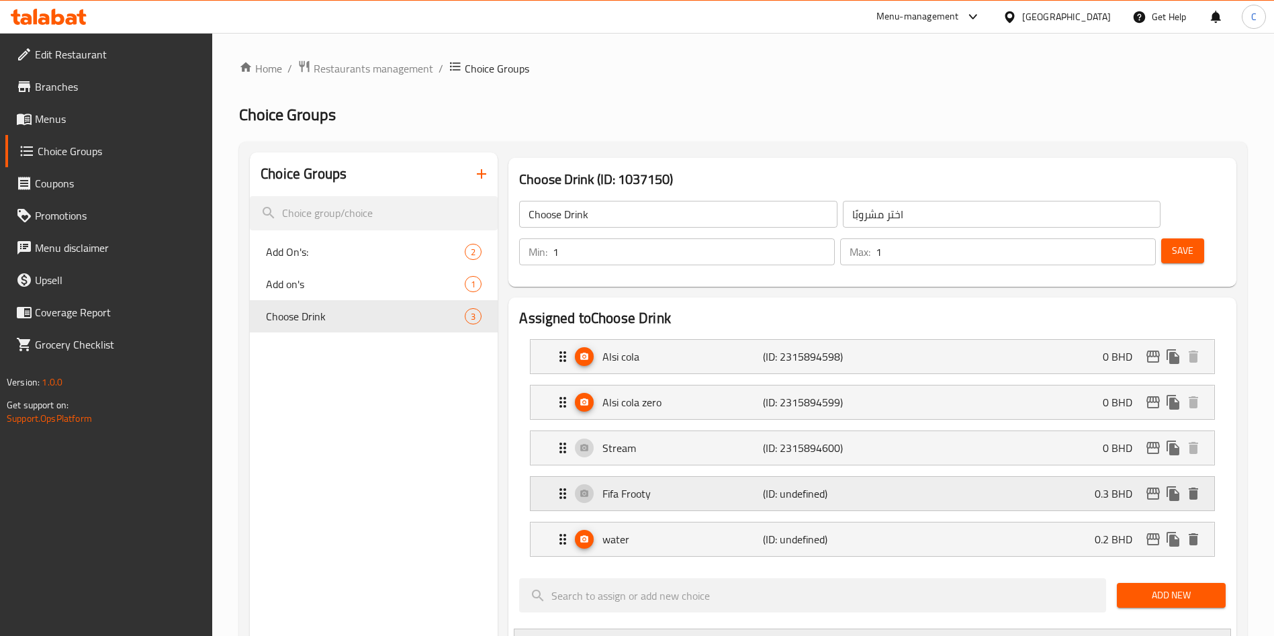
click at [582, 477] on div "Fifa Frooty (ID: undefined) 0.3 BHD" at bounding box center [876, 494] width 643 height 34
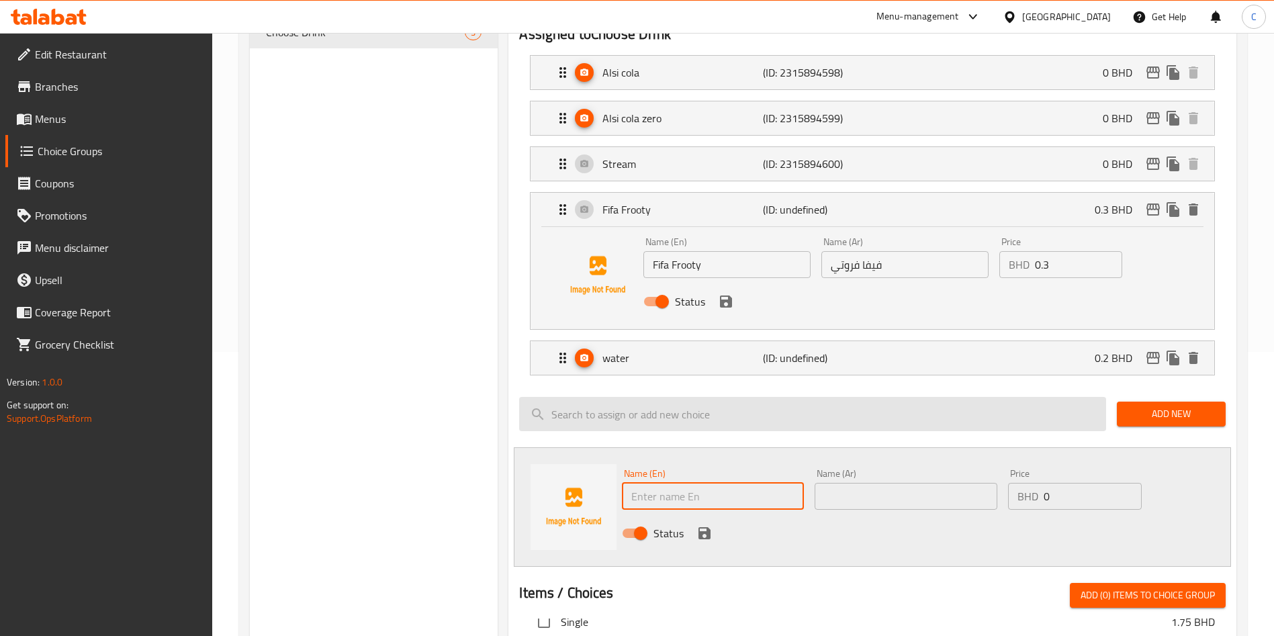
scroll to position [302, 0]
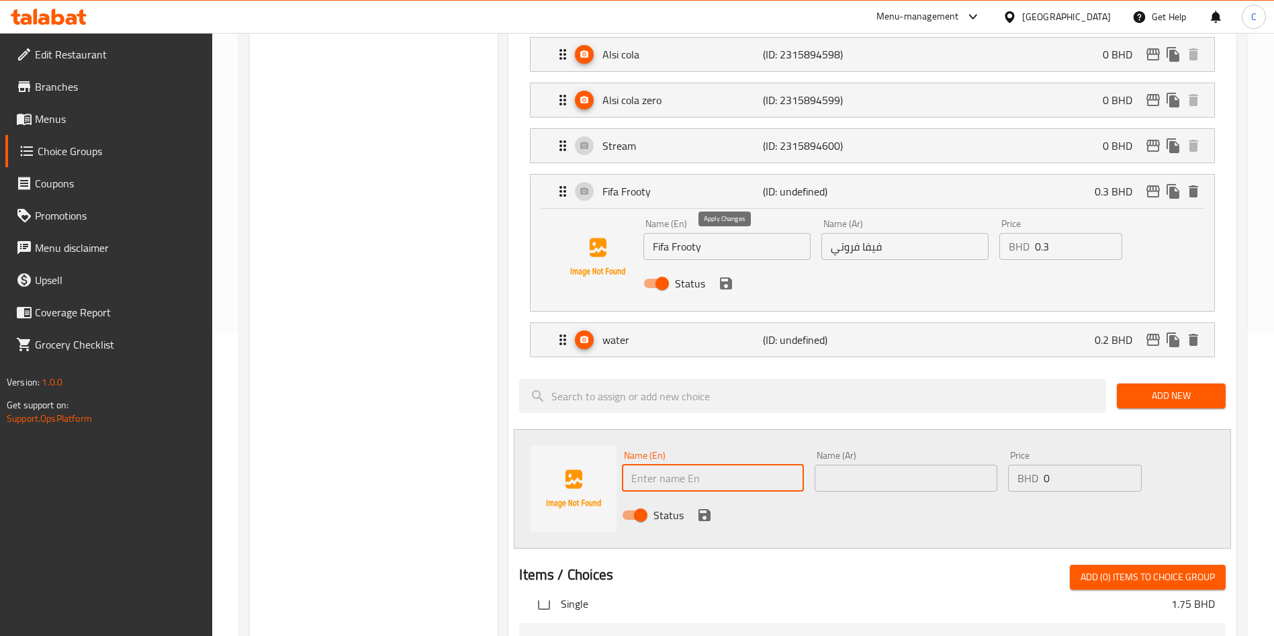
click at [720, 275] on icon "save" at bounding box center [726, 283] width 16 height 16
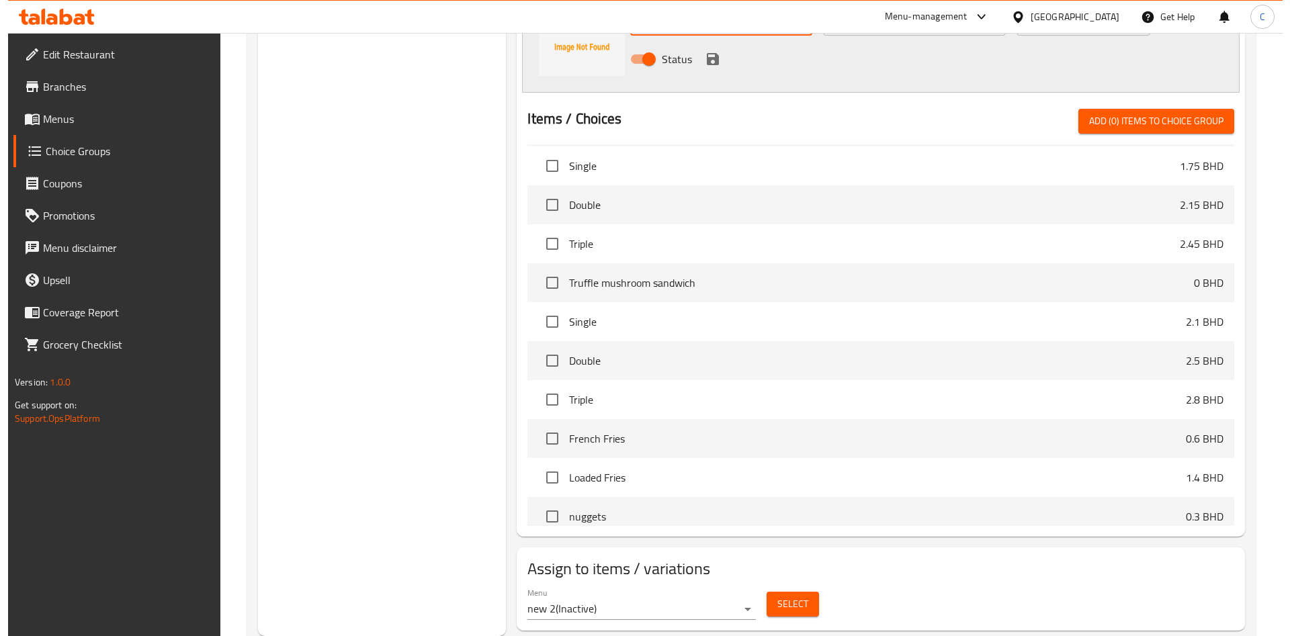
scroll to position [1041, 0]
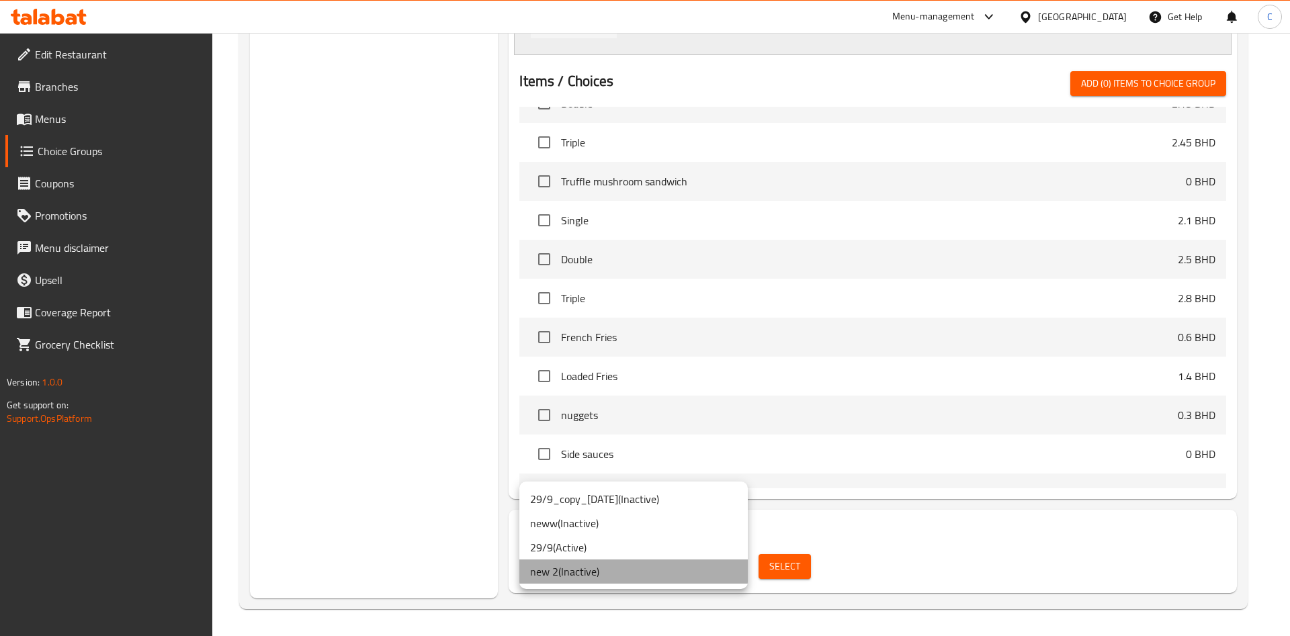
click at [709, 529] on li "new 2 ( Inactive )" at bounding box center [633, 571] width 228 height 24
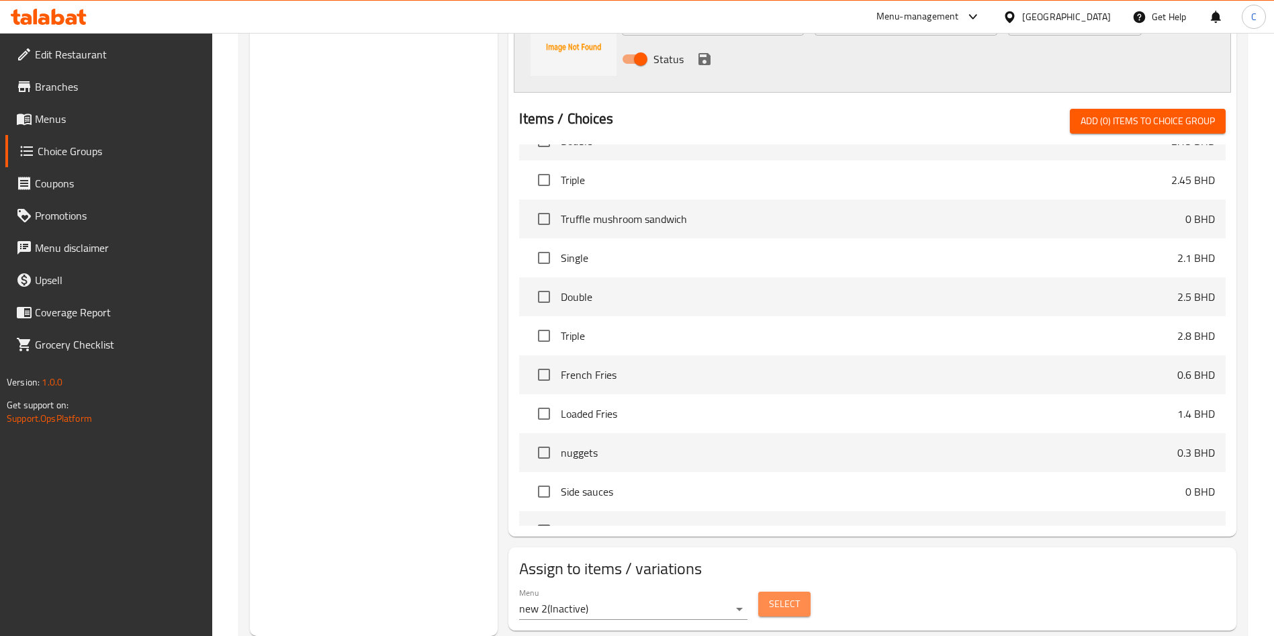
click at [781, 529] on span "Select" at bounding box center [784, 604] width 31 height 17
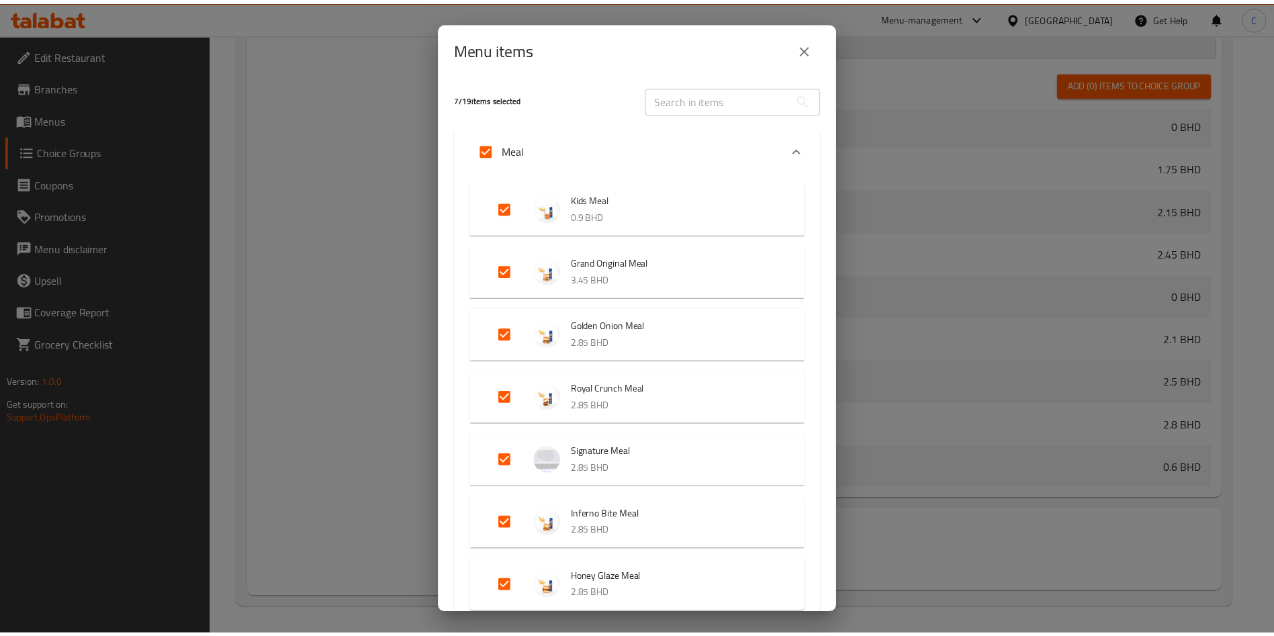
scroll to position [237, 0]
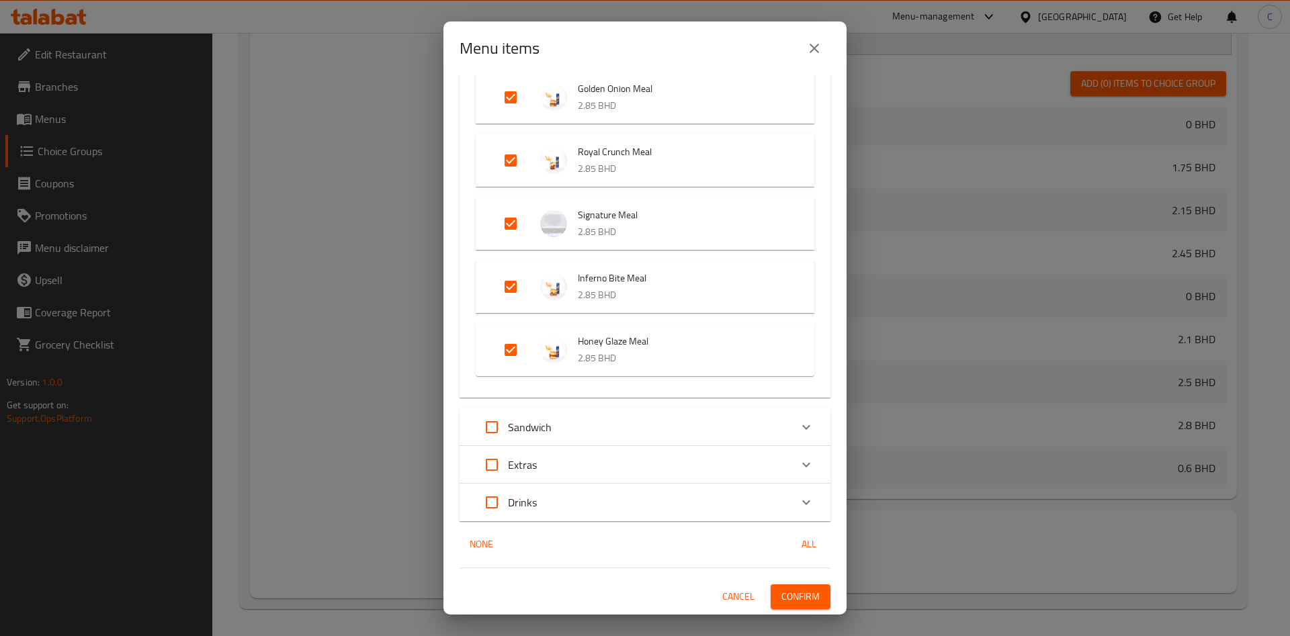
click at [781, 529] on span "Confirm" at bounding box center [800, 596] width 38 height 17
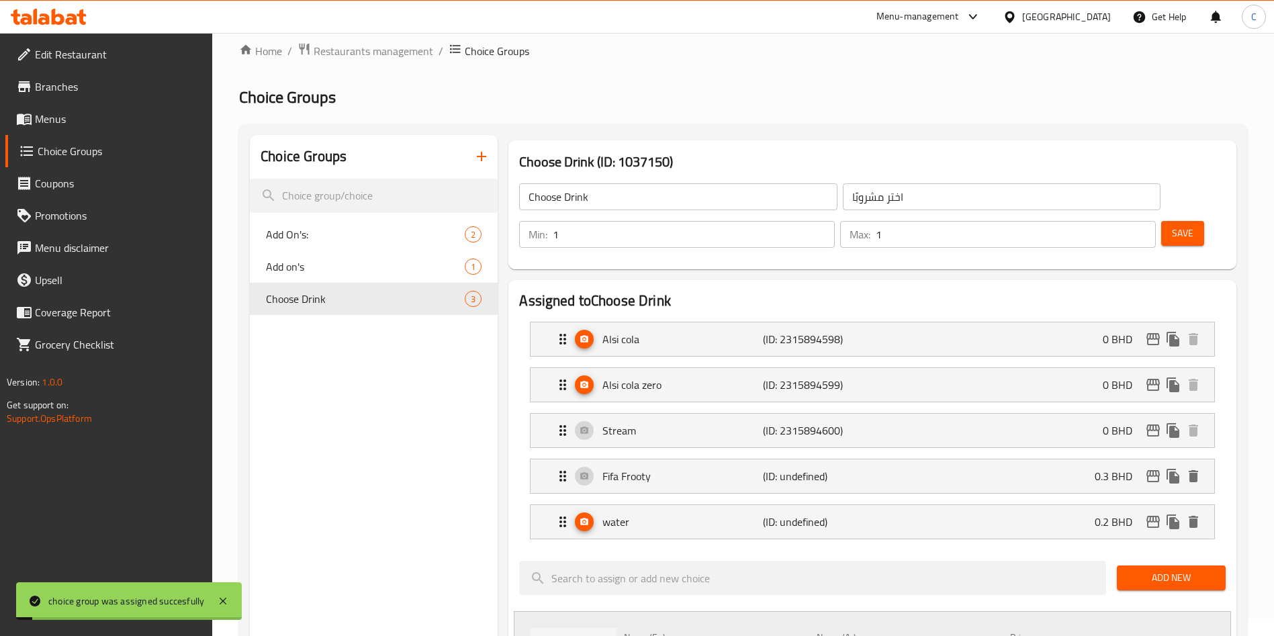
scroll to position [0, 0]
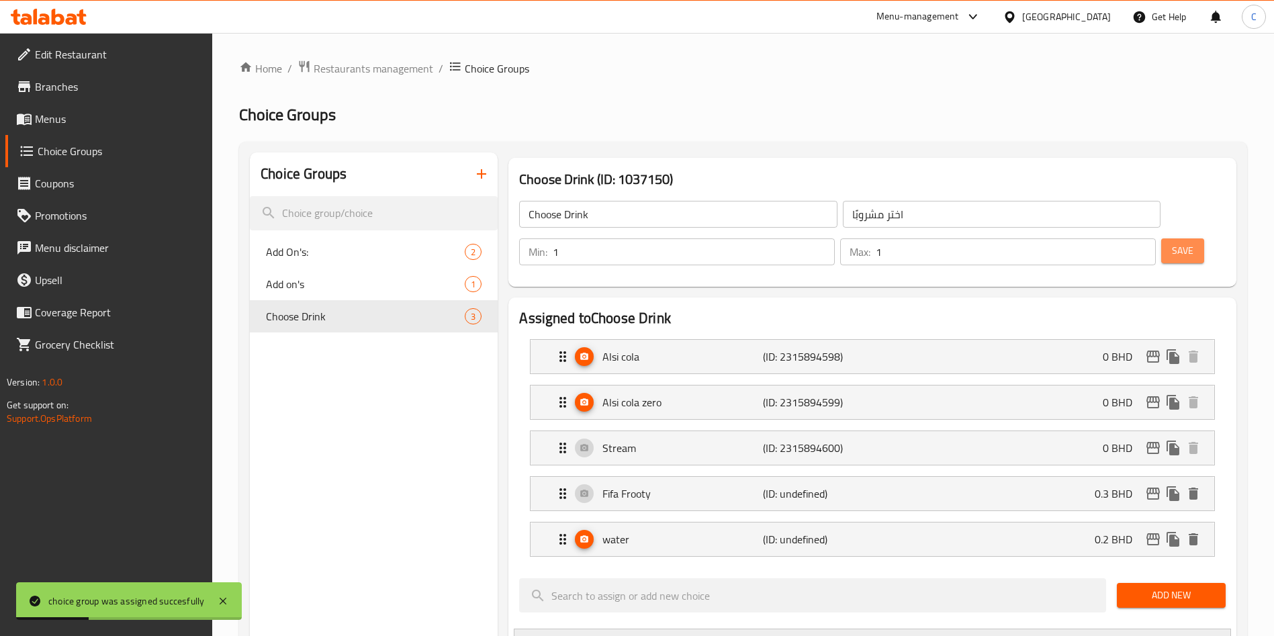
click at [1061, 238] on button "Save" at bounding box center [1182, 250] width 43 height 25
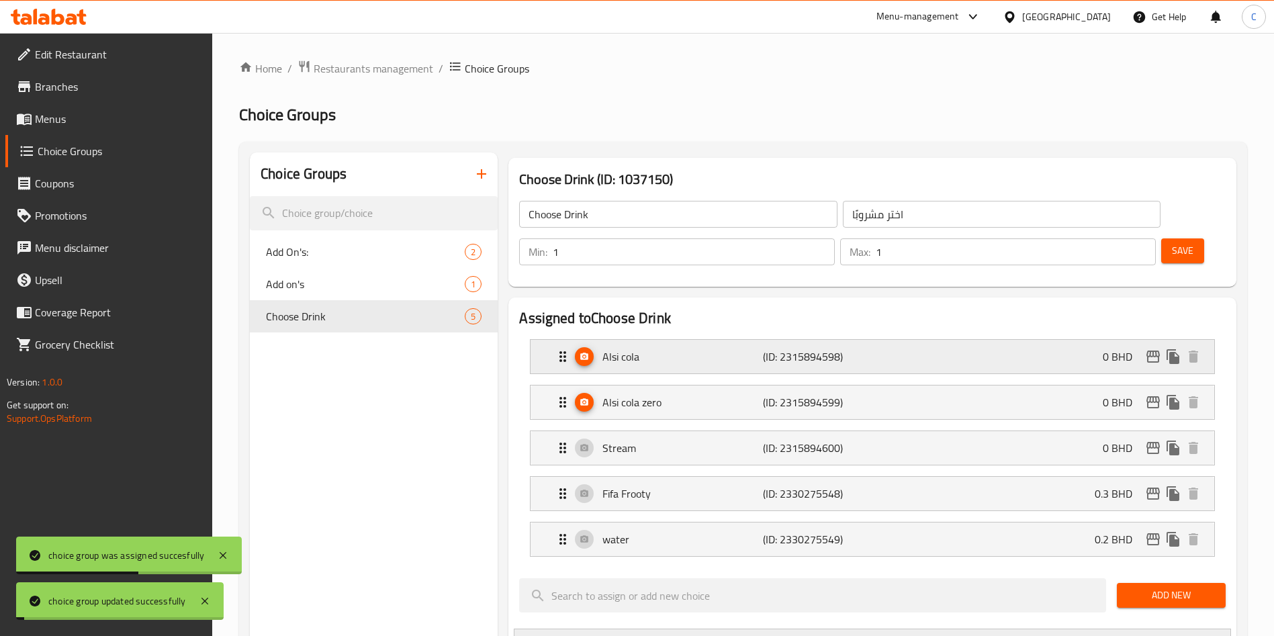
click at [1061, 349] on icon "edit" at bounding box center [1153, 357] width 16 height 16
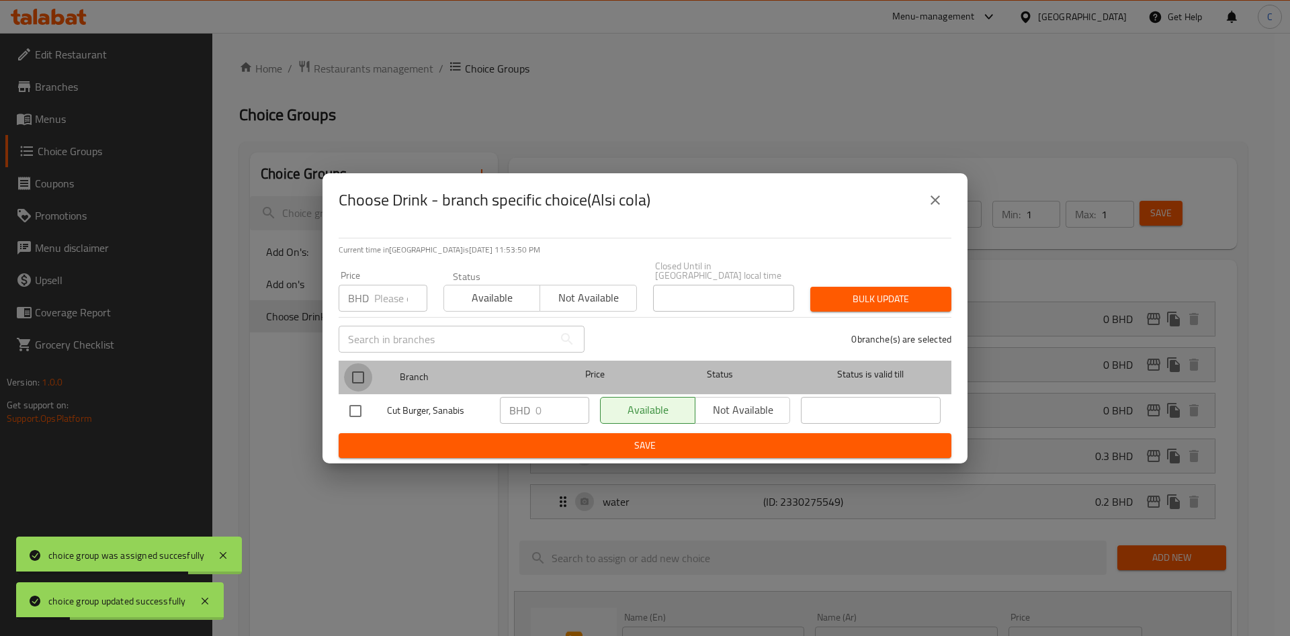
click at [353, 369] on input "checkbox" at bounding box center [358, 377] width 28 height 28
checkbox input "true"
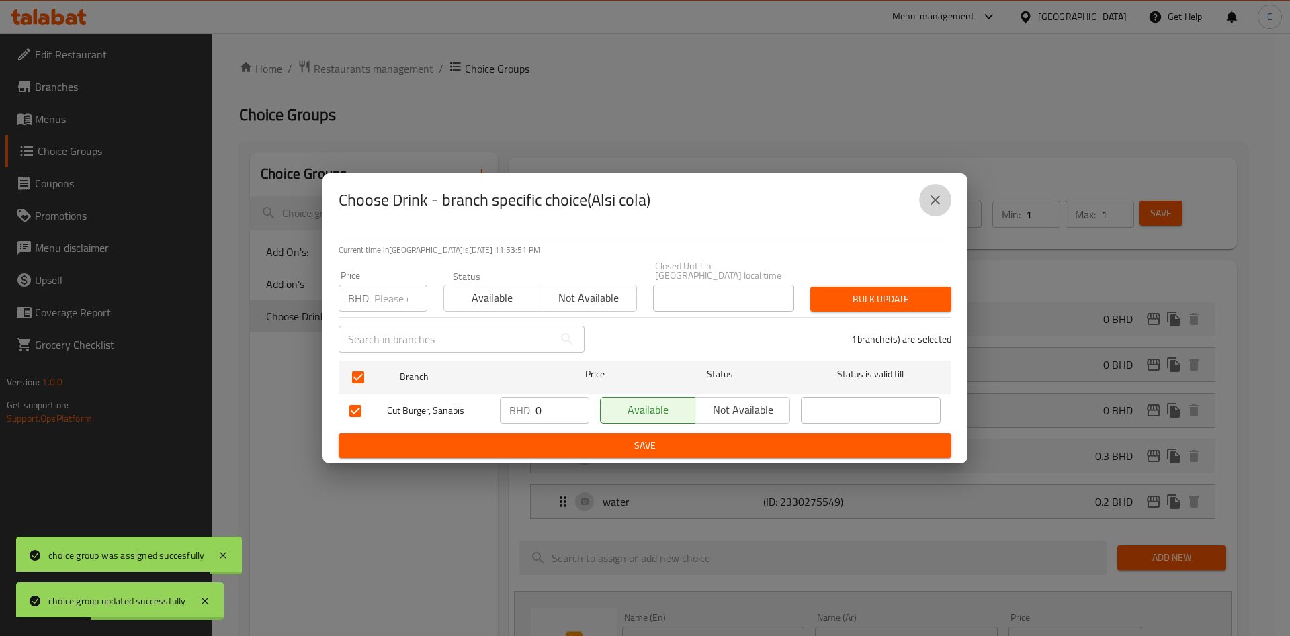
drag, startPoint x: 932, startPoint y: 202, endPoint x: 684, endPoint y: 254, distance: 253.2
click at [932, 204] on icon "close" at bounding box center [935, 200] width 16 height 16
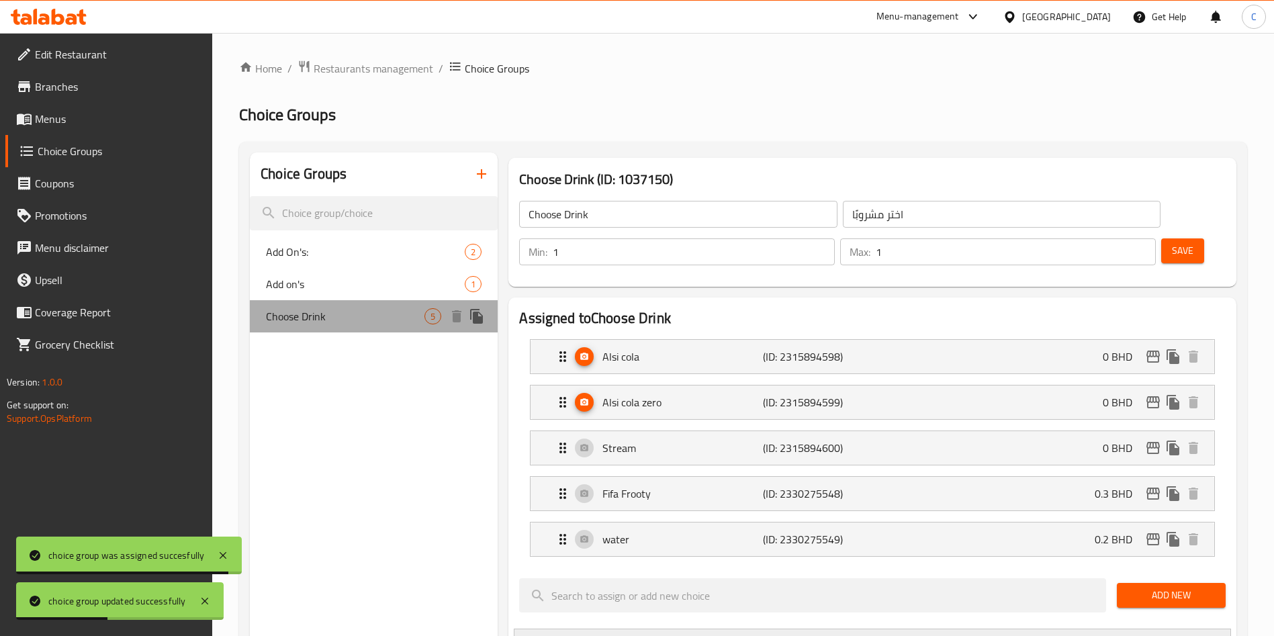
click at [444, 318] on div "Choose Drink 5" at bounding box center [374, 316] width 248 height 32
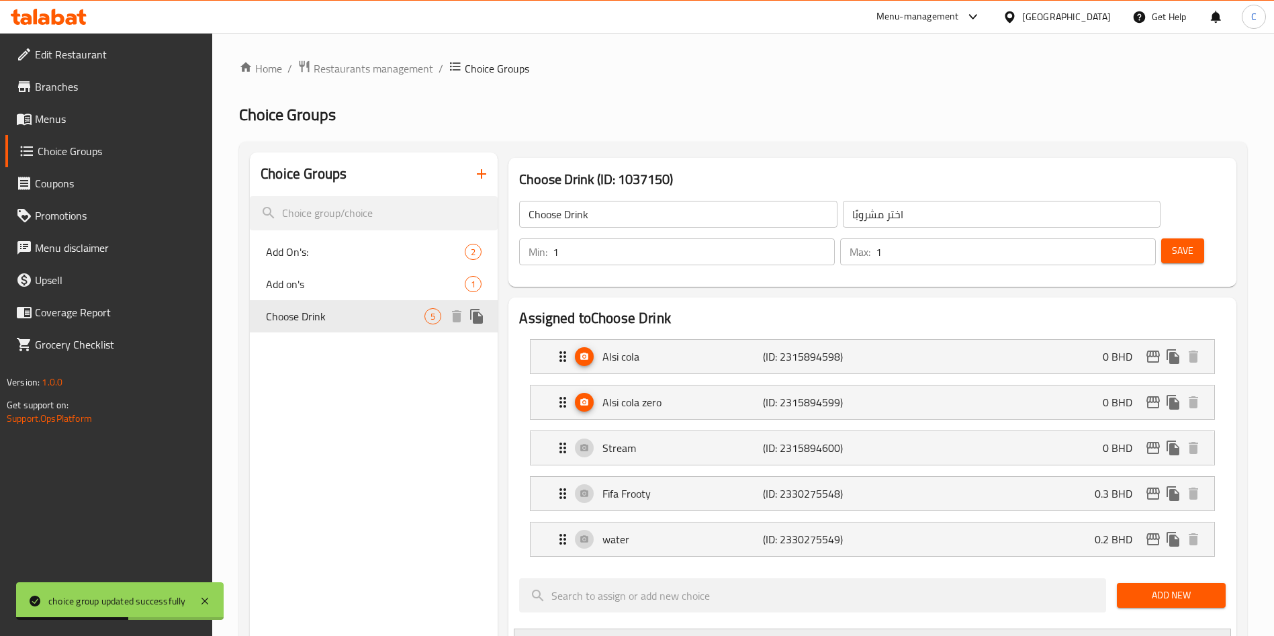
click at [365, 311] on span "Choose Drink" at bounding box center [345, 316] width 159 height 16
click at [1061, 351] on icon "edit" at bounding box center [1153, 357] width 13 height 12
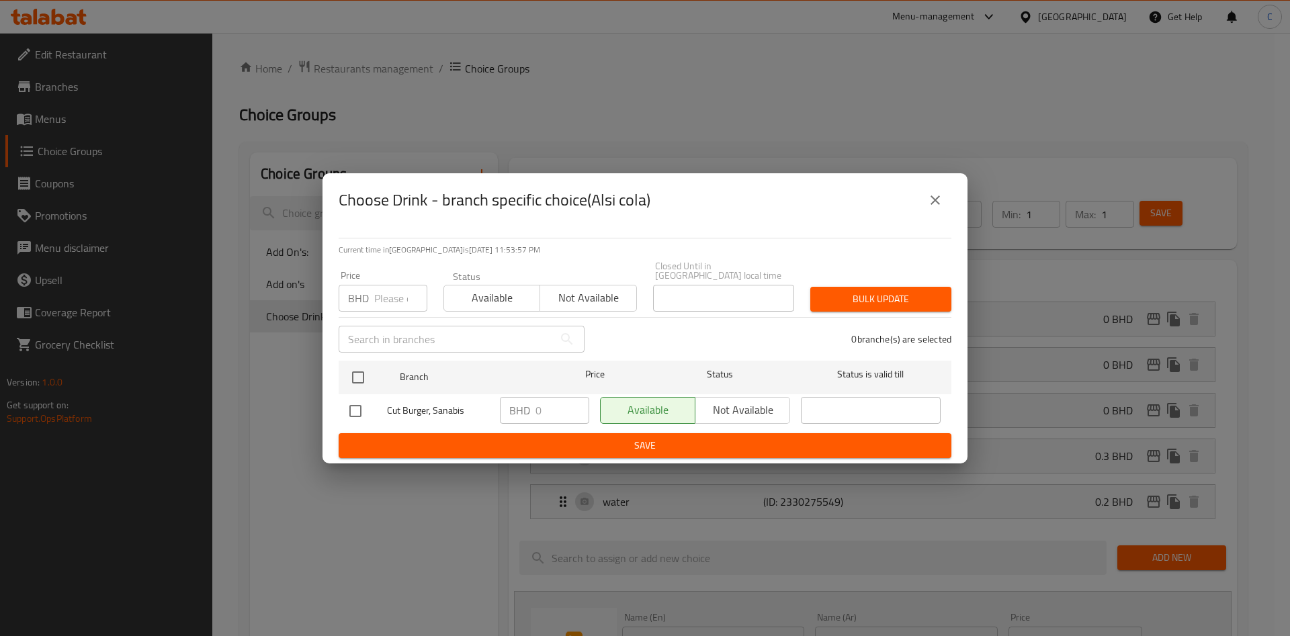
drag, startPoint x: 939, startPoint y: 206, endPoint x: 934, endPoint y: 222, distance: 17.0
click at [936, 206] on icon "close" at bounding box center [935, 200] width 16 height 16
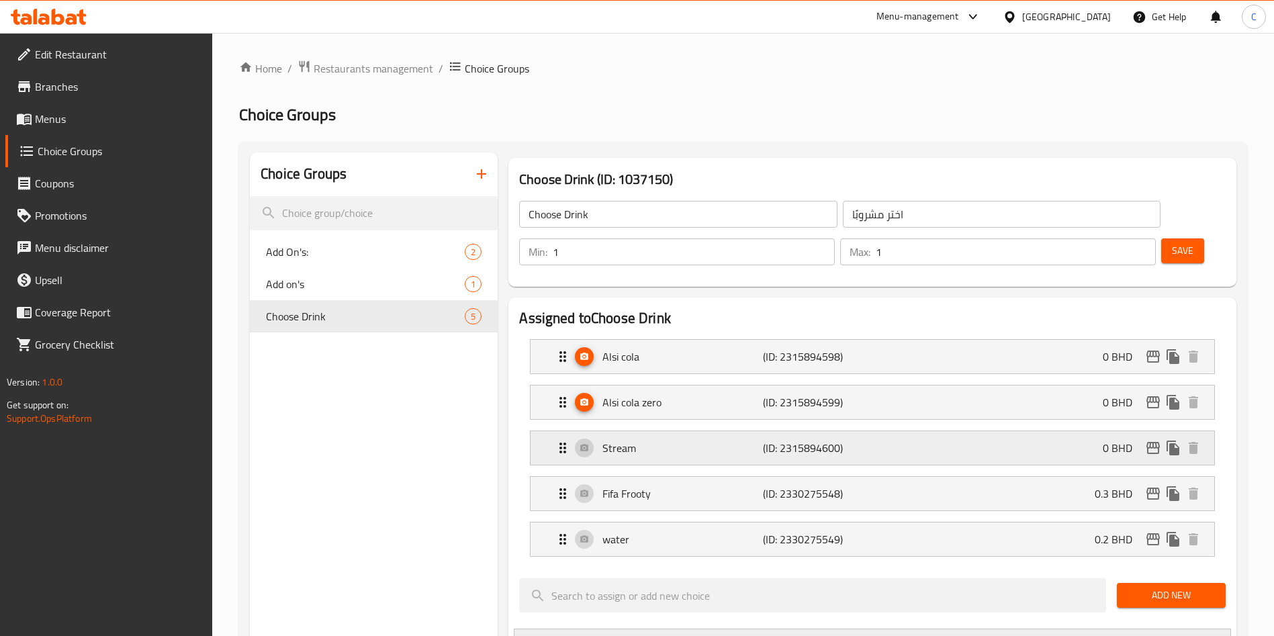
click at [1061, 440] on icon "edit" at bounding box center [1153, 448] width 16 height 16
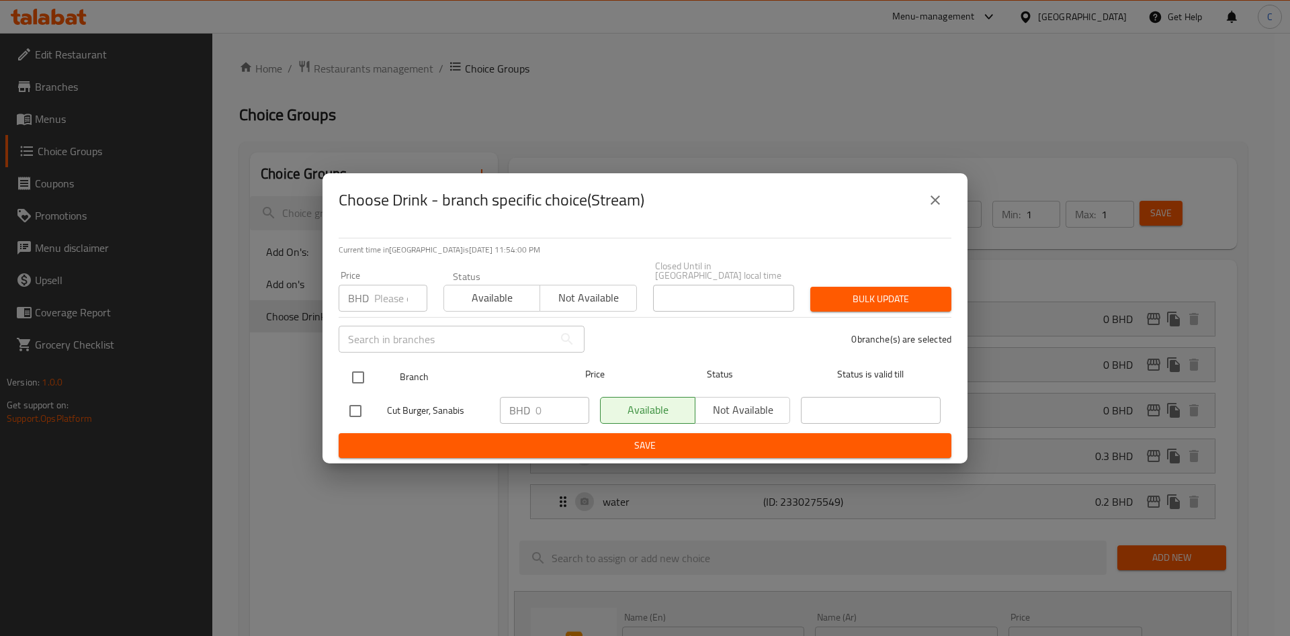
click at [356, 372] on input "checkbox" at bounding box center [358, 377] width 28 height 28
checkbox input "true"
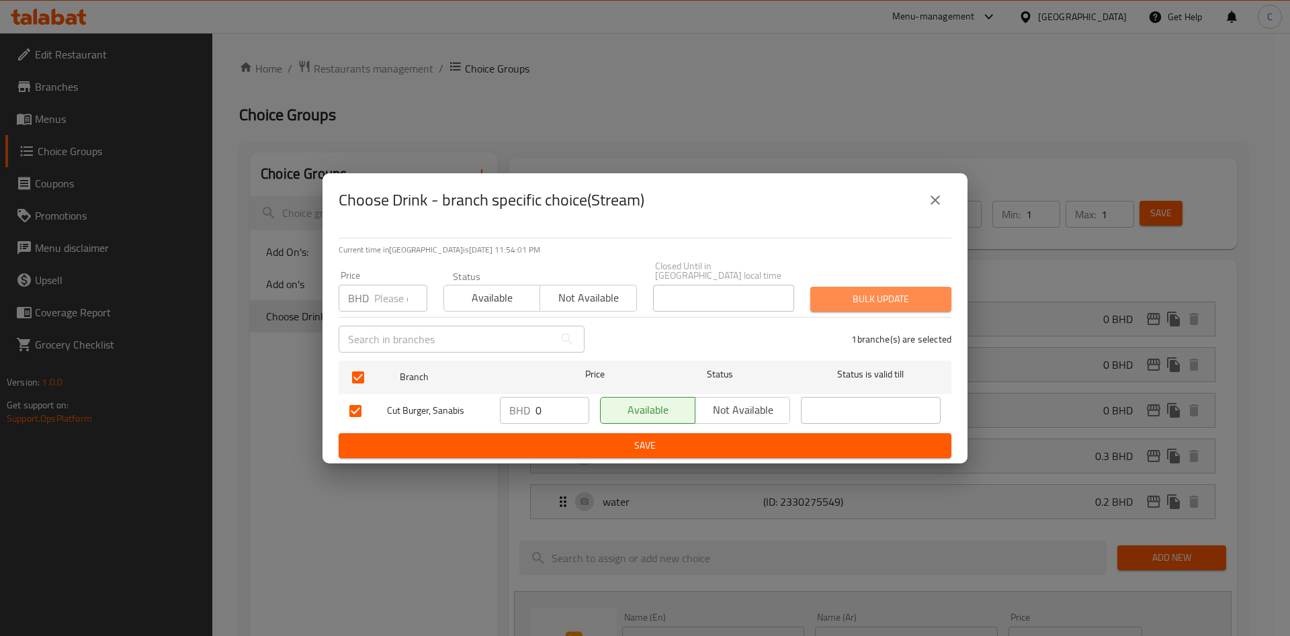
click at [811, 298] on button "Bulk update" at bounding box center [880, 299] width 141 height 25
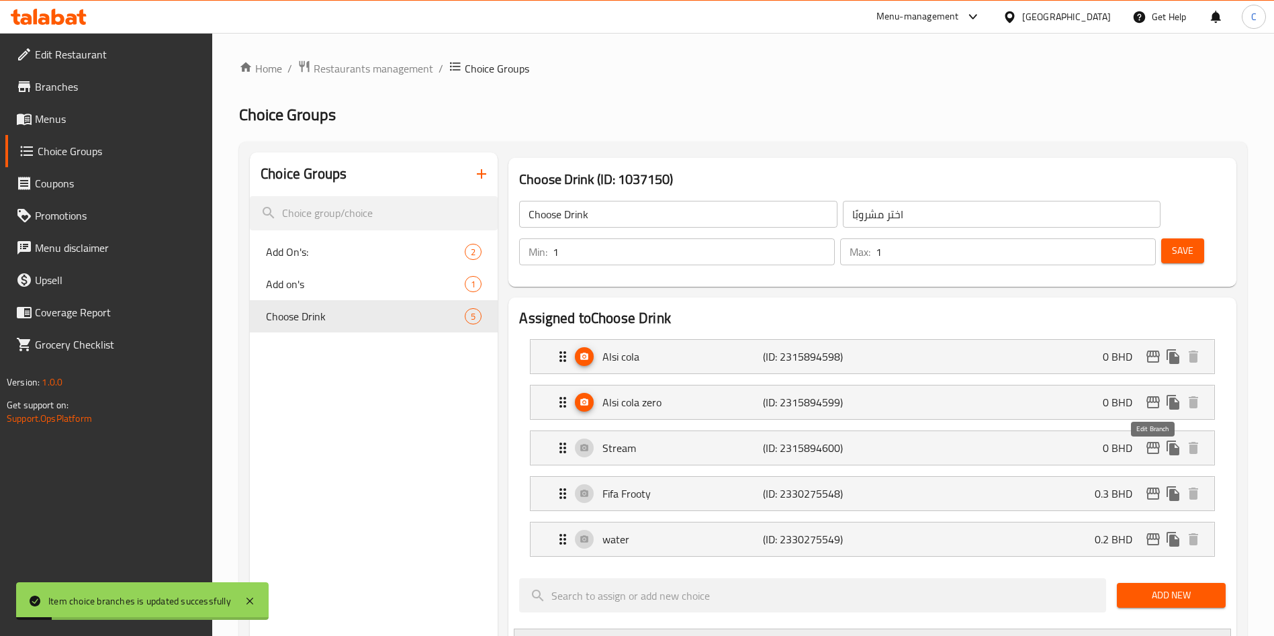
click at [1061, 453] on nav "Alsi cola (ID: 2315894598) 0 BHD Name (En) Alsi cola Name (En) Name (Ar) ألسي ك…" at bounding box center [872, 447] width 707 height 239
click at [1061, 486] on icon "edit" at bounding box center [1153, 494] width 16 height 16
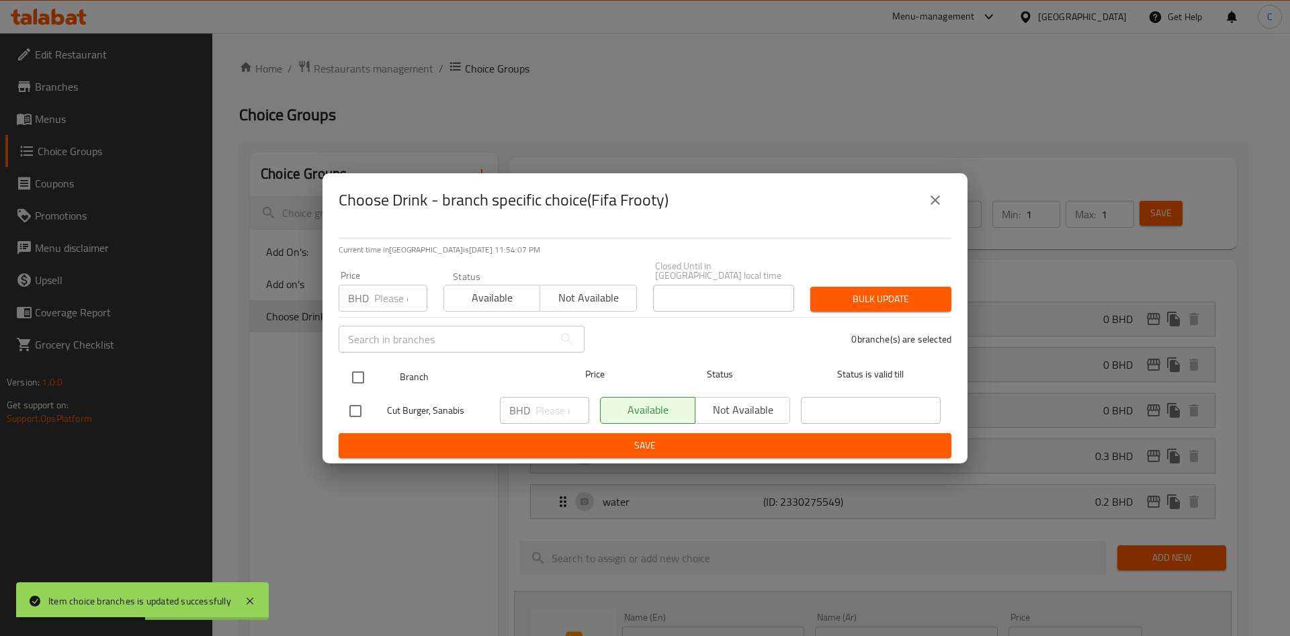
click at [355, 378] on input "checkbox" at bounding box center [358, 377] width 28 height 28
checkbox input "true"
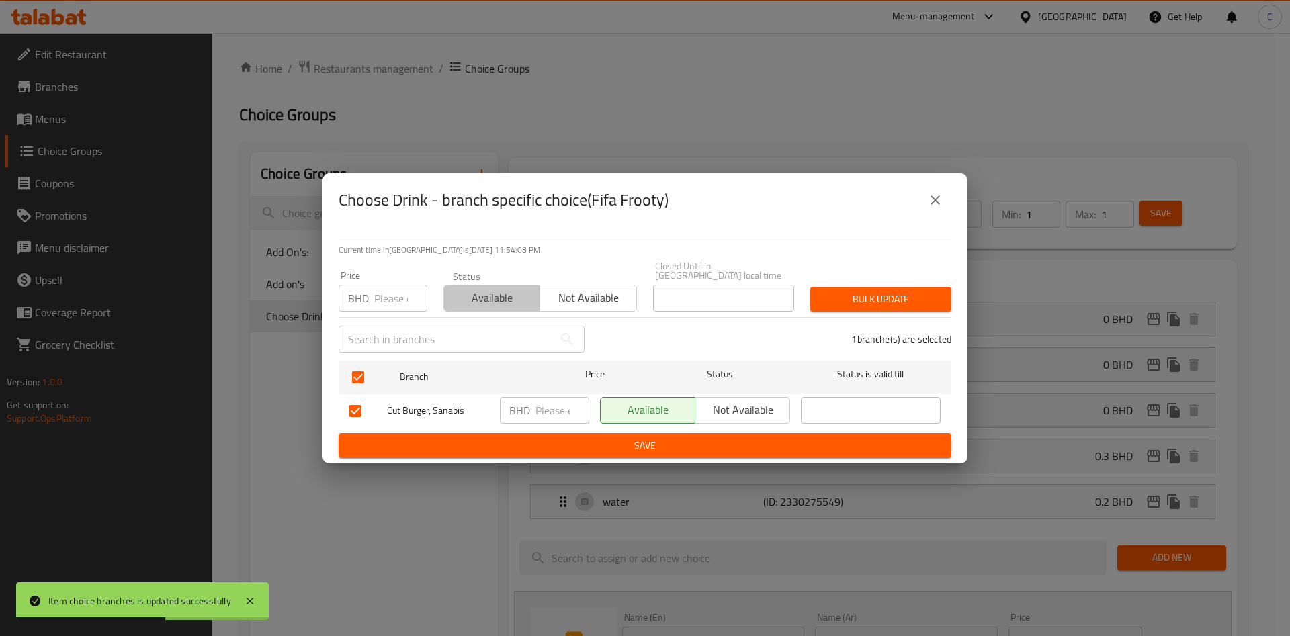
click at [477, 291] on span "Available" at bounding box center [491, 297] width 85 height 19
click at [826, 293] on span "Bulk update" at bounding box center [881, 299] width 120 height 17
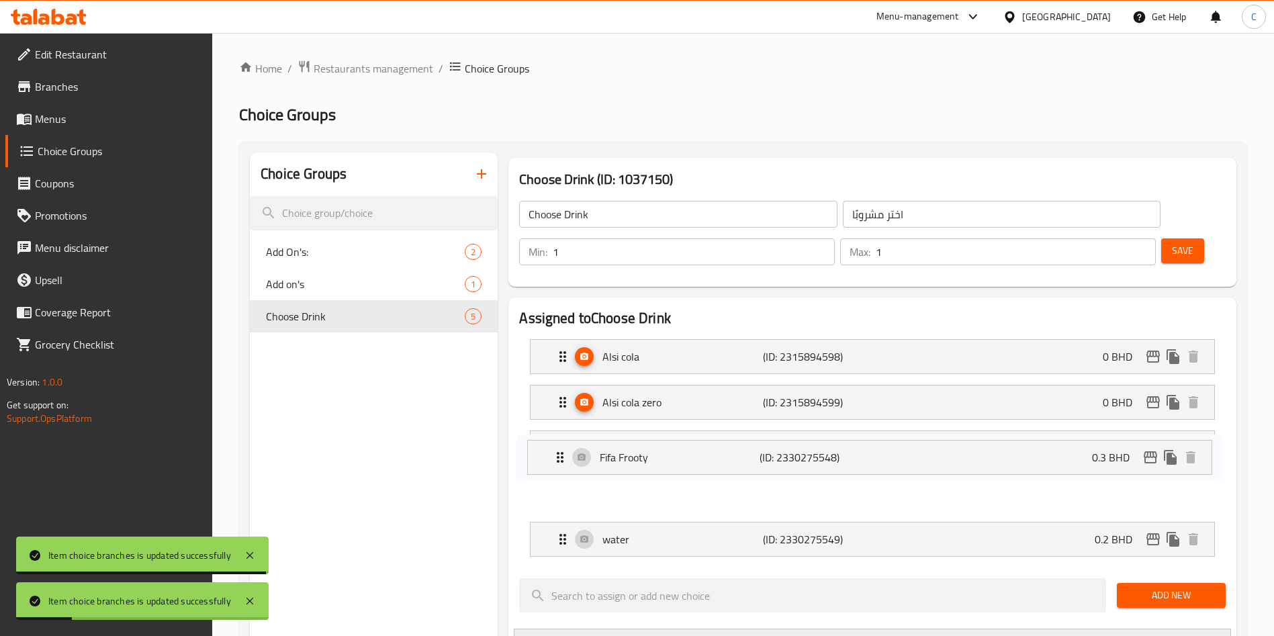
click at [1061, 463] on nav "Alsi cola (ID: 2315894598) 0 BHD Name (En) Alsi cola Name (En) Name (Ar) ألسي ك…" at bounding box center [872, 447] width 707 height 239
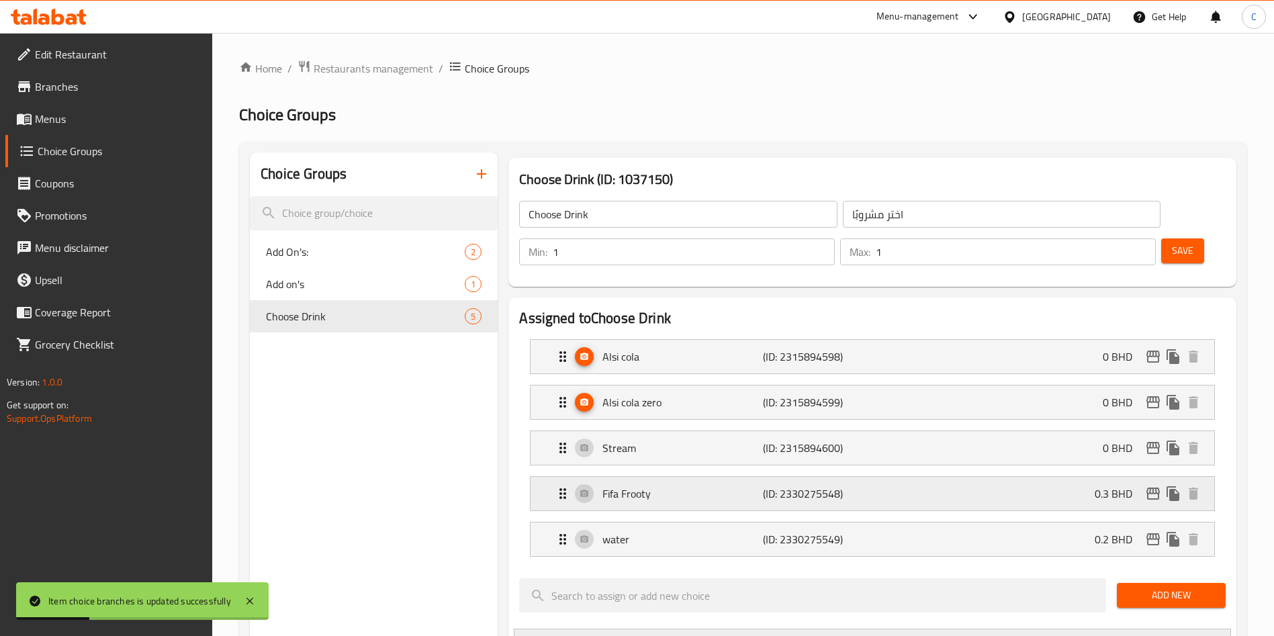
click at [1061, 453] on nav "Alsi cola (ID: 2315894598) 0 BHD Name (En) Alsi cola Name (En) Name (Ar) ألسي ك…" at bounding box center [872, 447] width 707 height 239
click at [1061, 523] on div "water (ID: 2330275549) 0.2 BHD" at bounding box center [876, 540] width 643 height 34
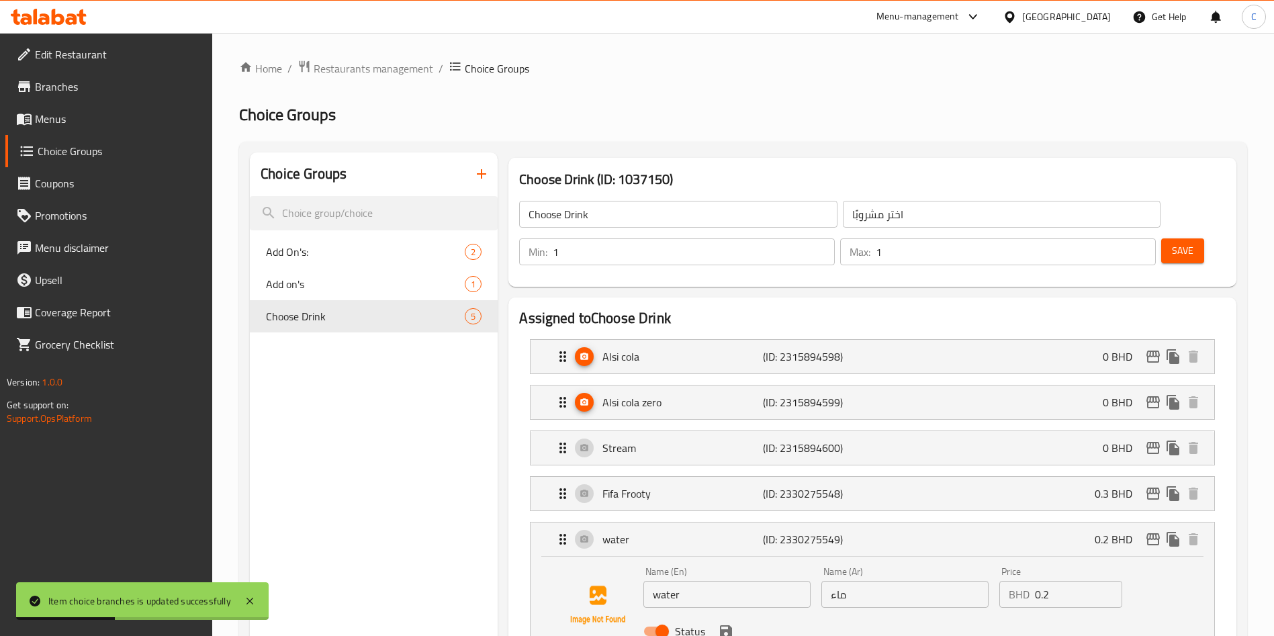
click at [1020, 449] on nav "Alsi cola (ID: 2315894598) 0 BHD Name (En) Alsi cola Name (En) Name (Ar) ألسي ك…" at bounding box center [872, 499] width 707 height 342
click at [1039, 477] on div "Fifa Frooty (ID: 2330275548) 0.3 BHD" at bounding box center [876, 494] width 643 height 34
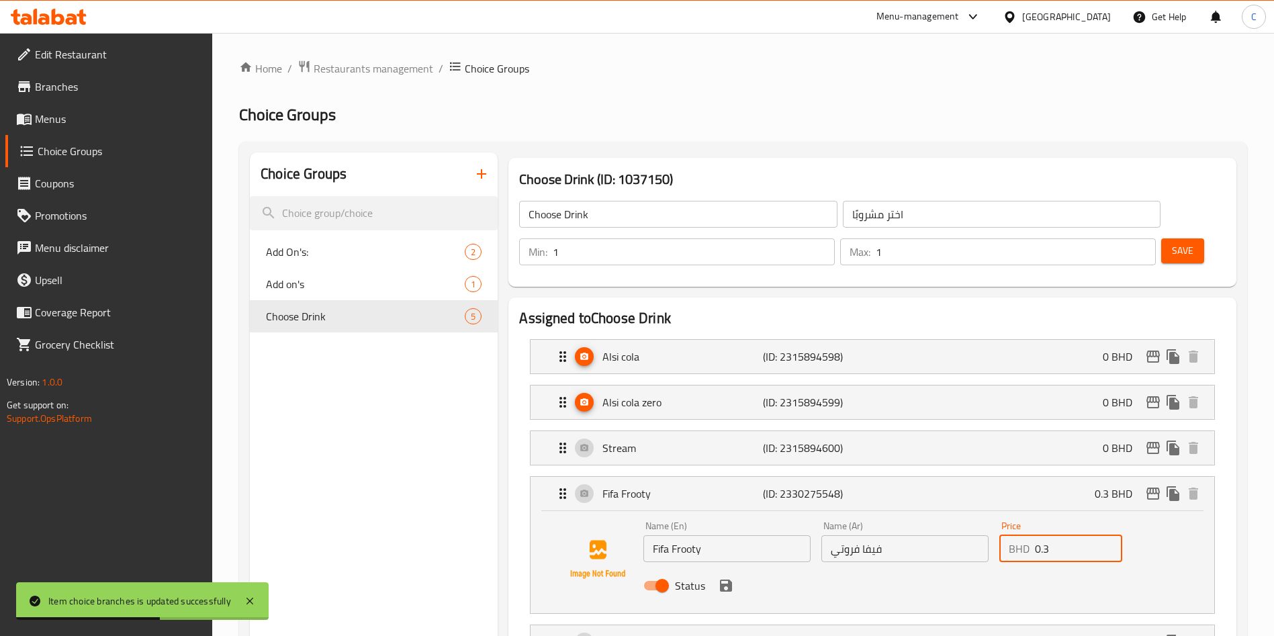
drag, startPoint x: 1071, startPoint y: 520, endPoint x: 954, endPoint y: 532, distance: 118.2
click at [965, 529] on div "Name (En) Fifa Frooty Name (En) Name (Ar) فيفا فروتي Name (Ar) Price BHD 0.3 Pr…" at bounding box center [905, 560] width 534 height 88
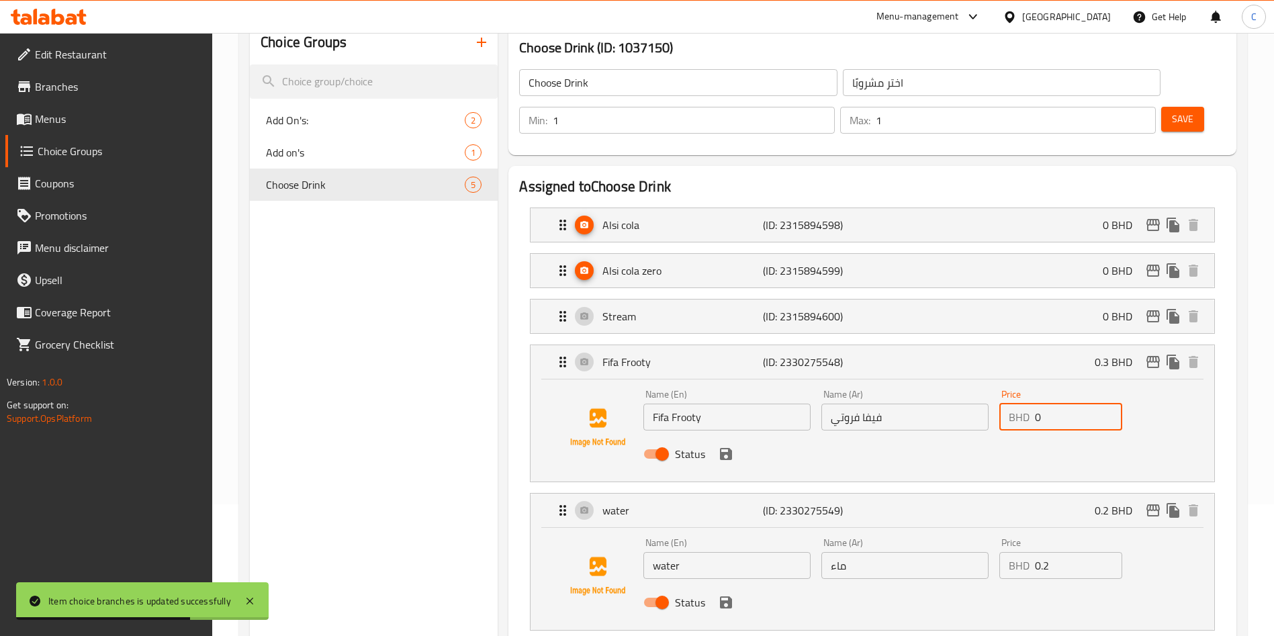
scroll to position [201, 0]
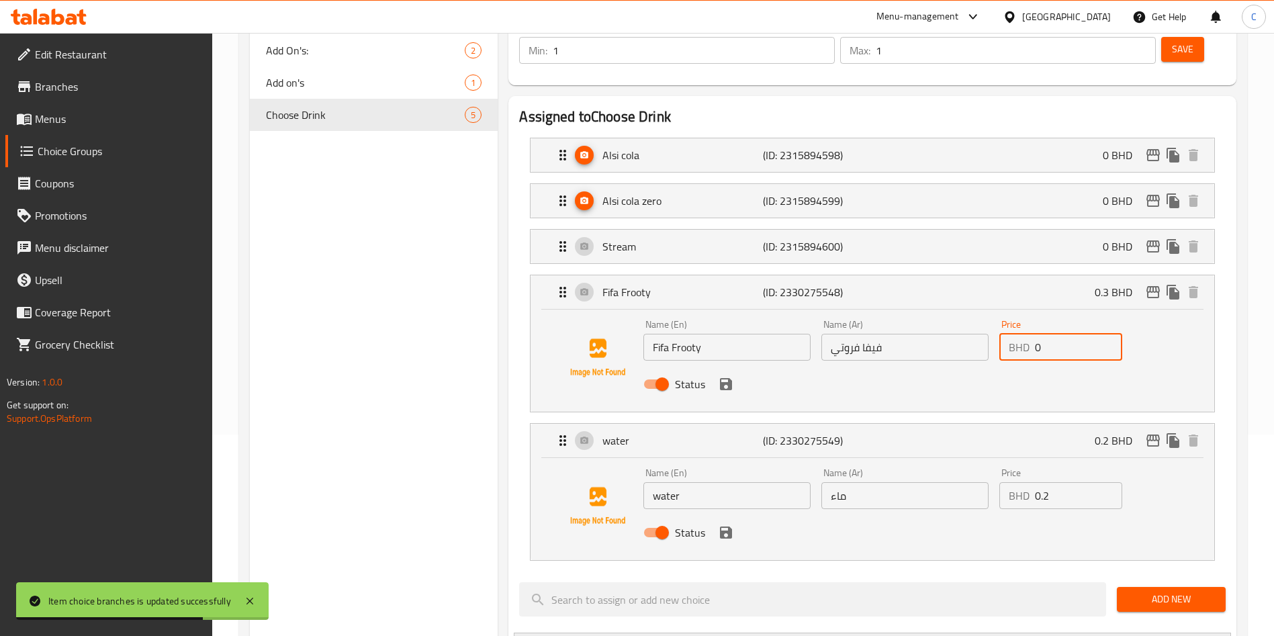
type input "0"
drag, startPoint x: 1085, startPoint y: 455, endPoint x: 1016, endPoint y: 473, distance: 70.9
click at [1017, 473] on div "Price BHD 0.2 Price" at bounding box center [1061, 489] width 134 height 52
click at [1061, 500] on div "Name (En) water Name (En) Name (Ar) ماء Name (Ar) Price BHD 0 Price Status" at bounding box center [872, 506] width 641 height 91
type input "0"
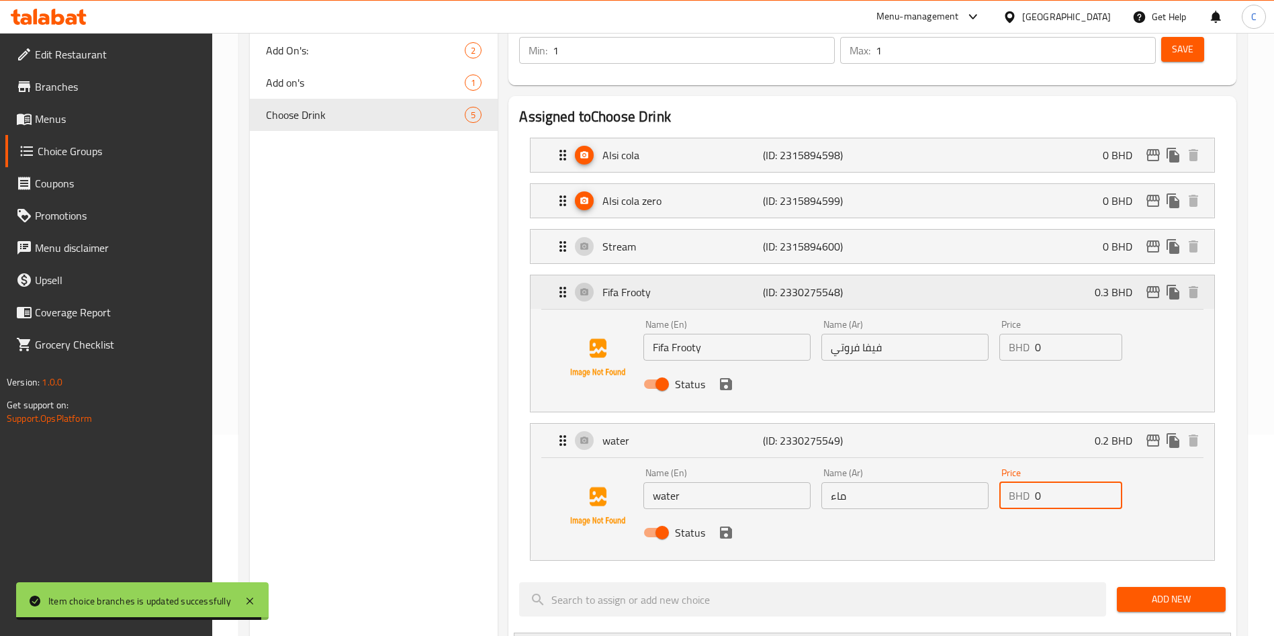
click at [1061, 282] on button "edit" at bounding box center [1153, 292] width 20 height 20
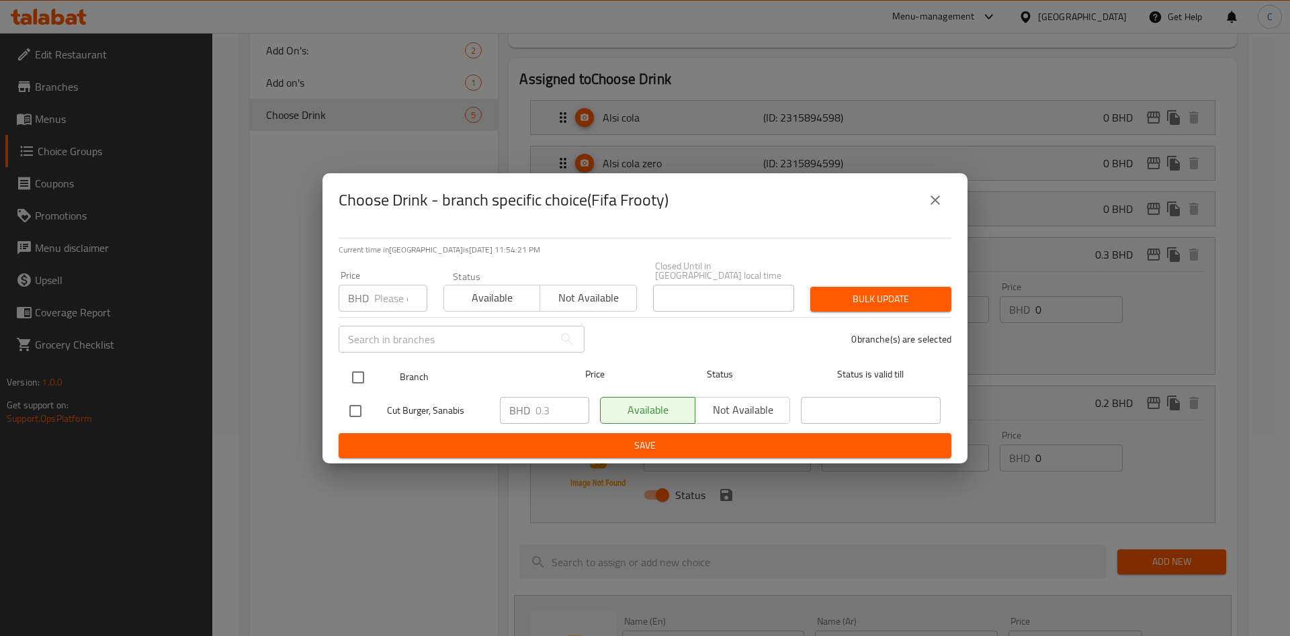
click at [363, 376] on input "checkbox" at bounding box center [358, 377] width 28 height 28
checkbox input "true"
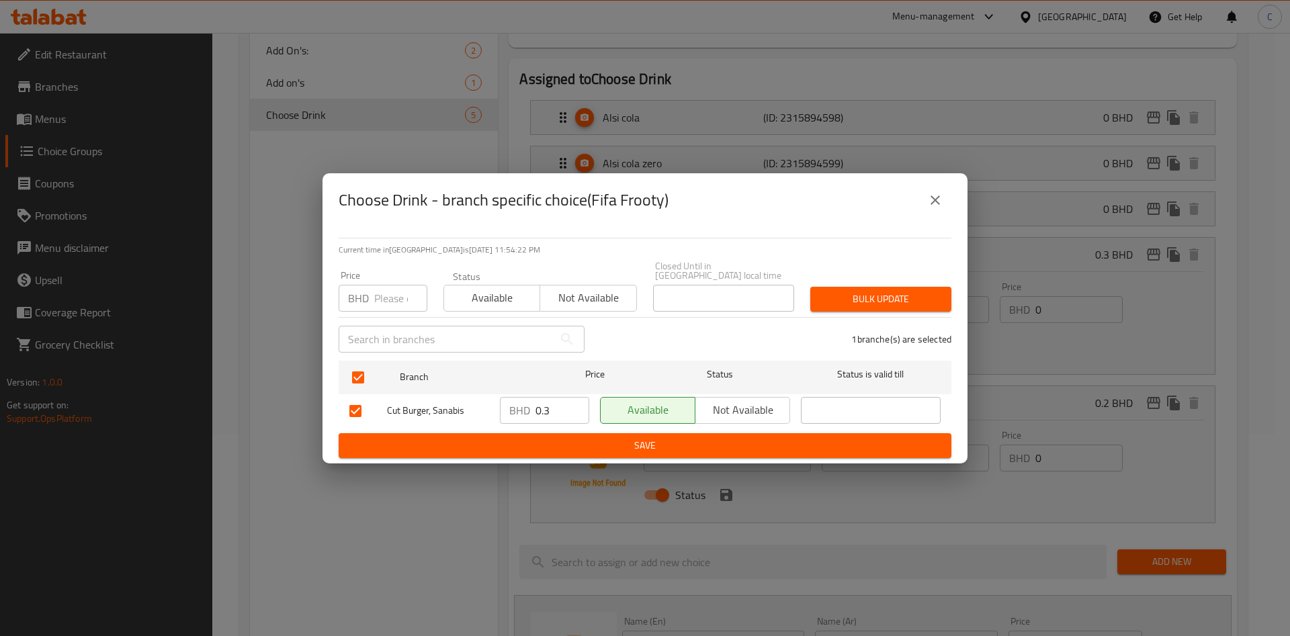
drag, startPoint x: 375, startPoint y: 291, endPoint x: 386, endPoint y: 311, distance: 22.6
click at [376, 291] on input "number" at bounding box center [400, 298] width 53 height 27
type input "0"
click at [496, 294] on span "Available" at bounding box center [491, 297] width 85 height 19
click at [890, 298] on span "Bulk update" at bounding box center [881, 299] width 120 height 17
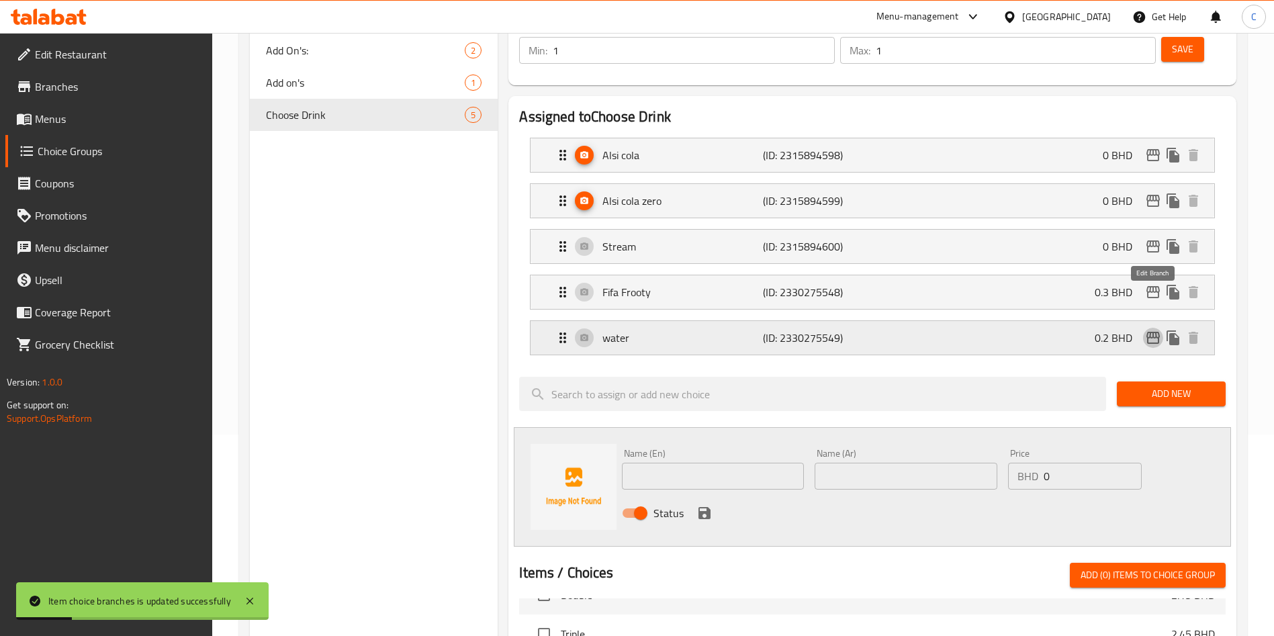
click at [1061, 294] on nav "Alsi cola (ID: 2315894598) 0 BHD Name (En) Alsi cola Name (En) Name (Ar) ألسي ك…" at bounding box center [872, 246] width 707 height 239
click at [1061, 330] on icon "edit" at bounding box center [1153, 338] width 16 height 16
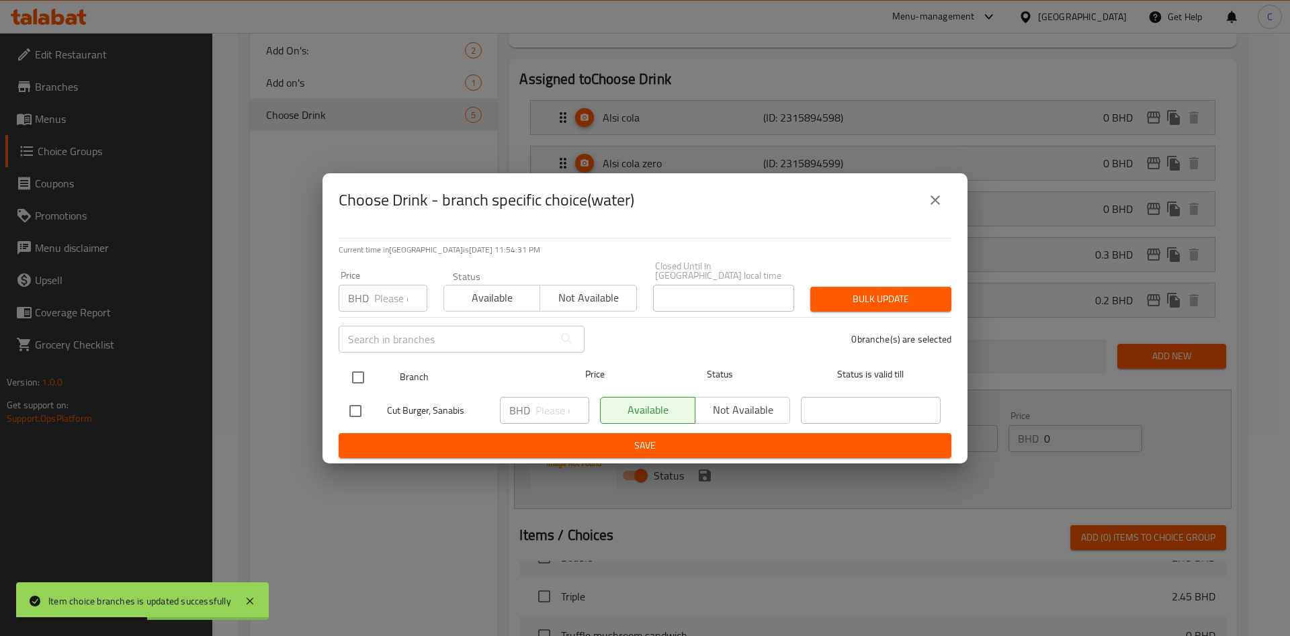
click at [349, 363] on input "checkbox" at bounding box center [358, 377] width 28 height 28
checkbox input "true"
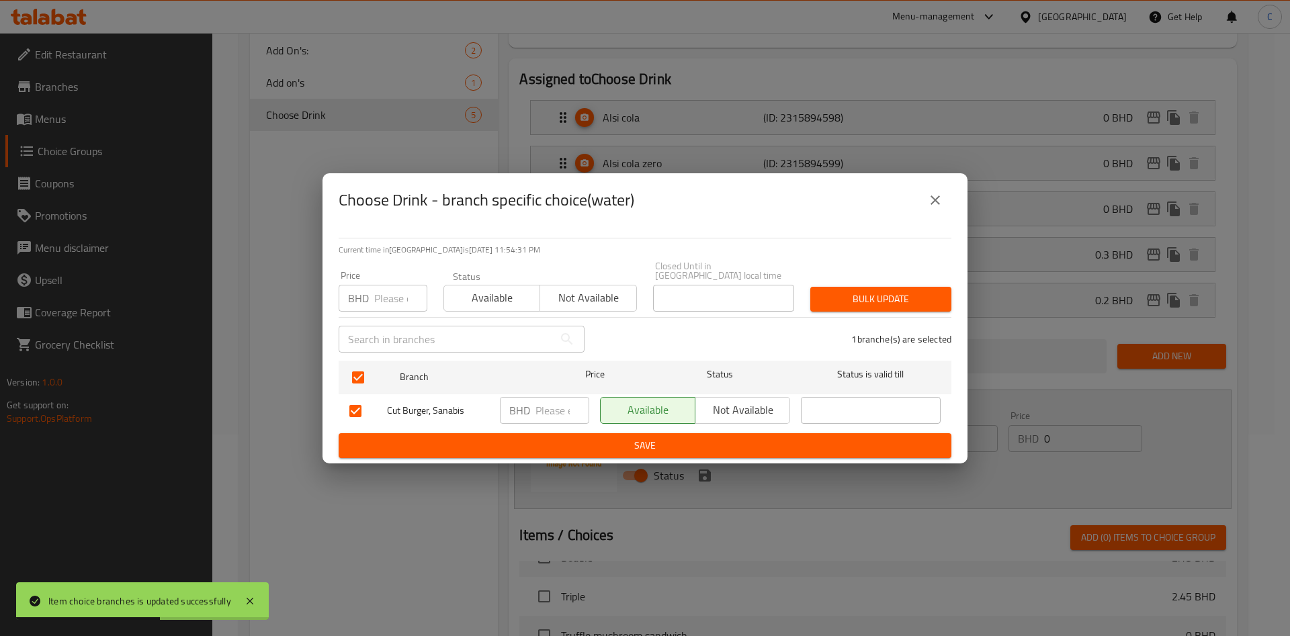
click at [396, 296] on input "number" at bounding box center [400, 298] width 53 height 27
type input "0"
click at [506, 294] on span "Available" at bounding box center [491, 297] width 85 height 19
click at [850, 287] on button "Bulk update" at bounding box center [880, 299] width 141 height 25
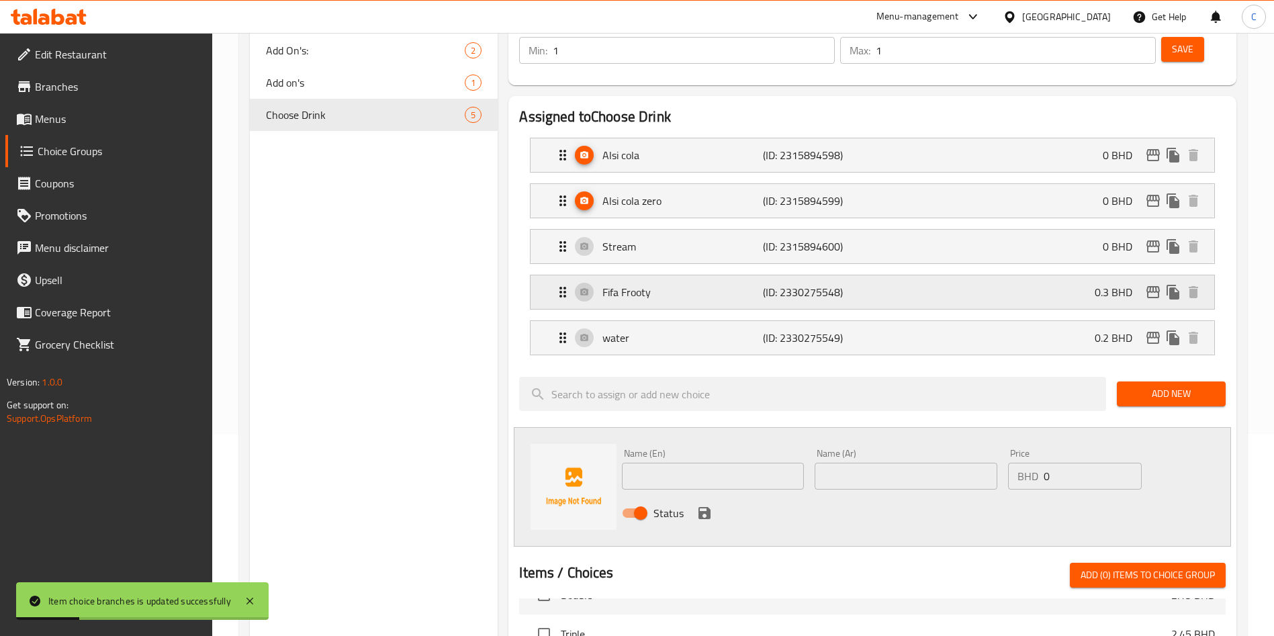
click at [940, 275] on div "Fifa Frooty (ID: 2330275548) 0.3 BHD" at bounding box center [876, 292] width 643 height 34
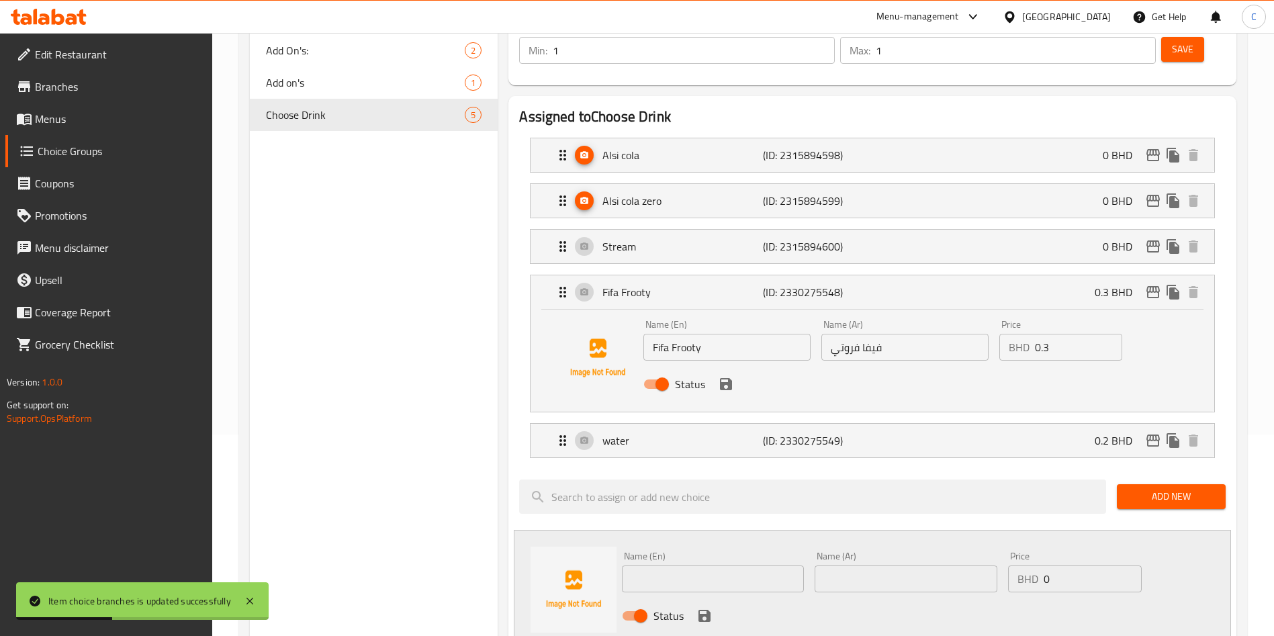
drag, startPoint x: 1046, startPoint y: 312, endPoint x: 997, endPoint y: 320, distance: 49.1
click at [997, 320] on div "Price BHD 0.3 Price" at bounding box center [1061, 340] width 134 height 52
click at [731, 366] on div "Status" at bounding box center [905, 384] width 534 height 36
click at [729, 378] on icon "save" at bounding box center [726, 384] width 12 height 12
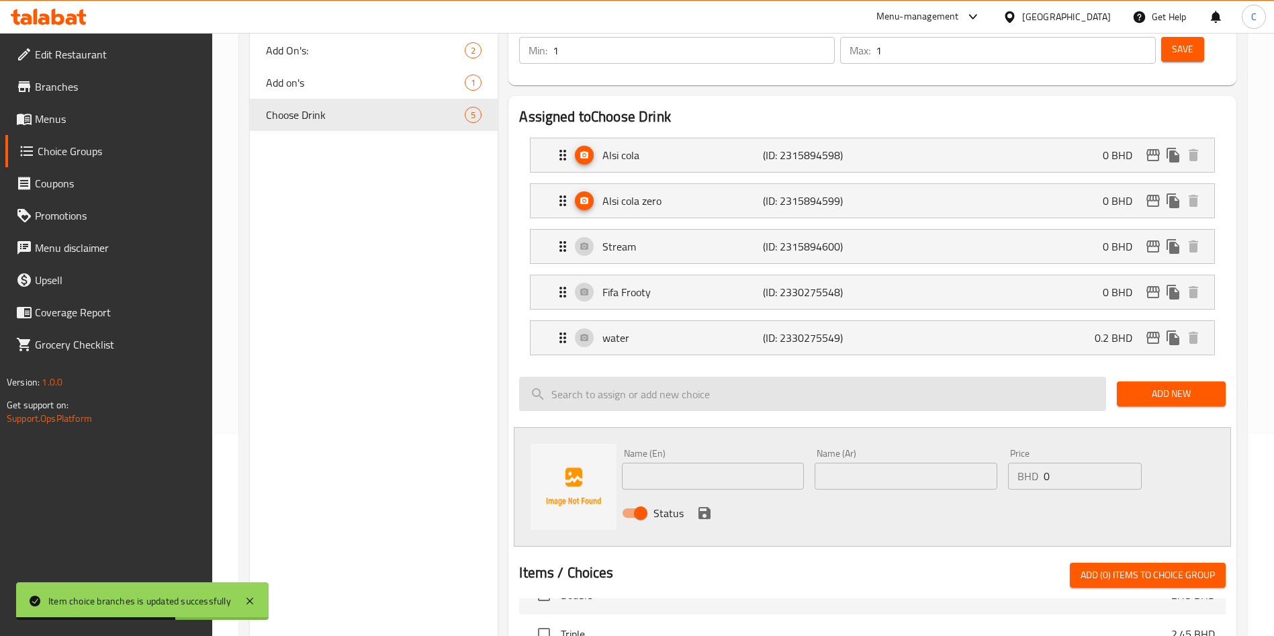
type input "0"
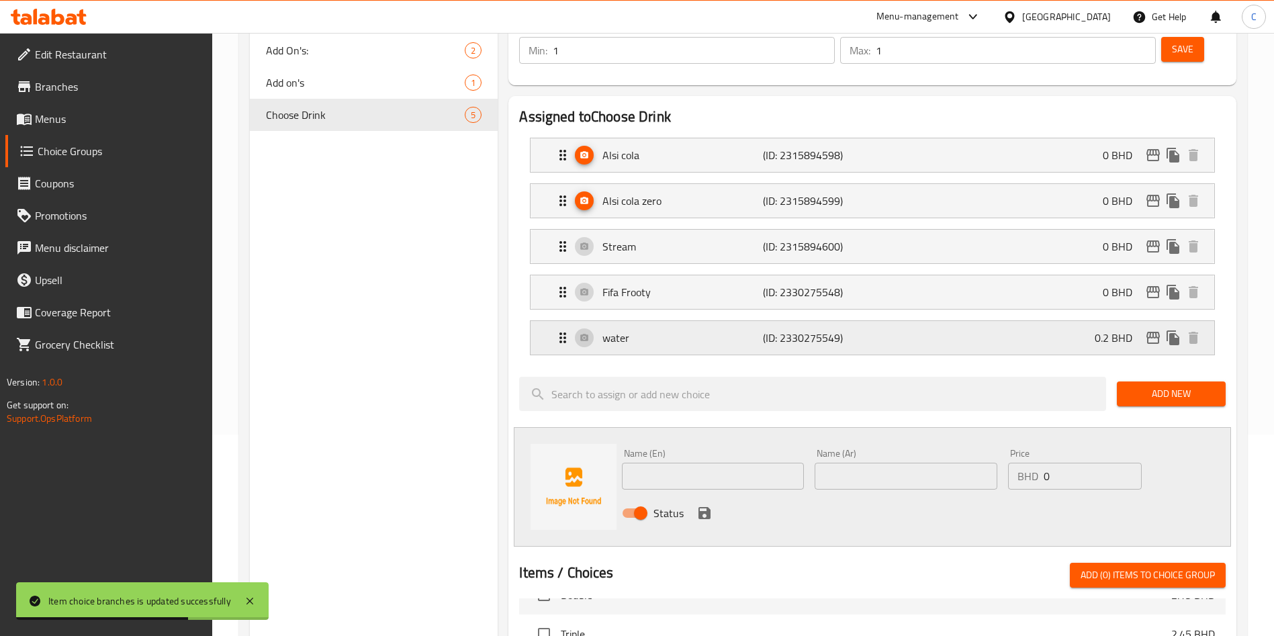
click at [944, 321] on div "water (ID: 2330275549) 0.2 BHD" at bounding box center [876, 338] width 643 height 34
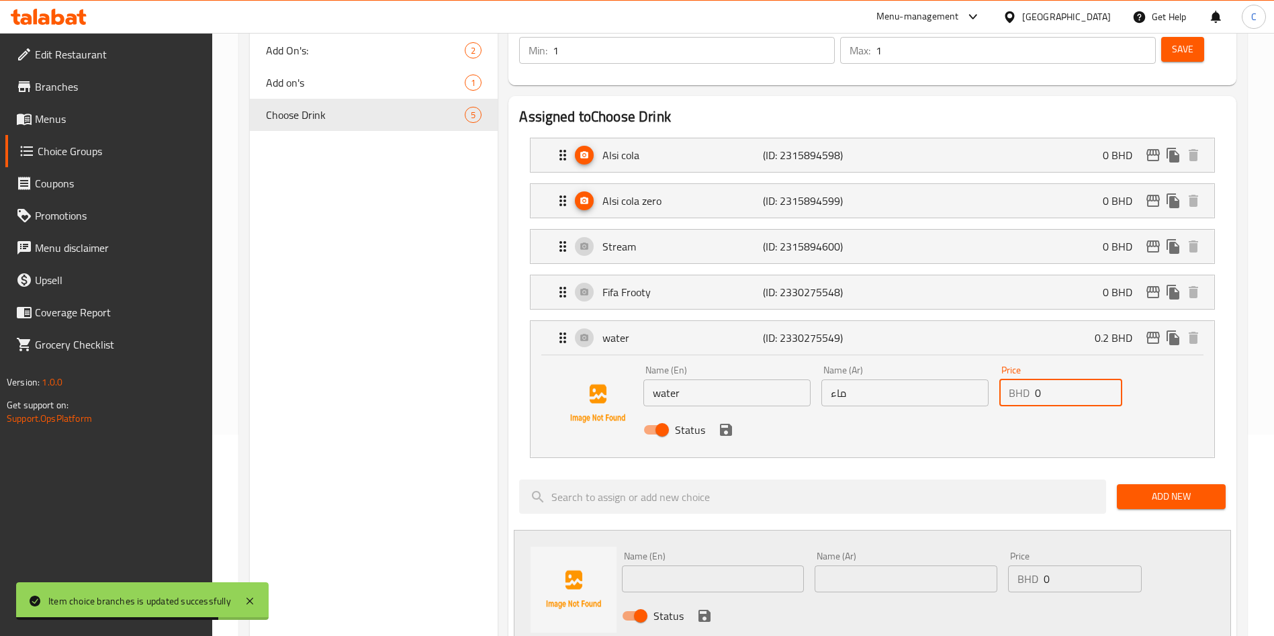
drag, startPoint x: 991, startPoint y: 367, endPoint x: 995, endPoint y: 361, distance: 7.3
type input "0"
click at [1035, 379] on input "0" at bounding box center [1078, 392] width 87 height 27
drag, startPoint x: 1070, startPoint y: 345, endPoint x: 963, endPoint y: 355, distance: 107.3
click at [986, 360] on div "Name (En) water Name (En) Name (Ar) ماء Name (Ar) Price BHD 0 Price Status" at bounding box center [905, 404] width 534 height 88
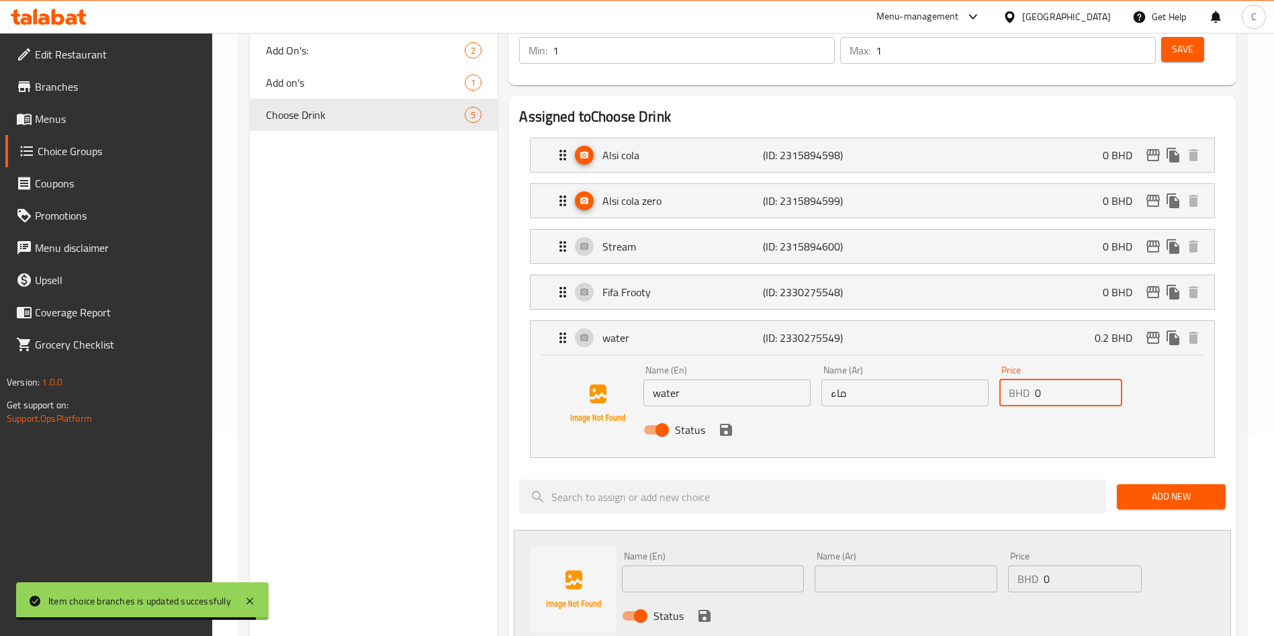
click at [719, 422] on icon "save" at bounding box center [726, 430] width 16 height 16
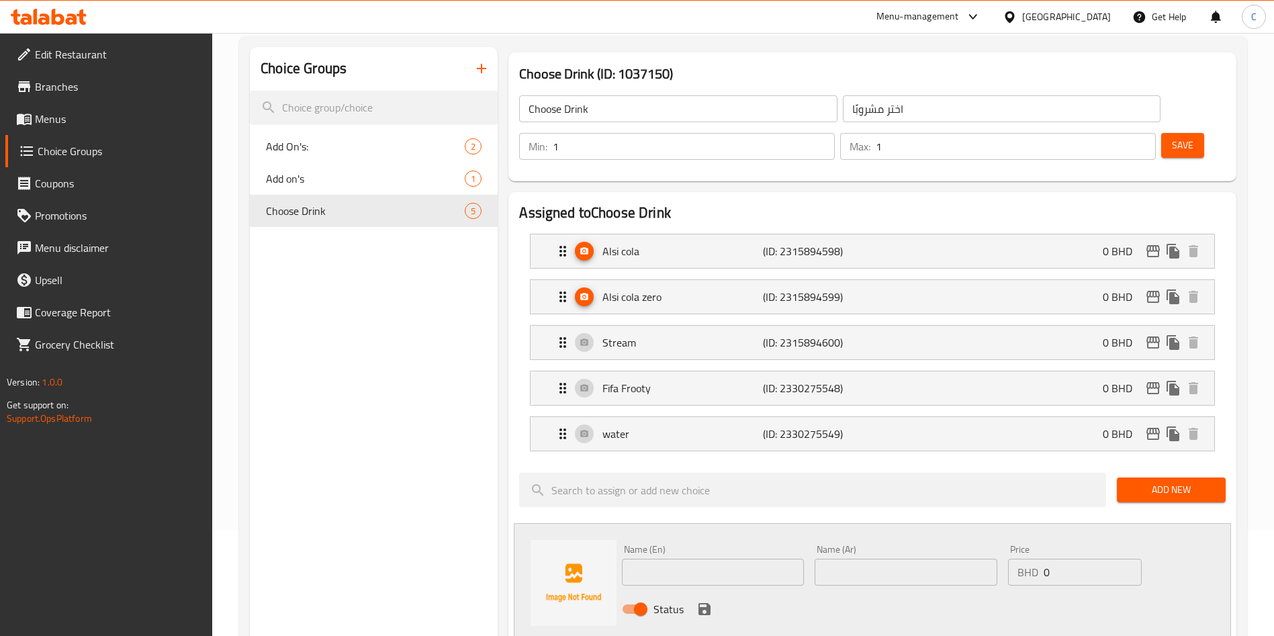
scroll to position [0, 0]
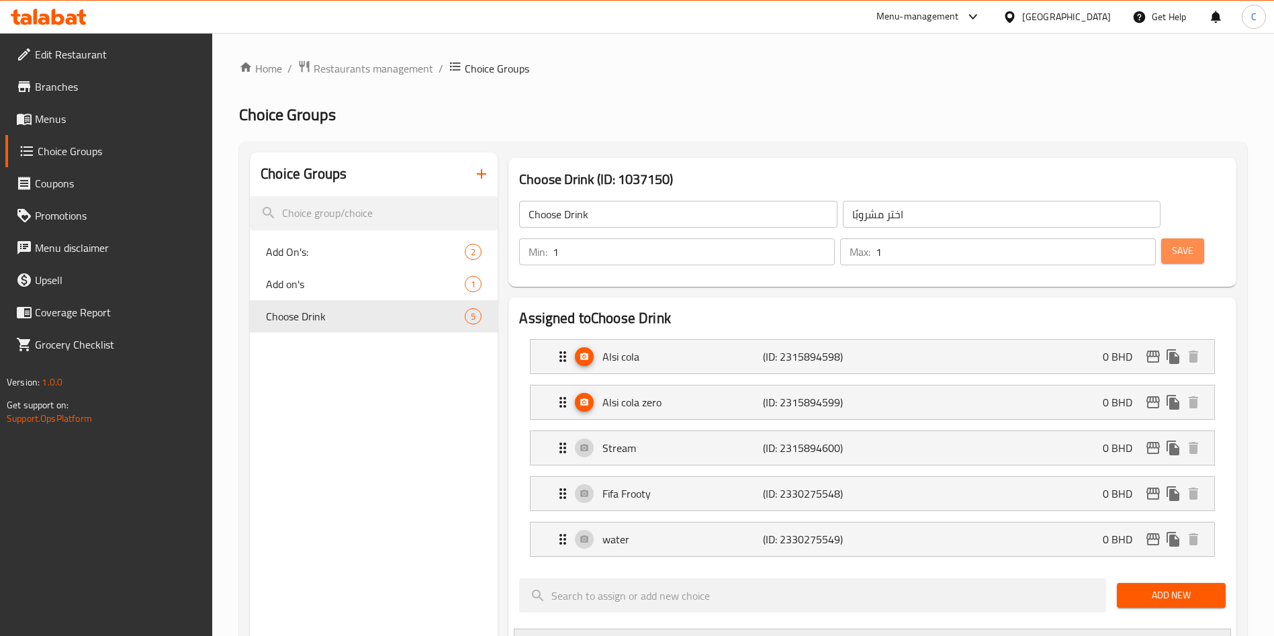
click at [1061, 238] on button "Save" at bounding box center [1182, 250] width 43 height 25
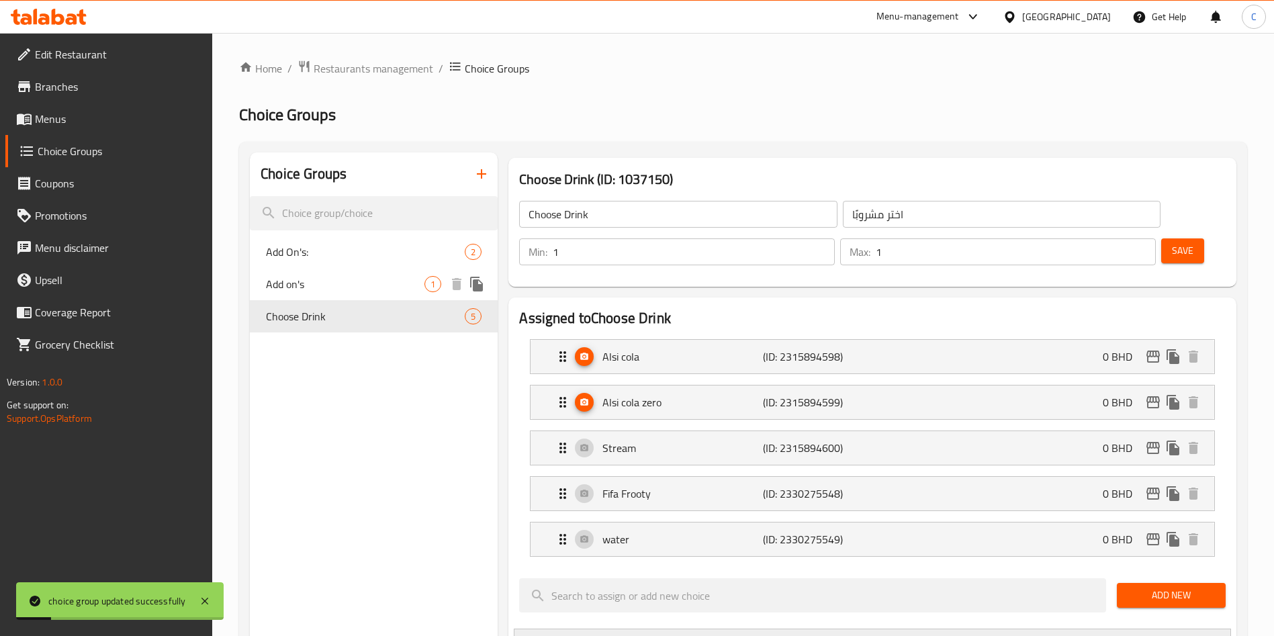
click at [355, 285] on span "Add on's" at bounding box center [345, 284] width 159 height 16
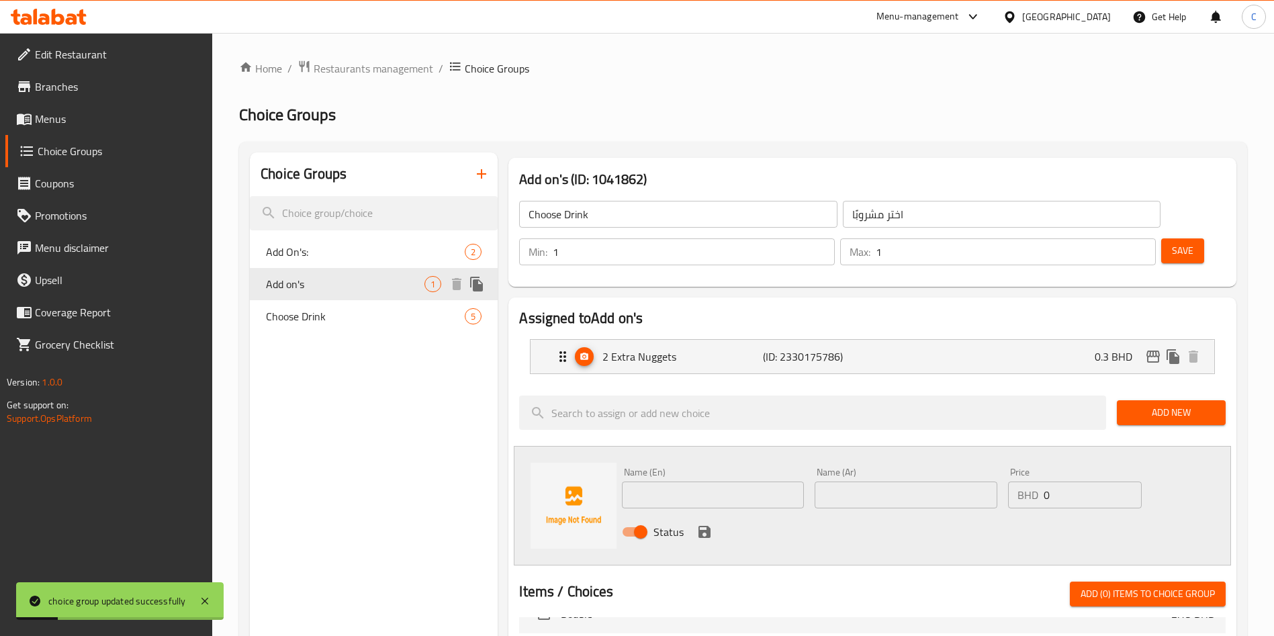
type input "Add on's"
type input "إضافات"
type input "0"
type input "3"
click at [350, 248] on span "Add On's:" at bounding box center [345, 252] width 159 height 16
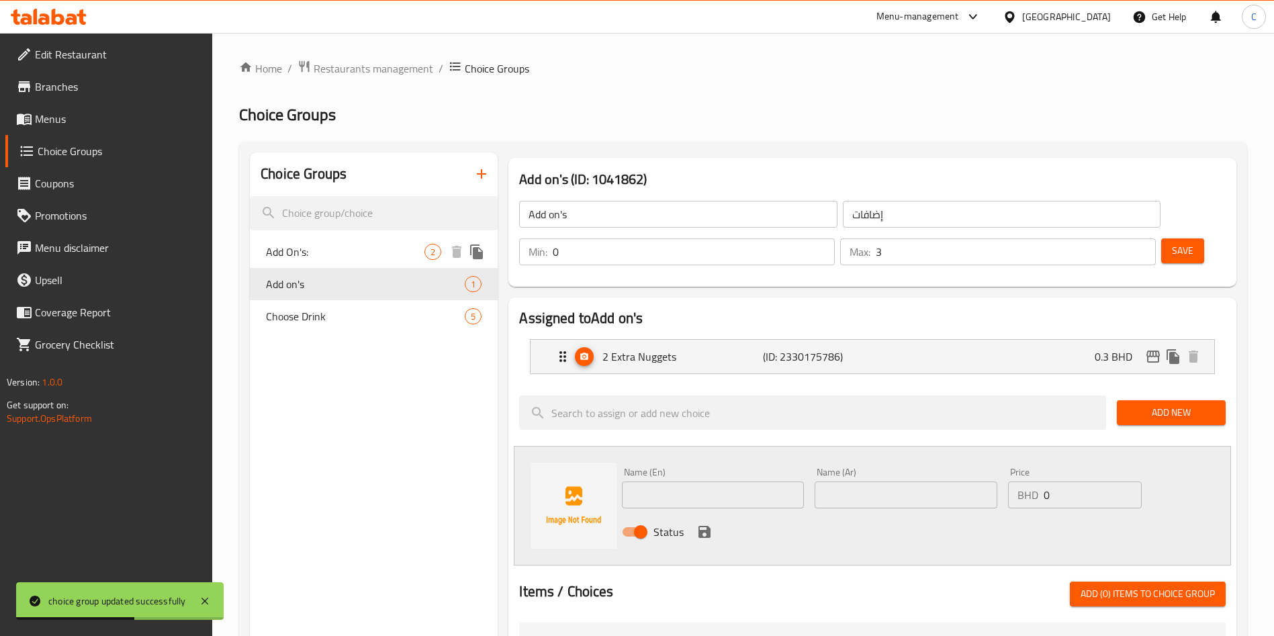
type input "Add On's:"
type input "إضافات:"
type input "0"
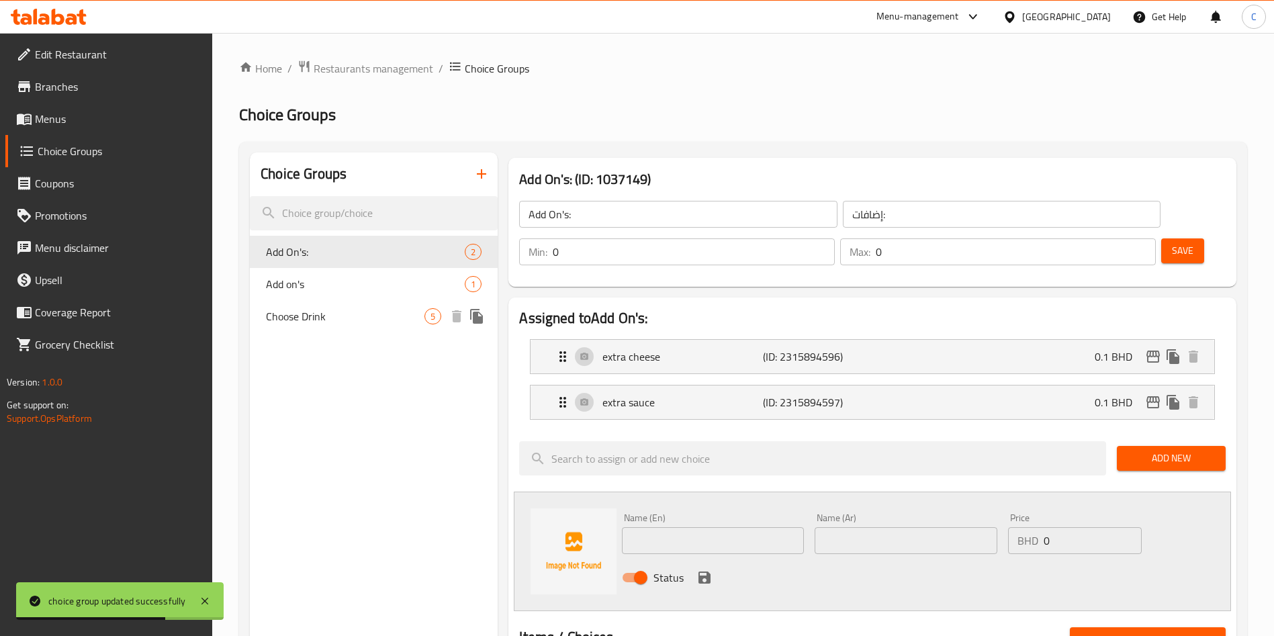
click at [337, 304] on div "Choose Drink 5" at bounding box center [374, 316] width 248 height 32
type input "Choose Drink"
type input "اختر مشروبًا"
type input "1"
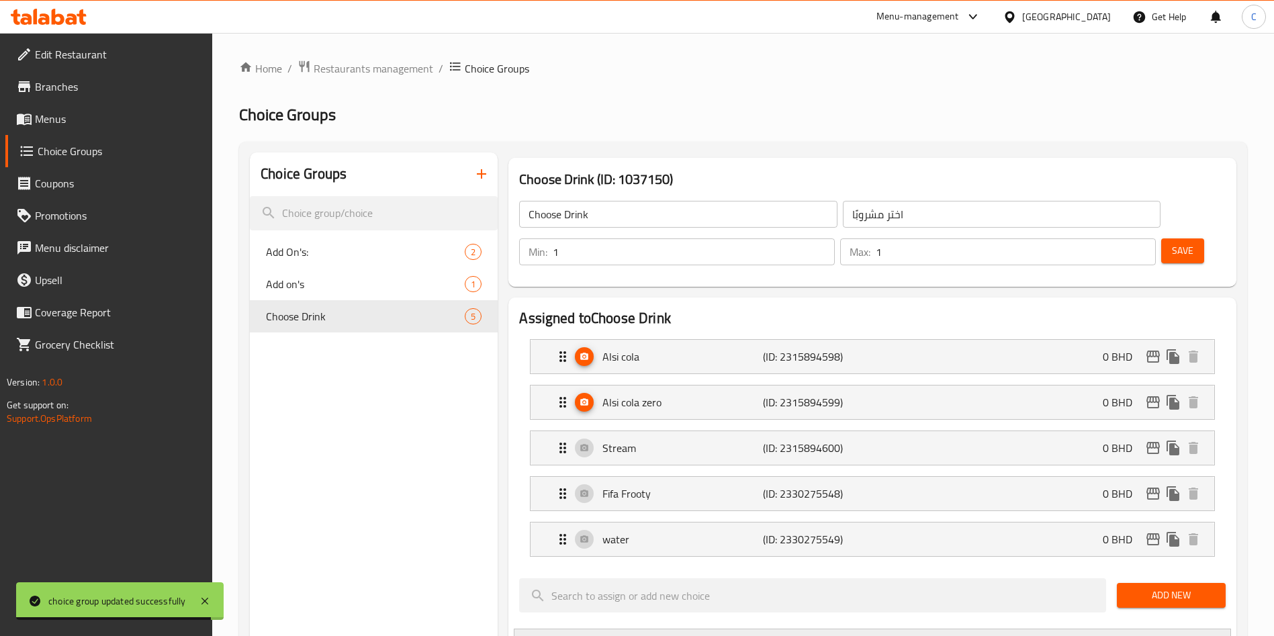
drag, startPoint x: 361, startPoint y: 408, endPoint x: 418, endPoint y: 160, distance: 254.3
click at [412, 71] on span "Restaurants management" at bounding box center [374, 68] width 120 height 16
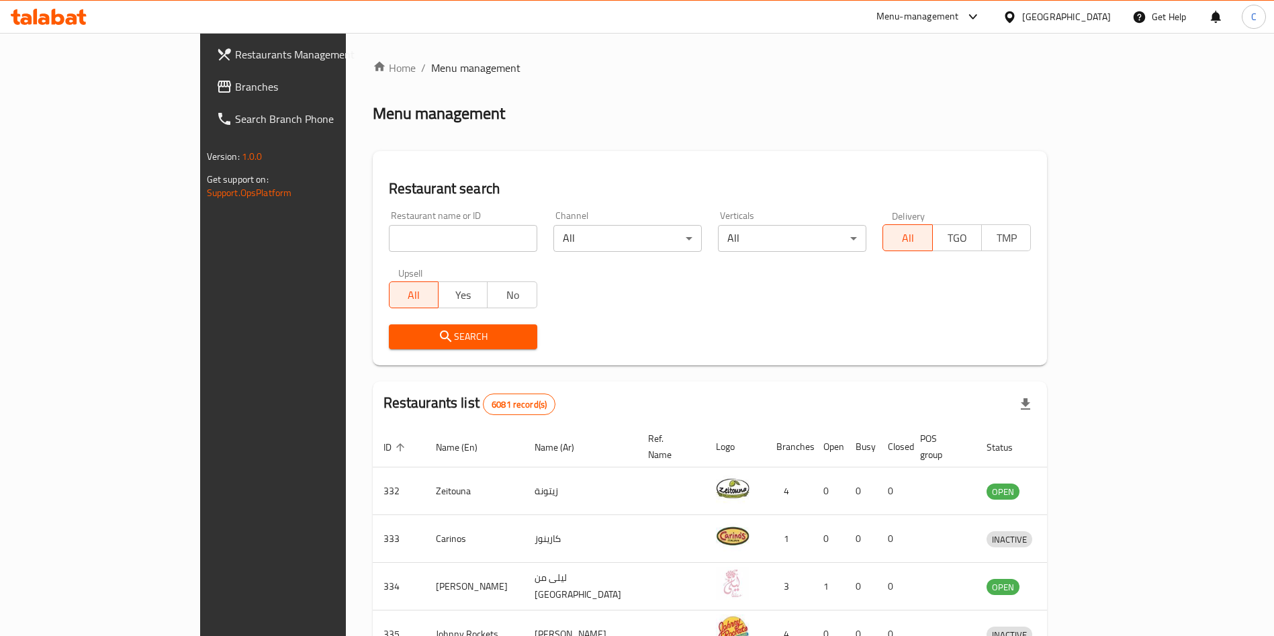
click at [437, 241] on input "search" at bounding box center [463, 238] width 148 height 27
type input "cut burger"
click at [381, 351] on div "Search" at bounding box center [463, 336] width 165 height 41
click at [400, 343] on span "Search" at bounding box center [463, 336] width 127 height 17
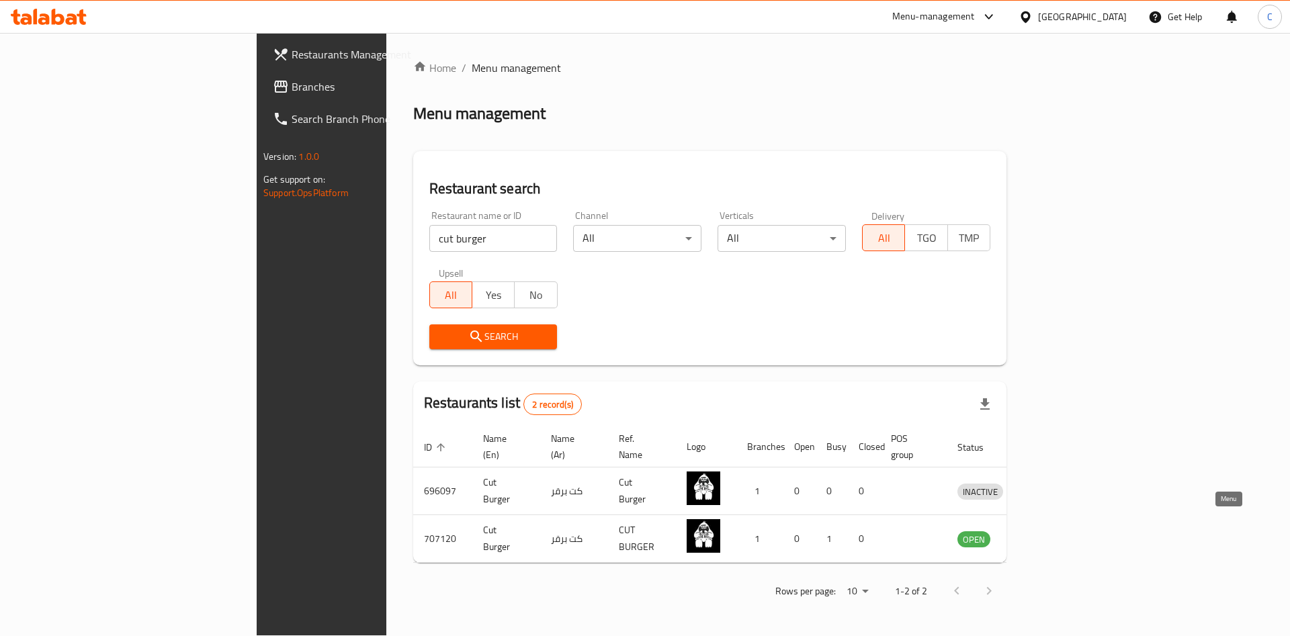
click at [1046, 529] on icon "enhanced table" at bounding box center [1038, 539] width 16 height 16
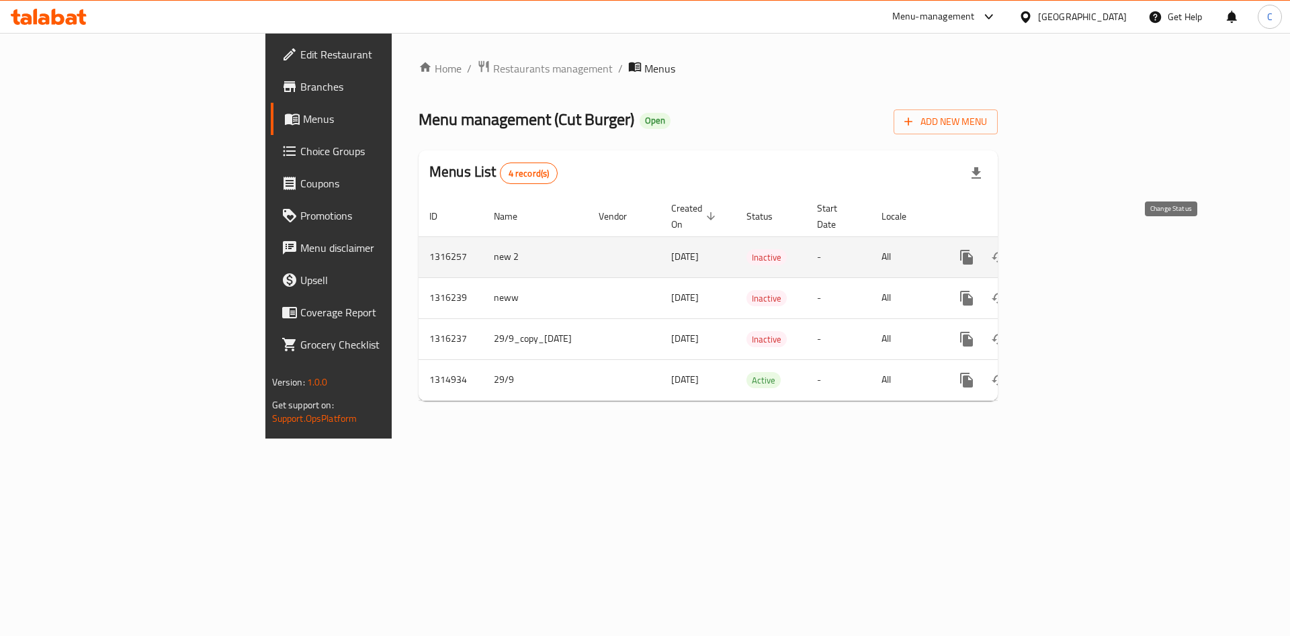
click at [1015, 251] on button "enhanced table" at bounding box center [999, 257] width 32 height 32
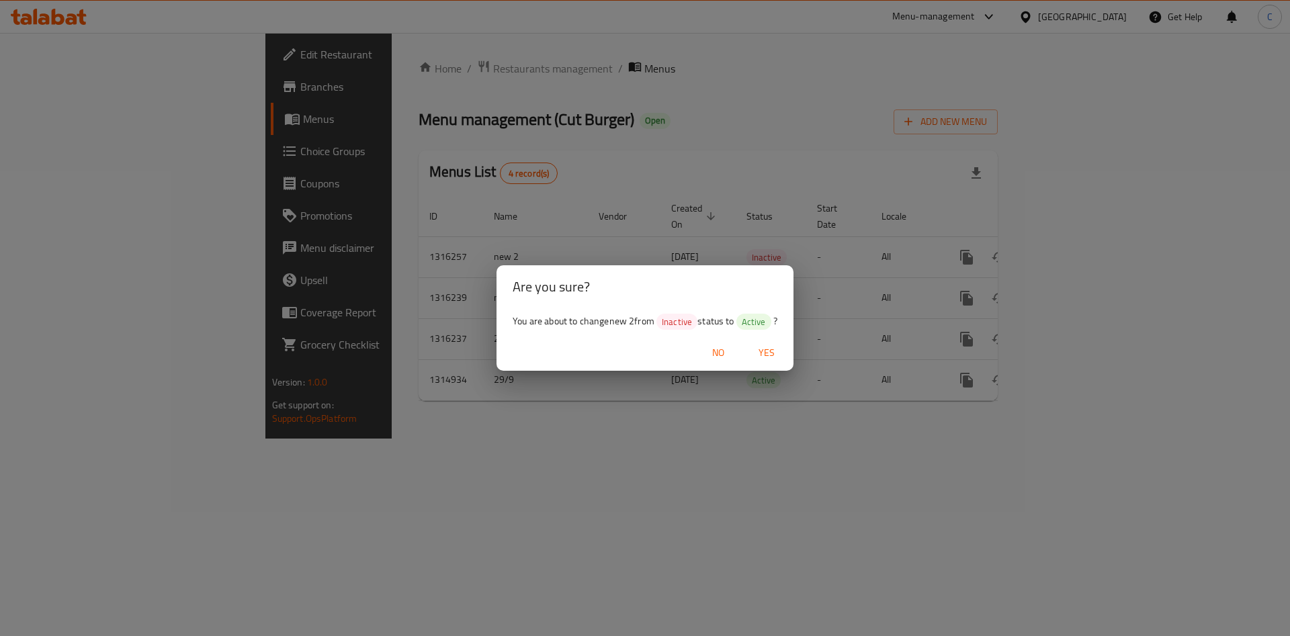
click at [769, 350] on span "Yes" at bounding box center [766, 353] width 32 height 17
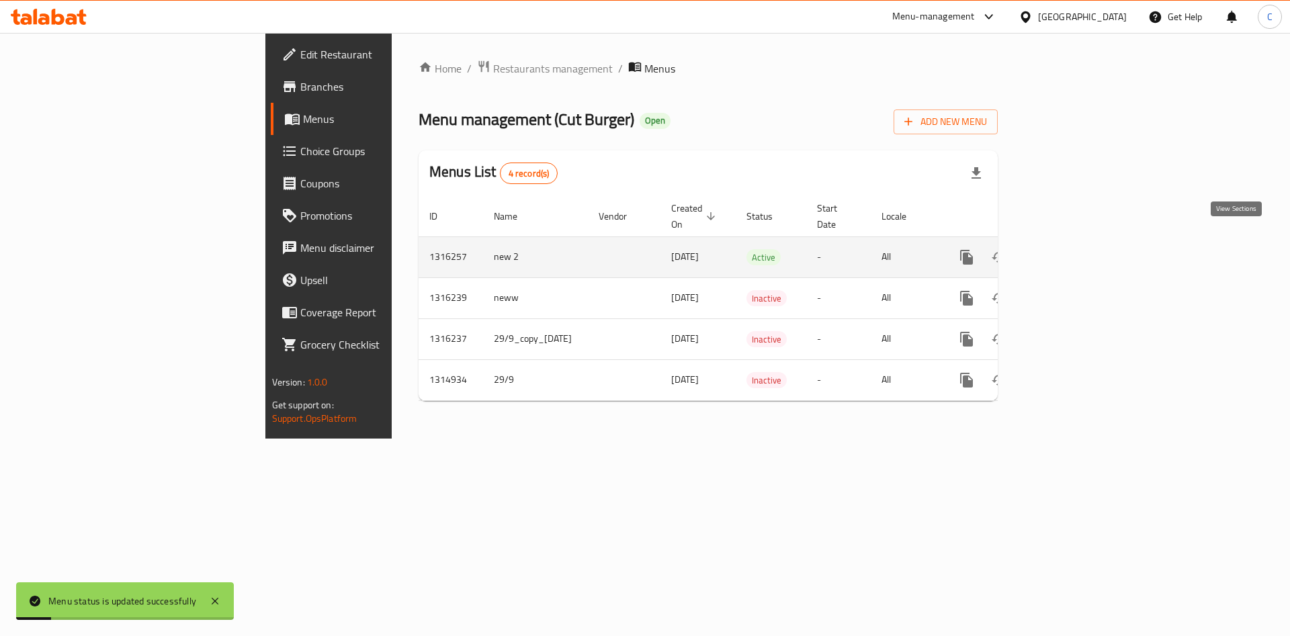
click at [1061, 247] on link "enhanced table" at bounding box center [1063, 257] width 32 height 32
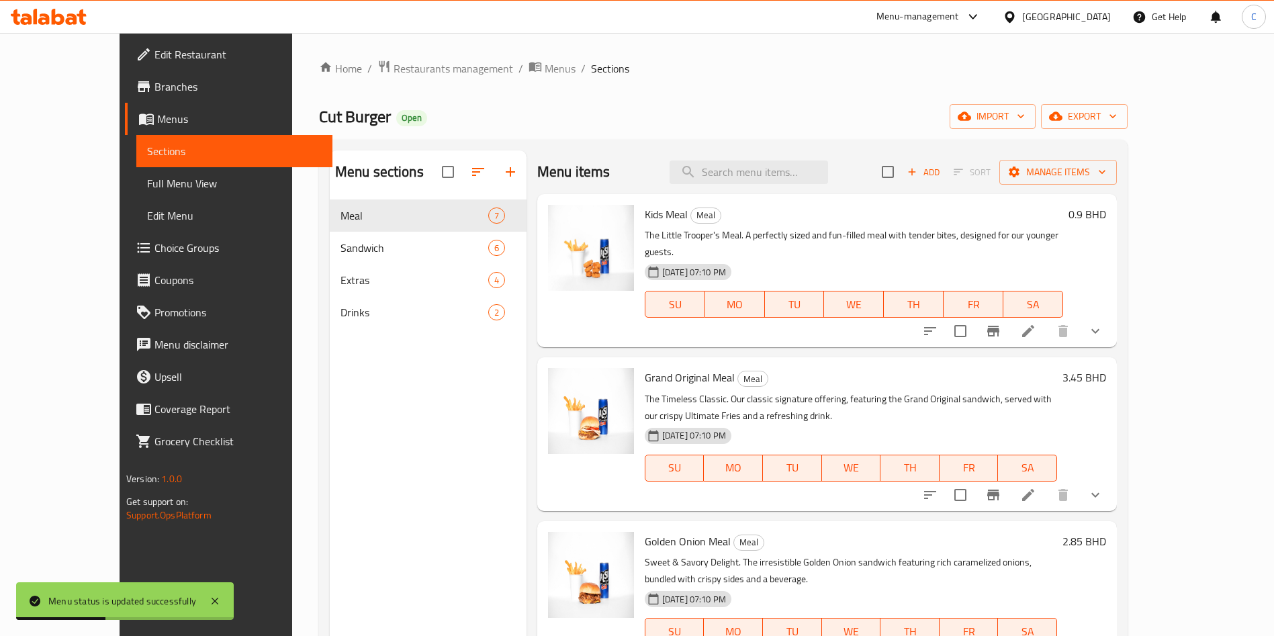
click at [1061, 315] on button "show more" at bounding box center [1095, 331] width 32 height 32
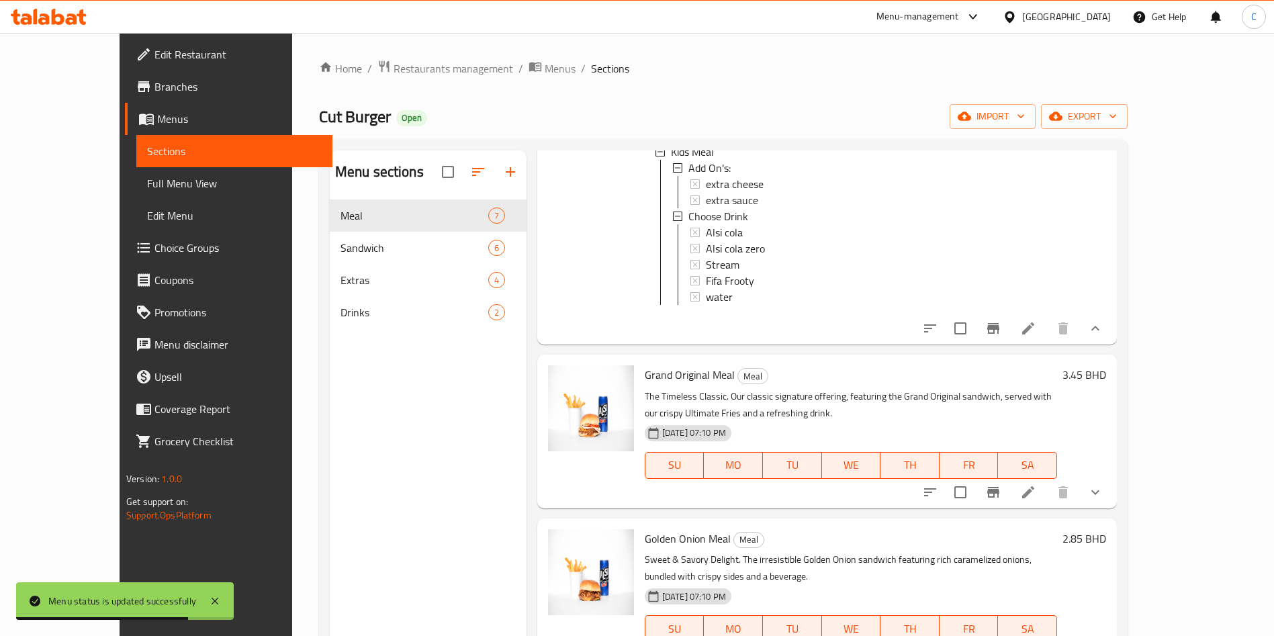
scroll to position [302, 0]
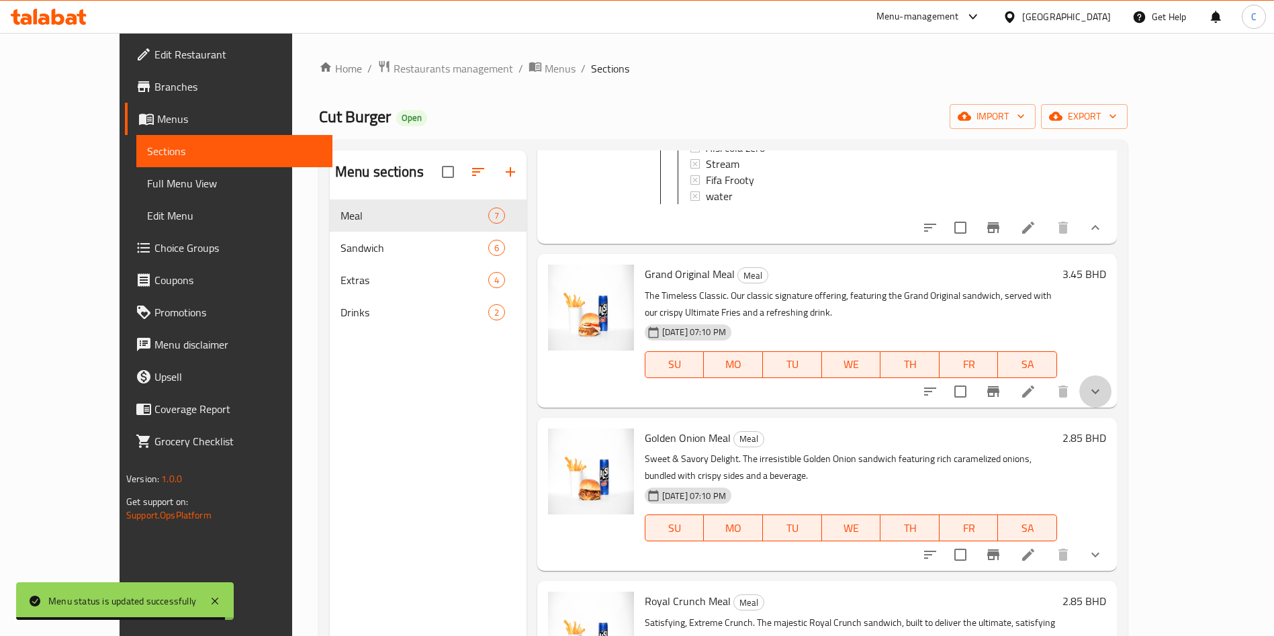
click at [1061, 392] on button "show more" at bounding box center [1095, 391] width 32 height 32
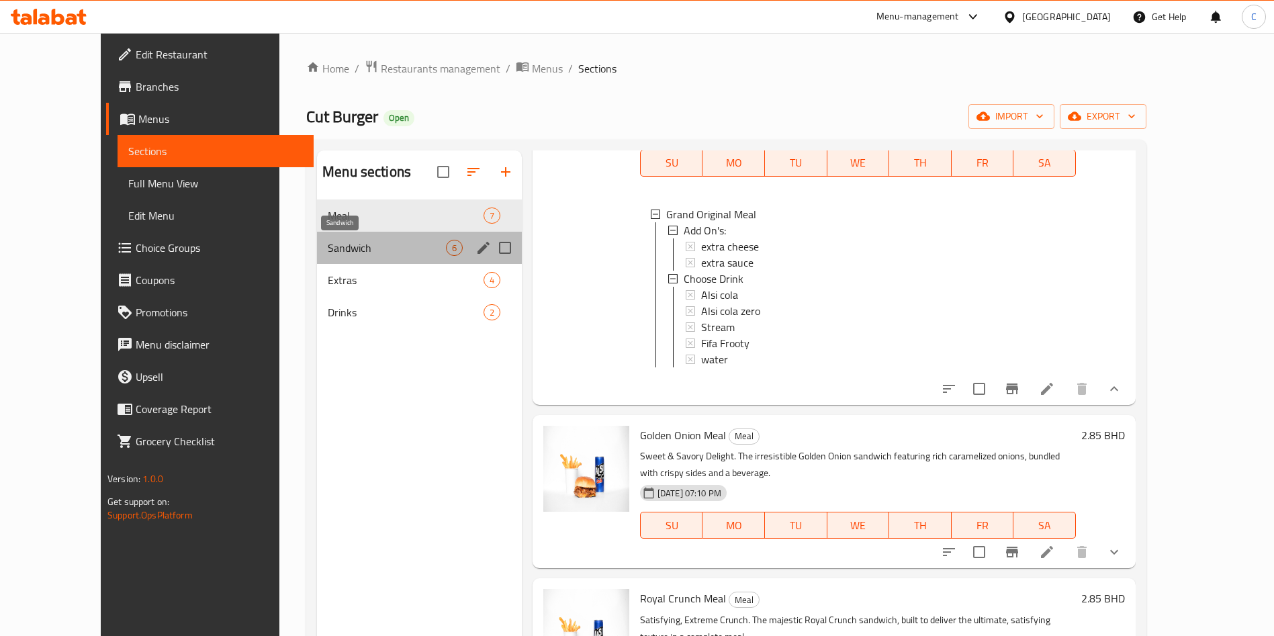
click at [346, 253] on span "Sandwich" at bounding box center [387, 248] width 118 height 16
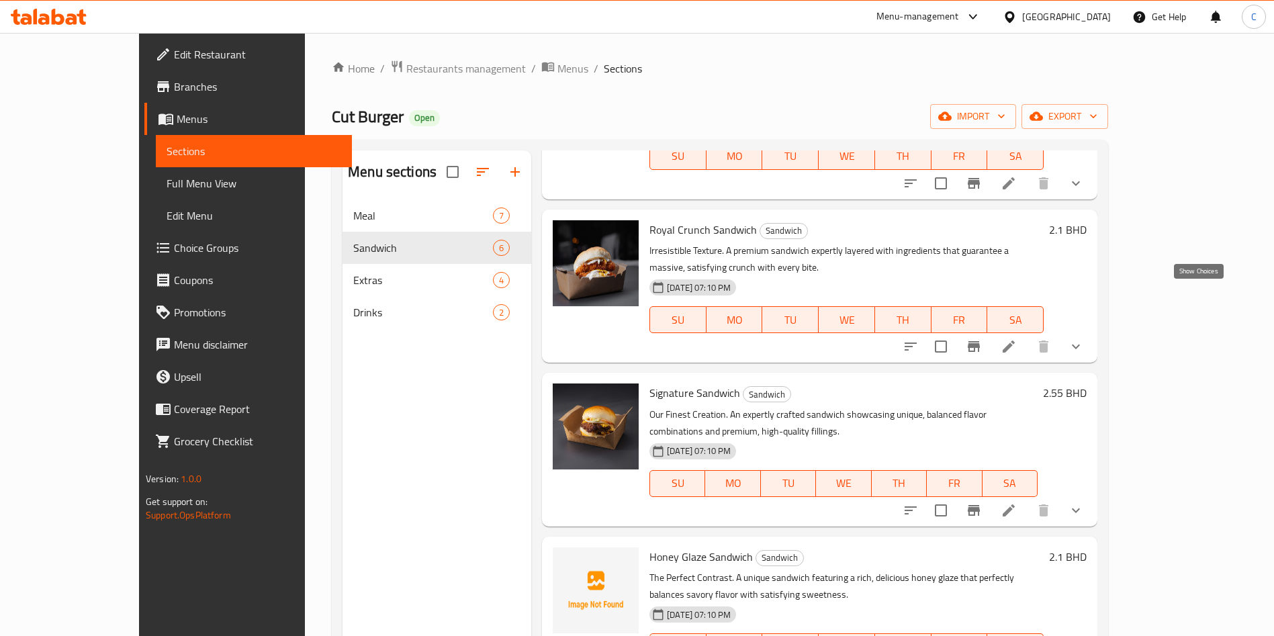
click at [1061, 339] on icon "show more" at bounding box center [1076, 347] width 16 height 16
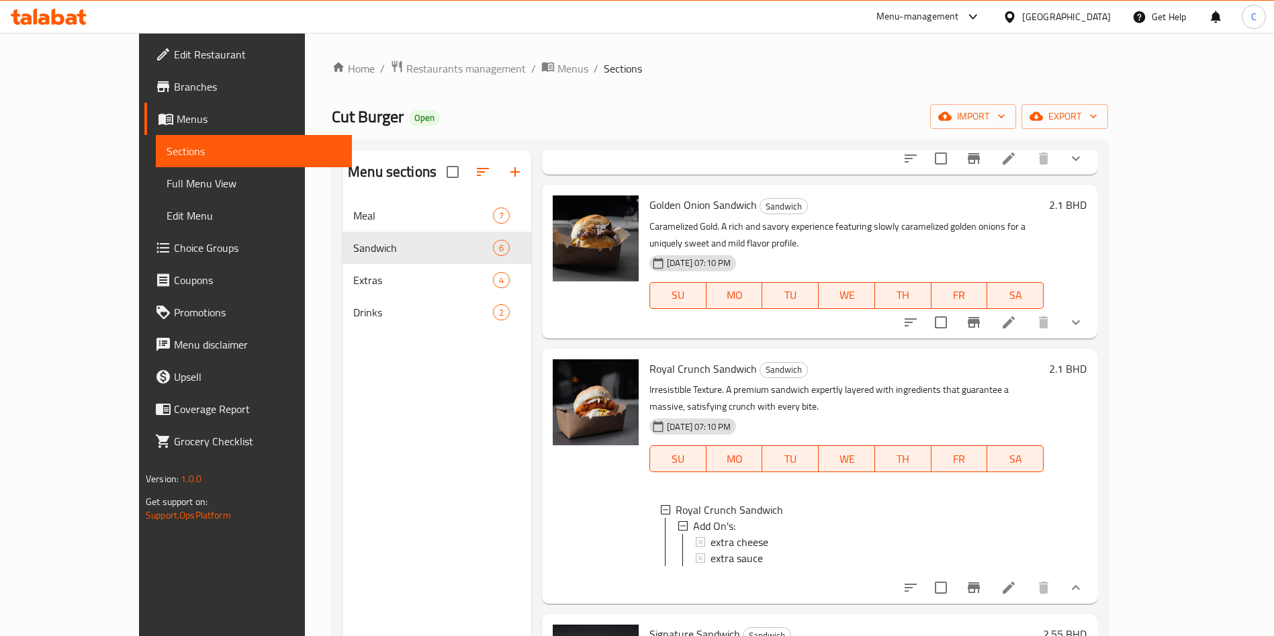
scroll to position [429, 0]
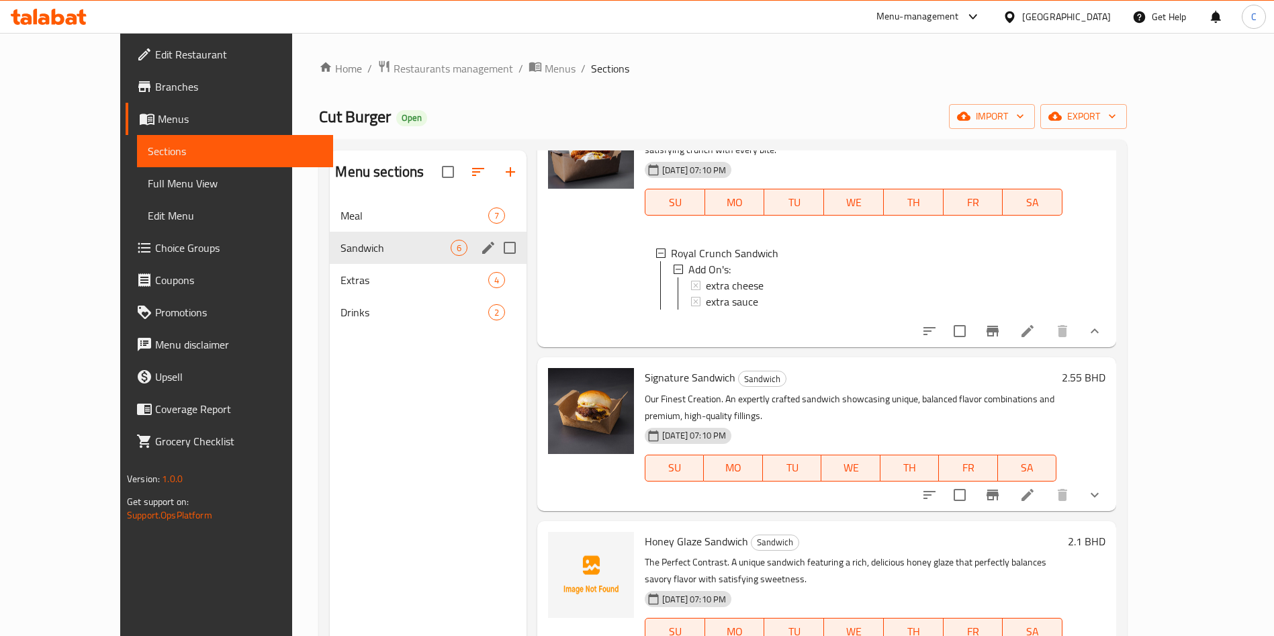
click at [330, 229] on div "Meal 7" at bounding box center [428, 215] width 197 height 32
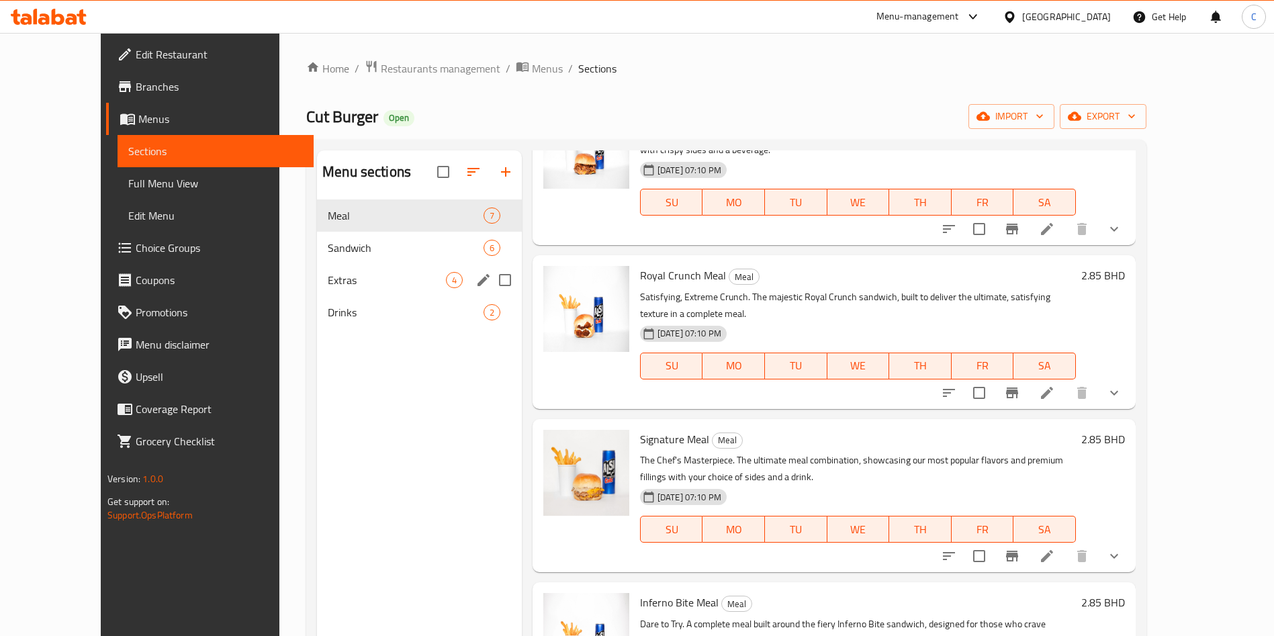
drag, startPoint x: 351, startPoint y: 289, endPoint x: 396, endPoint y: 288, distance: 44.3
click at [351, 289] on div "Extras 4" at bounding box center [419, 280] width 205 height 32
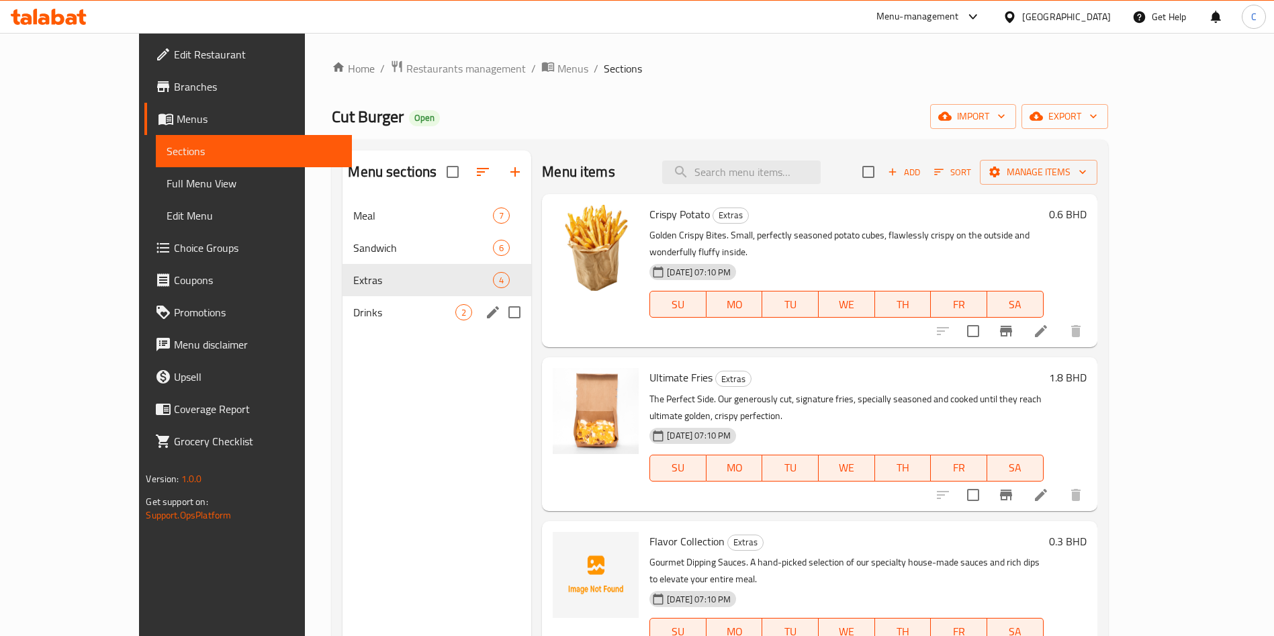
click at [353, 306] on span "Drinks" at bounding box center [404, 312] width 102 height 16
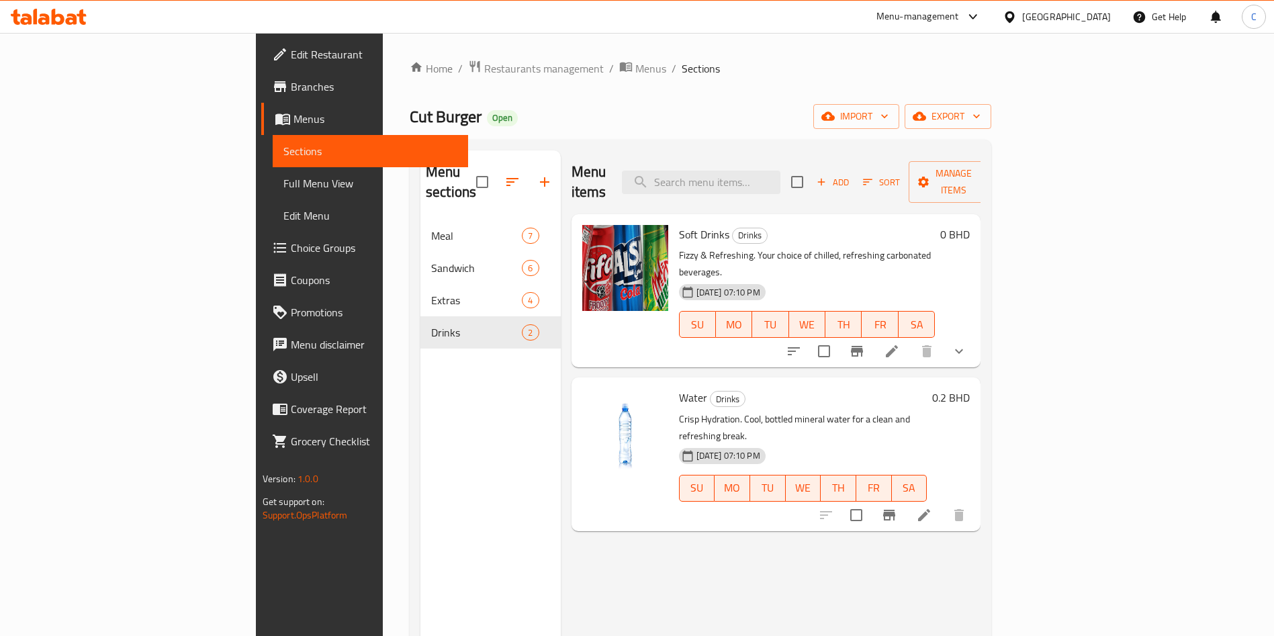
click at [975, 335] on div at bounding box center [876, 351] width 197 height 32
click at [975, 335] on button "show more" at bounding box center [959, 351] width 32 height 32
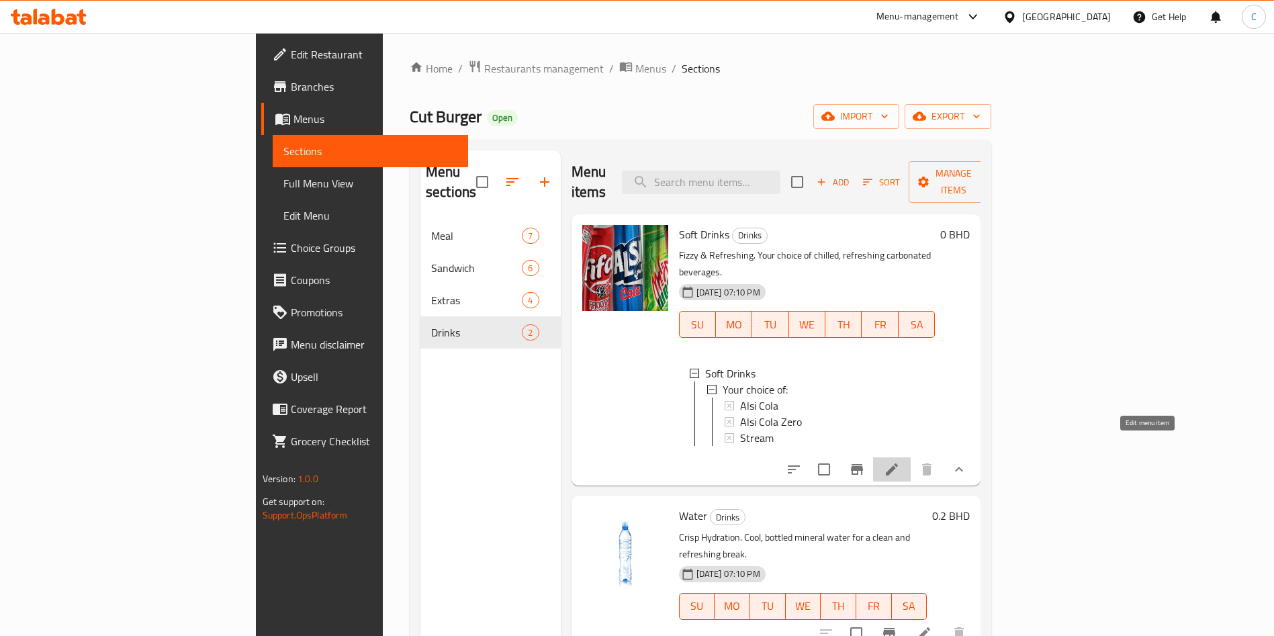
click at [900, 461] on icon at bounding box center [892, 469] width 16 height 16
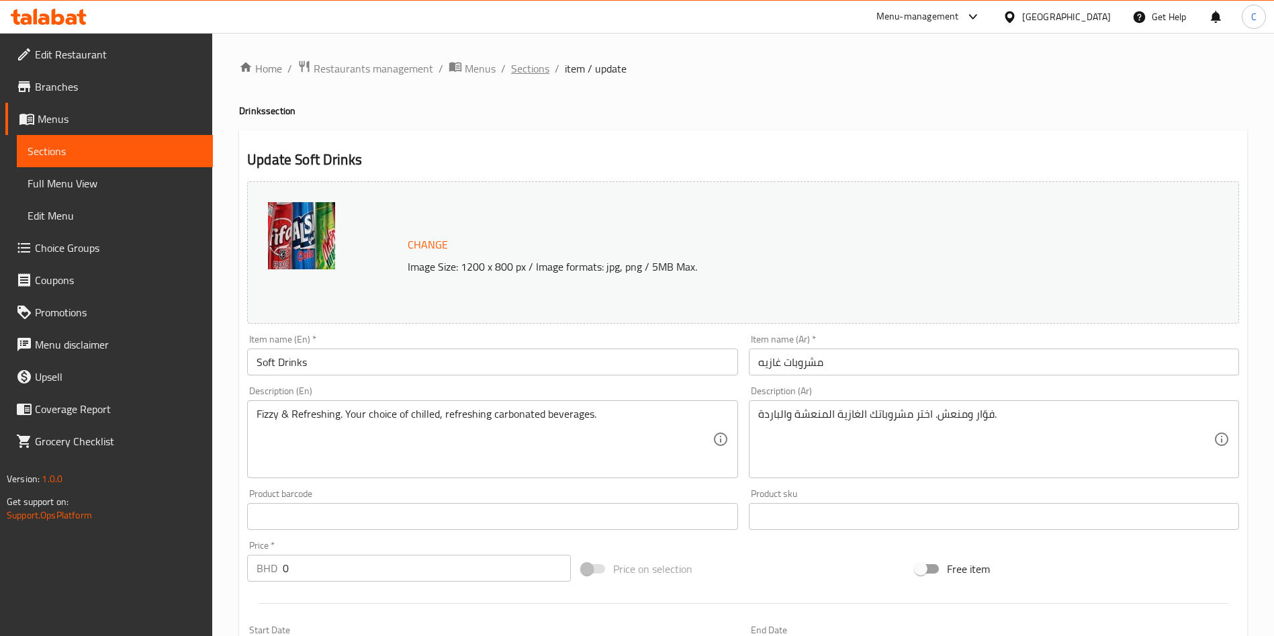
click at [525, 70] on span "Sections" at bounding box center [530, 68] width 38 height 16
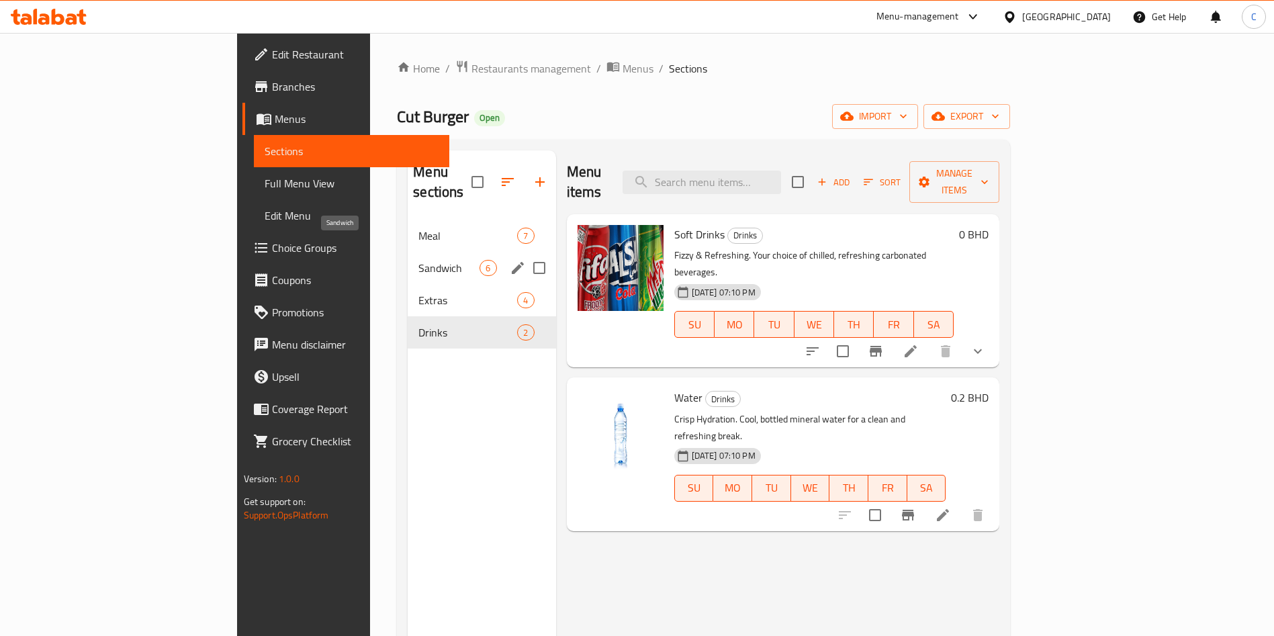
click at [408, 252] on div "Sandwich 6" at bounding box center [482, 268] width 148 height 32
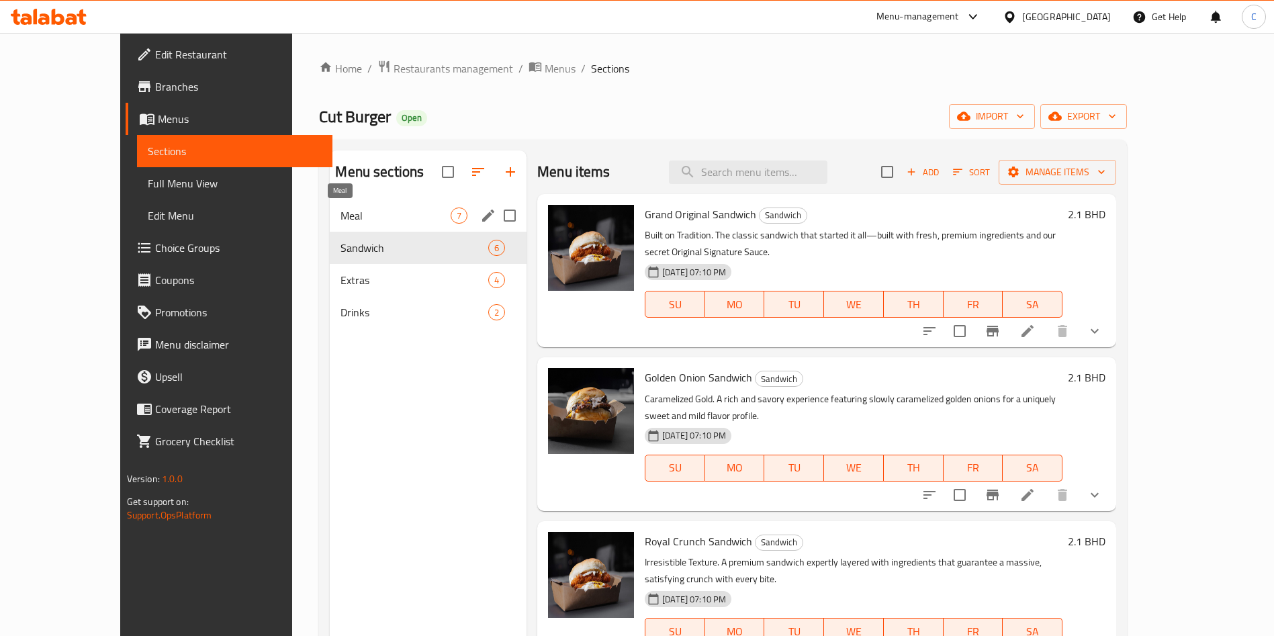
click at [353, 220] on span "Meal" at bounding box center [396, 216] width 110 height 16
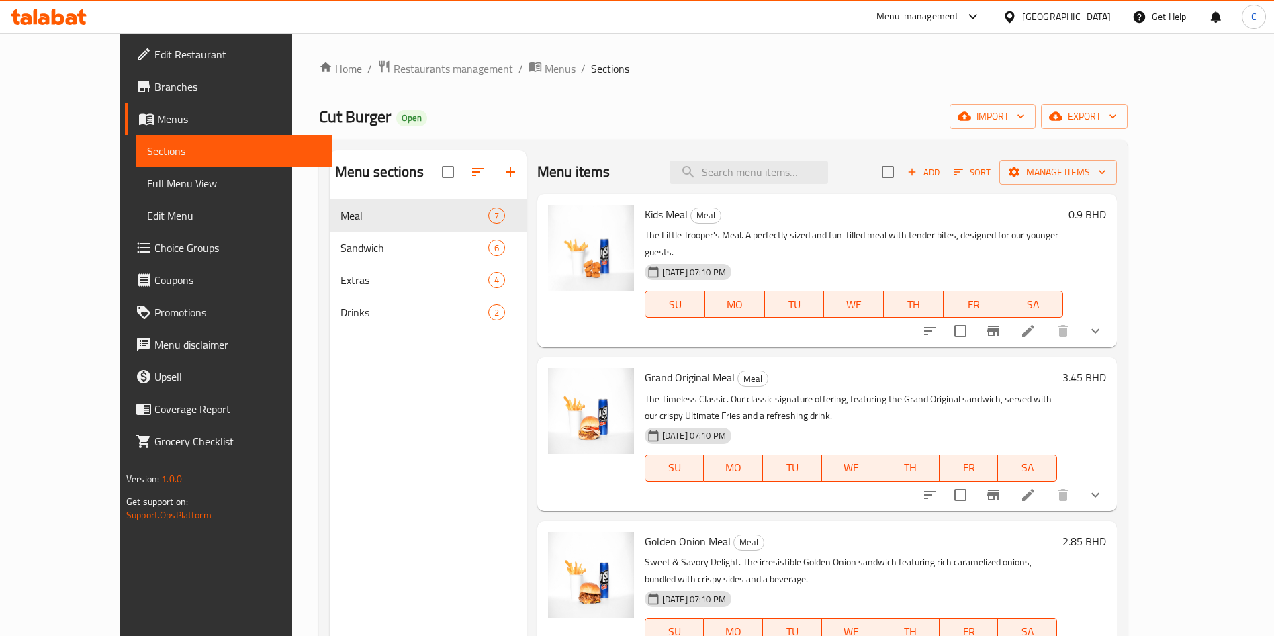
click at [498, 60] on ol "Home / Restaurants management / Menus / Sections" at bounding box center [723, 68] width 809 height 17
click at [545, 69] on span "Menus" at bounding box center [560, 68] width 31 height 16
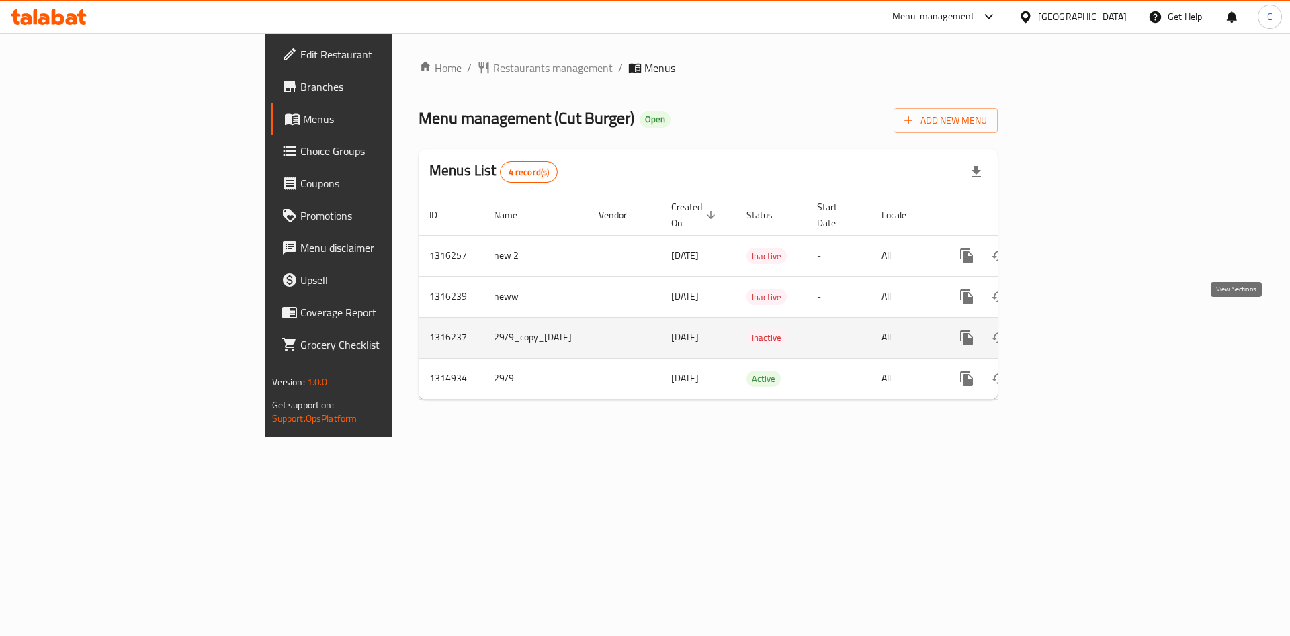
click at [1079, 322] on link "enhanced table" at bounding box center [1063, 338] width 32 height 32
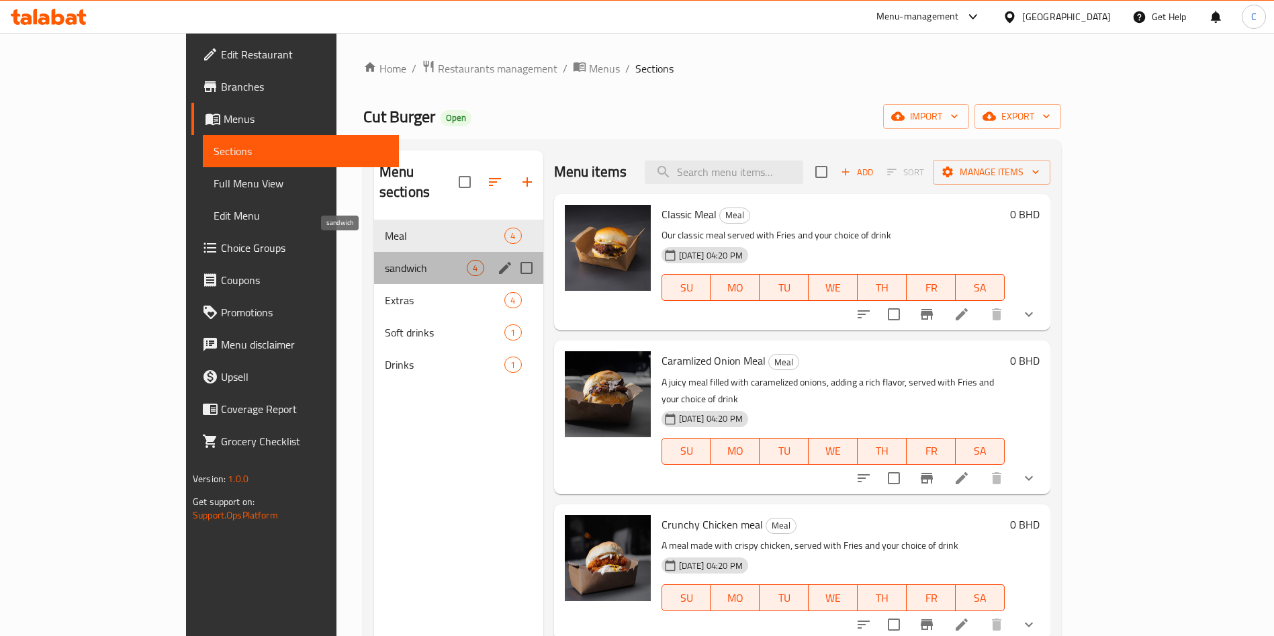
click at [385, 260] on span "sandwich" at bounding box center [426, 268] width 83 height 16
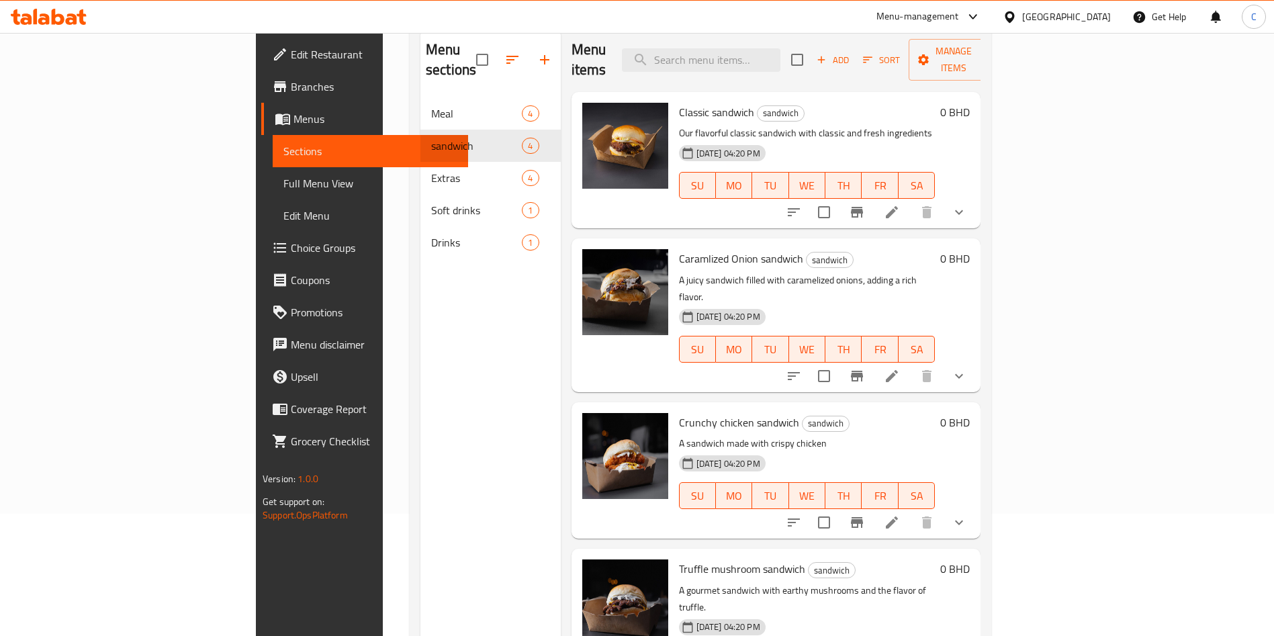
scroll to position [188, 0]
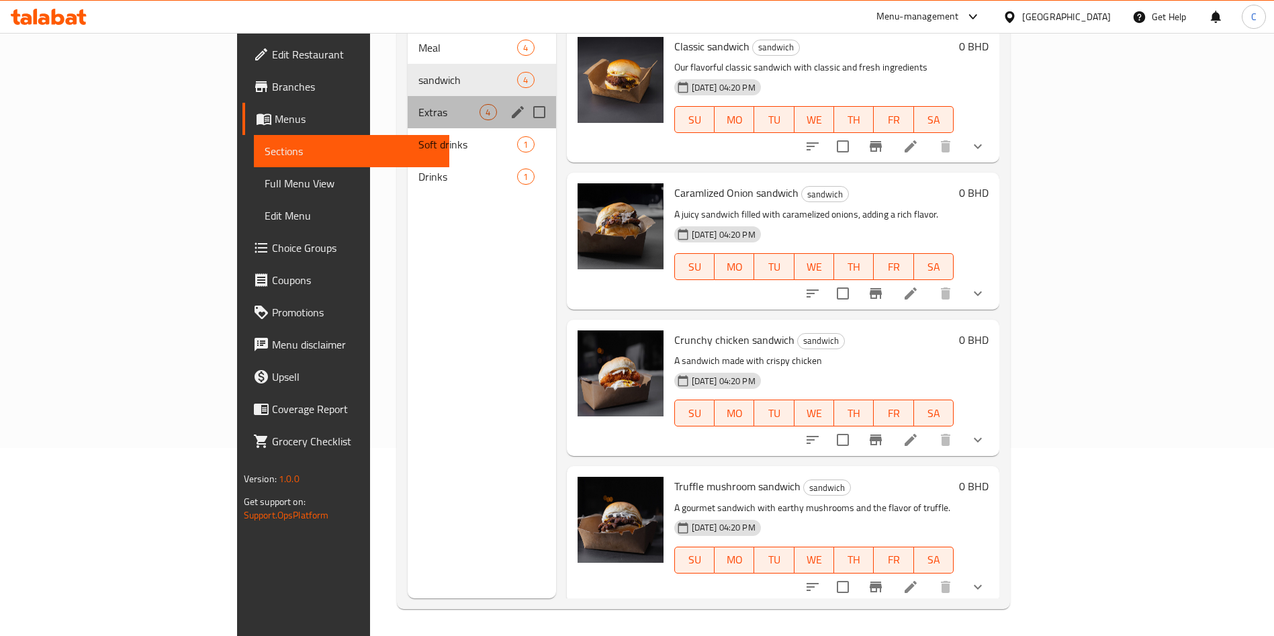
drag, startPoint x: 334, startPoint y: 102, endPoint x: 363, endPoint y: 107, distance: 29.9
click at [408, 101] on div "Extras 4" at bounding box center [482, 112] width 148 height 32
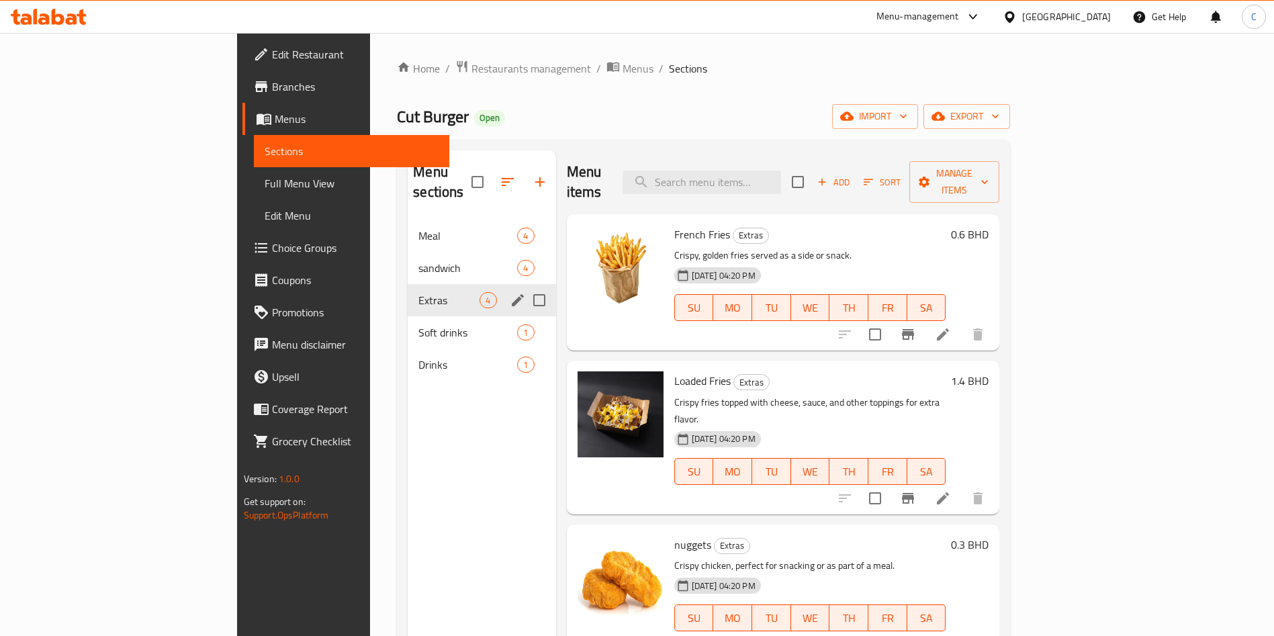
scroll to position [188, 0]
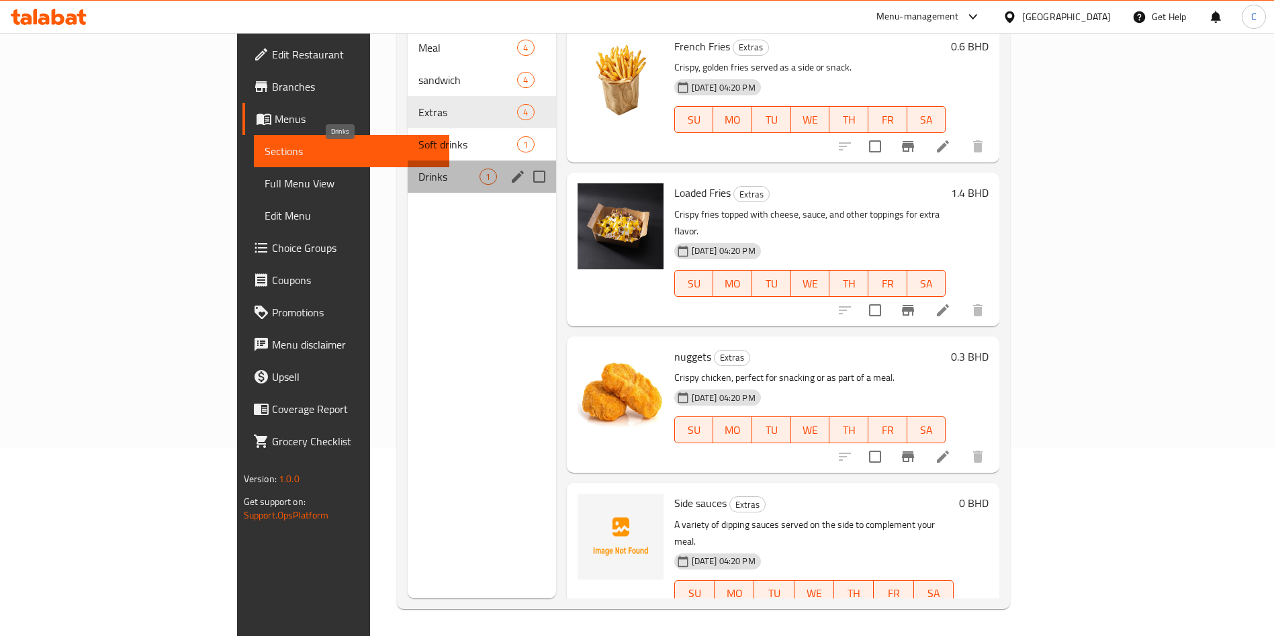
click at [418, 169] on span "Drinks" at bounding box center [448, 177] width 61 height 16
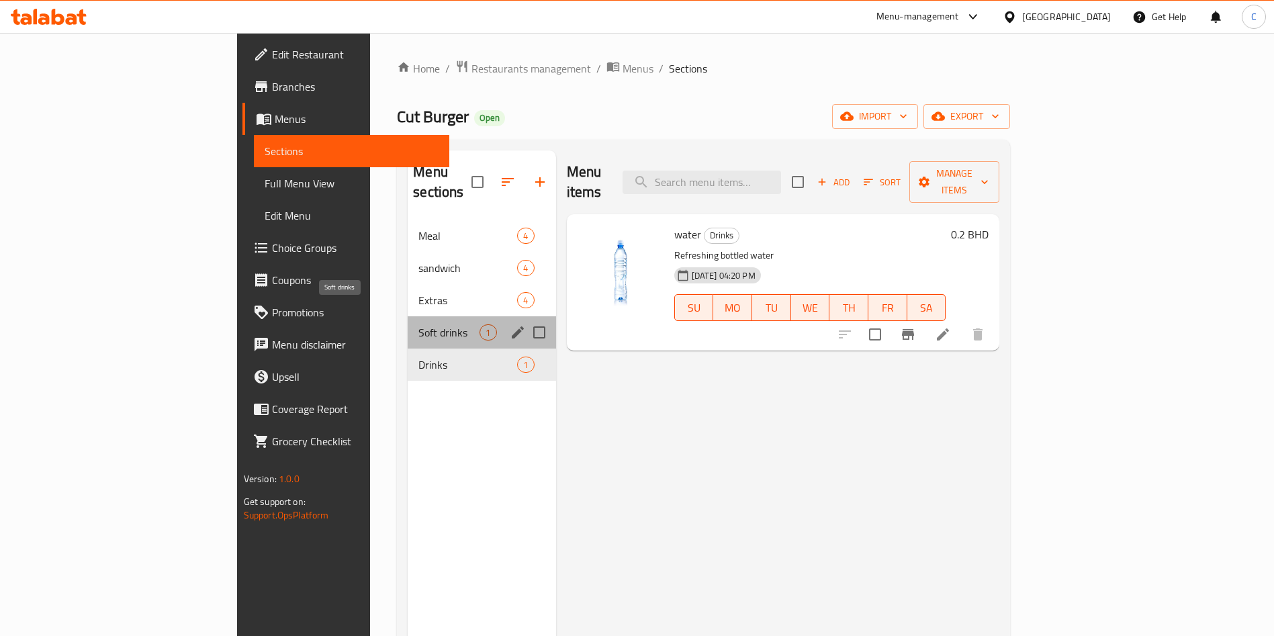
click at [418, 324] on span "Soft drinks" at bounding box center [448, 332] width 61 height 16
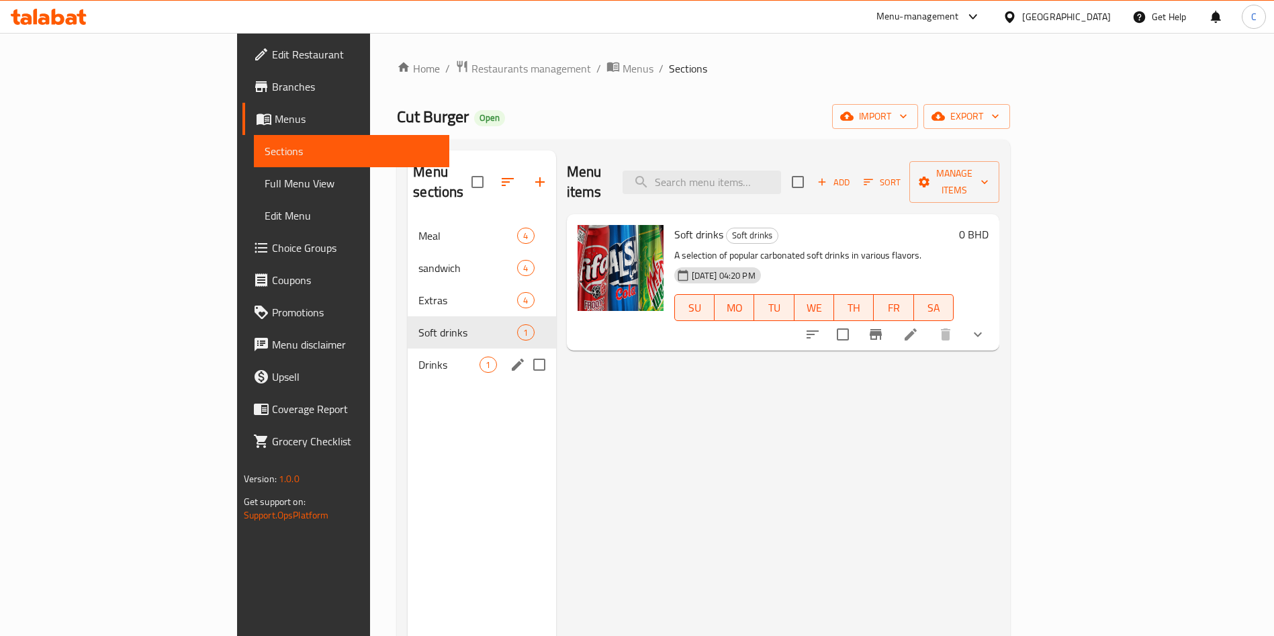
click at [408, 349] on div "Drinks 1" at bounding box center [482, 365] width 148 height 32
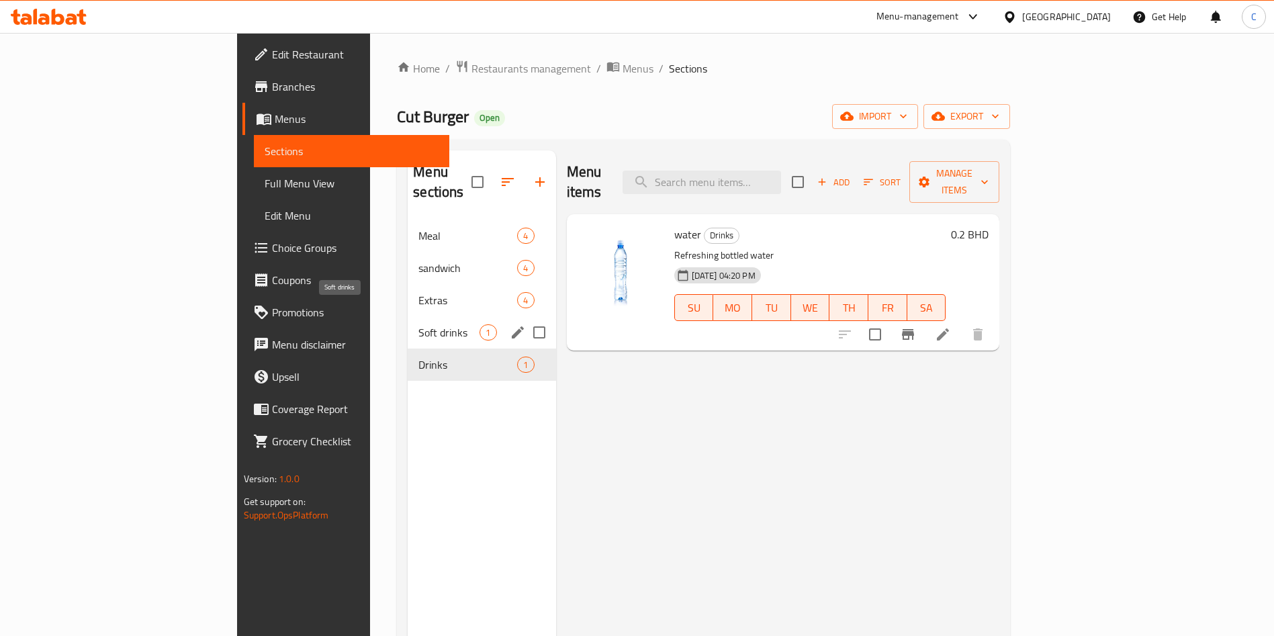
click at [418, 324] on span "Soft drinks" at bounding box center [448, 332] width 61 height 16
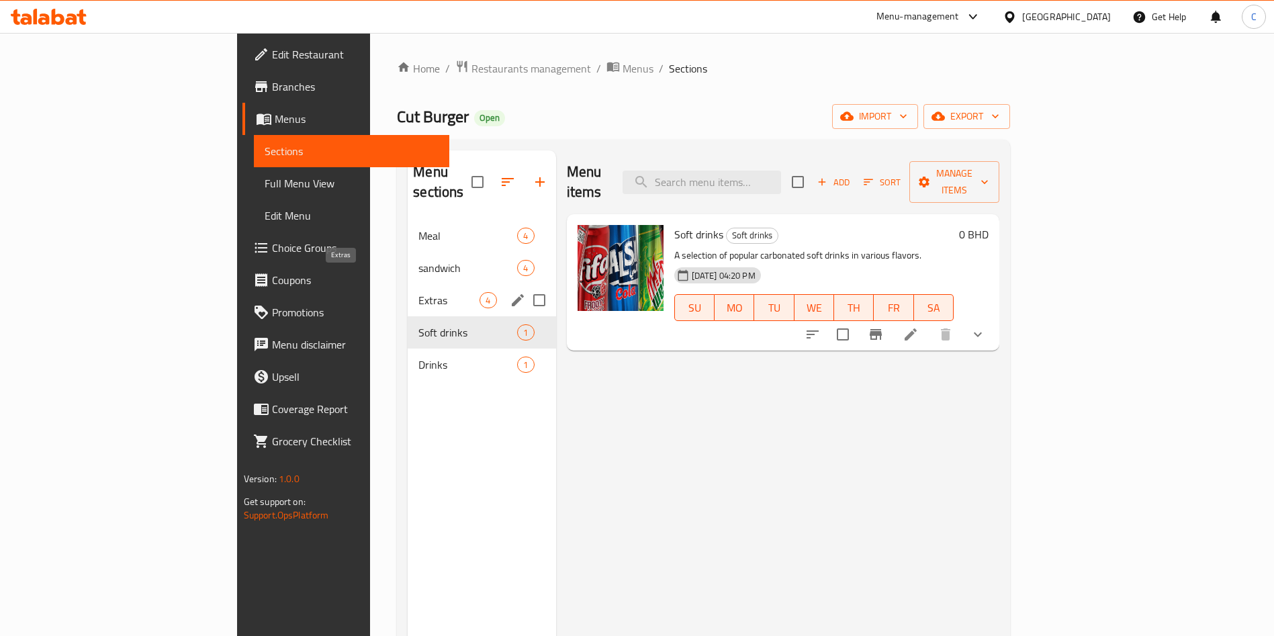
click at [418, 292] on span "Extras" at bounding box center [448, 300] width 61 height 16
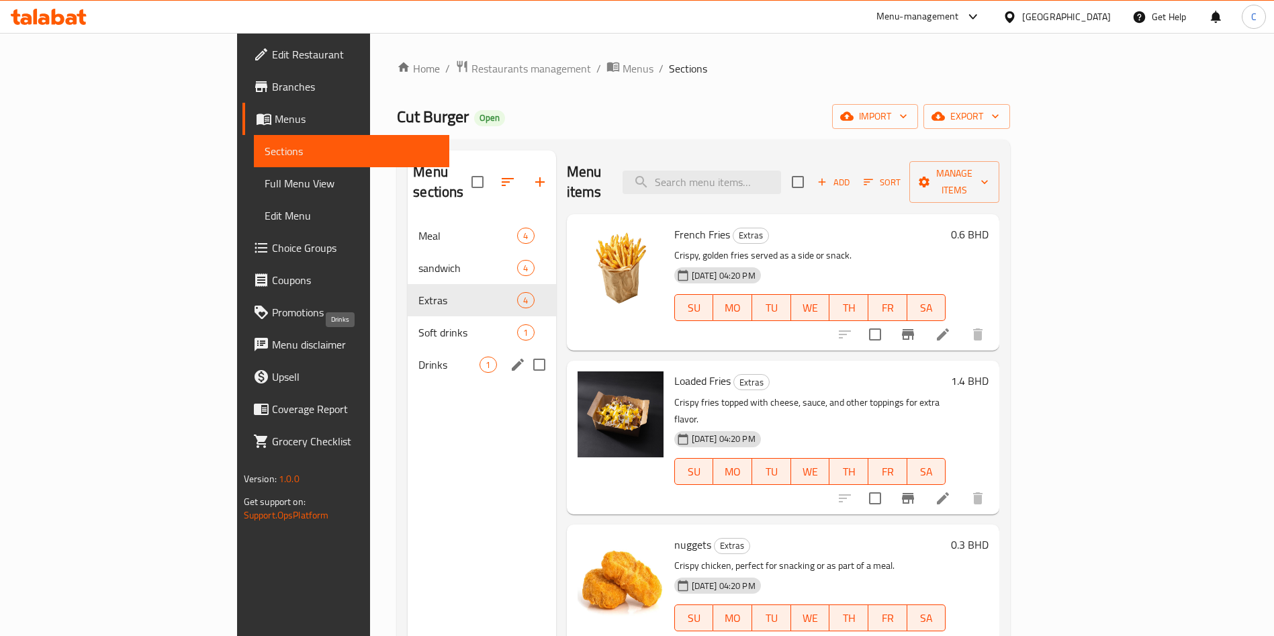
click at [418, 357] on span "Drinks" at bounding box center [448, 365] width 61 height 16
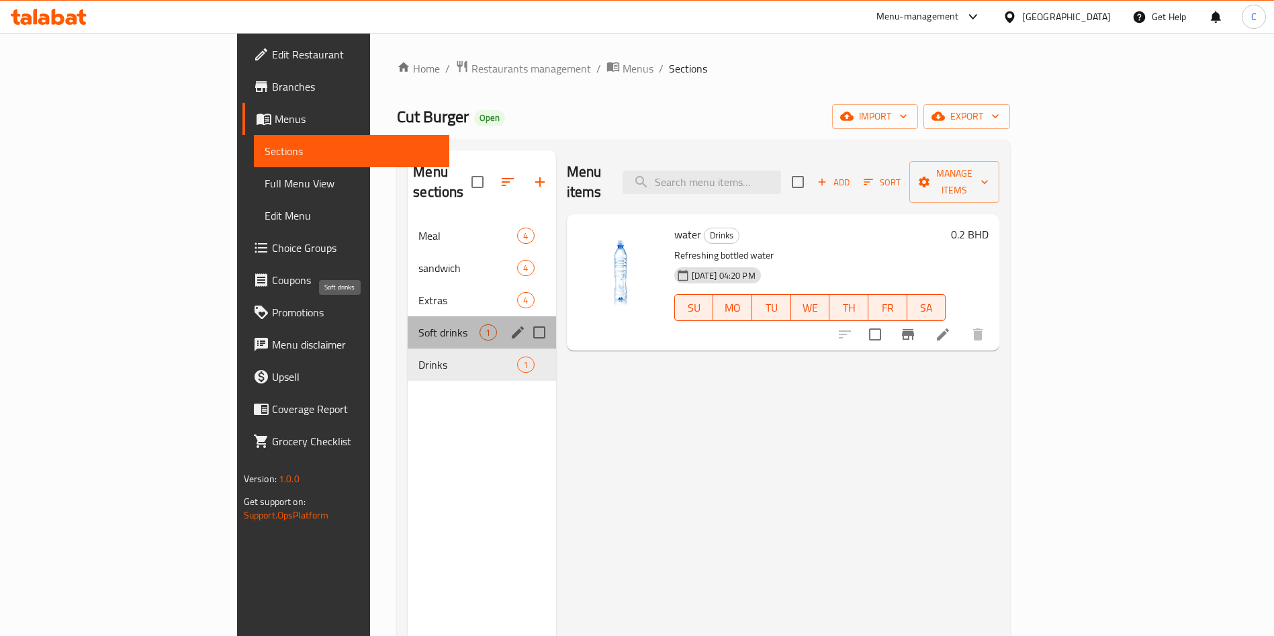
click at [418, 324] on span "Soft drinks" at bounding box center [448, 332] width 61 height 16
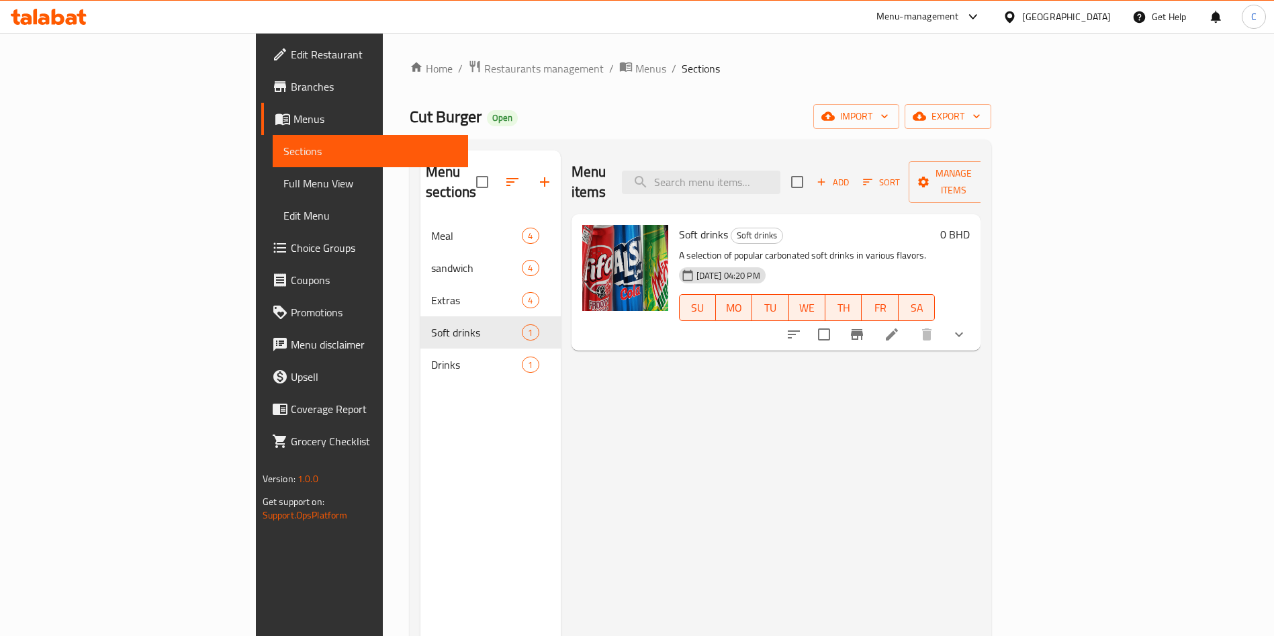
click at [967, 326] on icon "show more" at bounding box center [959, 334] width 16 height 16
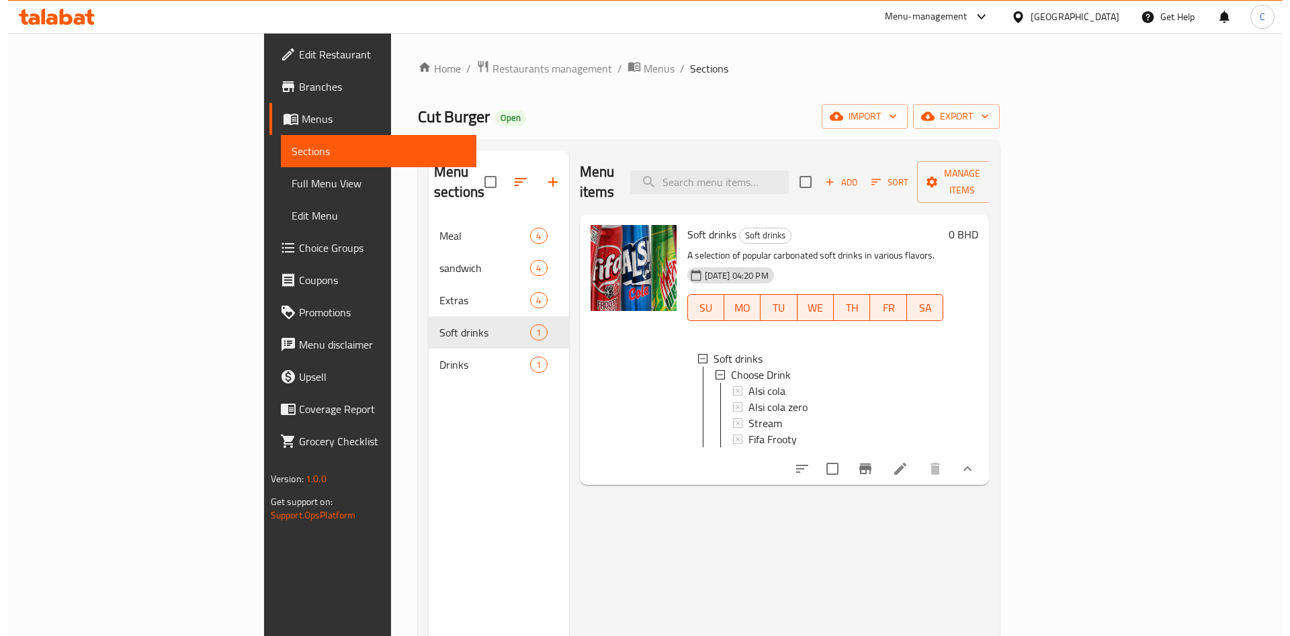
scroll to position [2, 0]
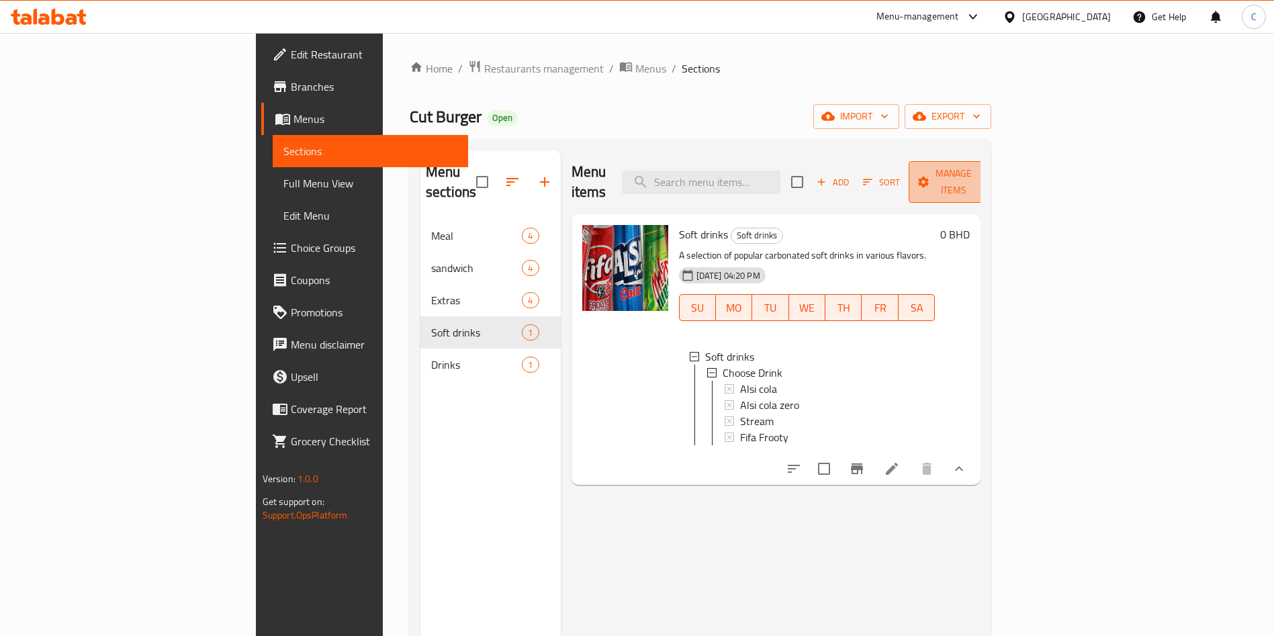
click at [988, 176] on span "Manage items" at bounding box center [953, 182] width 69 height 34
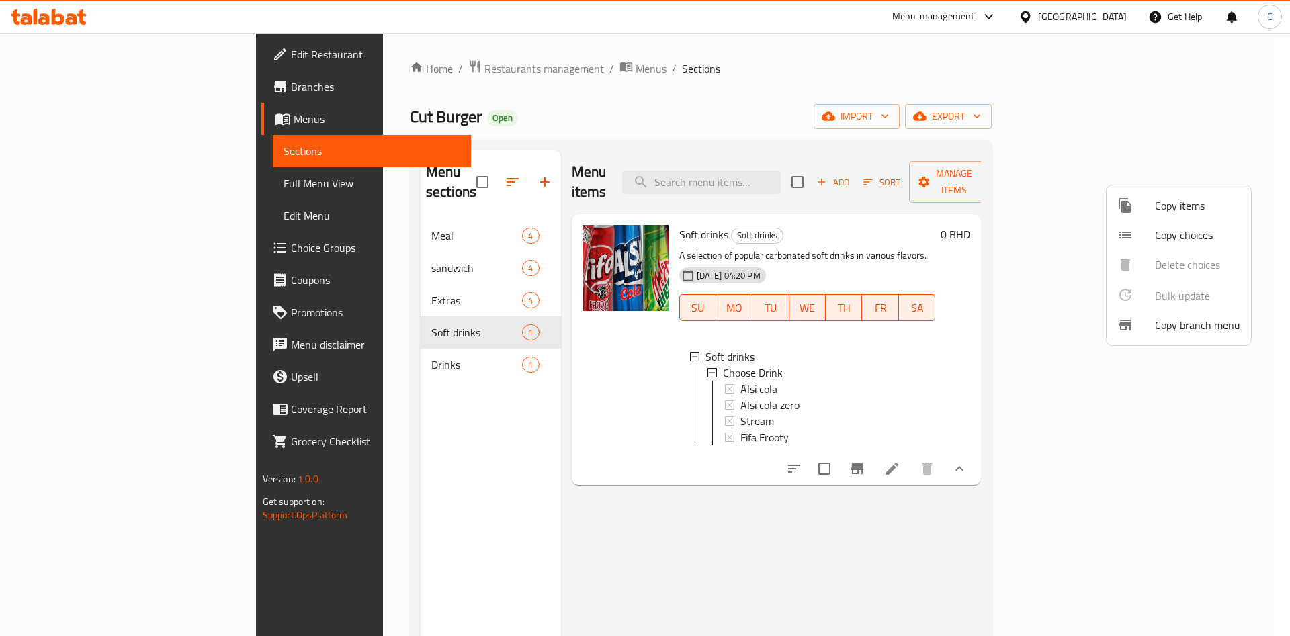
click at [1159, 209] on span "Copy items" at bounding box center [1197, 205] width 85 height 16
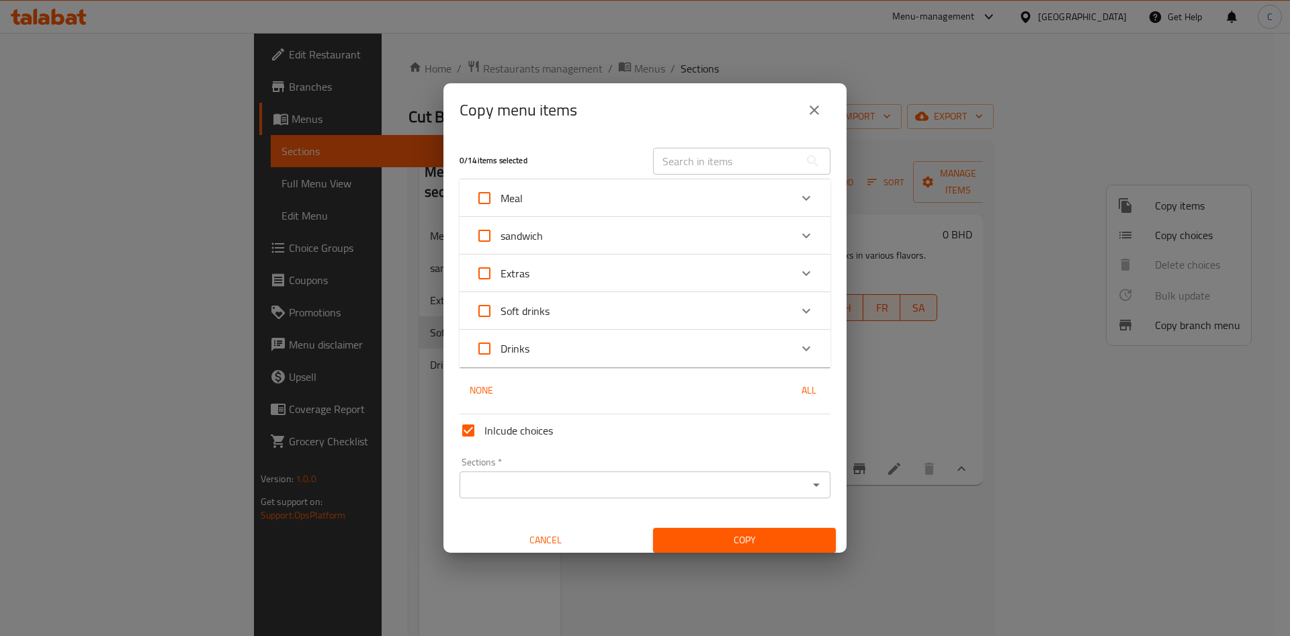
click at [790, 345] on div "Expand" at bounding box center [806, 348] width 32 height 32
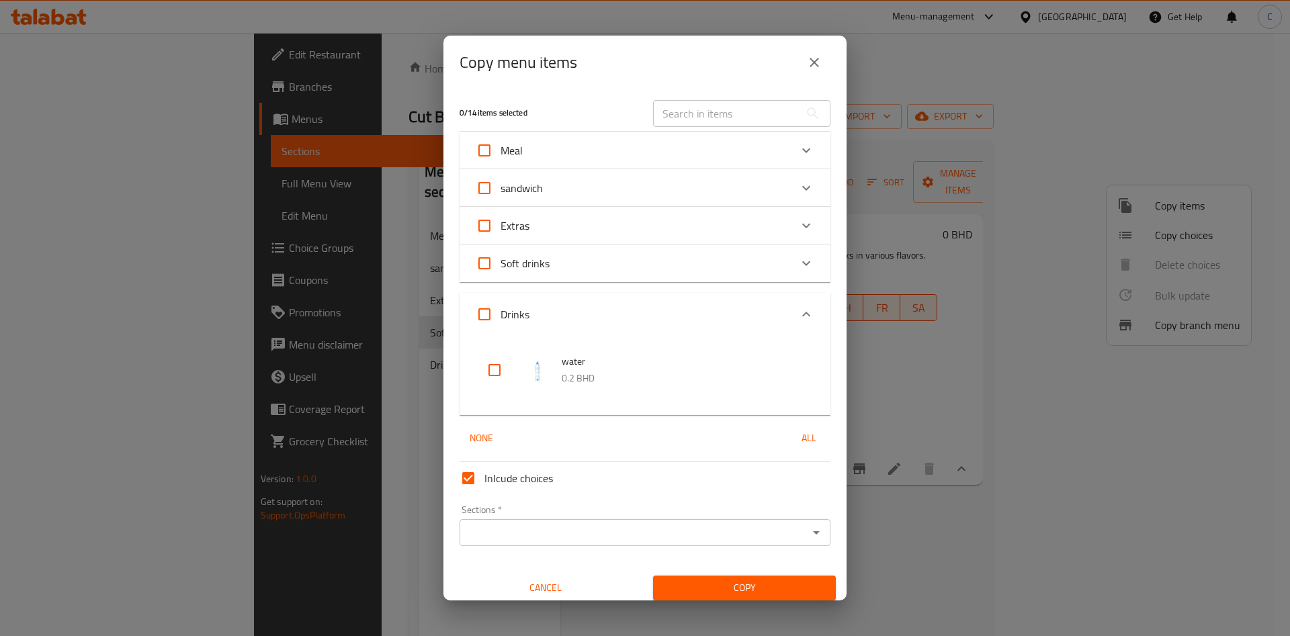
click at [726, 269] on div "Soft drinks" at bounding box center [633, 263] width 314 height 32
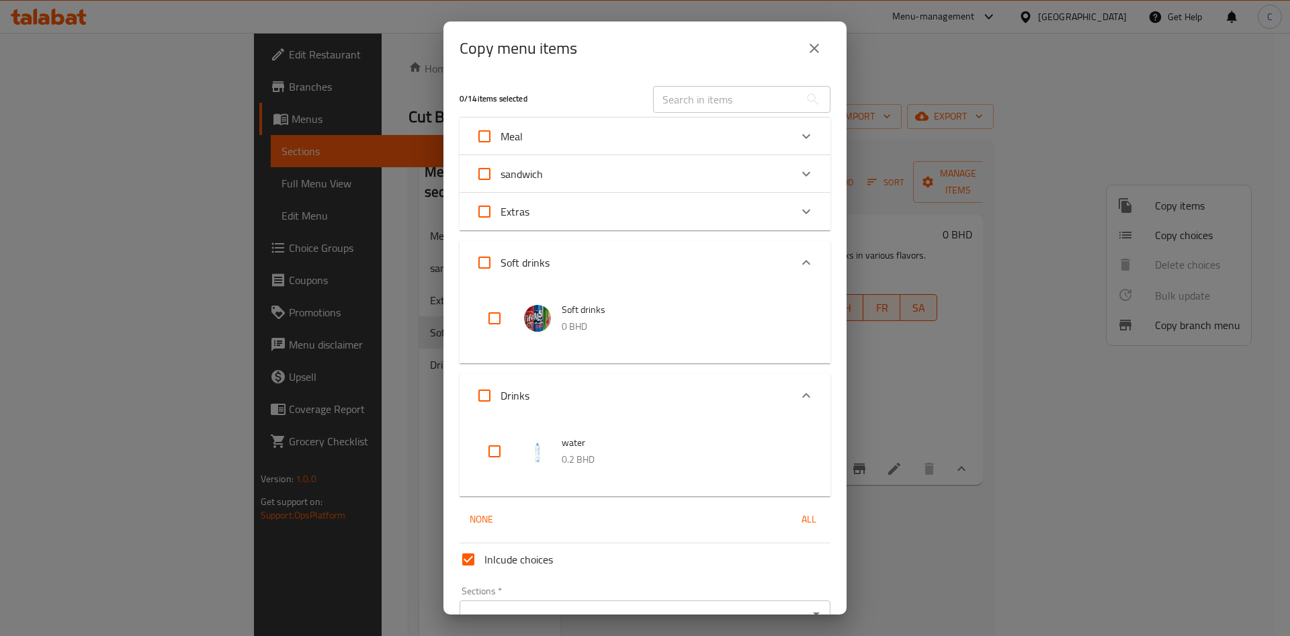
click at [488, 266] on input "Soft drinks" at bounding box center [484, 262] width 32 height 32
checkbox input "true"
click at [484, 254] on input "Soft drinks" at bounding box center [484, 262] width 32 height 32
checkbox input "false"
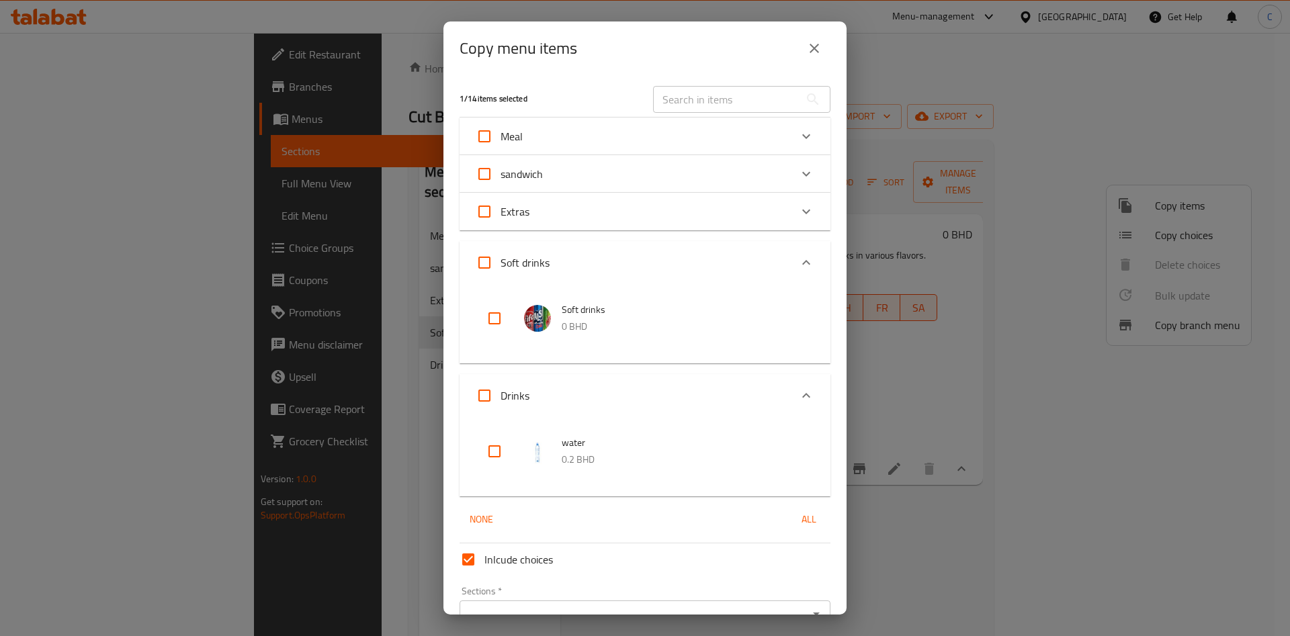
click at [492, 332] on input "checkbox" at bounding box center [494, 318] width 32 height 32
checkbox input "true"
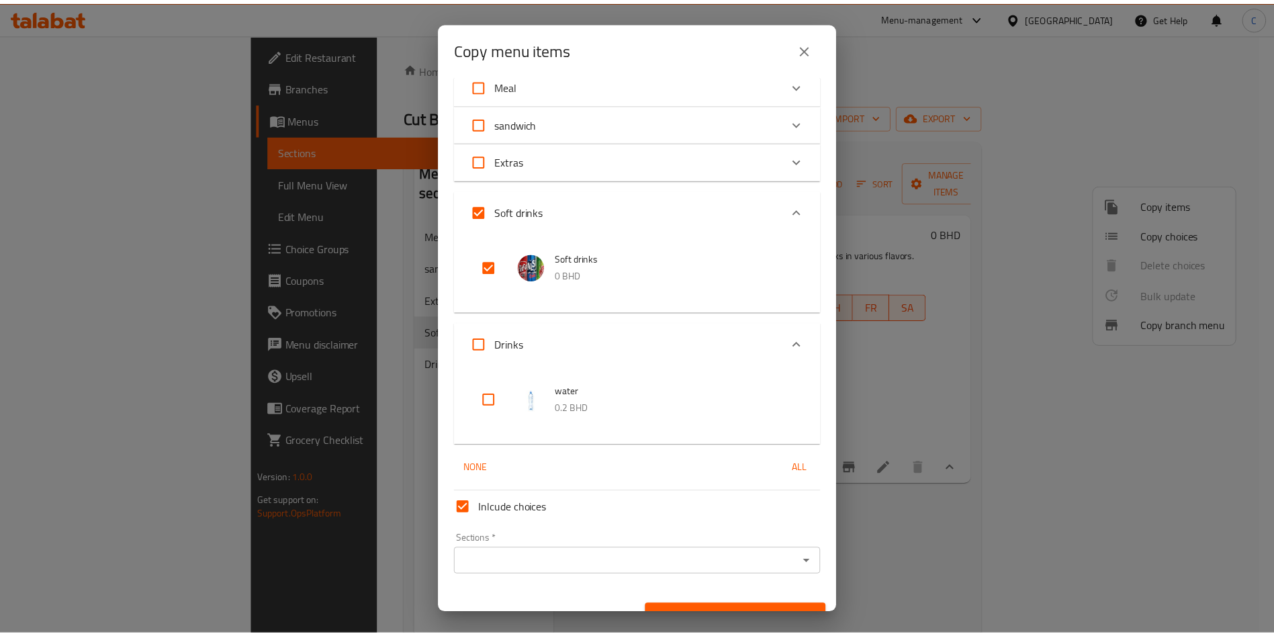
scroll to position [75, 0]
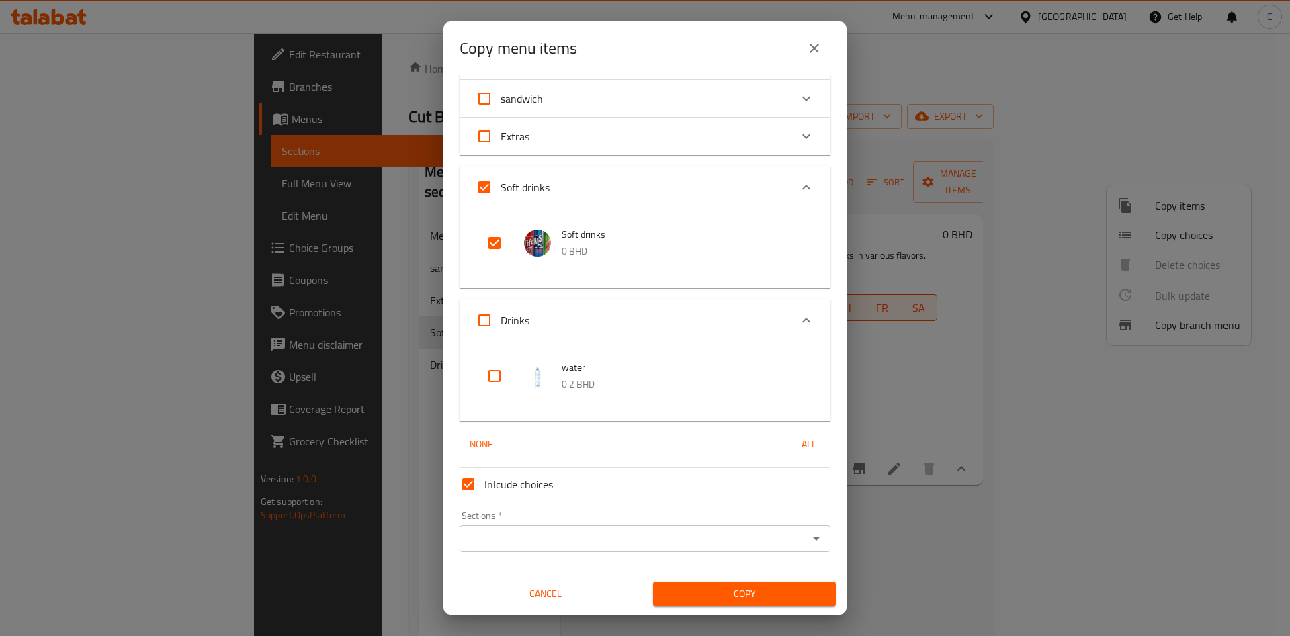
click at [615, 534] on input "Sections   *" at bounding box center [633, 538] width 341 height 19
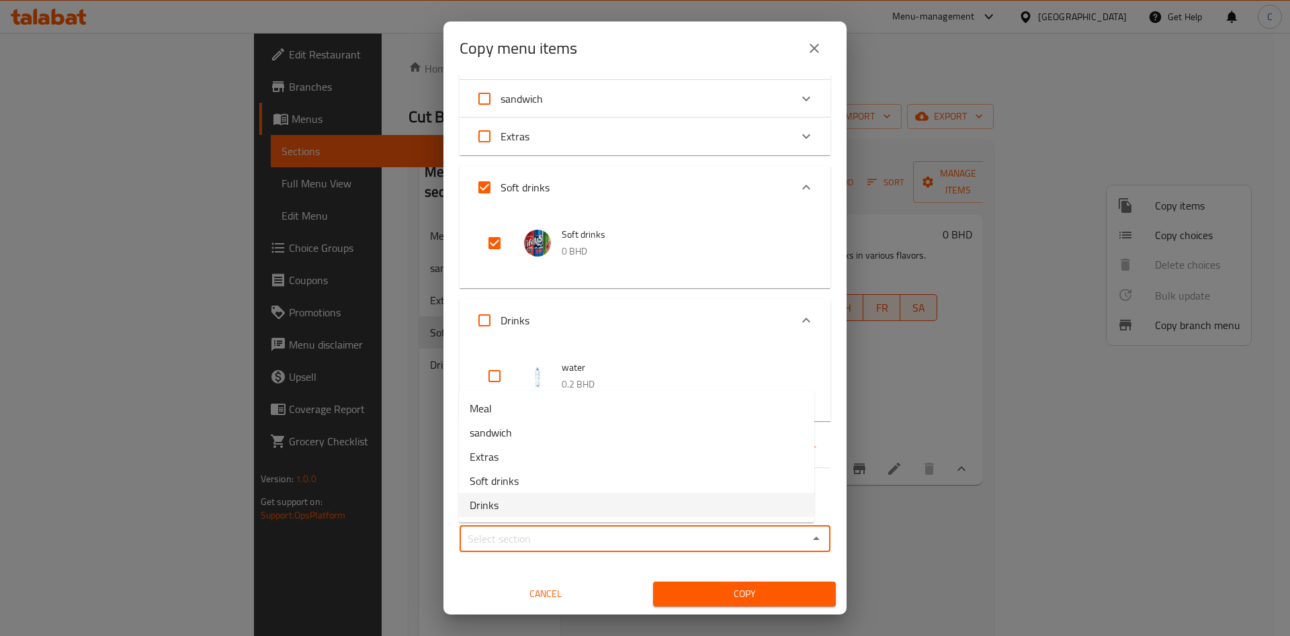
click at [582, 496] on li "Drinks" at bounding box center [636, 505] width 355 height 24
type input "Drinks"
click at [764, 598] on span "Copy" at bounding box center [744, 594] width 161 height 17
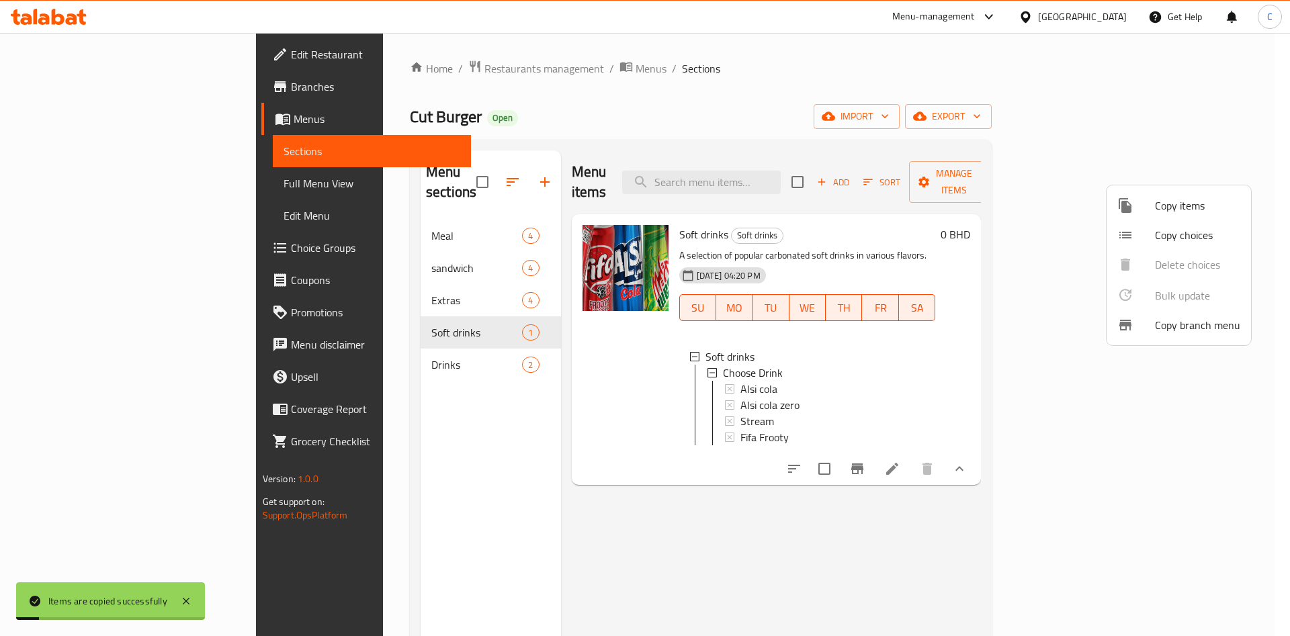
click at [328, 305] on div at bounding box center [645, 318] width 1290 height 636
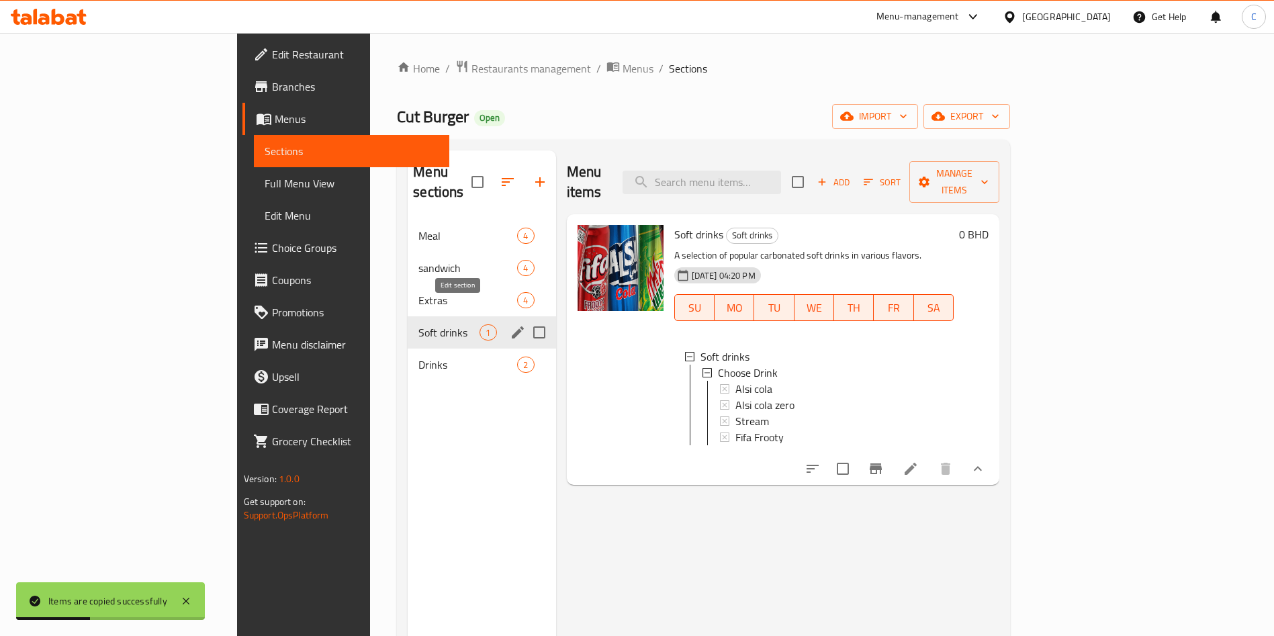
click at [510, 324] on icon "edit" at bounding box center [518, 332] width 16 height 16
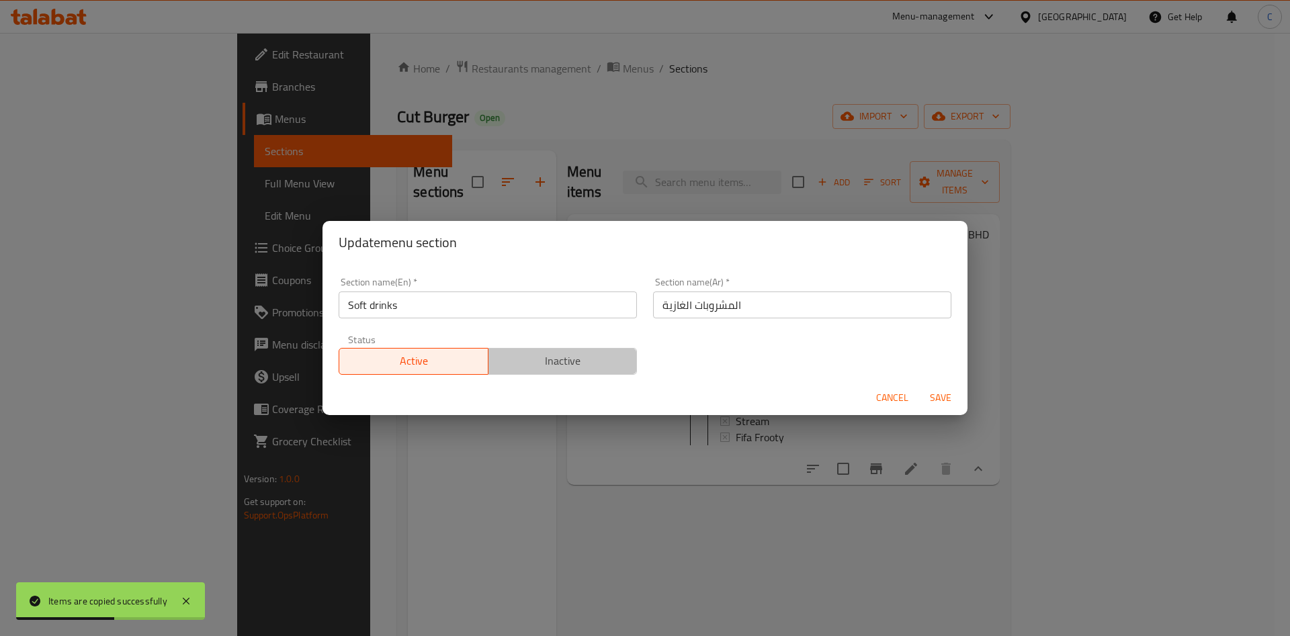
click at [596, 369] on span "Inactive" at bounding box center [563, 360] width 138 height 19
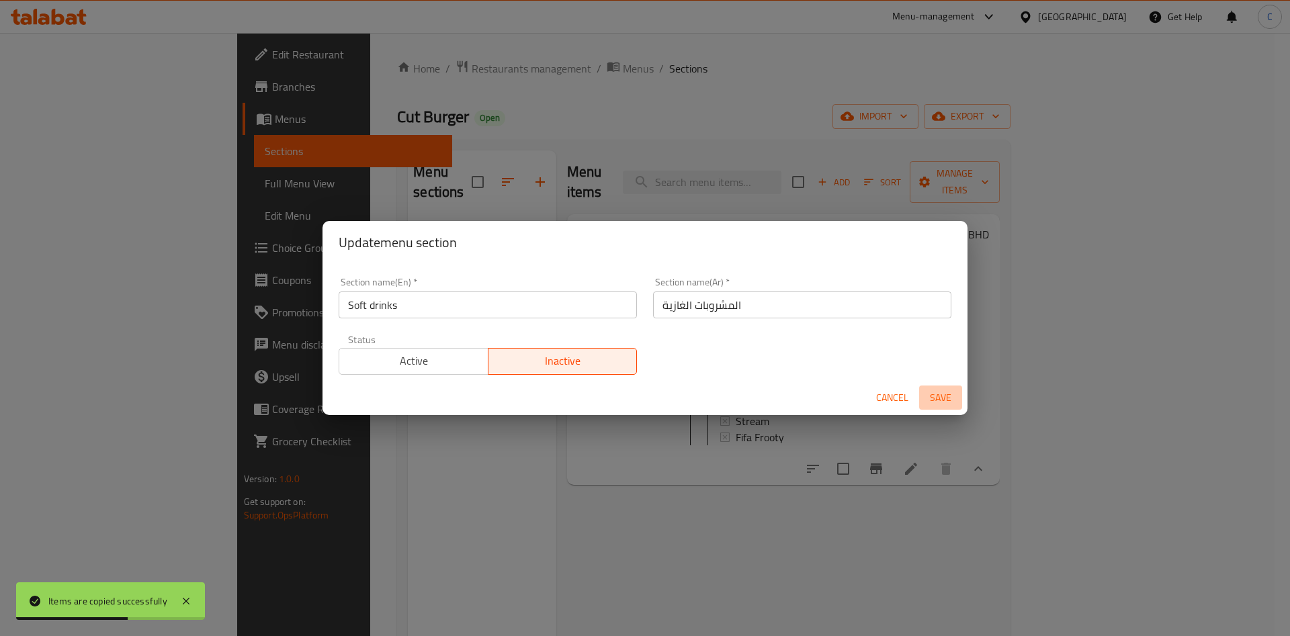
click at [955, 390] on span "Save" at bounding box center [940, 398] width 32 height 17
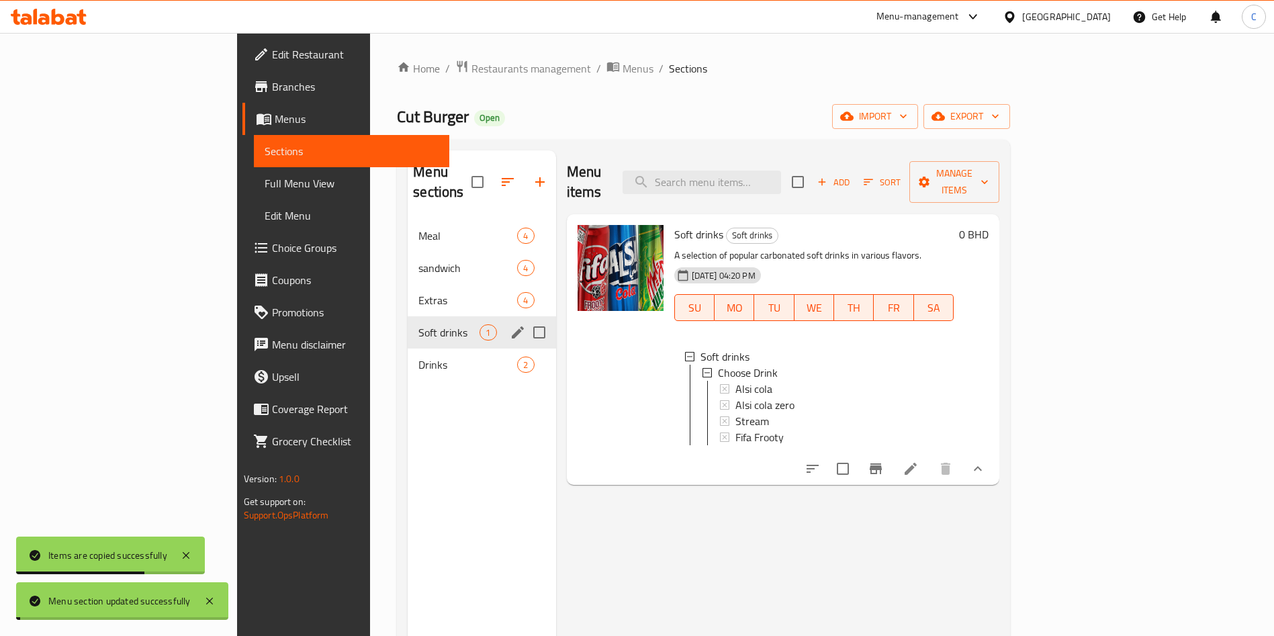
click at [408, 488] on div "Menu sections Meal 4 sandwich 4 Extras 4 Soft drinks 1 Drinks 2" at bounding box center [482, 468] width 148 height 636
click at [418, 292] on span "Extras" at bounding box center [448, 300] width 61 height 16
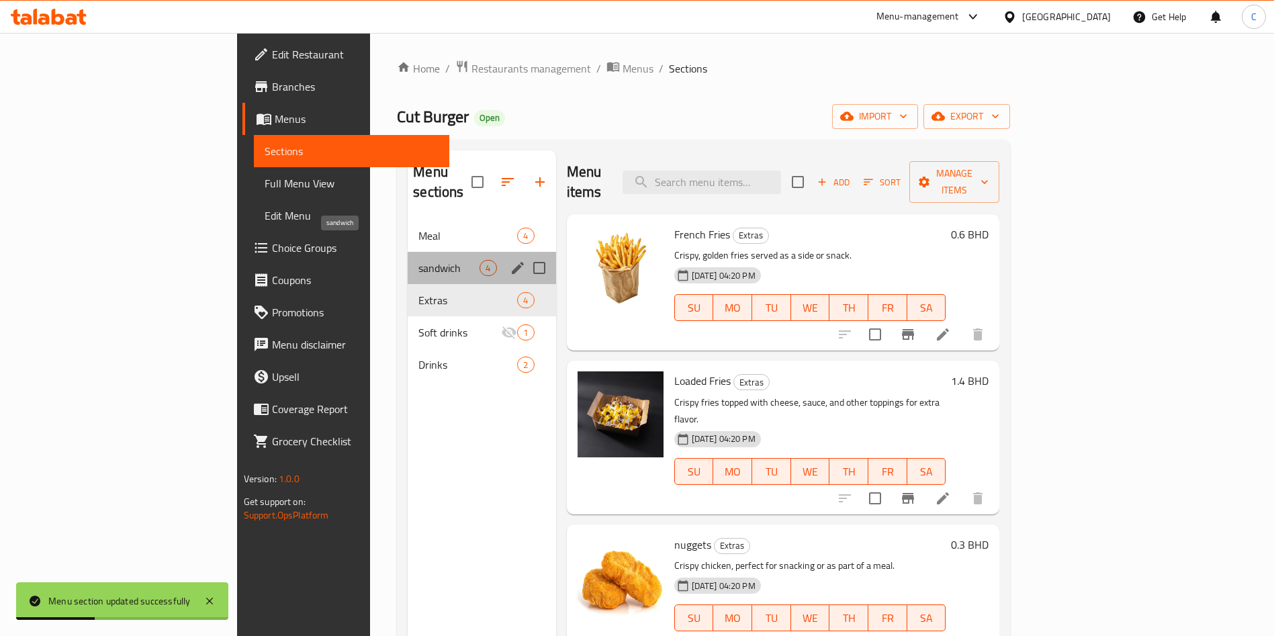
click at [418, 260] on span "sandwich" at bounding box center [448, 268] width 61 height 16
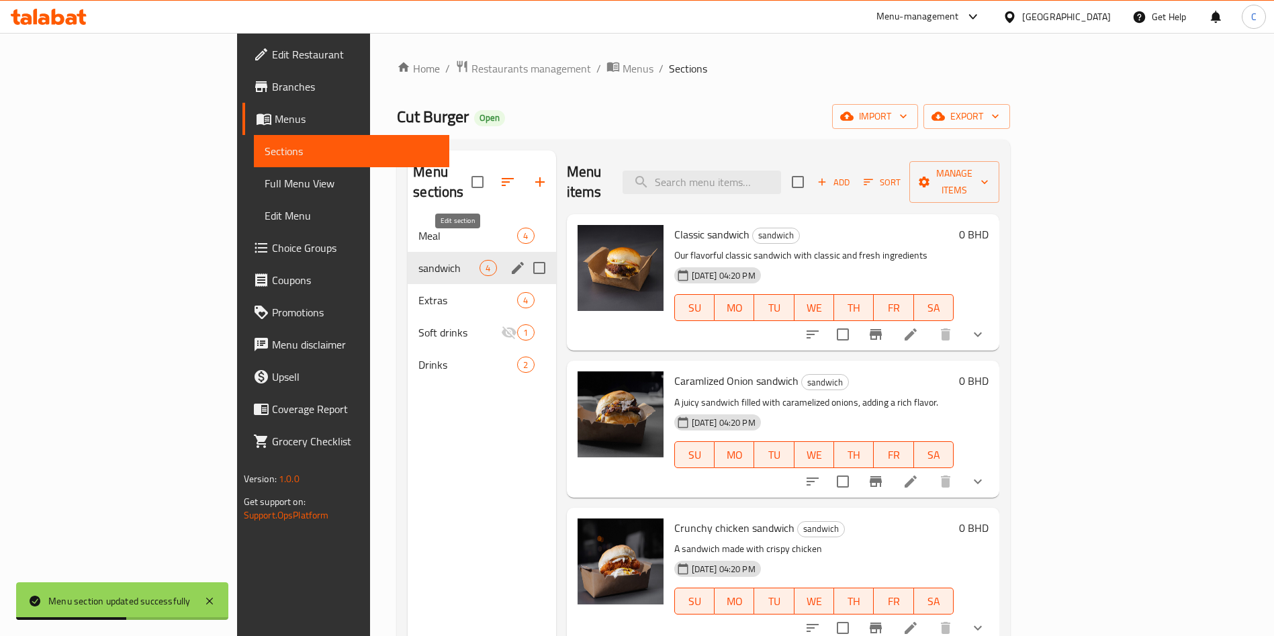
click at [510, 260] on icon "edit" at bounding box center [518, 268] width 16 height 16
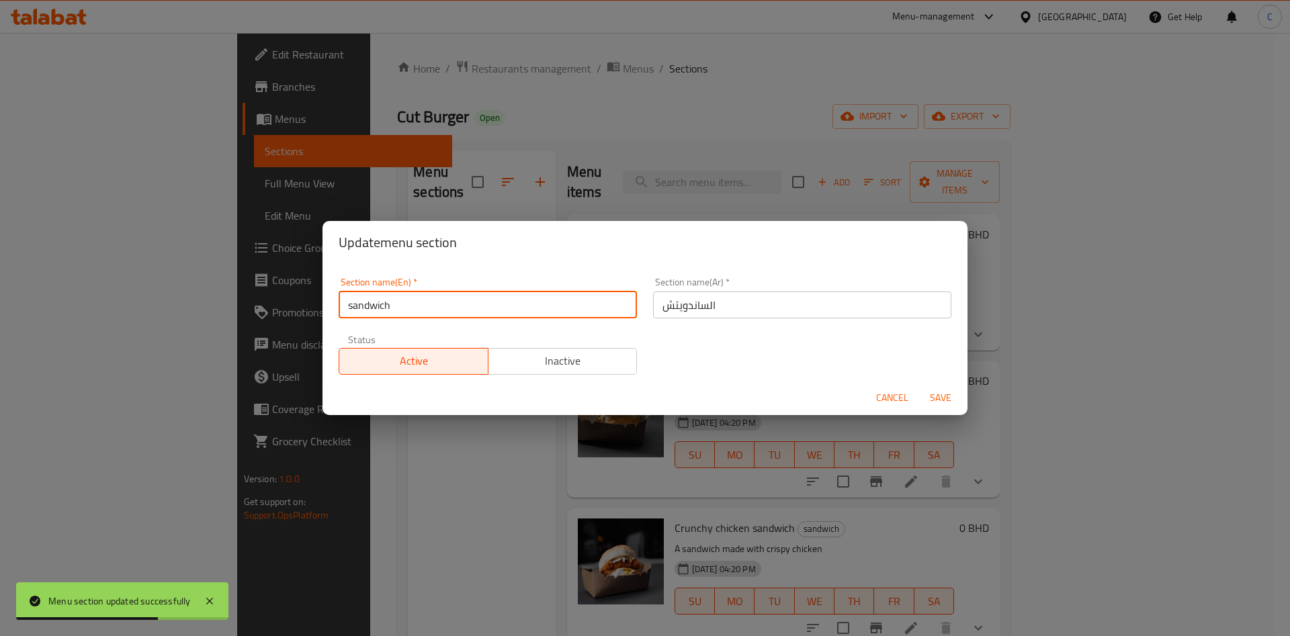
drag, startPoint x: 353, startPoint y: 308, endPoint x: 351, endPoint y: 330, distance: 22.9
click at [353, 308] on input "sandwich" at bounding box center [488, 304] width 298 height 27
type input "Sandwich"
click at [946, 400] on span "Save" at bounding box center [940, 398] width 32 height 17
